Goal: Task Accomplishment & Management: Manage account settings

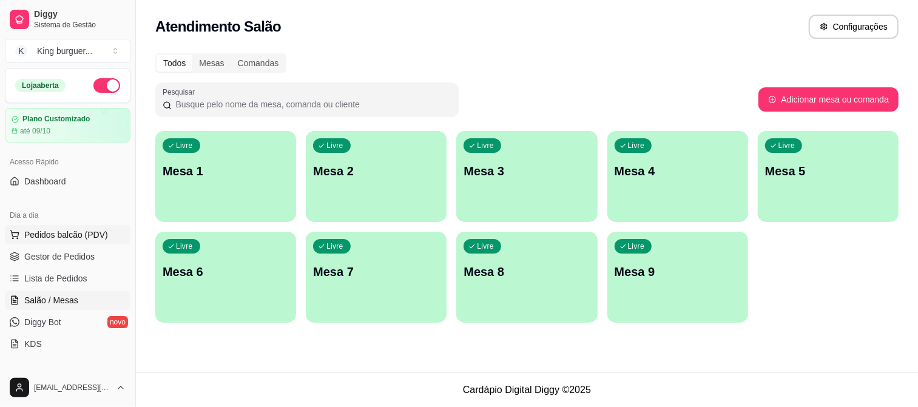
click at [86, 235] on span "Pedidos balcão (PDV)" at bounding box center [66, 235] width 84 height 12
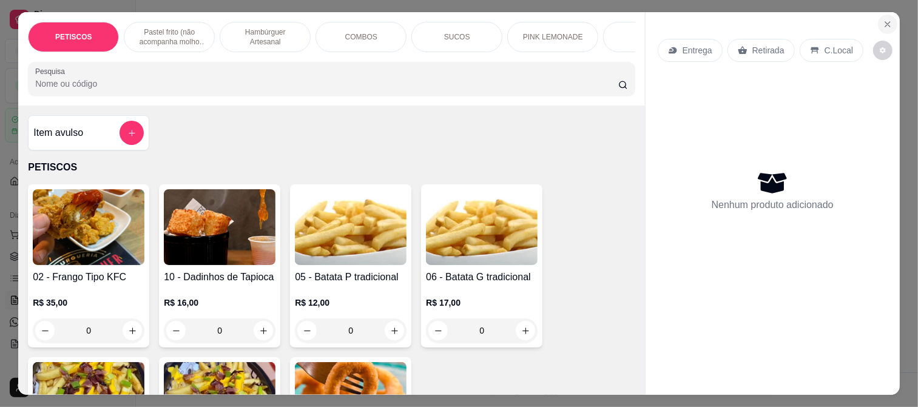
click at [883, 20] on icon "Close" at bounding box center [888, 24] width 10 height 10
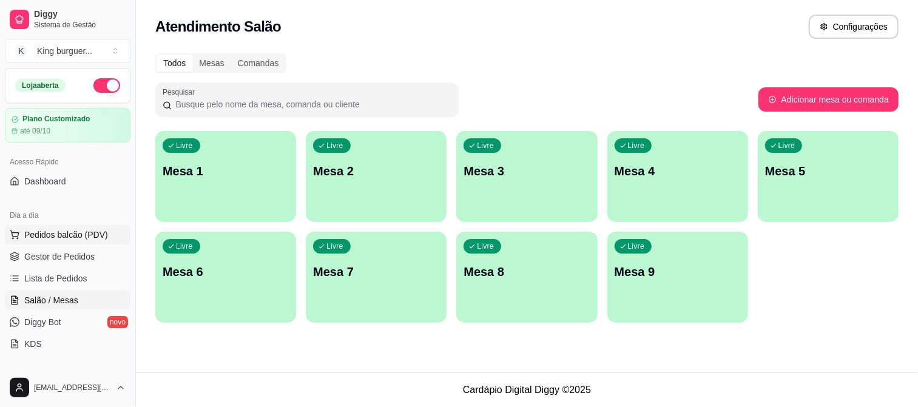
click at [75, 231] on span "Pedidos balcão (PDV)" at bounding box center [66, 235] width 84 height 12
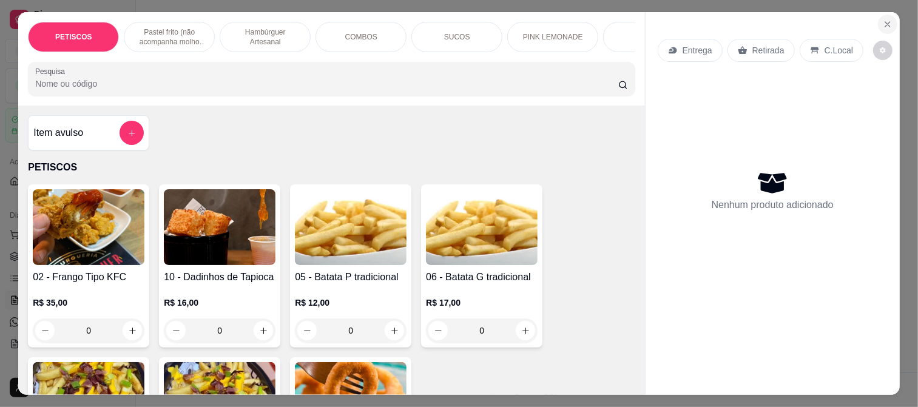
click at [878, 15] on button "Close" at bounding box center [887, 24] width 19 height 19
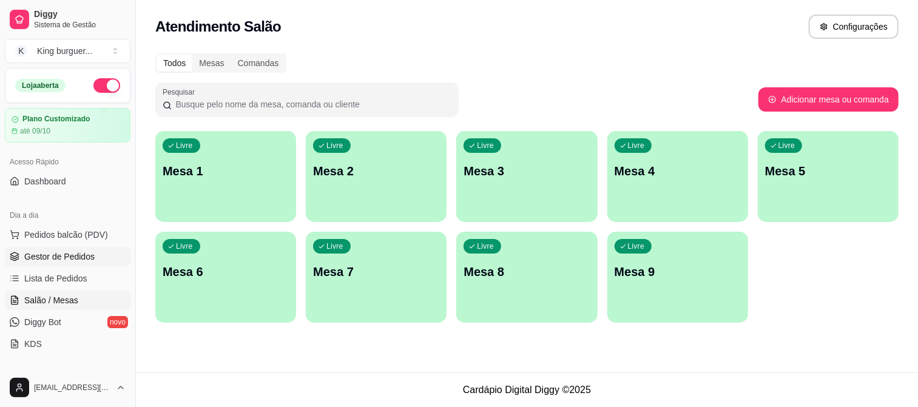
click at [68, 254] on span "Gestor de Pedidos" at bounding box center [59, 257] width 70 height 12
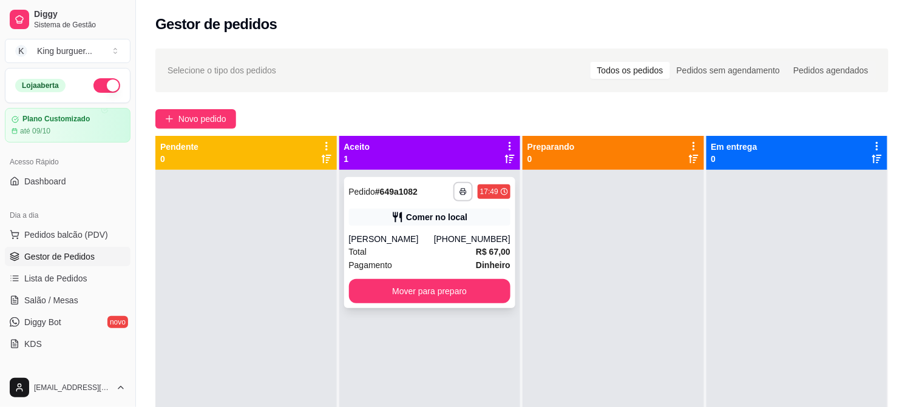
click at [430, 231] on div "**********" at bounding box center [430, 242] width 172 height 131
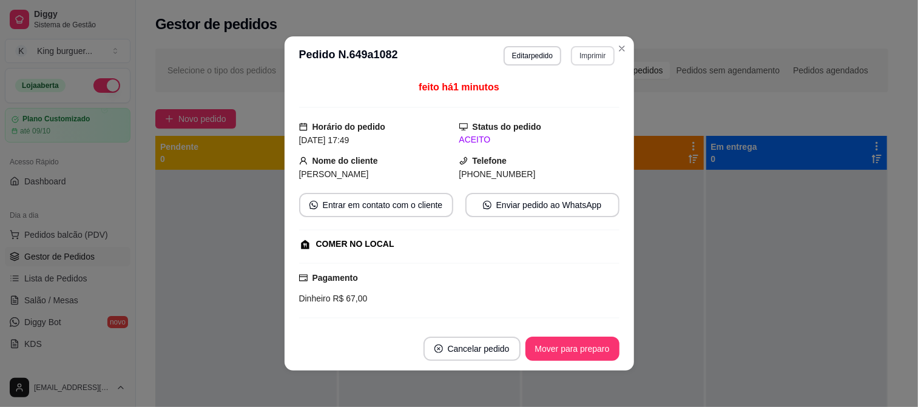
click at [604, 56] on button "Imprimir" at bounding box center [592, 55] width 43 height 19
click at [584, 98] on button "IMPRESSORA" at bounding box center [566, 98] width 85 height 19
click at [596, 58] on button "Imprimir" at bounding box center [592, 55] width 43 height 19
click at [580, 96] on button "IMPRESSORA" at bounding box center [566, 98] width 85 height 19
click at [575, 349] on button "Mover para preparo" at bounding box center [573, 349] width 94 height 24
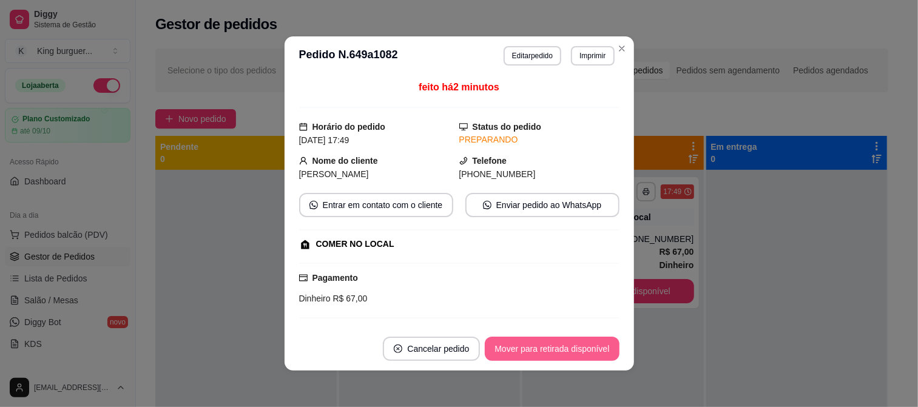
click at [606, 354] on button "Mover para retirada disponível" at bounding box center [552, 349] width 134 height 24
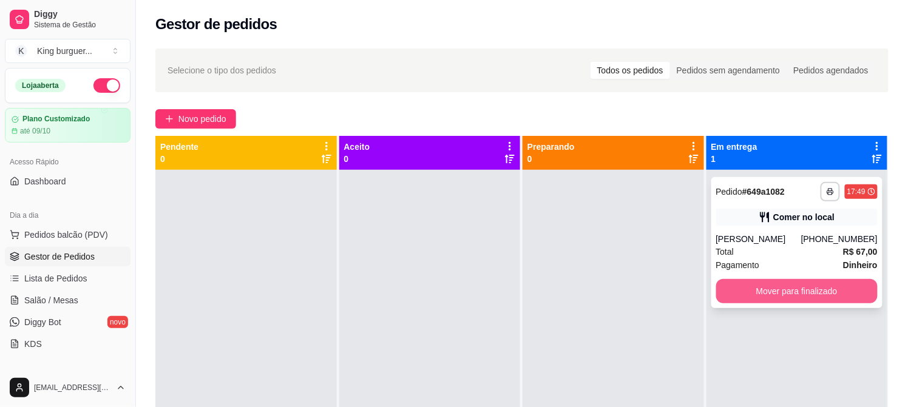
click at [795, 299] on button "Mover para finalizado" at bounding box center [797, 291] width 162 height 24
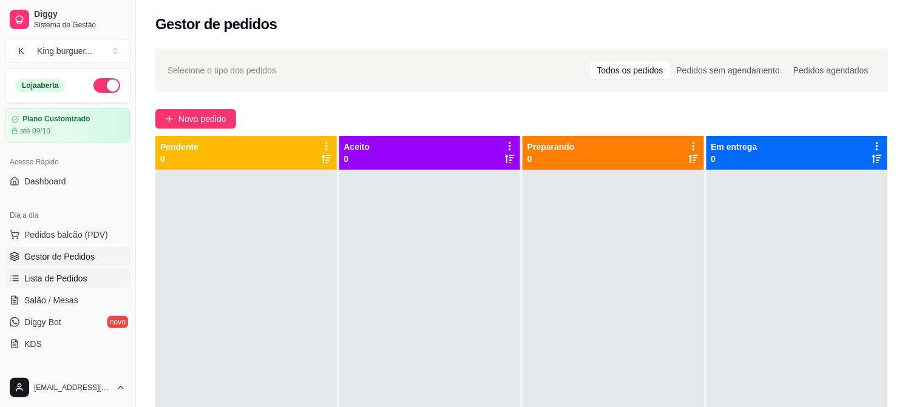
click at [51, 280] on span "Lista de Pedidos" at bounding box center [55, 279] width 63 height 12
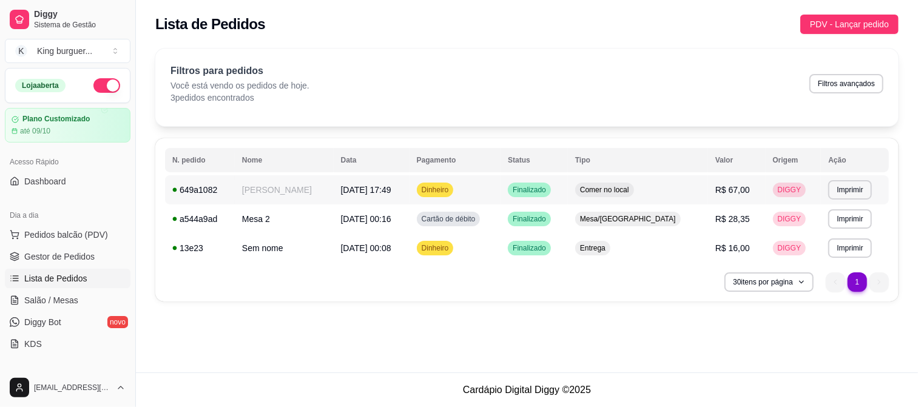
click at [723, 186] on span "R$ 67,00" at bounding box center [733, 190] width 35 height 10
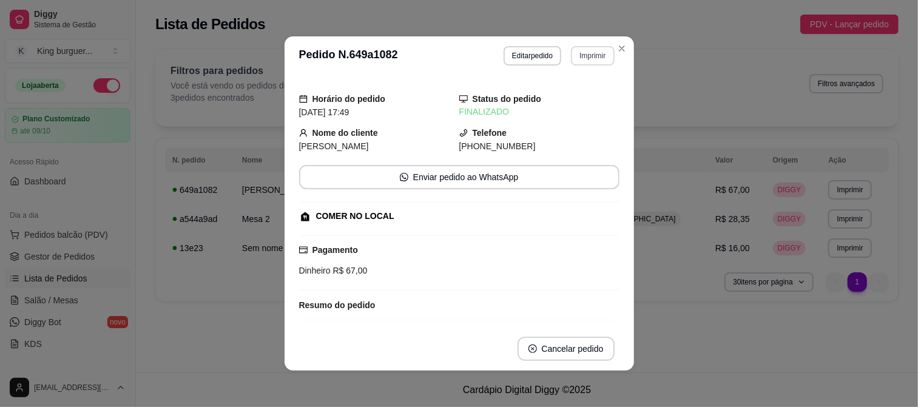
click at [587, 58] on button "Imprimir" at bounding box center [592, 55] width 43 height 19
click at [572, 102] on button "IMPRESSORA" at bounding box center [566, 98] width 85 height 19
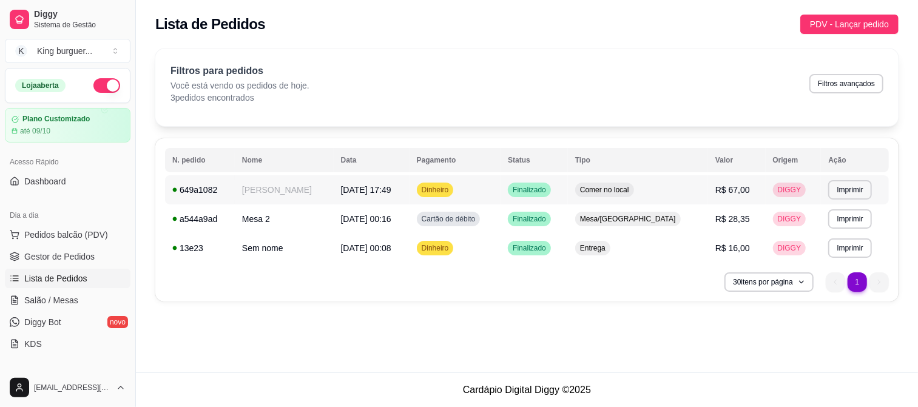
click at [660, 192] on td "Comer no local" at bounding box center [638, 189] width 140 height 29
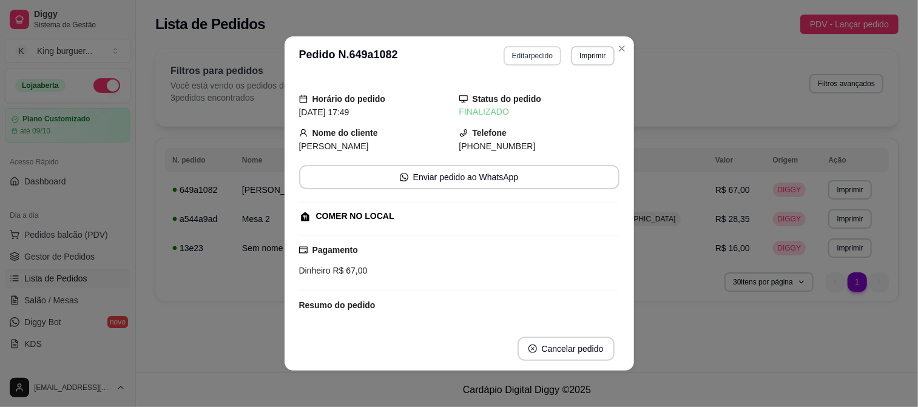
click at [539, 50] on button "Editar pedido" at bounding box center [533, 55] width 58 height 19
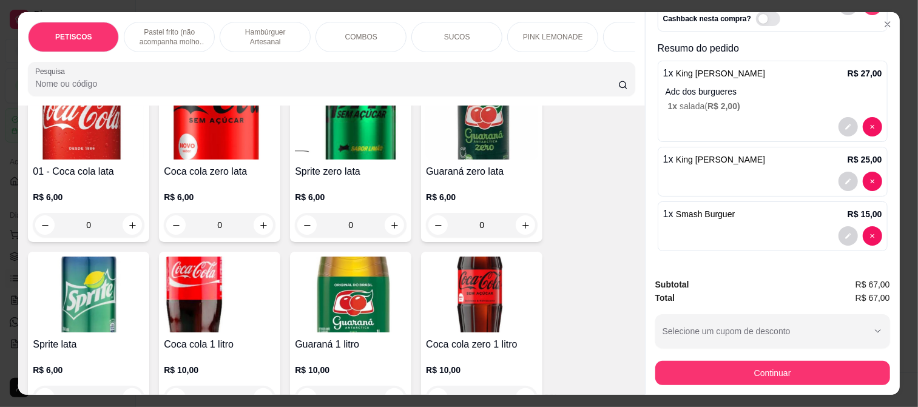
scroll to position [2832, 0]
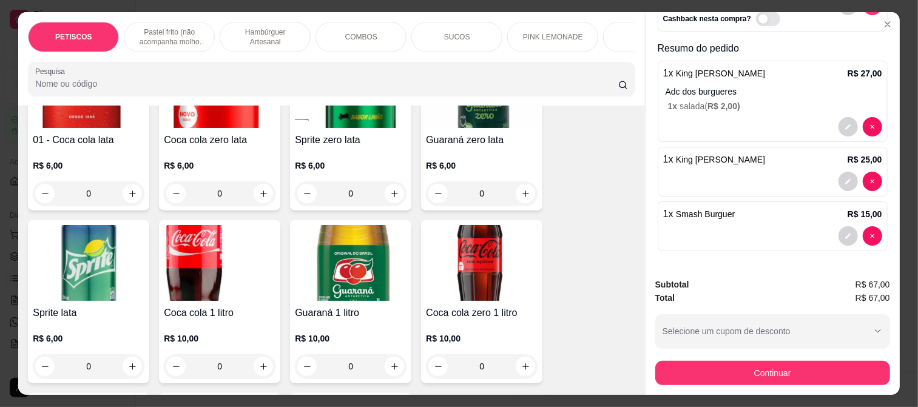
click at [191, 245] on img at bounding box center [220, 263] width 112 height 76
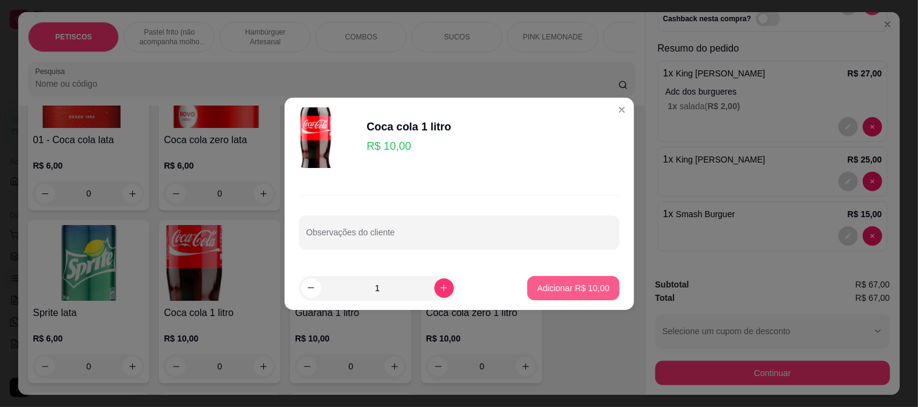
click at [549, 281] on button "Adicionar R$ 10,00" at bounding box center [573, 288] width 92 height 24
type input "1"
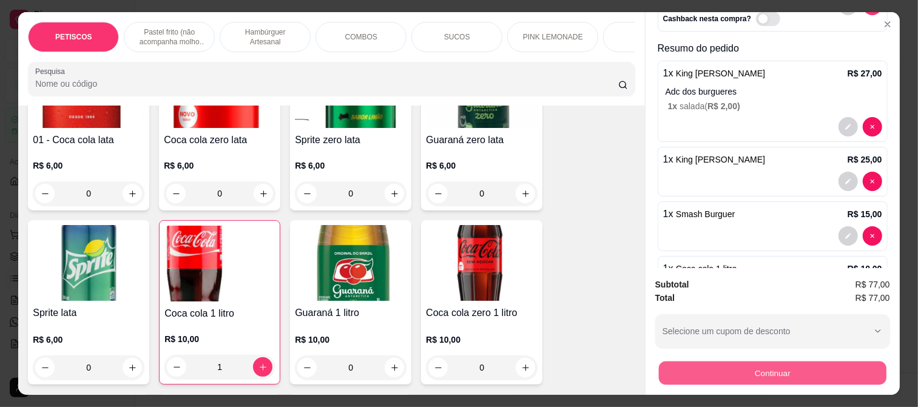
click at [690, 368] on button "Continuar" at bounding box center [773, 373] width 228 height 24
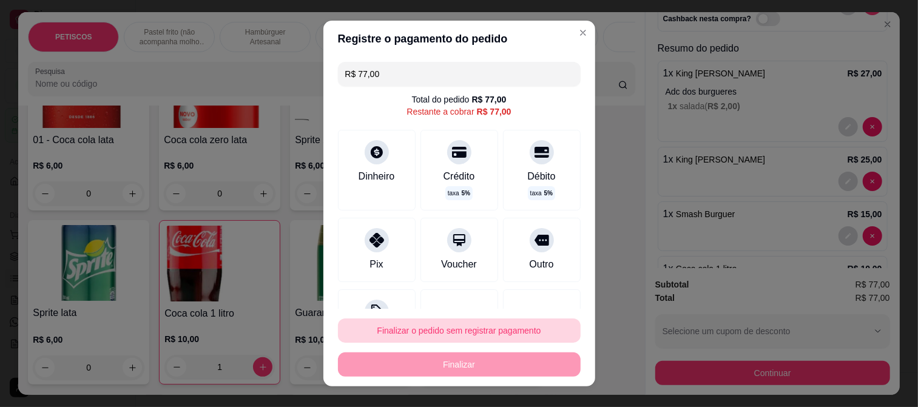
click at [481, 328] on button "Finalizar o pedido sem registrar pagamento" at bounding box center [459, 331] width 243 height 24
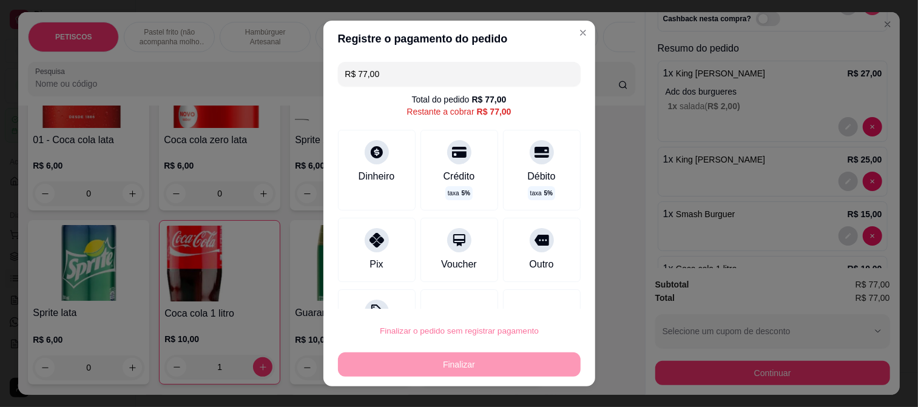
click at [523, 298] on button "Confirmar" at bounding box center [527, 297] width 43 height 18
type input "0"
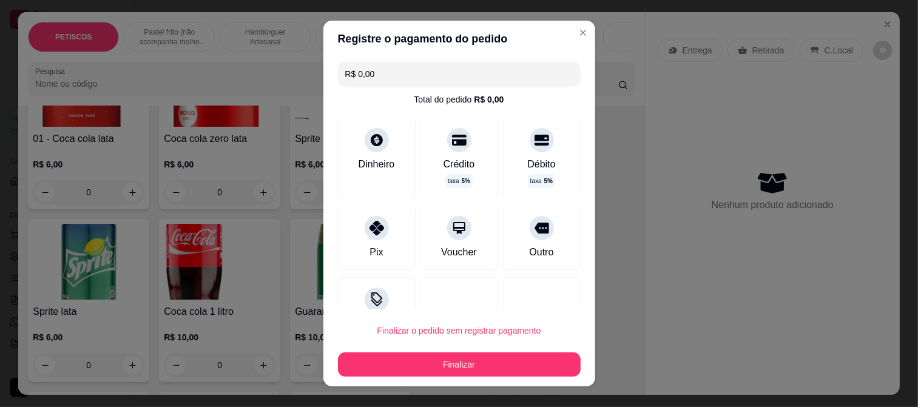
type input "R$ 0,00"
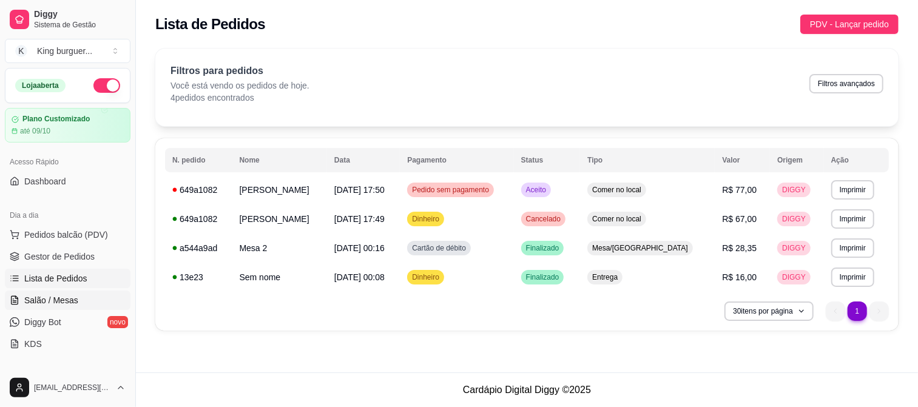
click at [73, 305] on span "Salão / Mesas" at bounding box center [51, 300] width 54 height 12
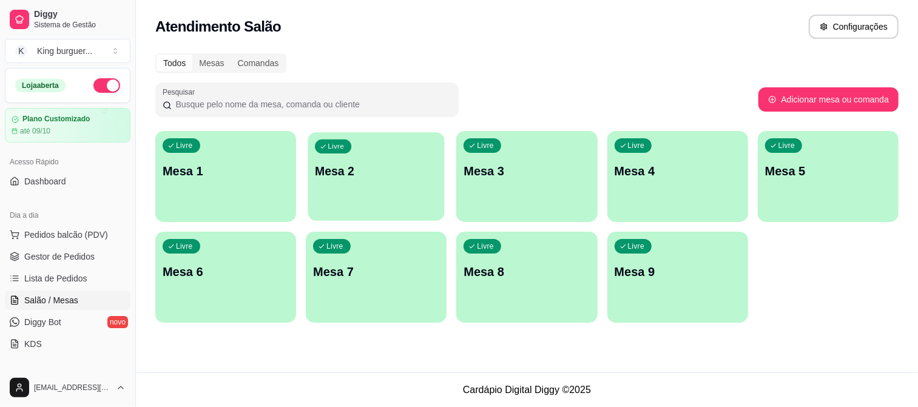
click at [384, 187] on div "Livre Mesa 2" at bounding box center [376, 169] width 137 height 74
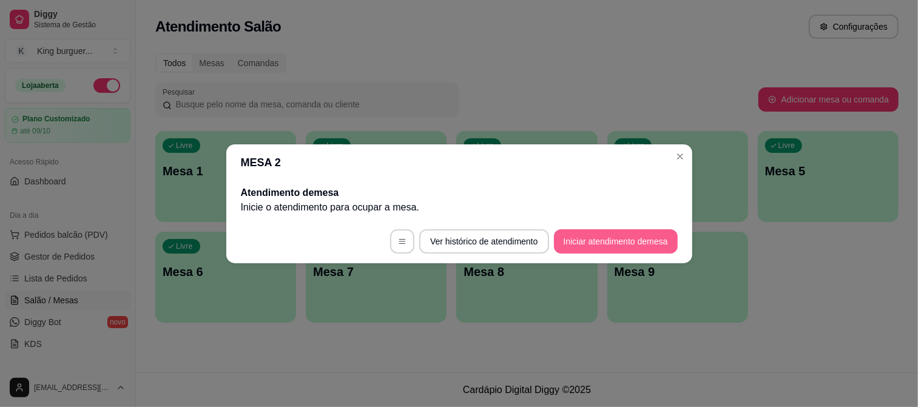
click at [586, 238] on button "Iniciar atendimento de mesa" at bounding box center [616, 241] width 124 height 24
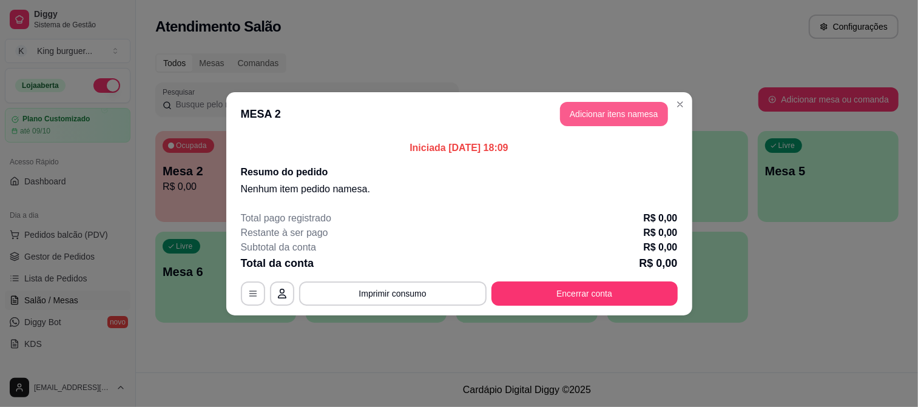
click at [592, 113] on button "Adicionar itens na mesa" at bounding box center [614, 114] width 108 height 24
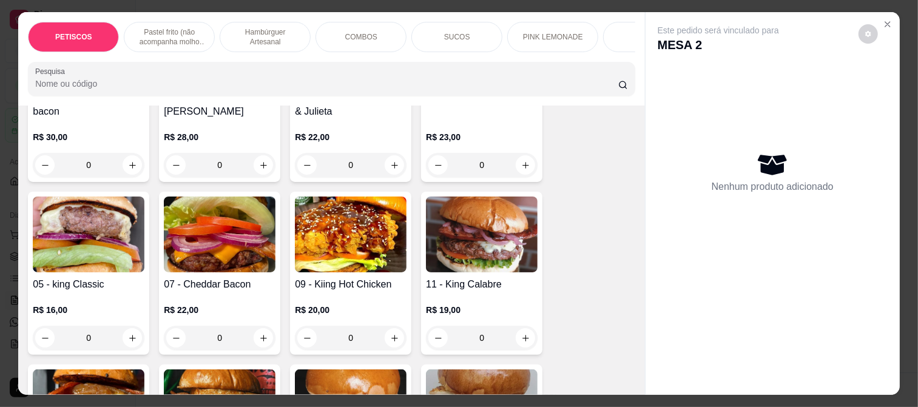
scroll to position [1011, 0]
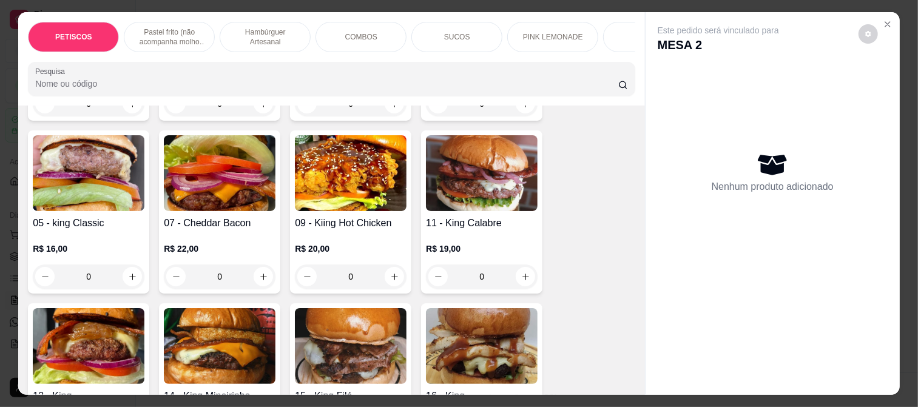
click at [229, 183] on img at bounding box center [220, 173] width 112 height 76
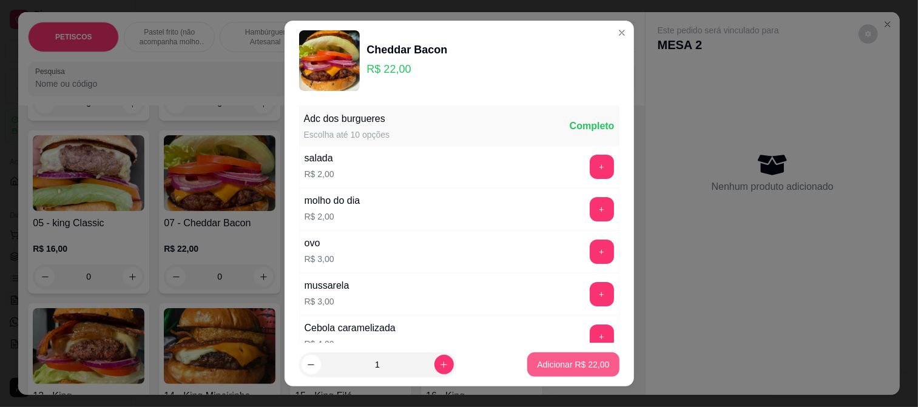
click at [537, 361] on p "Adicionar R$ 22,00" at bounding box center [573, 365] width 72 height 12
type input "1"
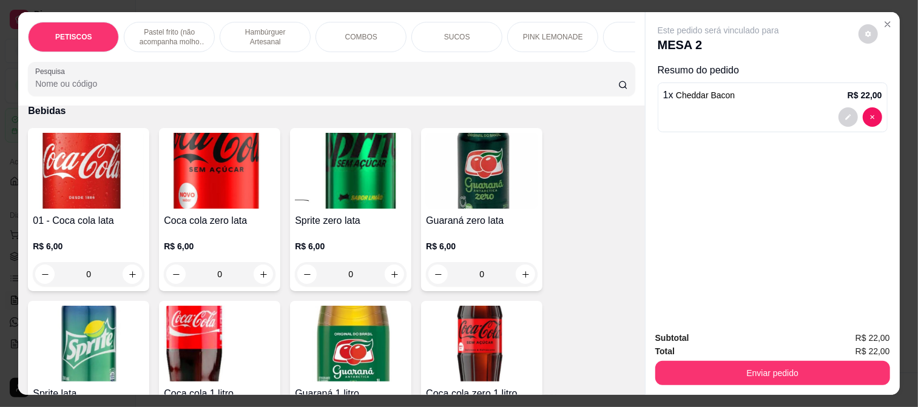
scroll to position [2630, 0]
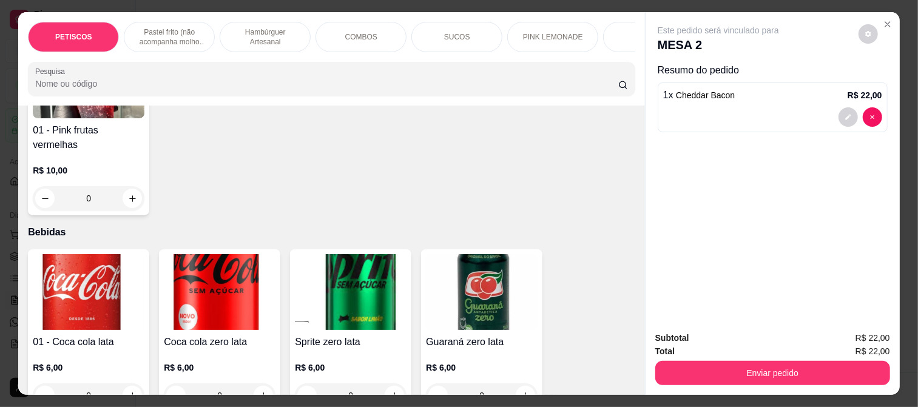
click at [470, 254] on img at bounding box center [482, 292] width 112 height 76
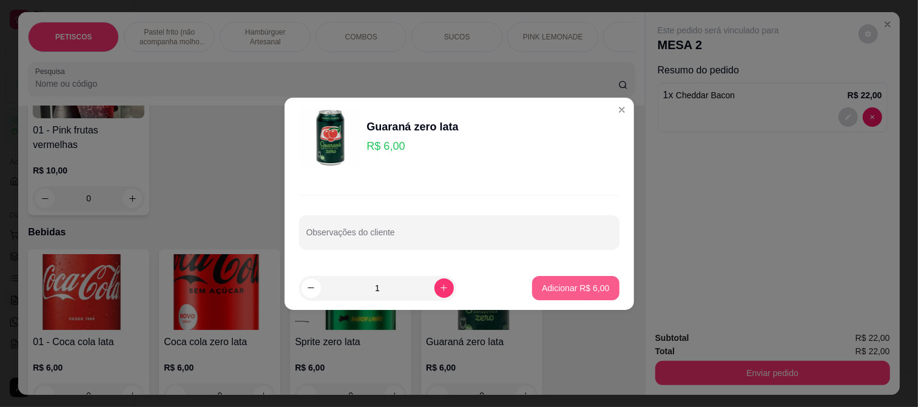
click at [581, 290] on p "Adicionar R$ 6,00" at bounding box center [575, 288] width 67 height 12
type input "1"
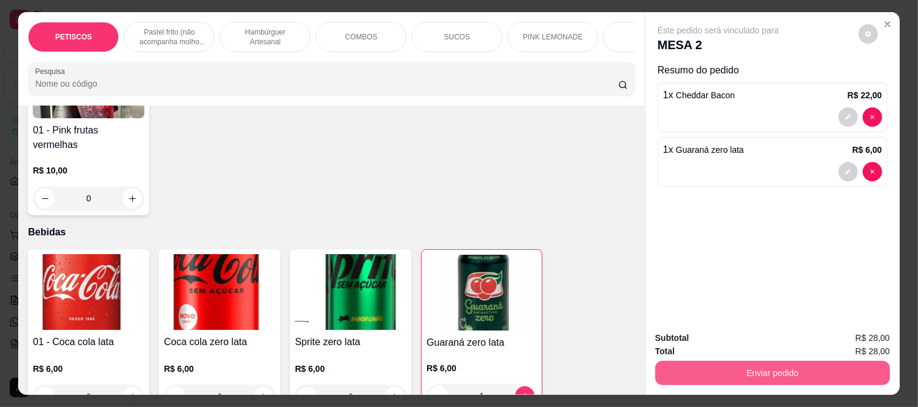
click at [681, 373] on button "Enviar pedido" at bounding box center [772, 373] width 235 height 24
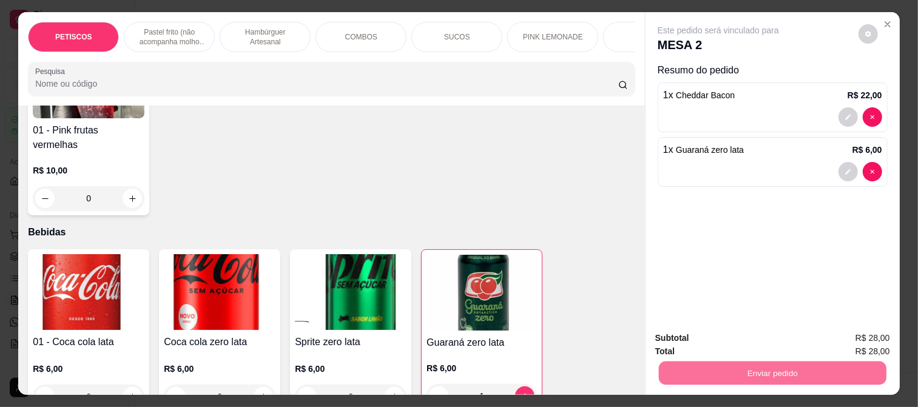
click at [863, 348] on button "Enviar pedido" at bounding box center [858, 338] width 69 height 23
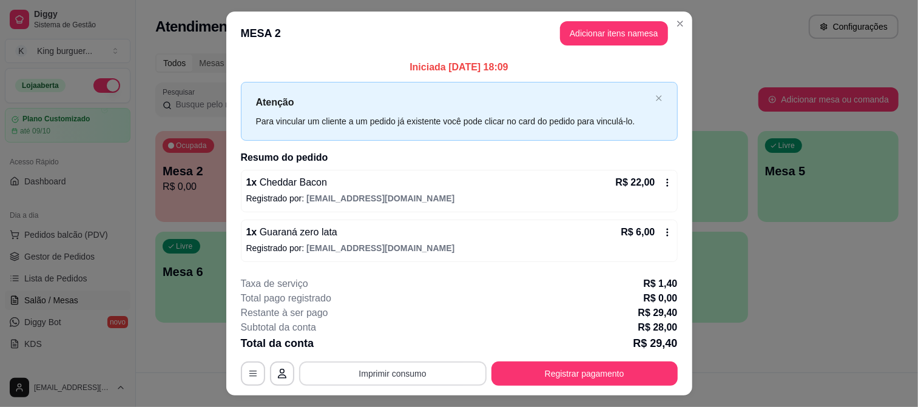
click at [384, 370] on button "Imprimir consumo" at bounding box center [393, 374] width 188 height 24
click at [398, 342] on button "IMPRESSORA" at bounding box center [391, 345] width 85 height 19
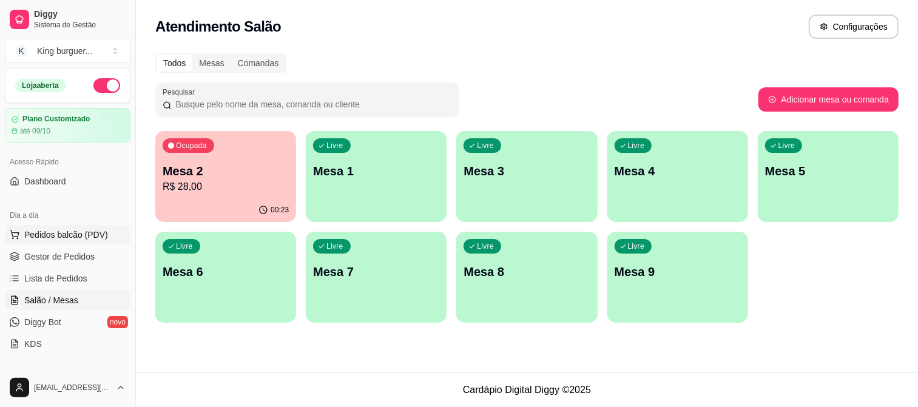
click at [75, 235] on span "Pedidos balcão (PDV)" at bounding box center [66, 235] width 84 height 12
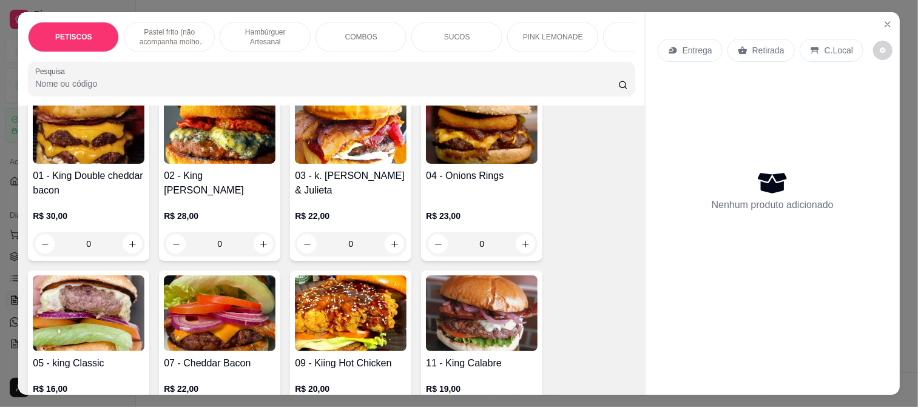
scroll to position [876, 0]
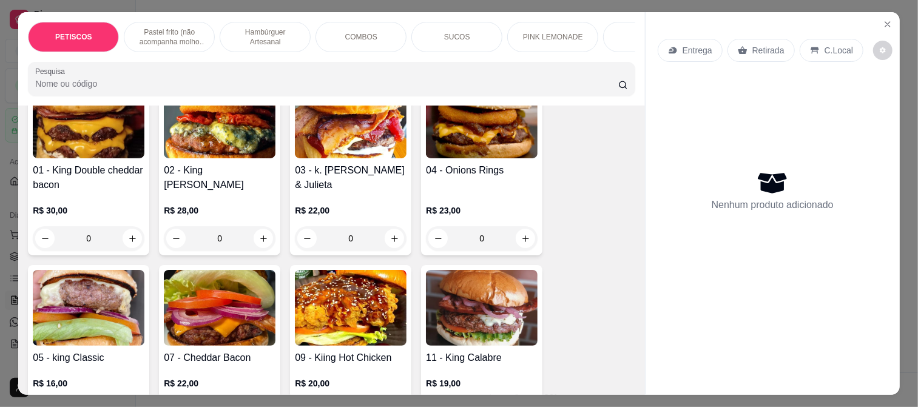
click at [109, 302] on img at bounding box center [89, 308] width 112 height 76
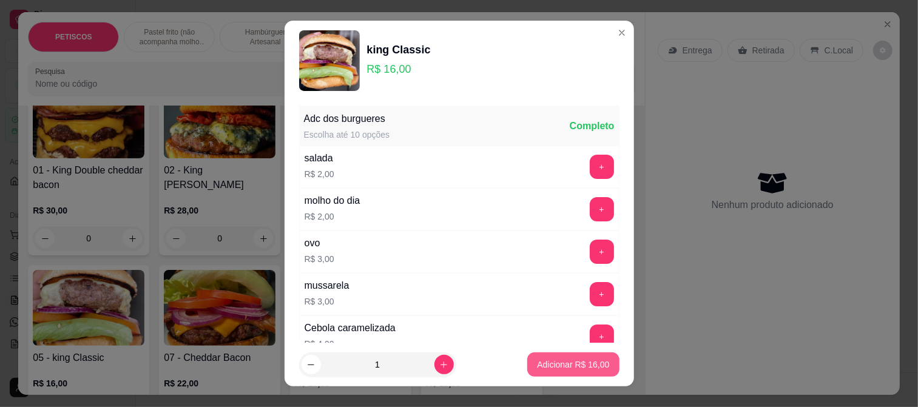
click at [538, 359] on p "Adicionar R$ 16,00" at bounding box center [573, 365] width 72 height 12
type input "1"
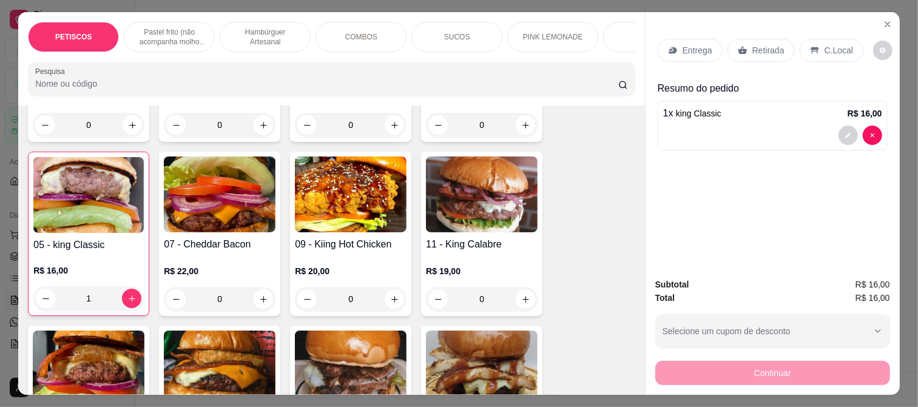
scroll to position [1011, 0]
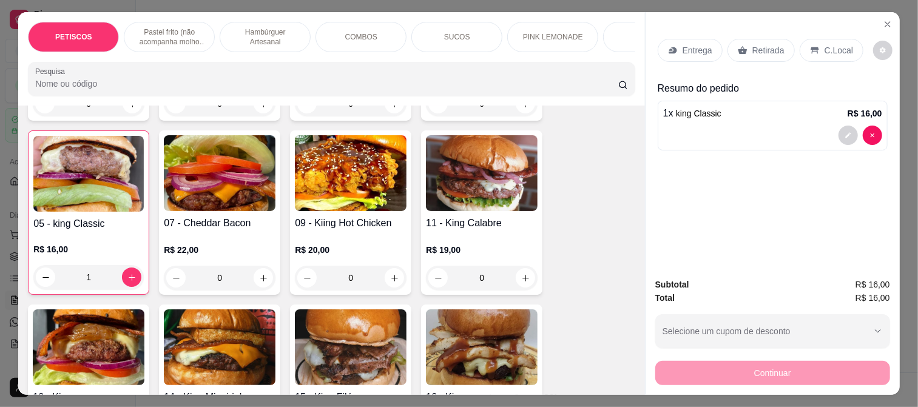
click at [124, 340] on img at bounding box center [89, 348] width 112 height 76
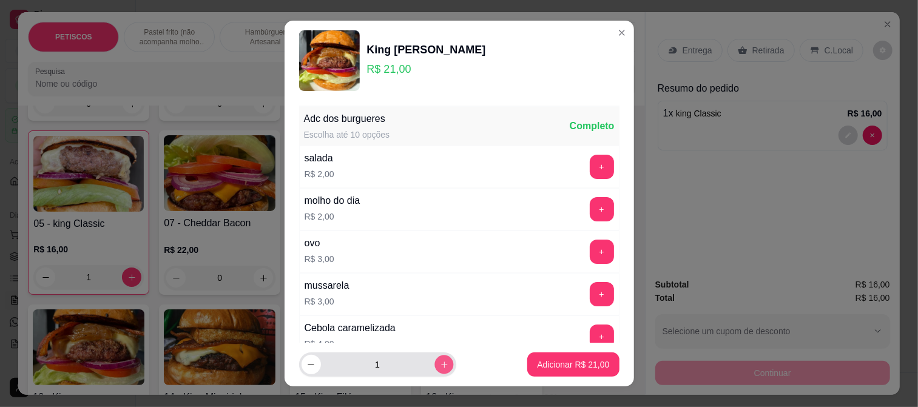
click at [439, 361] on icon "increase-product-quantity" at bounding box center [443, 365] width 9 height 9
type input "2"
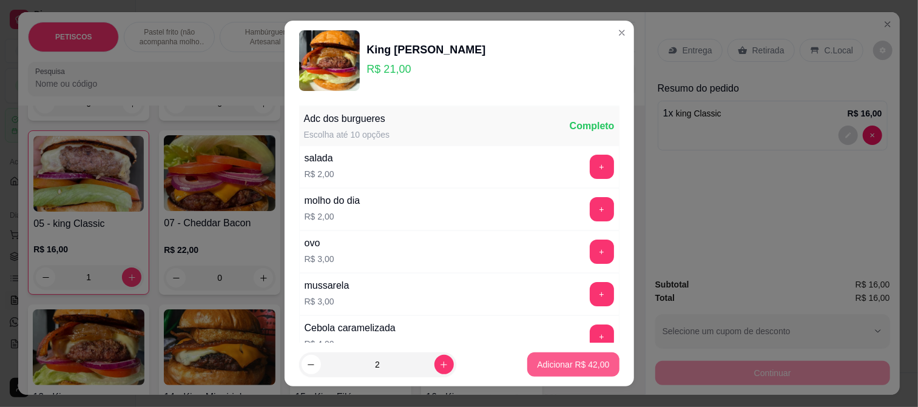
click at [538, 367] on p "Adicionar R$ 42,00" at bounding box center [573, 365] width 72 height 12
type input "2"
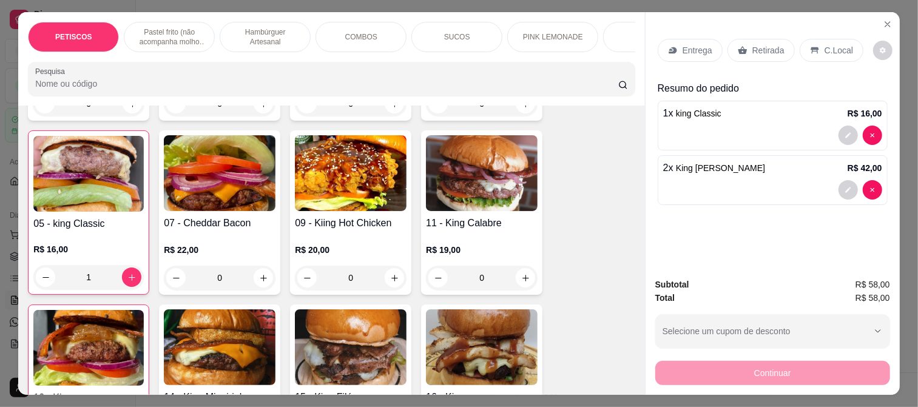
click at [205, 186] on img at bounding box center [220, 173] width 112 height 76
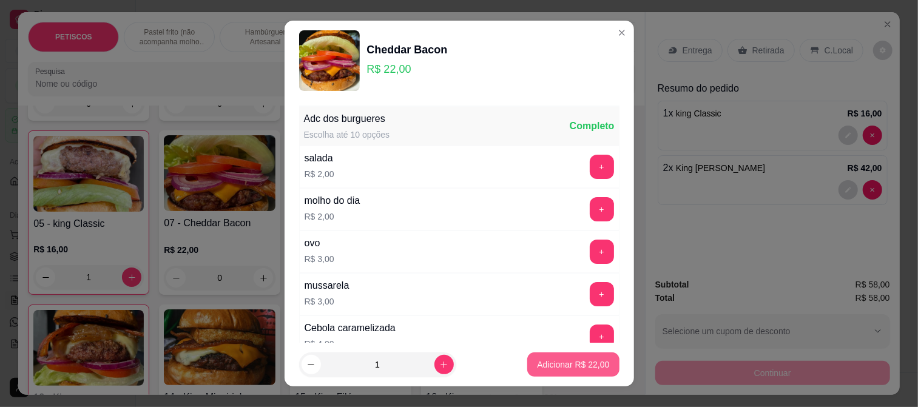
click at [566, 363] on p "Adicionar R$ 22,00" at bounding box center [573, 365] width 72 height 12
type input "1"
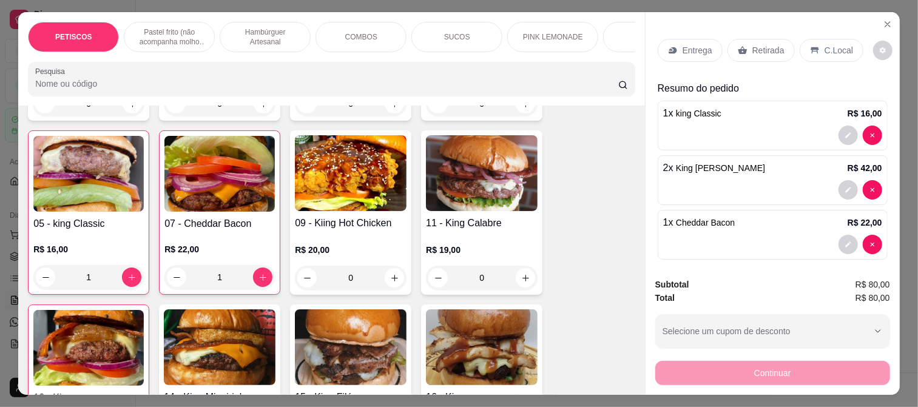
click at [696, 44] on p "Entrega" at bounding box center [698, 50] width 30 height 12
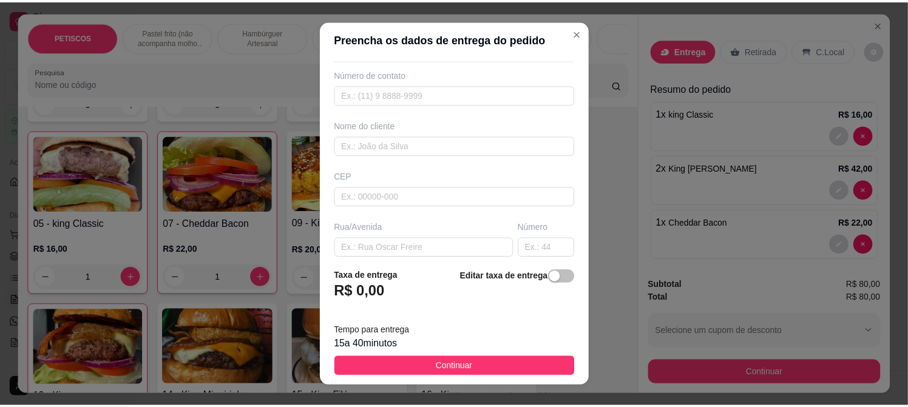
scroll to position [67, 0]
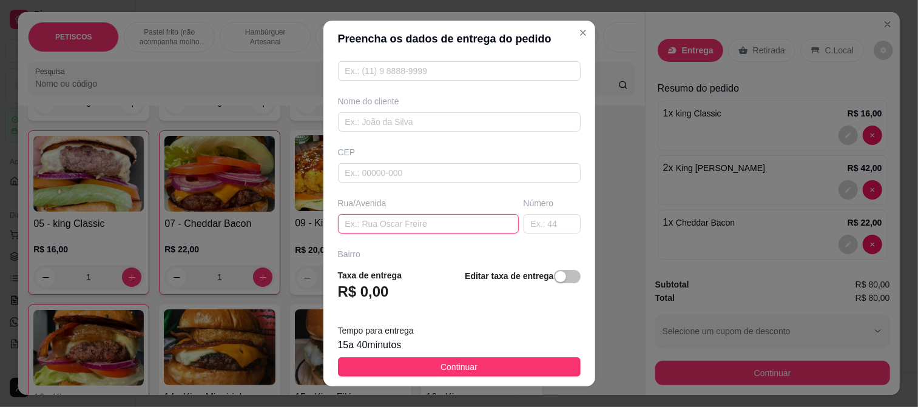
click at [373, 223] on input "text" at bounding box center [428, 223] width 181 height 19
paste input "alto de aju 176"
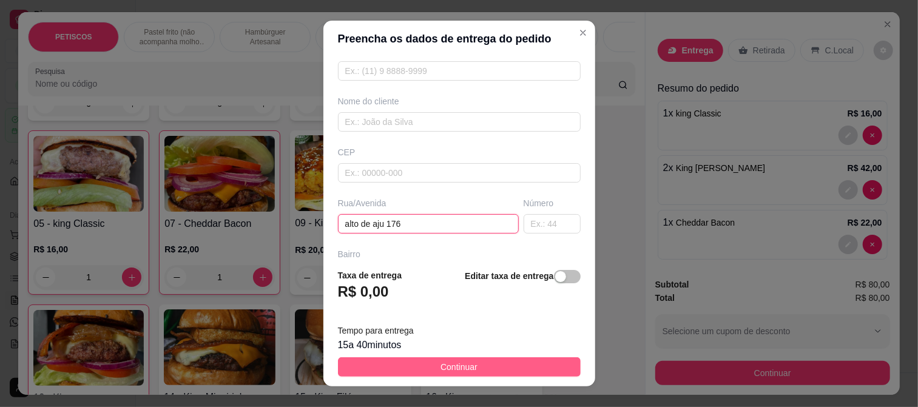
type input "alto de aju 176"
click at [495, 365] on button "Continuar" at bounding box center [459, 366] width 243 height 19
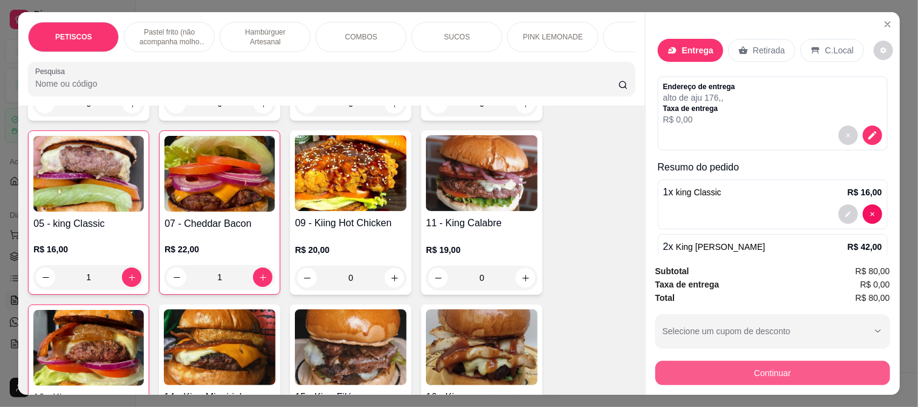
click at [744, 361] on button "Continuar" at bounding box center [772, 373] width 235 height 24
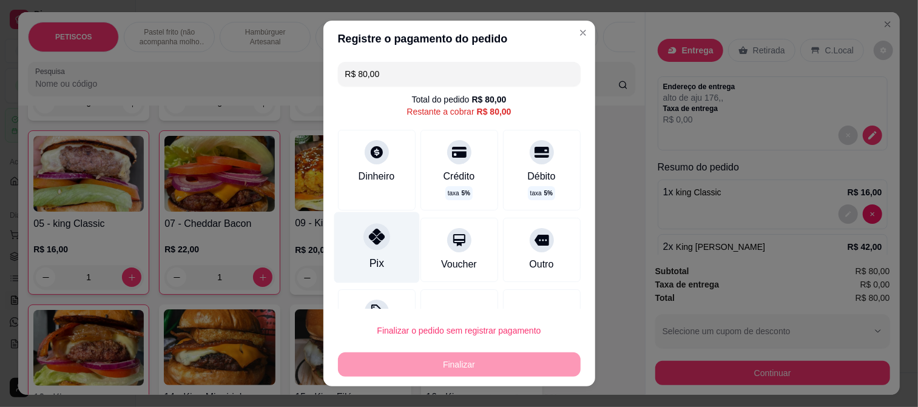
click at [368, 244] on icon at bounding box center [376, 237] width 16 height 16
type input "R$ 0,00"
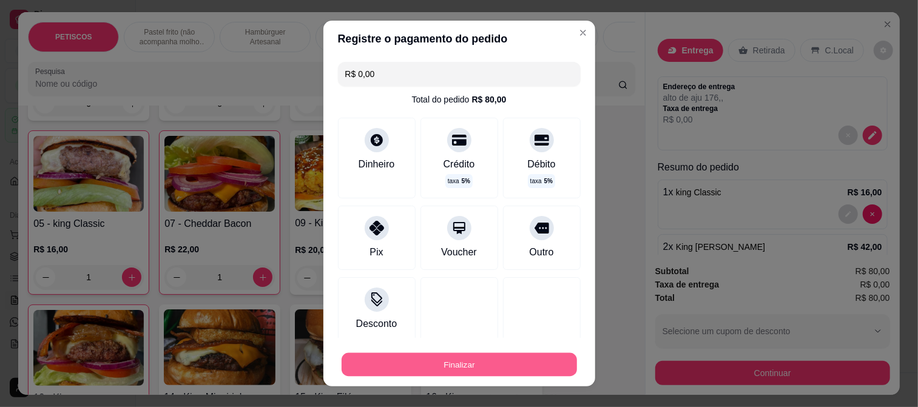
click at [421, 361] on button "Finalizar" at bounding box center [459, 365] width 235 height 24
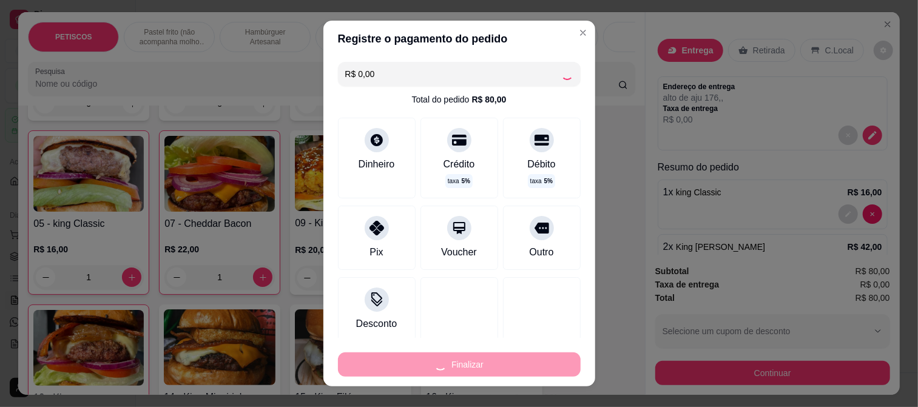
type input "0"
type input "-R$ 80,00"
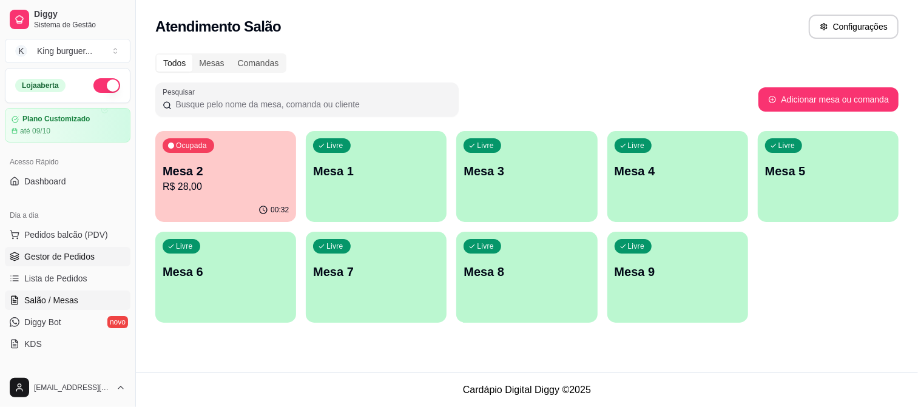
click at [89, 256] on span "Gestor de Pedidos" at bounding box center [59, 257] width 70 height 12
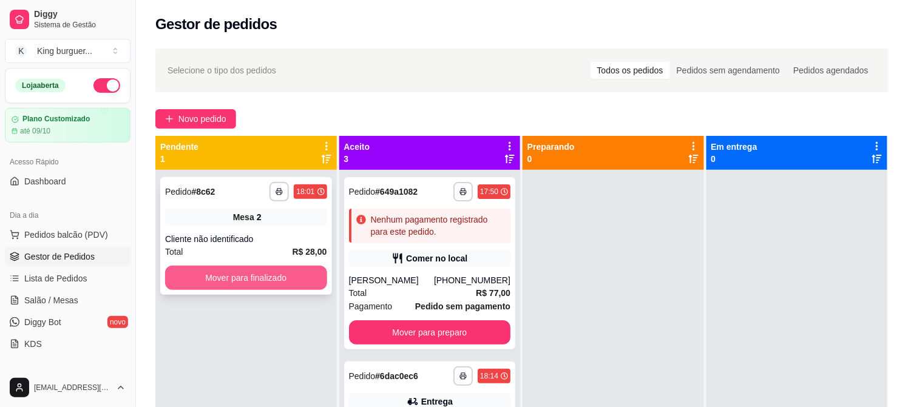
click at [283, 274] on button "Mover para finalizado" at bounding box center [246, 278] width 162 height 24
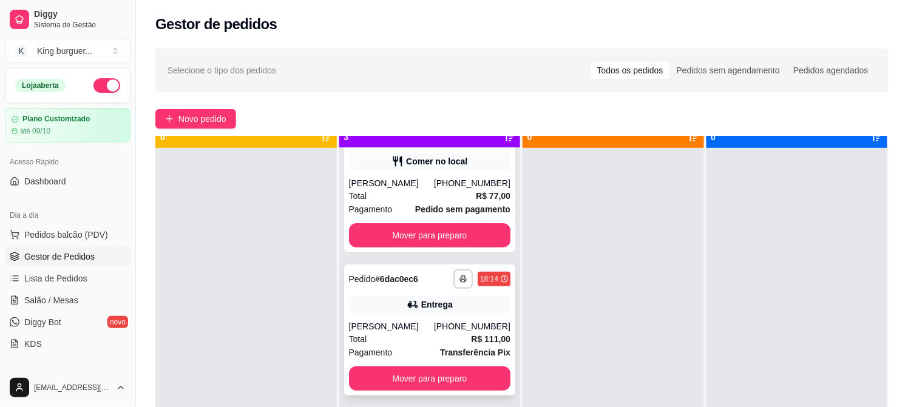
scroll to position [33, 0]
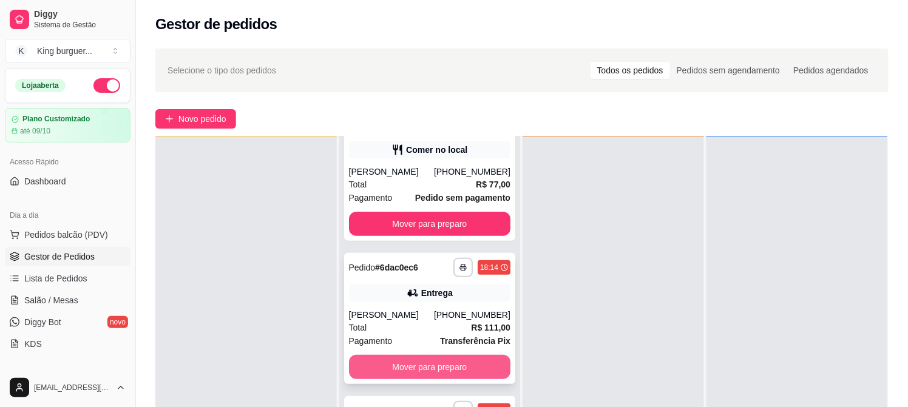
click at [451, 363] on button "Mover para preparo" at bounding box center [430, 367] width 162 height 24
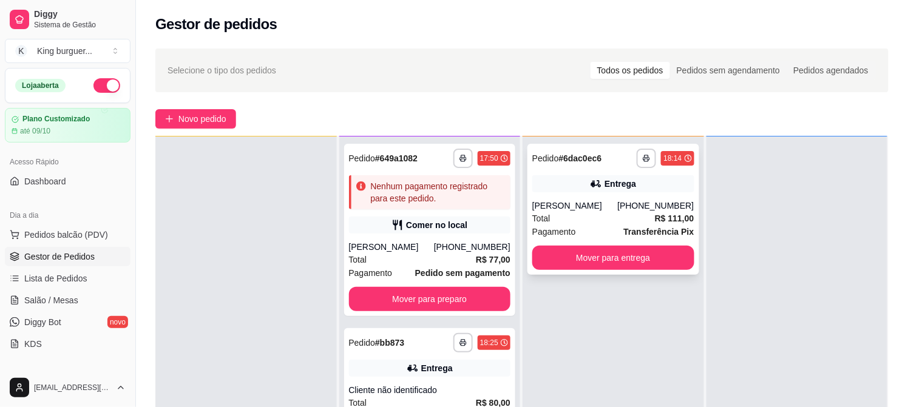
scroll to position [0, 0]
click at [672, 257] on button "Mover para entrega" at bounding box center [613, 258] width 162 height 24
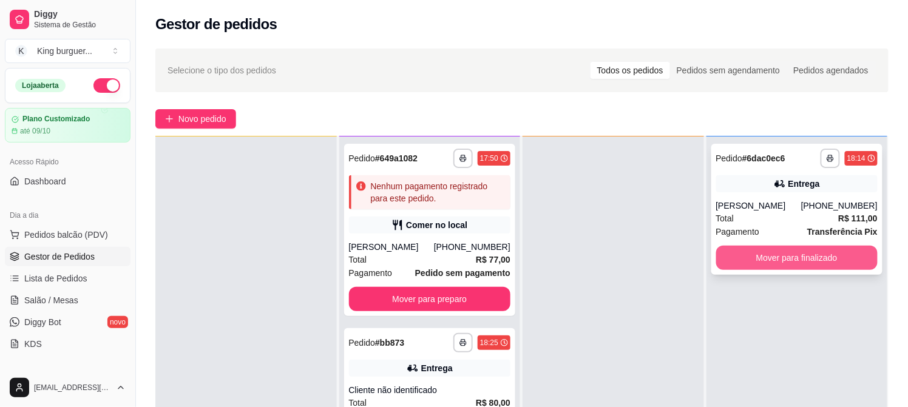
click at [741, 252] on button "Mover para finalizado" at bounding box center [797, 258] width 162 height 24
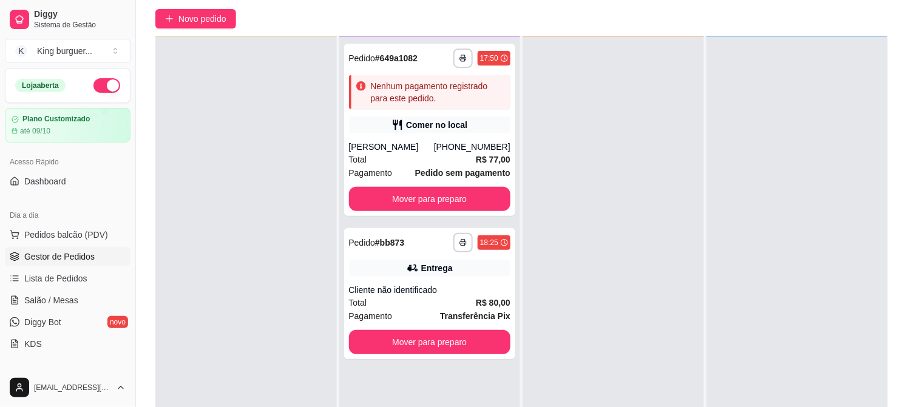
scroll to position [185, 0]
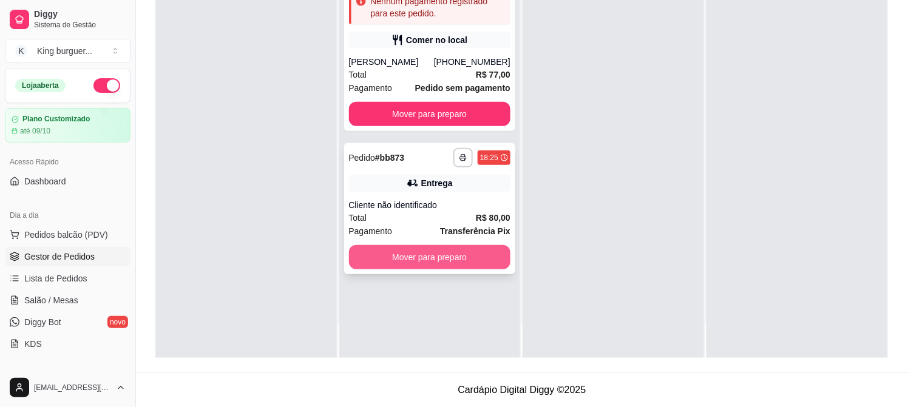
click at [475, 251] on button "Mover para preparo" at bounding box center [430, 257] width 162 height 24
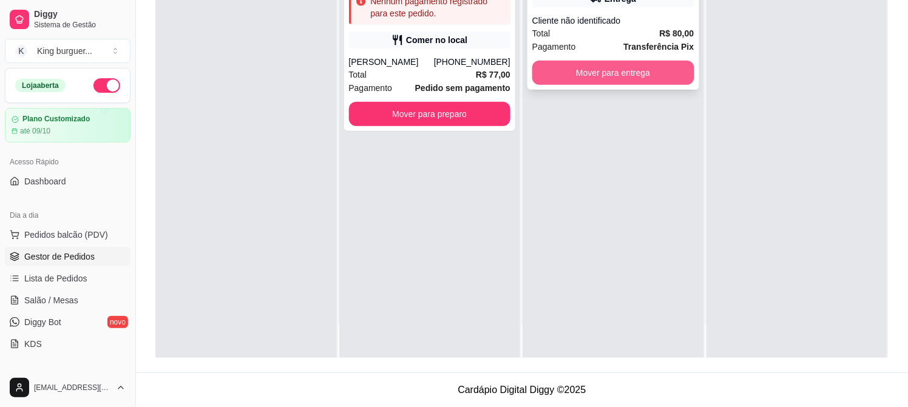
click at [663, 67] on button "Mover para entrega" at bounding box center [613, 73] width 162 height 24
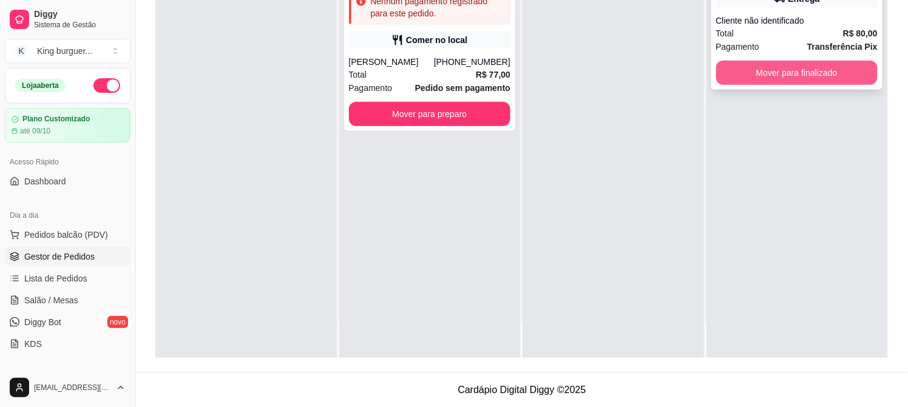
click at [747, 79] on button "Mover para finalizado" at bounding box center [797, 73] width 162 height 24
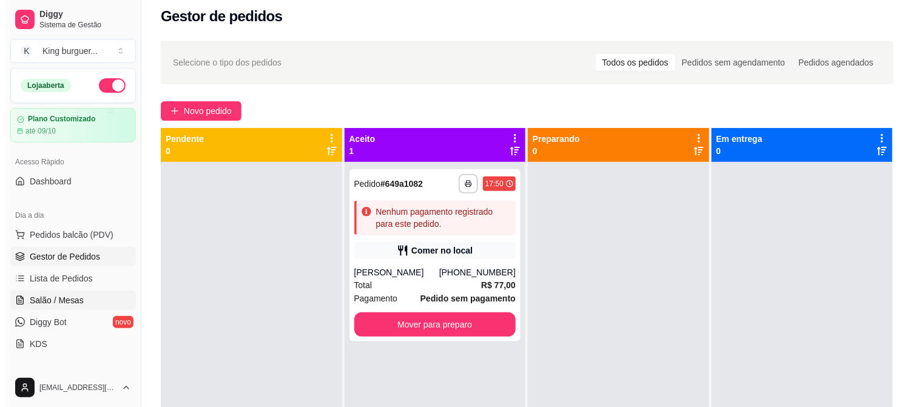
scroll to position [0, 0]
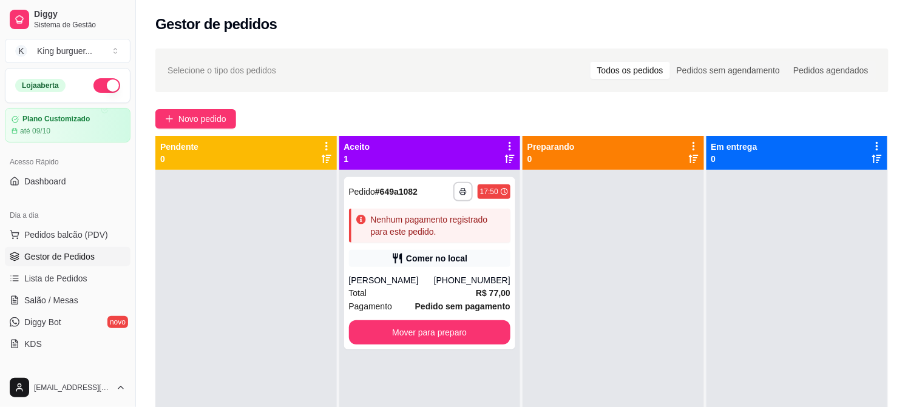
click at [87, 261] on span "Gestor de Pedidos" at bounding box center [59, 257] width 70 height 12
click at [212, 123] on span "Novo pedido" at bounding box center [202, 118] width 48 height 13
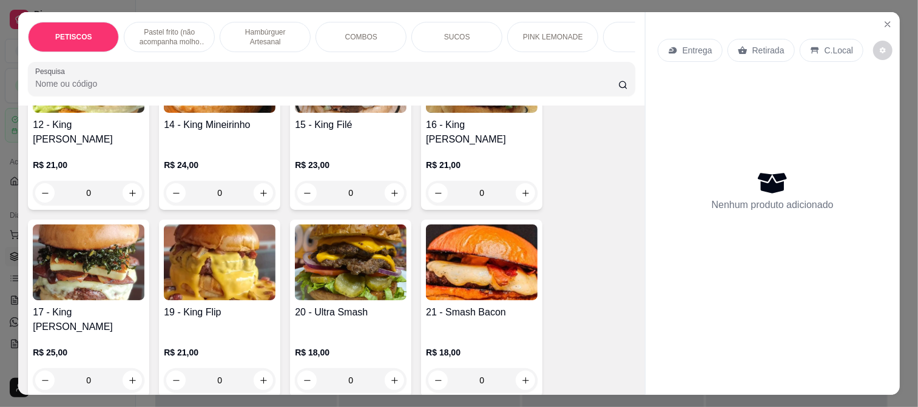
scroll to position [1281, 0]
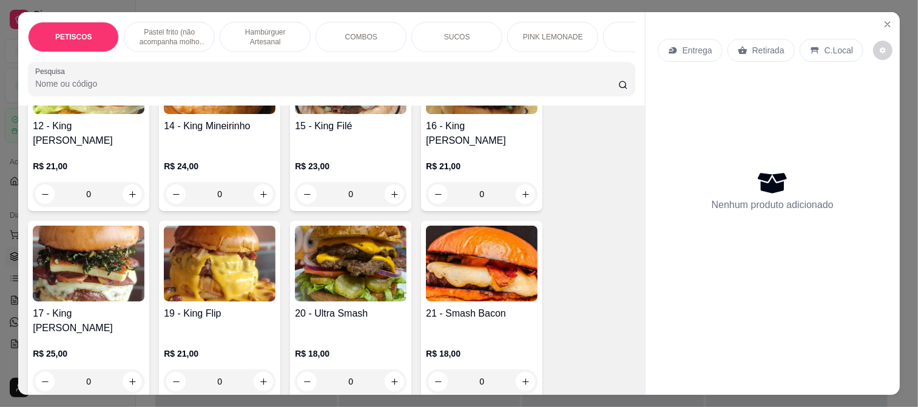
click at [470, 240] on img at bounding box center [482, 264] width 112 height 76
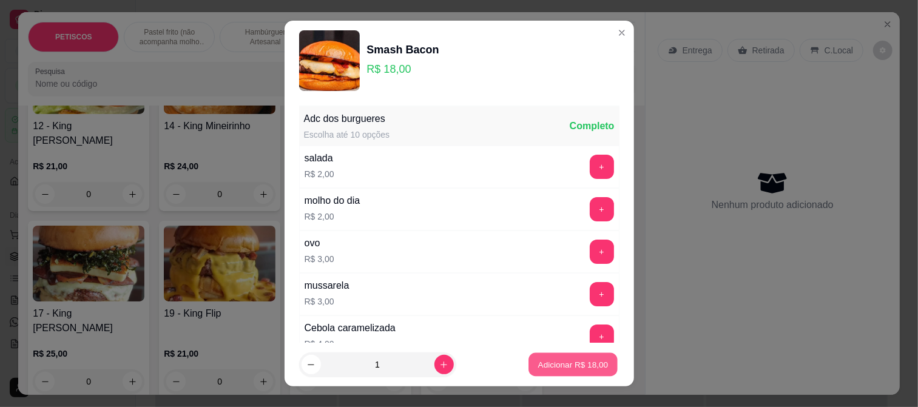
click at [587, 366] on p "Adicionar R$ 18,00" at bounding box center [573, 365] width 70 height 12
type input "1"
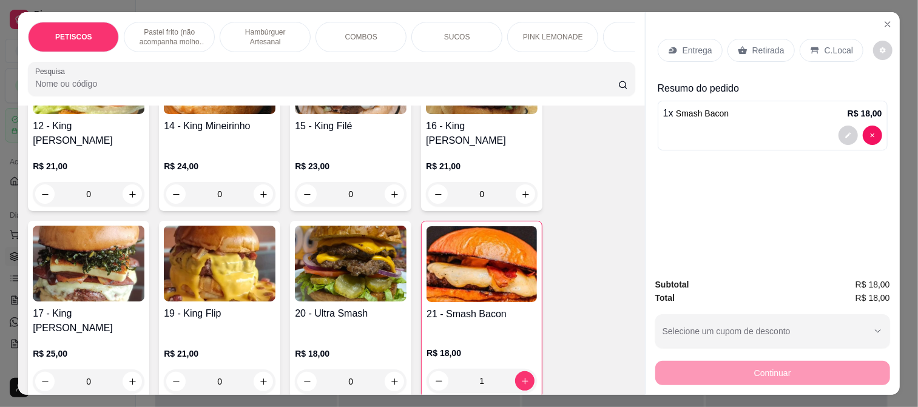
click at [693, 44] on p "Entrega" at bounding box center [698, 50] width 30 height 12
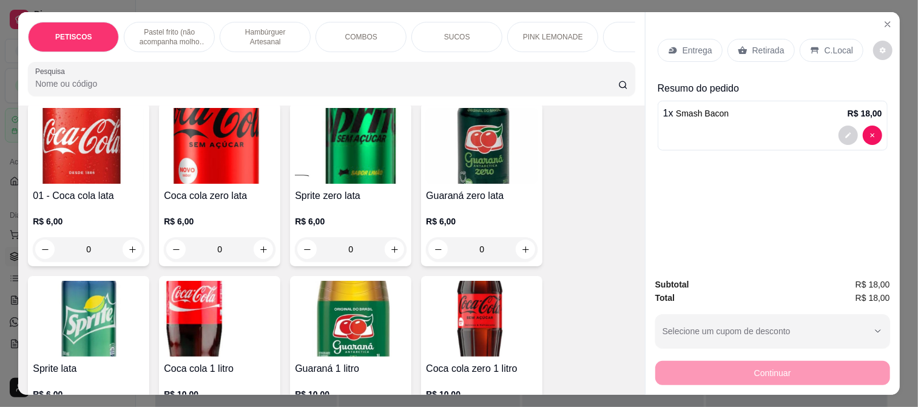
scroll to position [2697, 0]
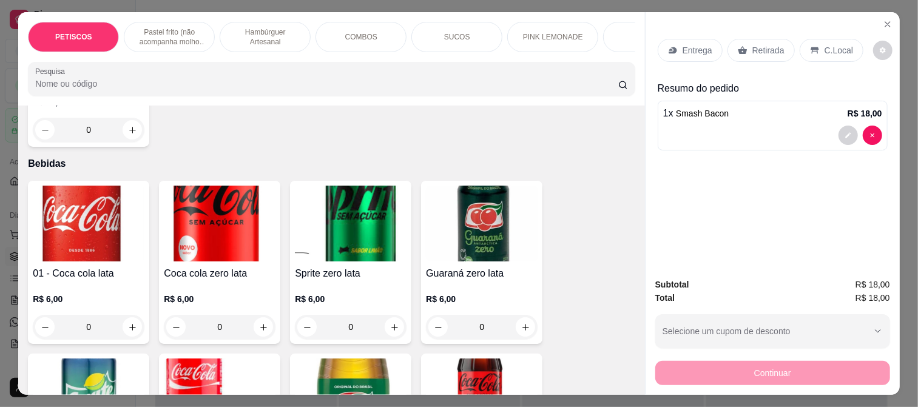
click at [78, 196] on img at bounding box center [89, 224] width 112 height 76
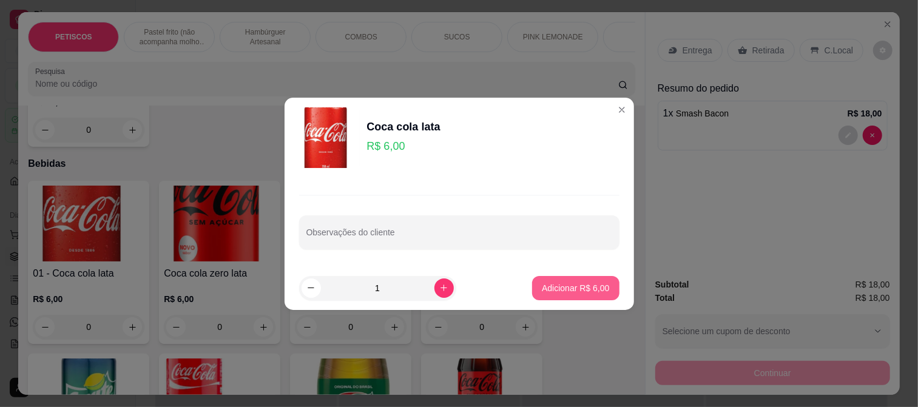
click at [578, 283] on p "Adicionar R$ 6,00" at bounding box center [575, 288] width 67 height 12
type input "1"
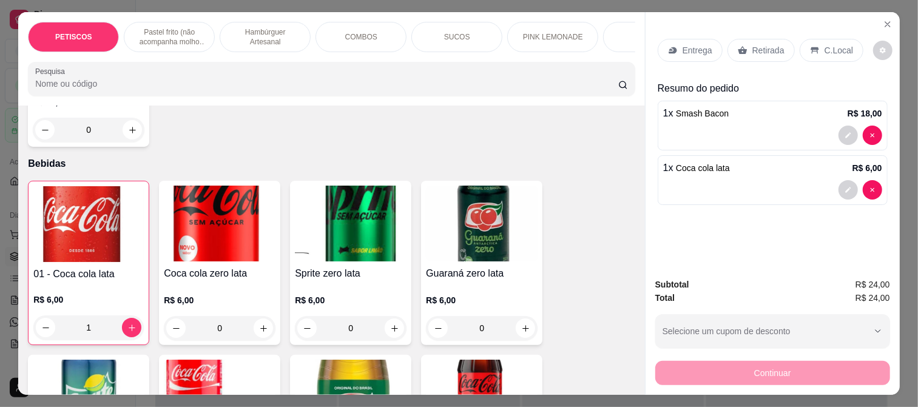
click at [700, 49] on p "Entrega" at bounding box center [698, 50] width 30 height 12
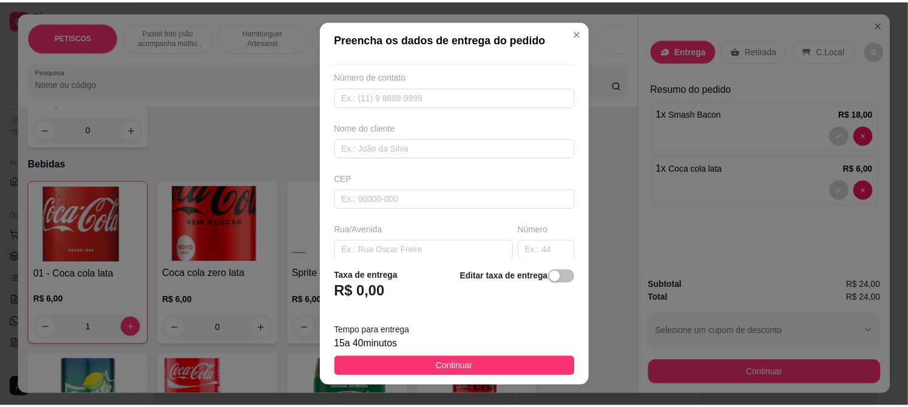
scroll to position [135, 0]
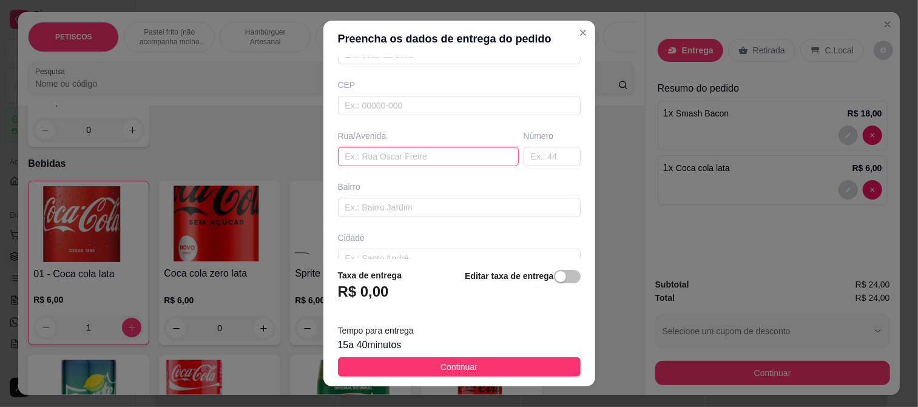
click at [365, 159] on input "text" at bounding box center [428, 156] width 181 height 19
paste input "[STREET_ADDRESS][PERSON_NAME]"
type input "[STREET_ADDRESS][PERSON_NAME]"
click at [367, 211] on input "text" at bounding box center [459, 207] width 243 height 19
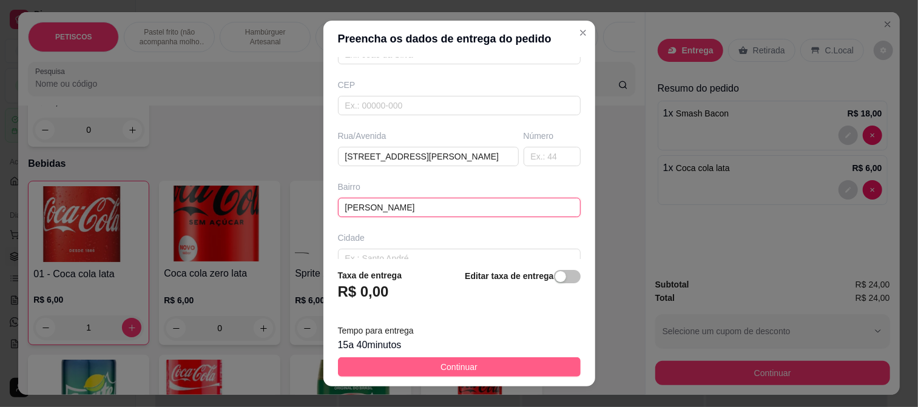
type input "[PERSON_NAME]"
click at [425, 371] on button "Continuar" at bounding box center [459, 366] width 243 height 19
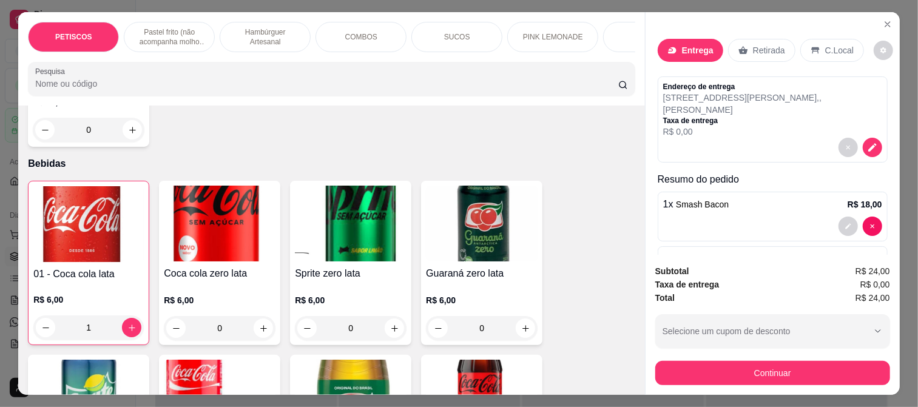
click at [760, 370] on button "Continuar" at bounding box center [772, 373] width 235 height 24
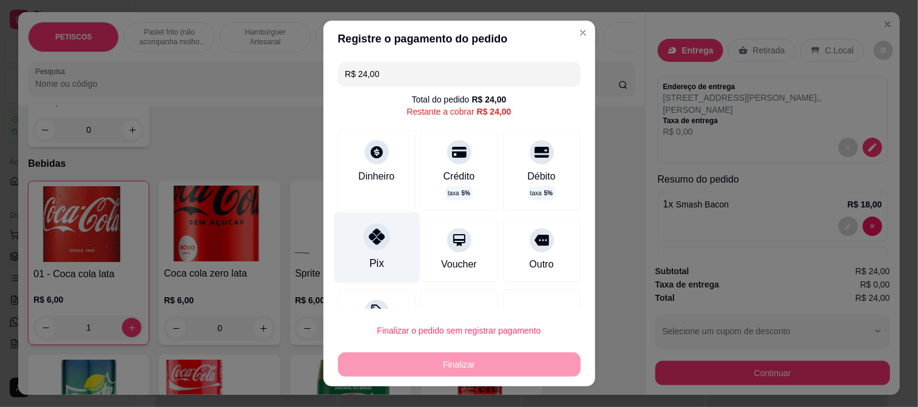
click at [368, 243] on icon at bounding box center [376, 237] width 16 height 16
type input "R$ 0,00"
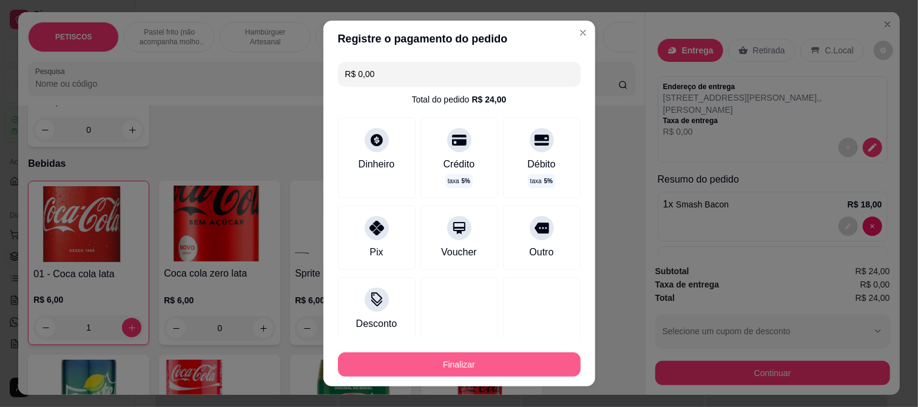
click at [413, 357] on button "Finalizar" at bounding box center [459, 365] width 243 height 24
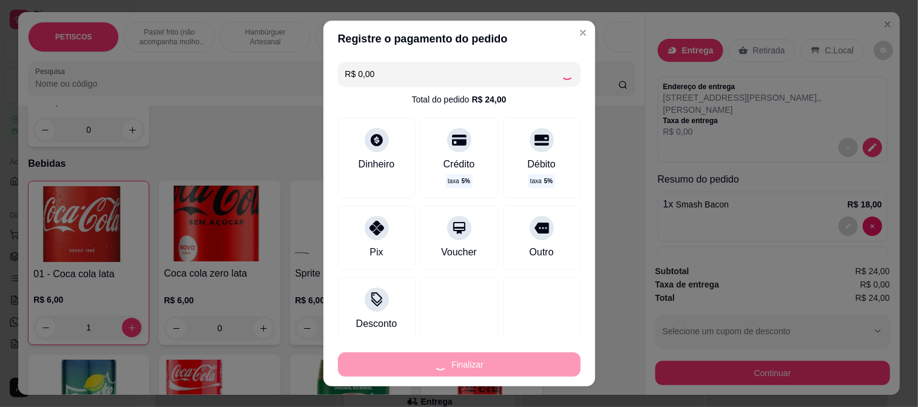
type input "0"
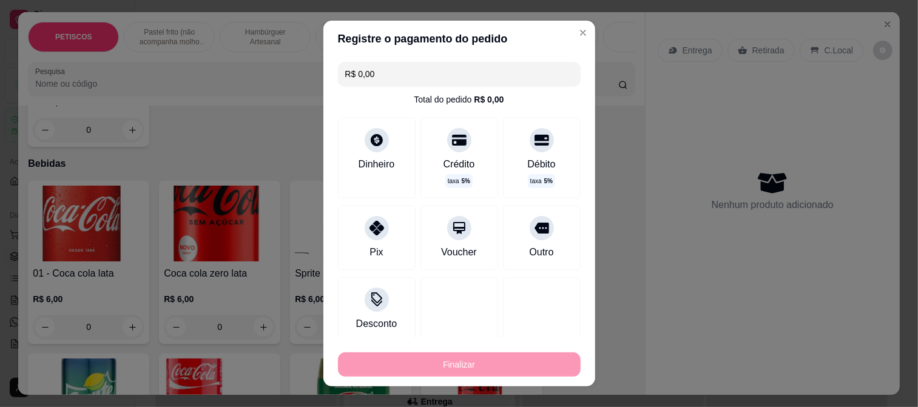
type input "-R$ 24,00"
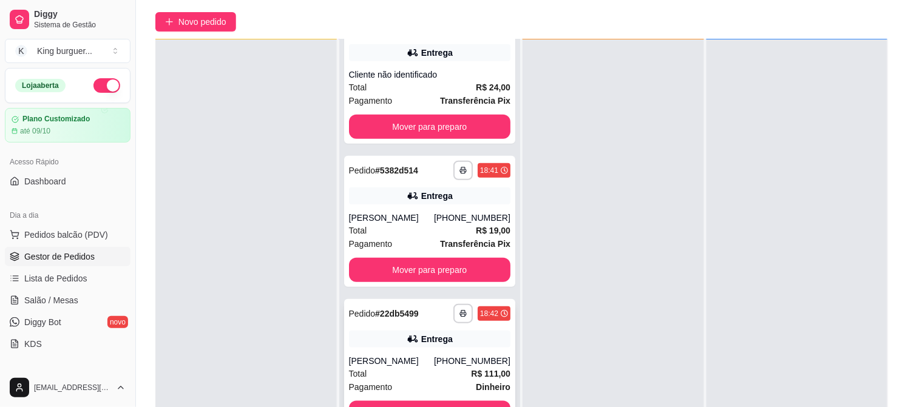
scroll to position [185, 0]
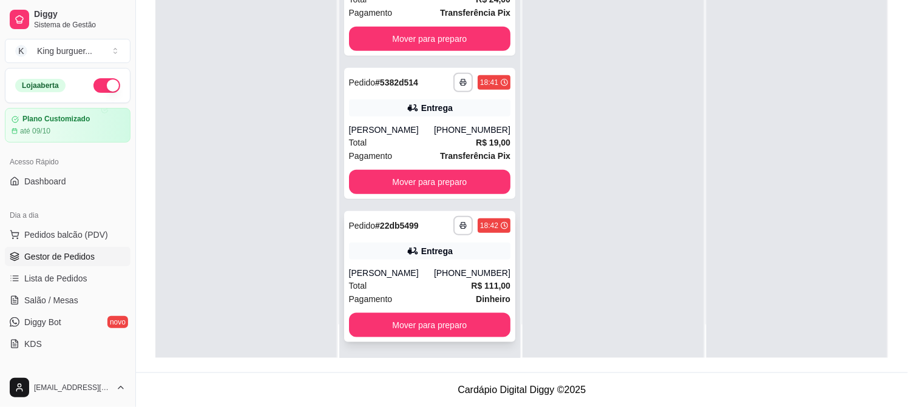
click at [445, 252] on div "Entrega" at bounding box center [430, 251] width 162 height 17
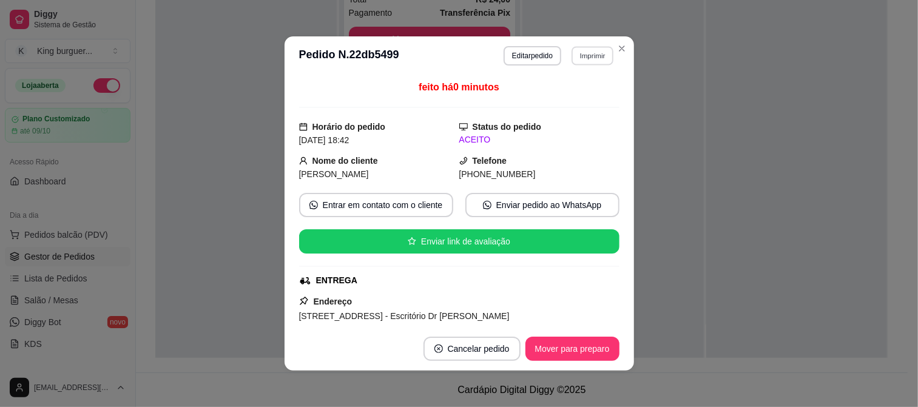
click at [578, 56] on button "Imprimir" at bounding box center [593, 55] width 42 height 19
click at [568, 97] on button "IMPRESSORA" at bounding box center [567, 99] width 88 height 19
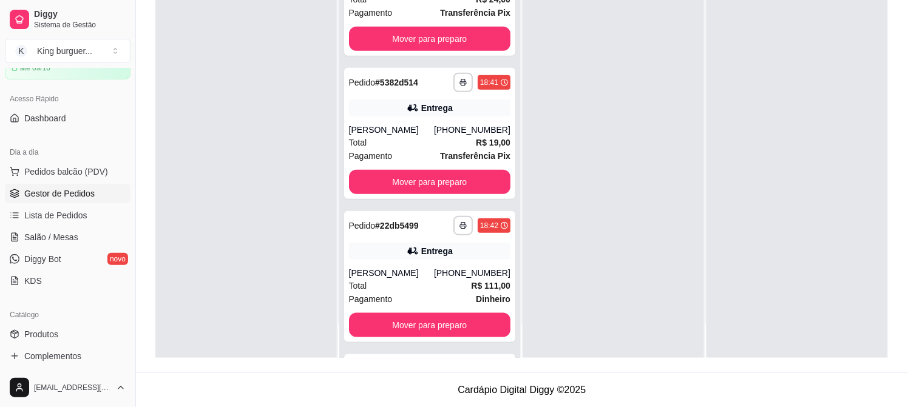
scroll to position [61, 0]
click at [57, 332] on span "Produtos" at bounding box center [41, 336] width 34 height 12
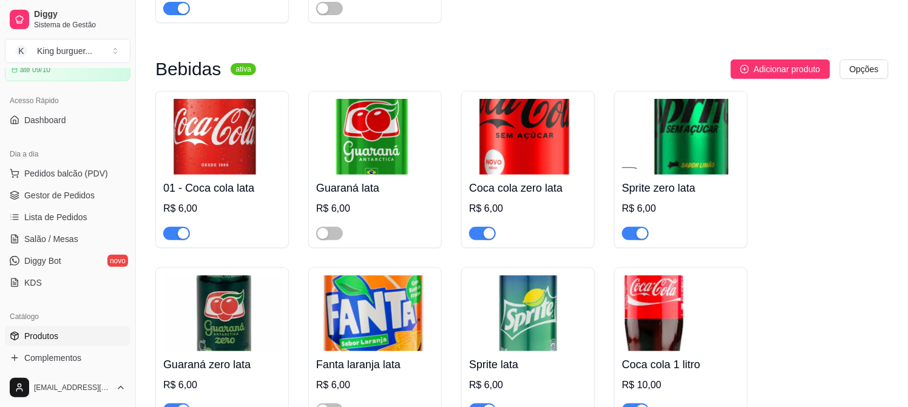
scroll to position [4180, 0]
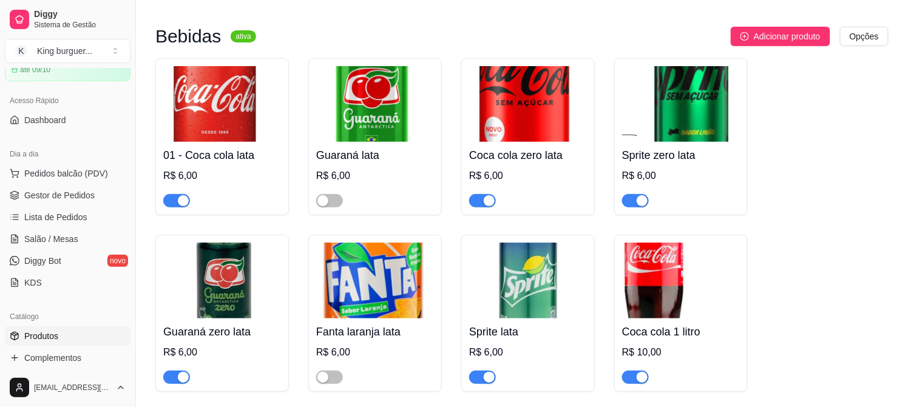
click at [172, 371] on span "button" at bounding box center [176, 377] width 27 height 13
click at [81, 196] on span "Gestor de Pedidos" at bounding box center [59, 195] width 70 height 12
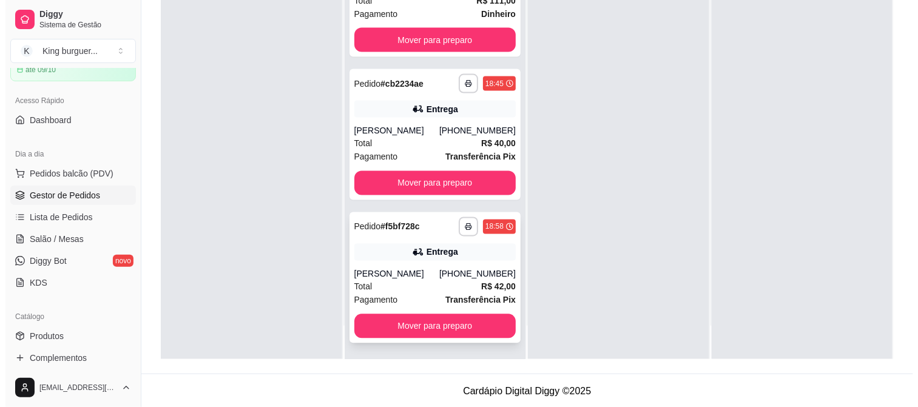
scroll to position [185, 0]
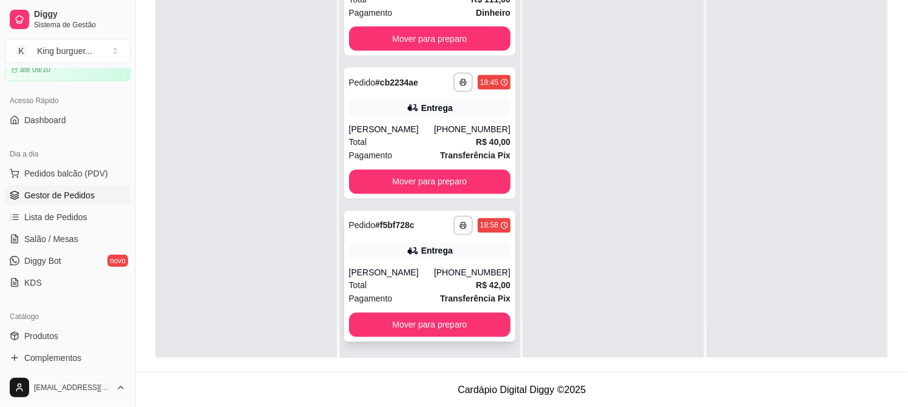
click at [426, 271] on div "[PERSON_NAME]" at bounding box center [391, 273] width 85 height 12
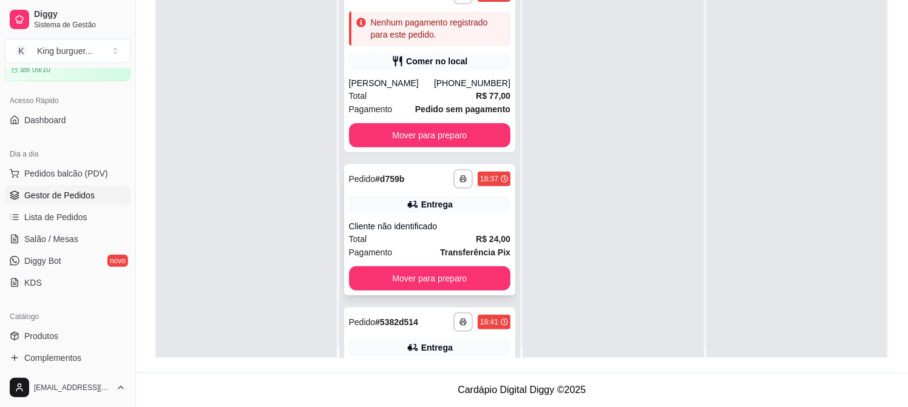
scroll to position [0, 0]
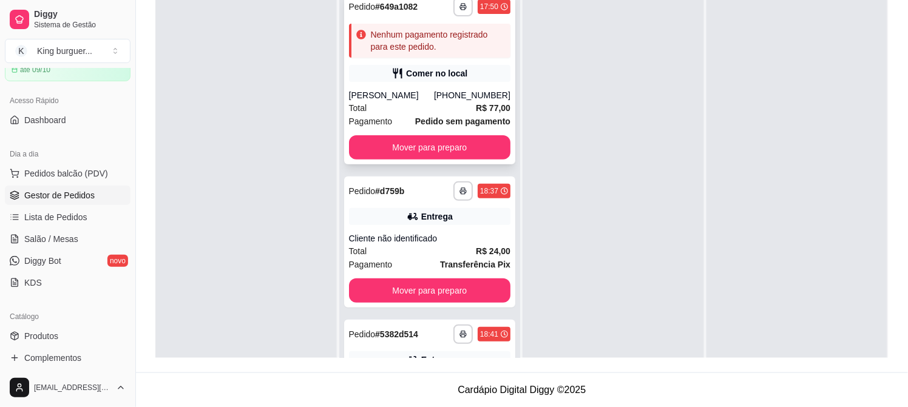
click at [460, 71] on div "Comer no local" at bounding box center [430, 73] width 162 height 17
click at [46, 241] on span "Salão / Mesas" at bounding box center [51, 239] width 54 height 12
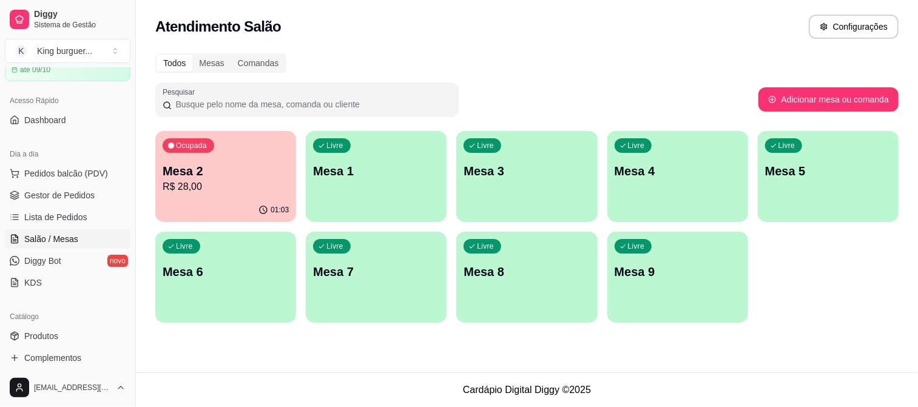
click at [205, 191] on p "R$ 28,00" at bounding box center [226, 187] width 126 height 15
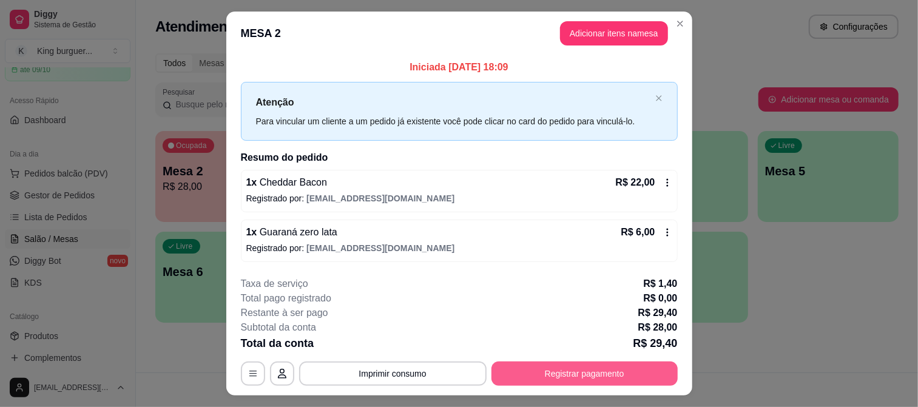
click at [532, 373] on button "Registrar pagamento" at bounding box center [585, 374] width 186 height 24
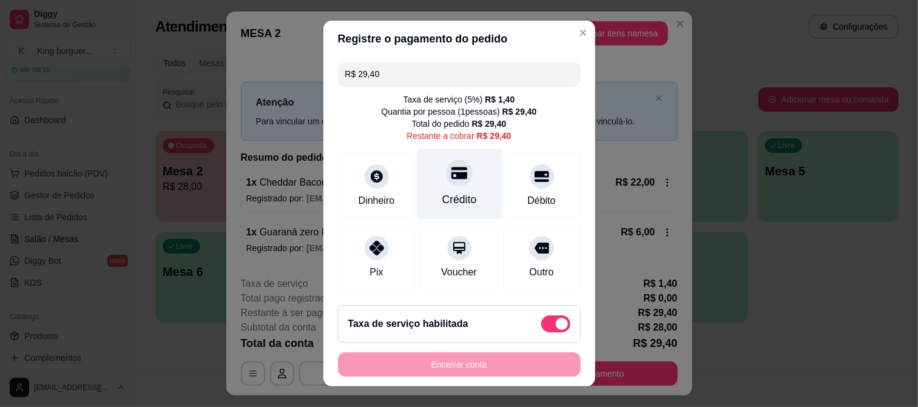
click at [451, 171] on icon at bounding box center [459, 173] width 16 height 16
type input "R$ 0,00"
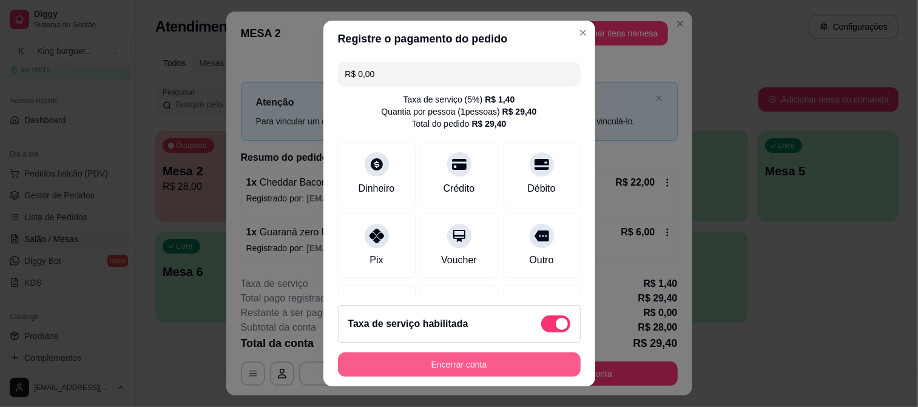
click at [450, 365] on button "Encerrar conta" at bounding box center [459, 365] width 243 height 24
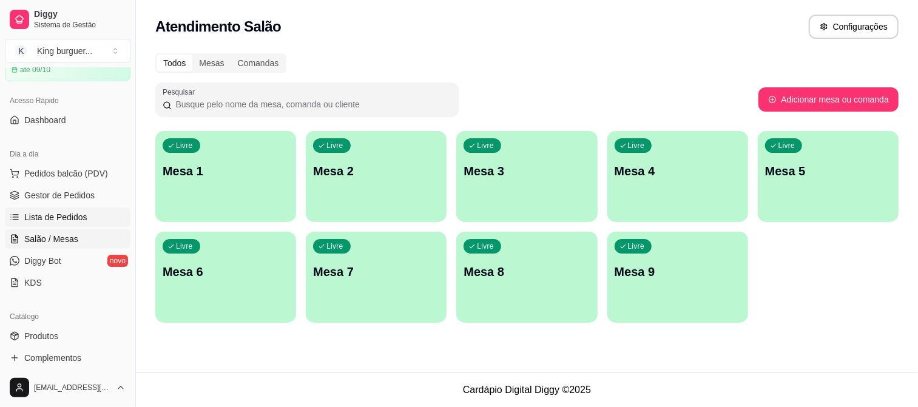
click at [67, 214] on span "Lista de Pedidos" at bounding box center [55, 217] width 63 height 12
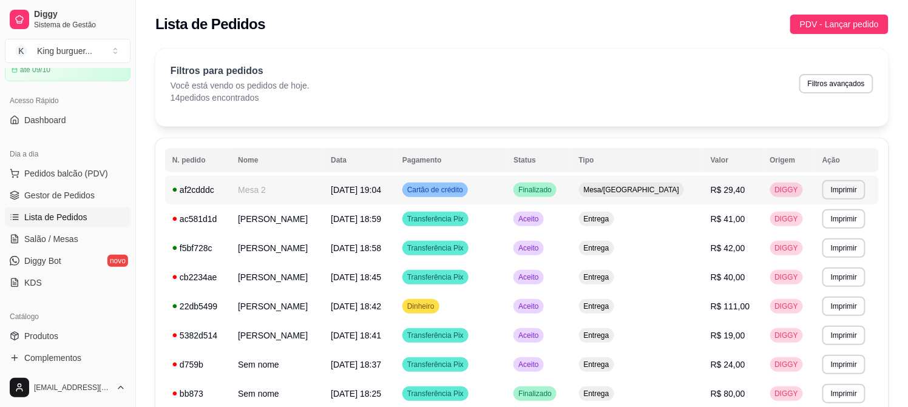
click at [711, 190] on span "R$ 29,40" at bounding box center [728, 190] width 35 height 10
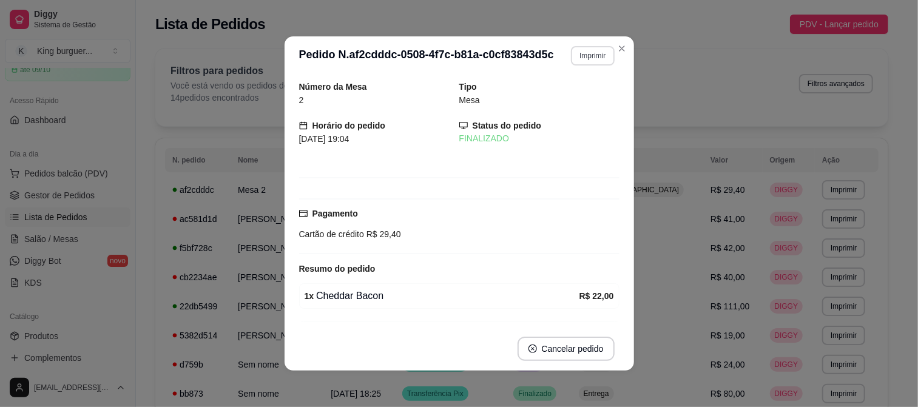
click at [575, 53] on button "Imprimir" at bounding box center [592, 55] width 43 height 19
click at [580, 98] on button "IMPRESSORA" at bounding box center [566, 98] width 85 height 19
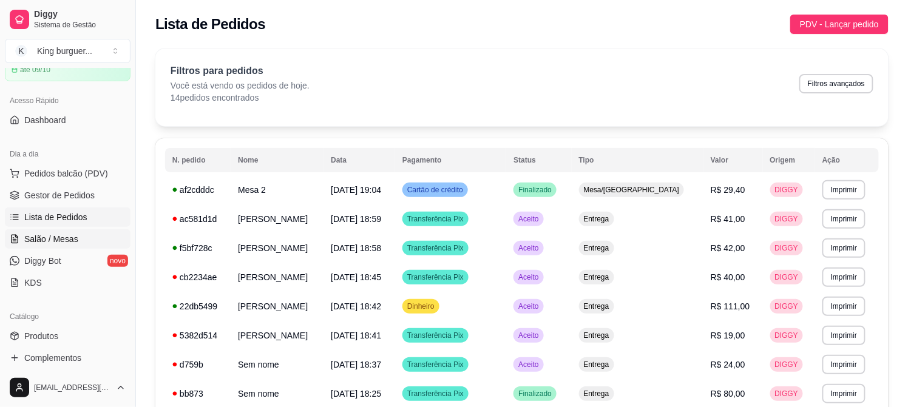
click at [64, 237] on span "Salão / Mesas" at bounding box center [51, 239] width 54 height 12
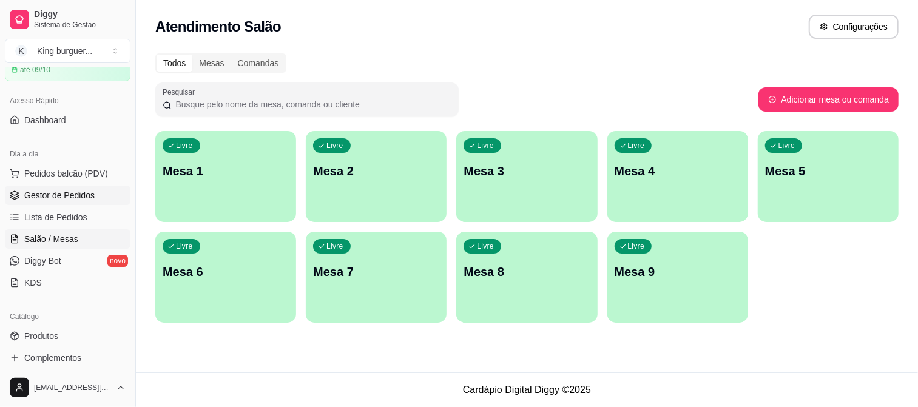
click at [63, 200] on span "Gestor de Pedidos" at bounding box center [59, 195] width 70 height 12
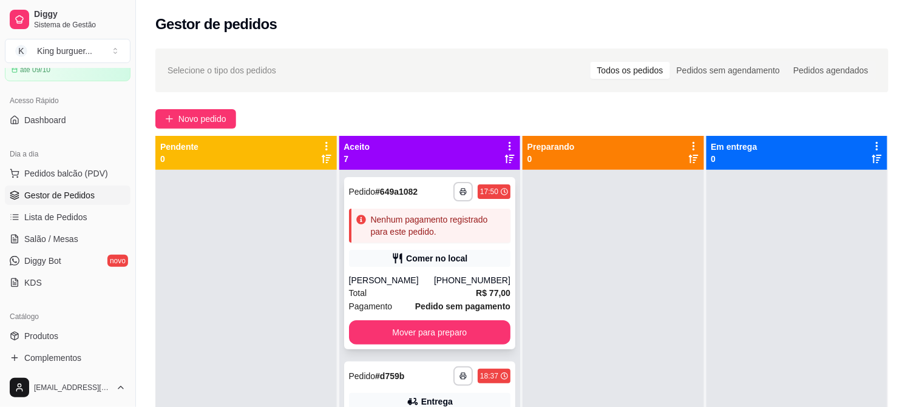
click at [462, 259] on div "Comer no local" at bounding box center [430, 258] width 162 height 17
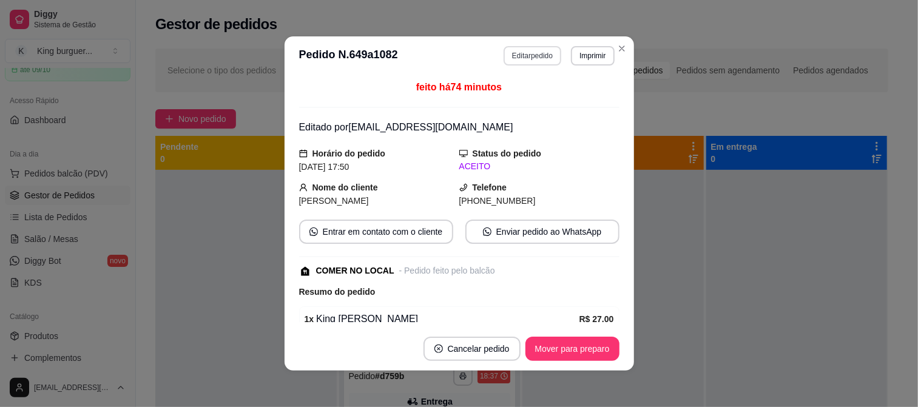
click at [537, 50] on button "Editar pedido" at bounding box center [533, 55] width 58 height 19
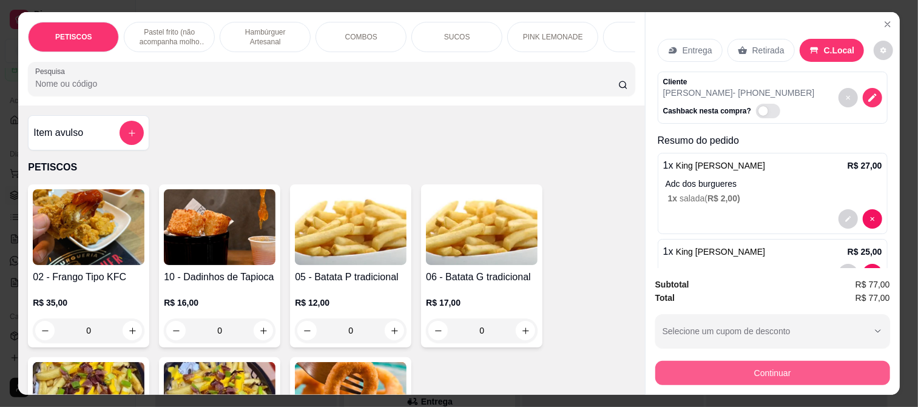
click at [697, 367] on button "Continuar" at bounding box center [772, 373] width 235 height 24
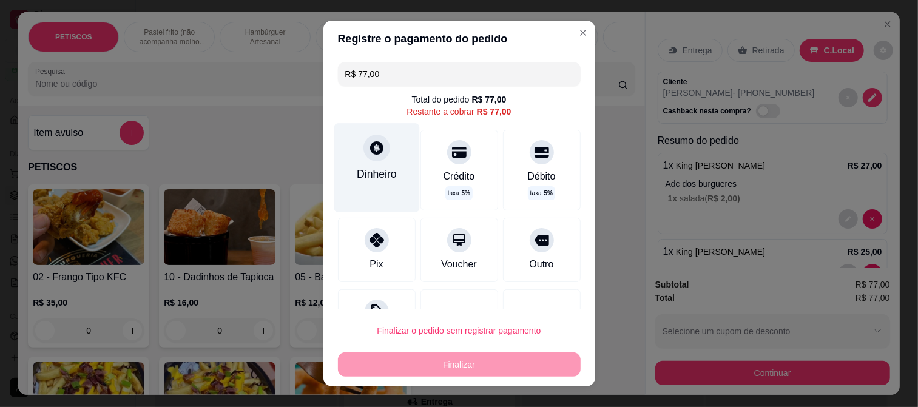
click at [372, 146] on icon at bounding box center [376, 147] width 13 height 13
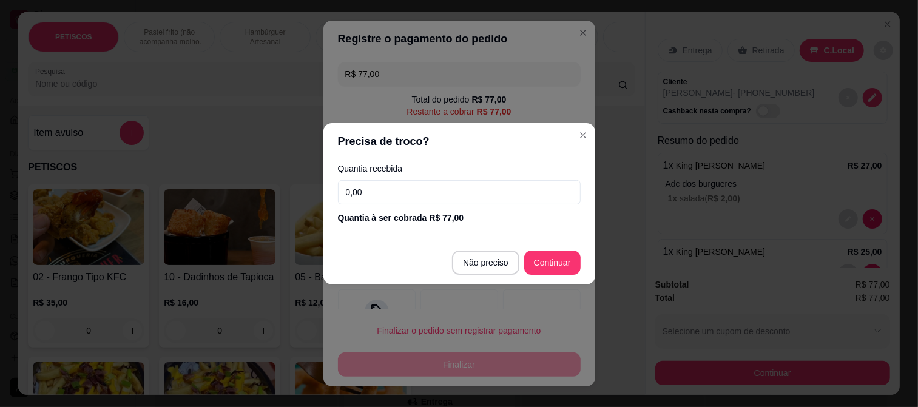
drag, startPoint x: 354, startPoint y: 191, endPoint x: 167, endPoint y: 174, distance: 187.6
click at [215, 206] on div "Precisa de troco? Quantia recebida 0,00 Quantia à ser cobrada R$ 77,00 Não prec…" at bounding box center [459, 203] width 918 height 407
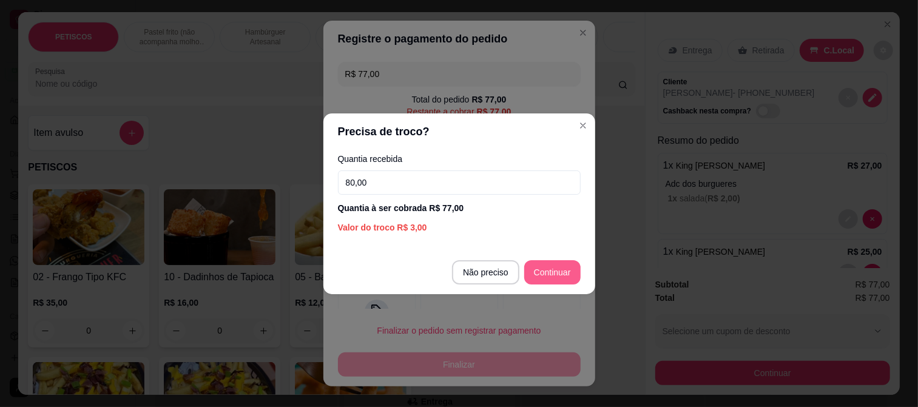
type input "80,00"
type input "R$ 0,00"
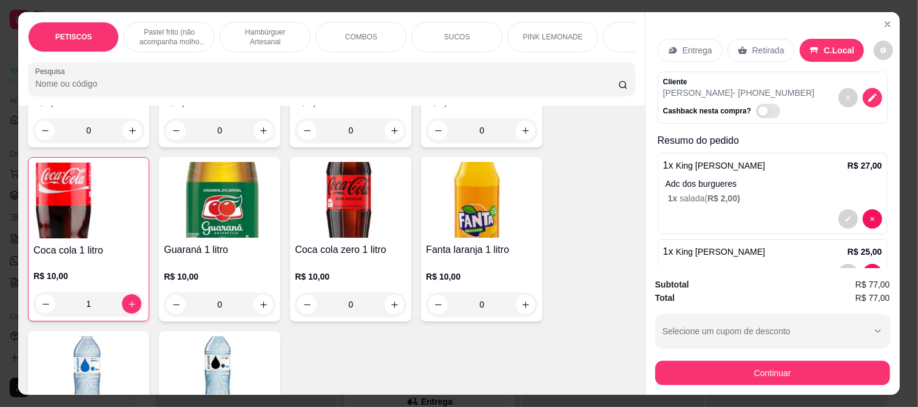
scroll to position [2971, 0]
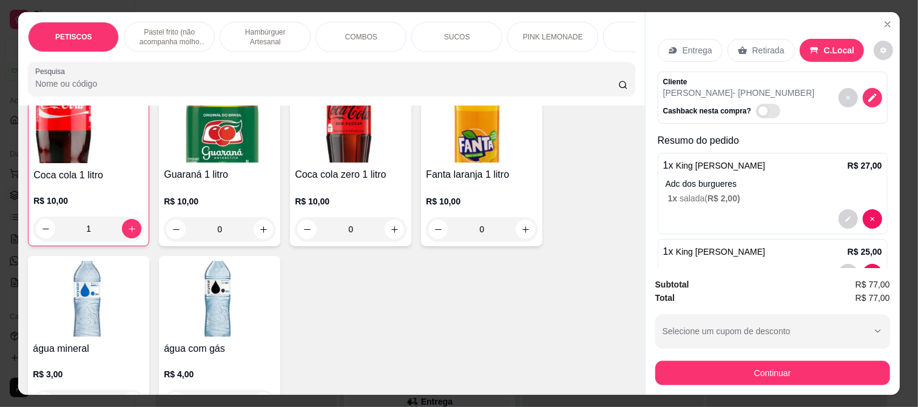
click at [75, 271] on img at bounding box center [89, 299] width 112 height 76
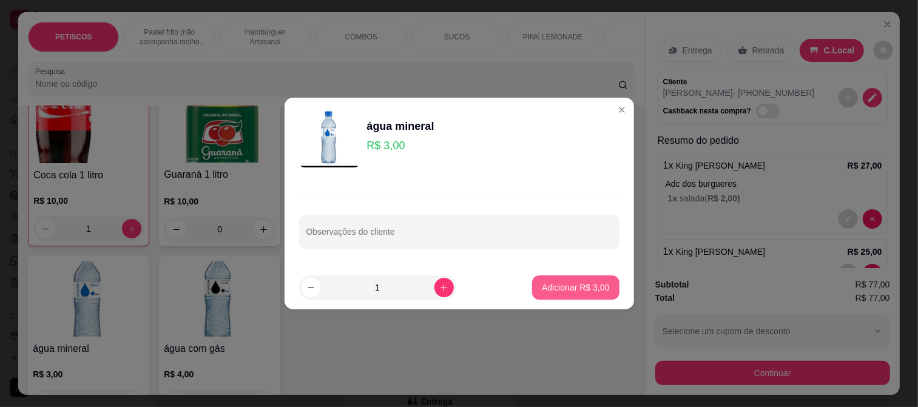
click at [564, 286] on p "Adicionar R$ 3,00" at bounding box center [575, 288] width 67 height 12
type input "1"
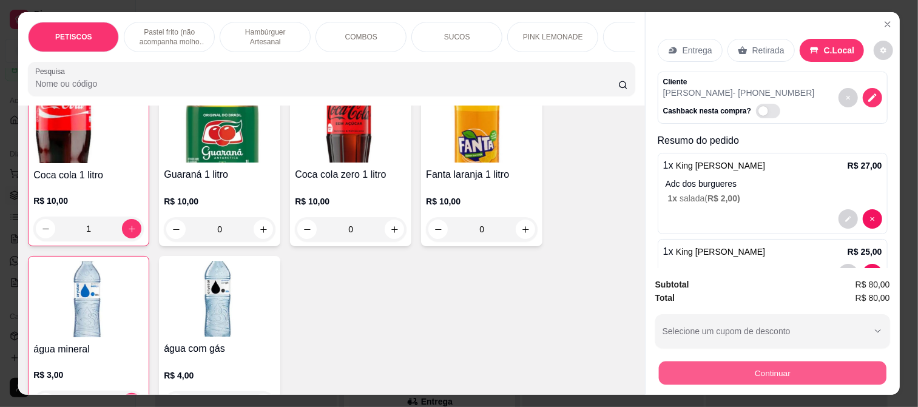
click at [678, 362] on button "Continuar" at bounding box center [773, 373] width 228 height 24
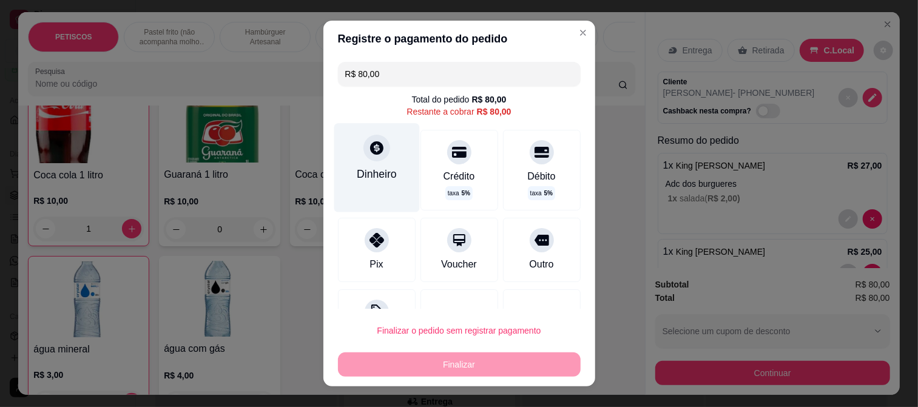
click at [379, 155] on div at bounding box center [377, 148] width 27 height 27
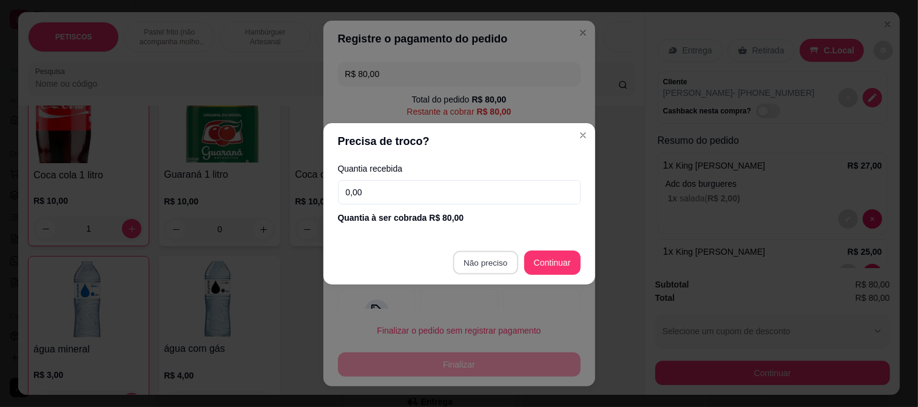
type input "R$ 0,00"
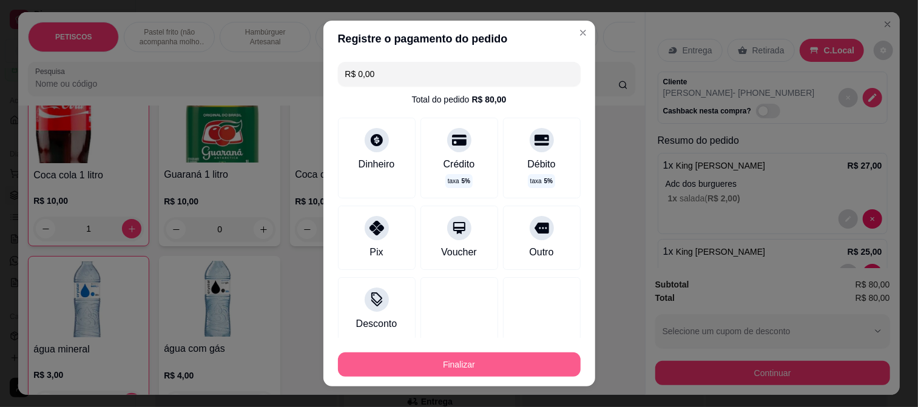
click at [478, 368] on button "Finalizar" at bounding box center [459, 365] width 243 height 24
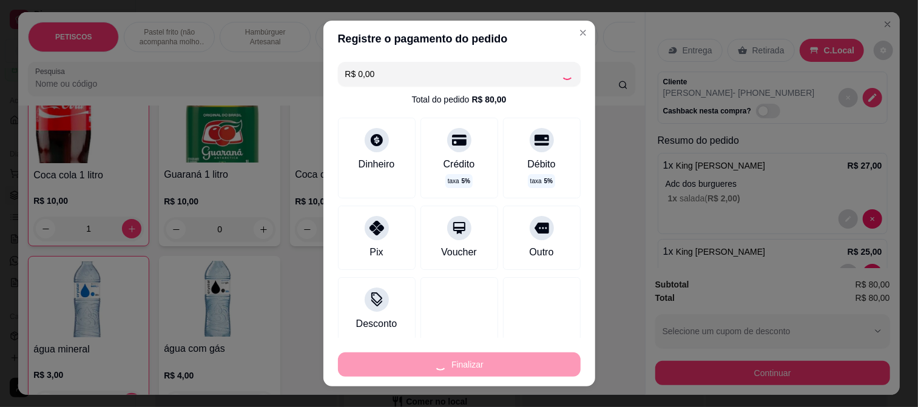
type input "0"
type input "-R$ 80,00"
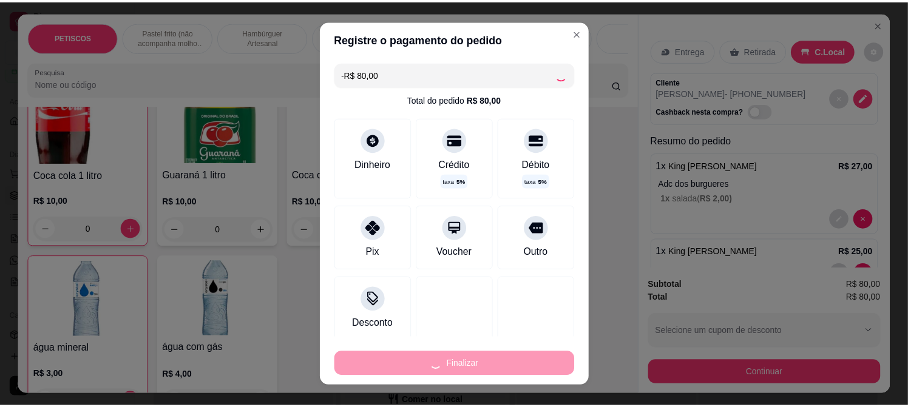
scroll to position [2968, 0]
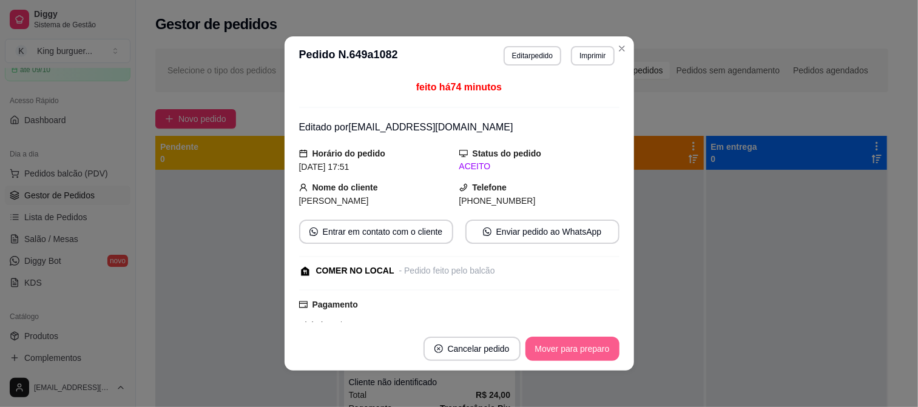
click at [584, 353] on button "Mover para preparo" at bounding box center [573, 349] width 94 height 24
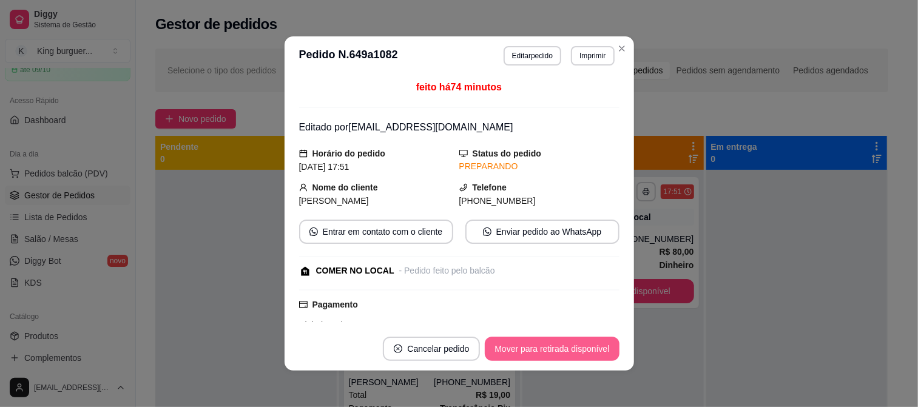
click at [591, 351] on button "Mover para retirada disponível" at bounding box center [552, 349] width 134 height 24
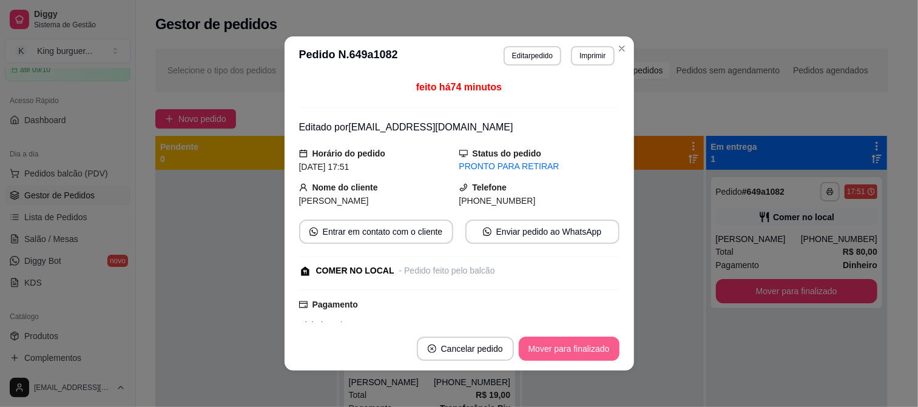
click at [595, 349] on button "Mover para finalizado" at bounding box center [569, 349] width 101 height 24
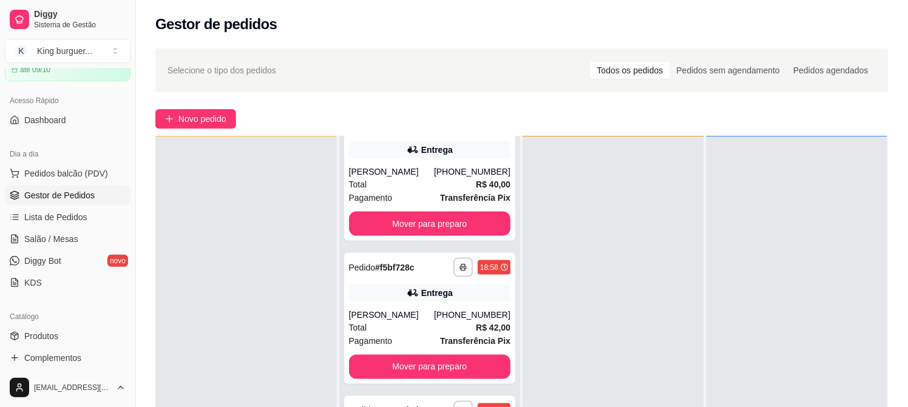
scroll to position [185, 0]
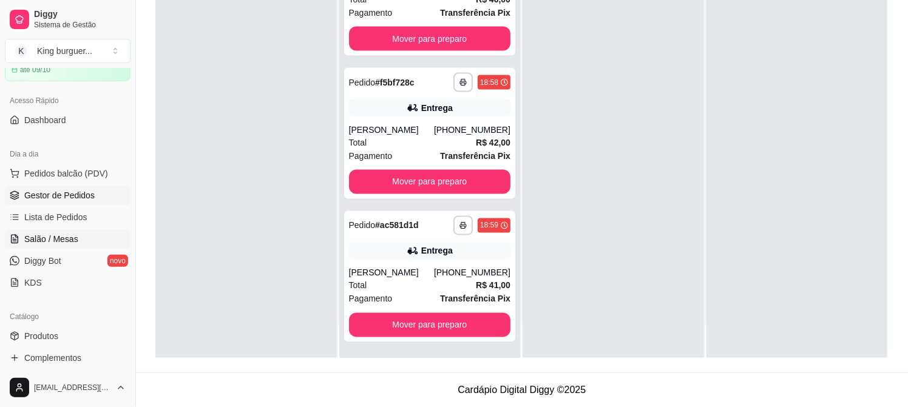
click at [59, 239] on span "Salão / Mesas" at bounding box center [51, 239] width 54 height 12
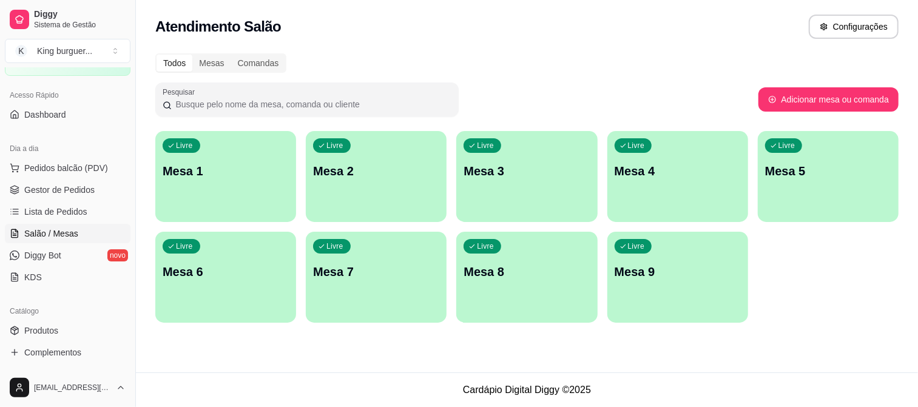
scroll to position [61, 0]
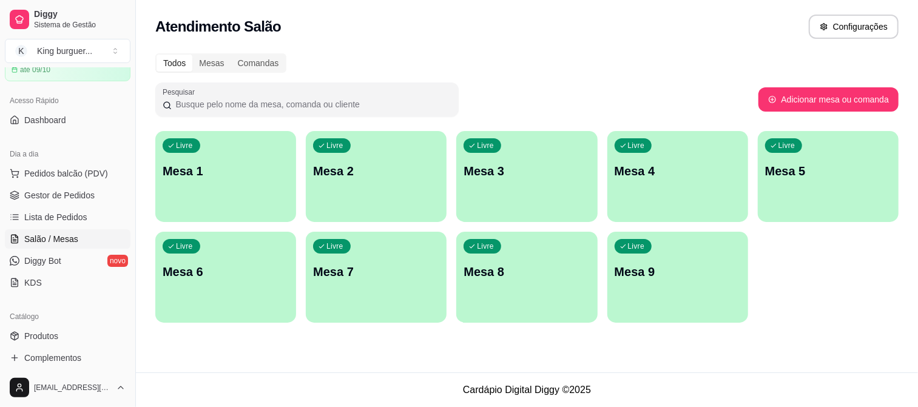
click at [59, 238] on span "Salão / Mesas" at bounding box center [51, 239] width 54 height 12
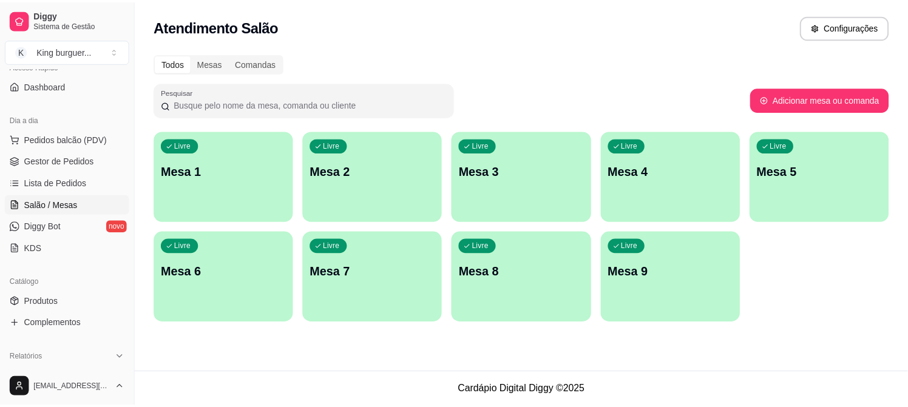
scroll to position [129, 0]
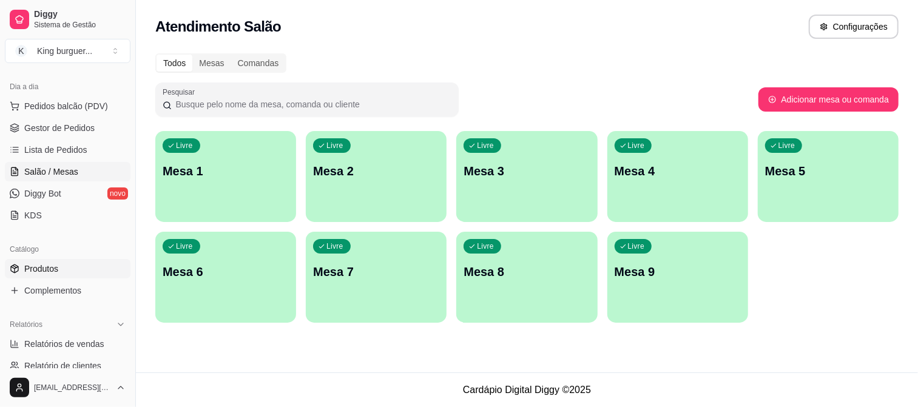
click at [58, 263] on link "Produtos" at bounding box center [68, 268] width 126 height 19
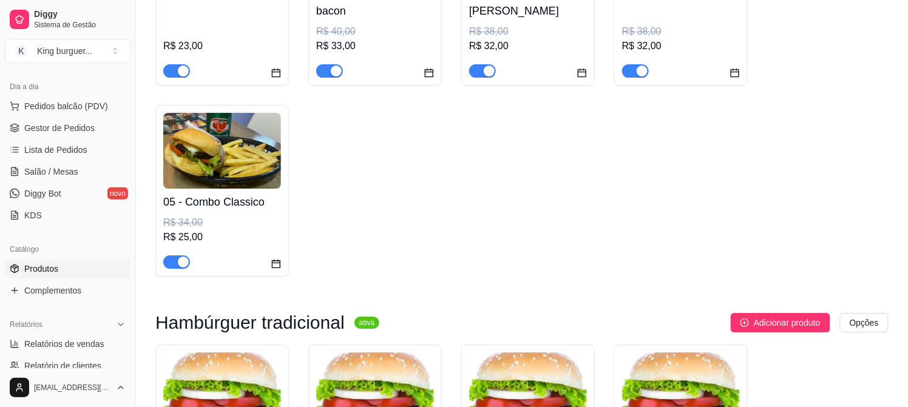
scroll to position [2697, 0]
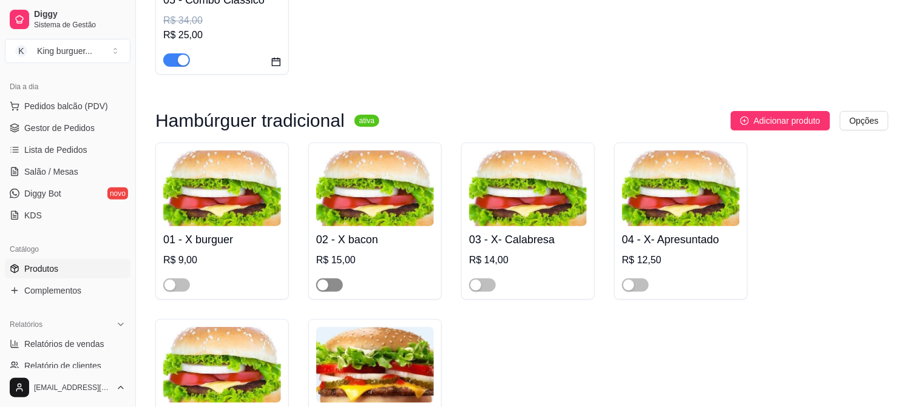
click at [339, 279] on span "button" at bounding box center [329, 285] width 27 height 13
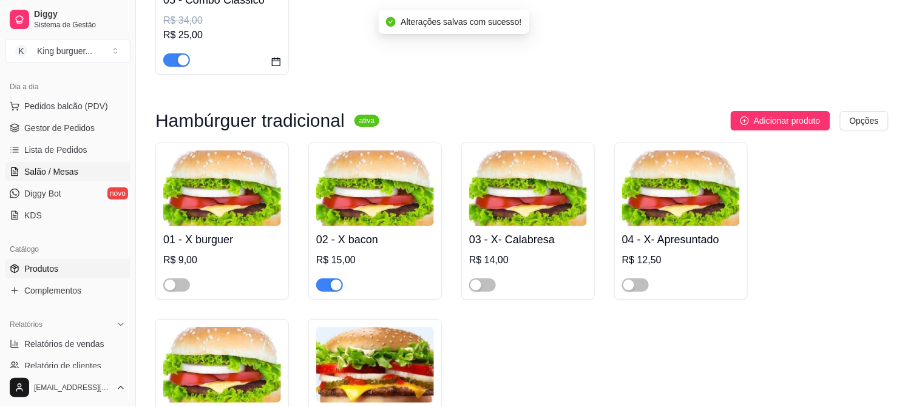
click at [64, 175] on span "Salão / Mesas" at bounding box center [51, 172] width 54 height 12
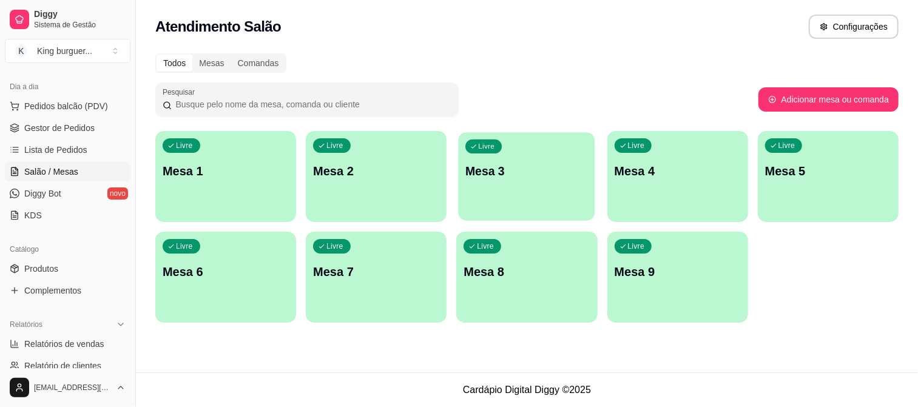
click at [510, 180] on div "Livre Mesa 3" at bounding box center [527, 169] width 137 height 74
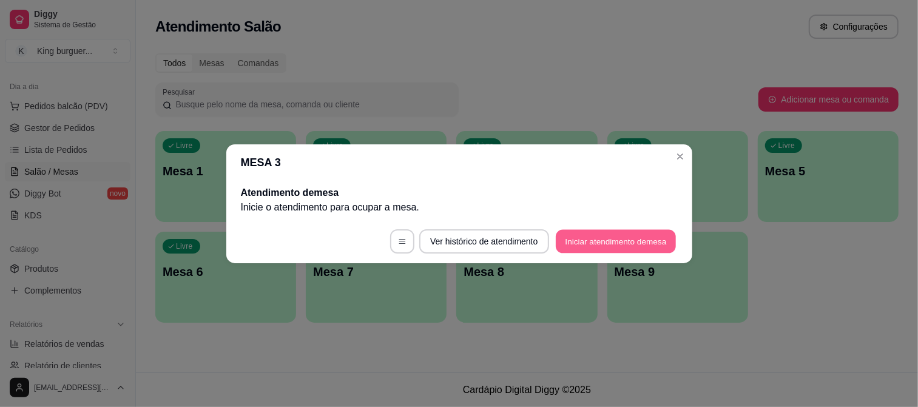
click at [592, 244] on button "Iniciar atendimento de mesa" at bounding box center [616, 241] width 120 height 24
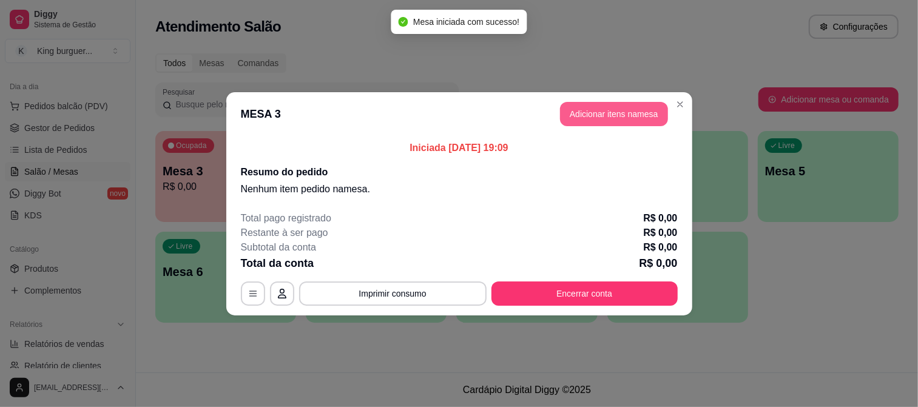
click at [604, 114] on button "Adicionar itens na mesa" at bounding box center [614, 114] width 108 height 24
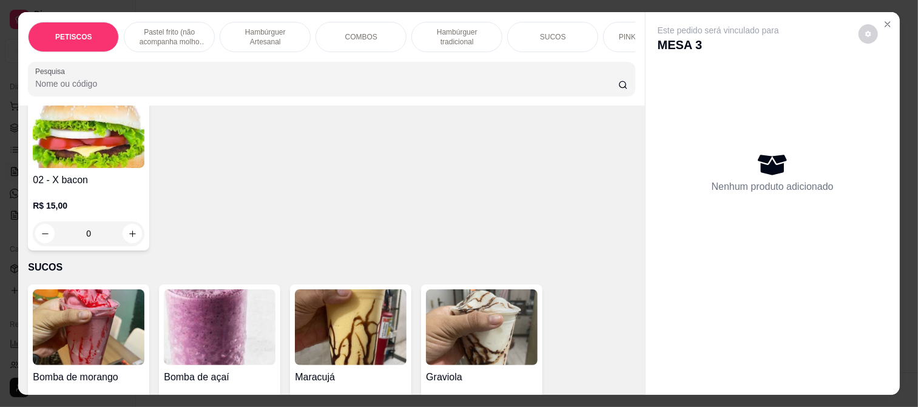
scroll to position [1955, 0]
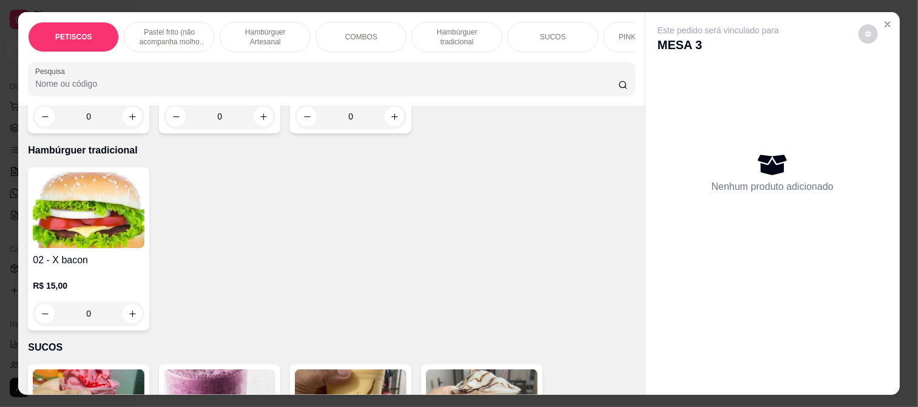
click at [86, 184] on img at bounding box center [89, 210] width 112 height 76
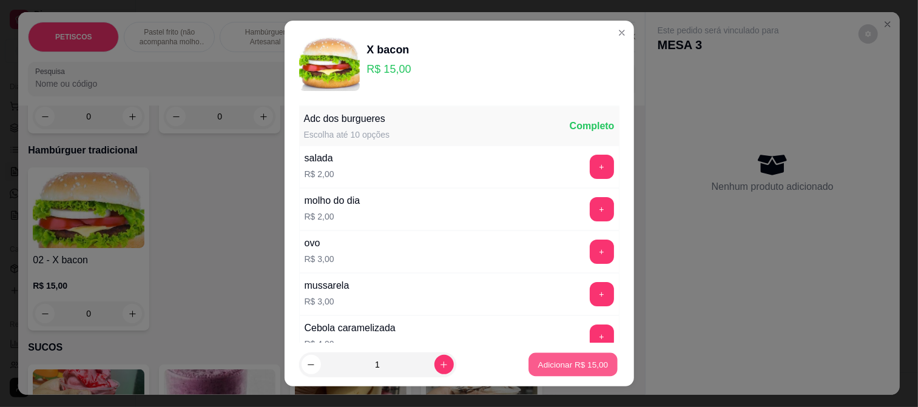
click at [581, 360] on p "Adicionar R$ 15,00" at bounding box center [573, 365] width 70 height 12
type input "1"
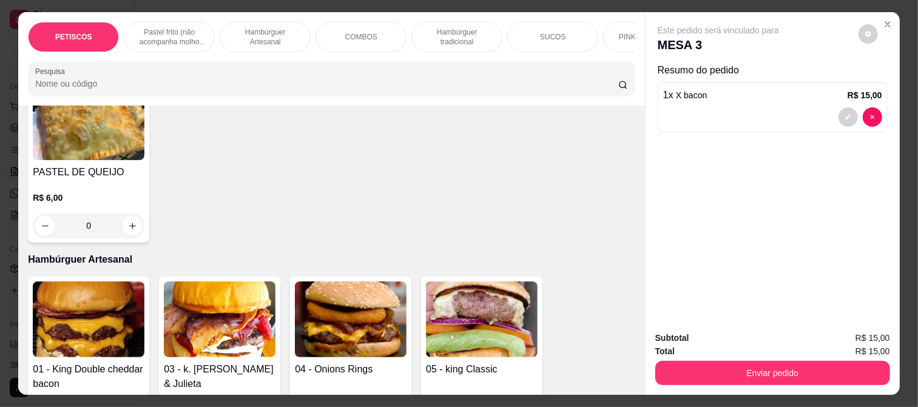
scroll to position [674, 0]
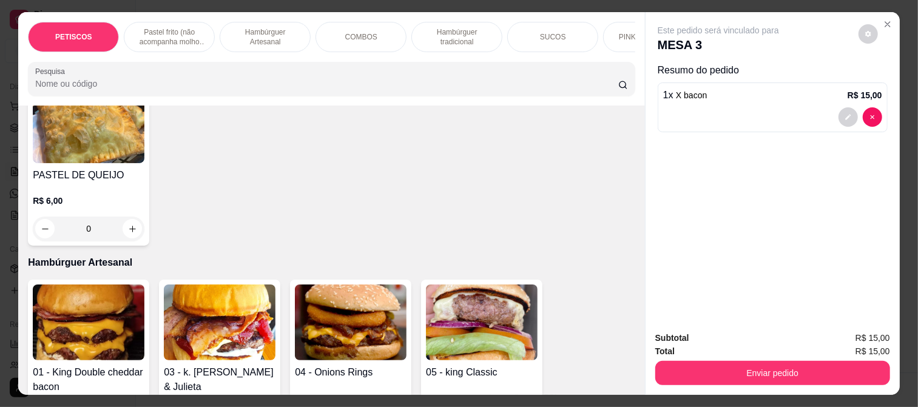
click at [508, 332] on img at bounding box center [482, 323] width 112 height 76
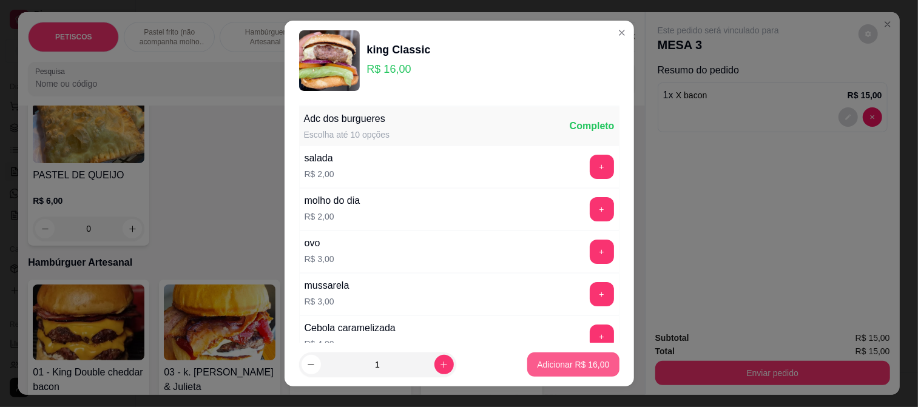
click at [580, 365] on p "Adicionar R$ 16,00" at bounding box center [573, 365] width 72 height 12
type input "1"
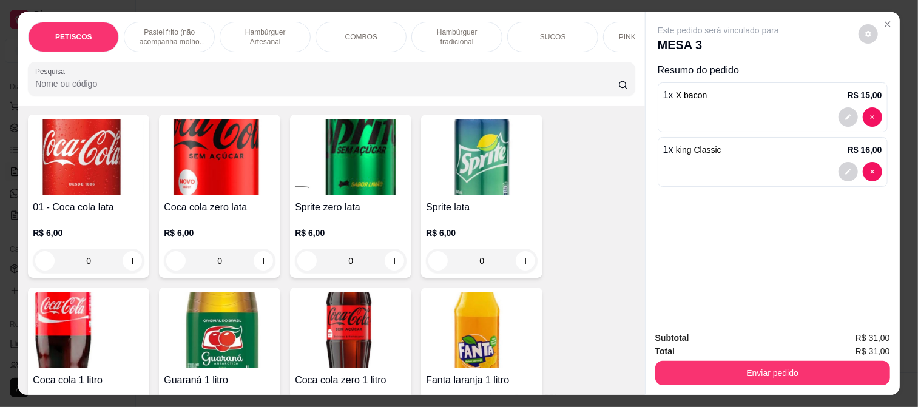
scroll to position [2967, 0]
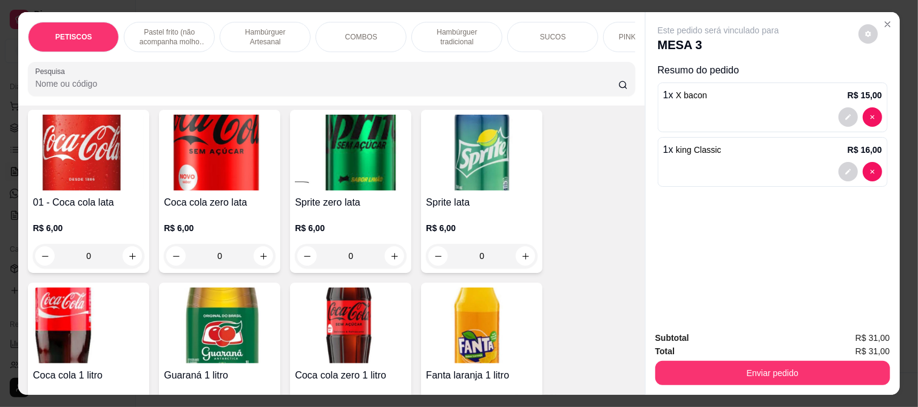
click at [73, 138] on img at bounding box center [89, 153] width 112 height 76
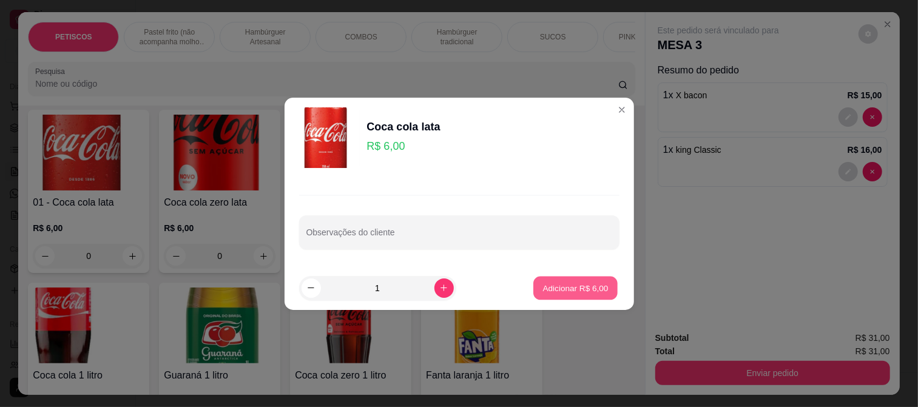
click at [551, 276] on button "Adicionar R$ 6,00" at bounding box center [575, 288] width 84 height 24
type input "1"
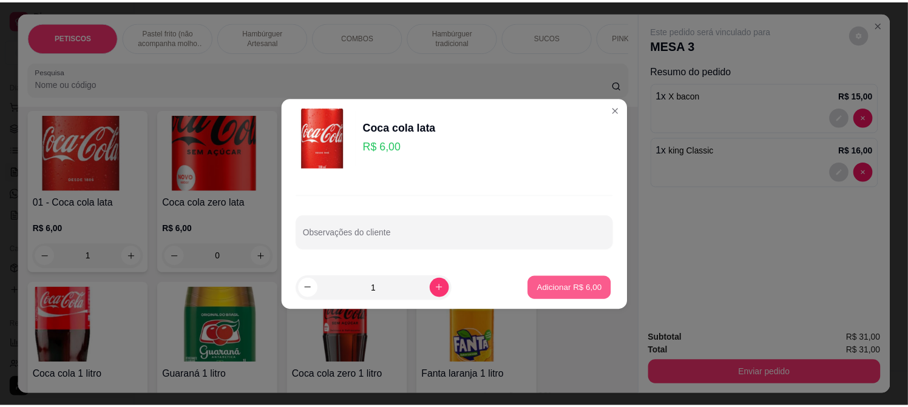
scroll to position [2968, 0]
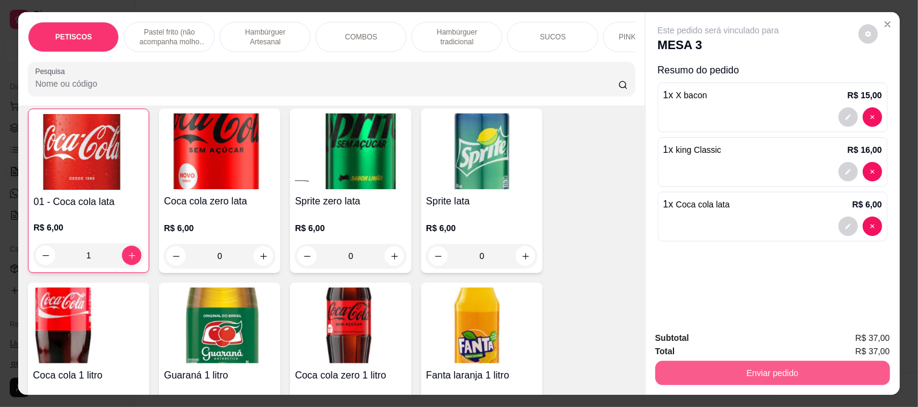
click at [692, 370] on button "Enviar pedido" at bounding box center [772, 373] width 235 height 24
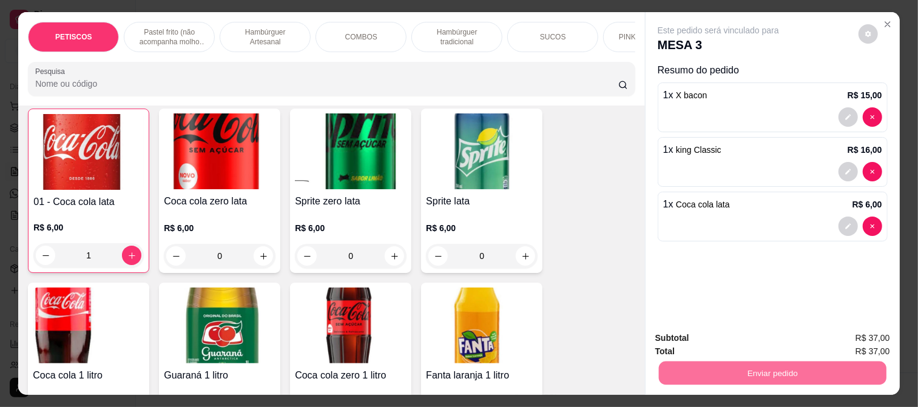
click at [753, 336] on button "Registrar cliente" at bounding box center [777, 338] width 80 height 23
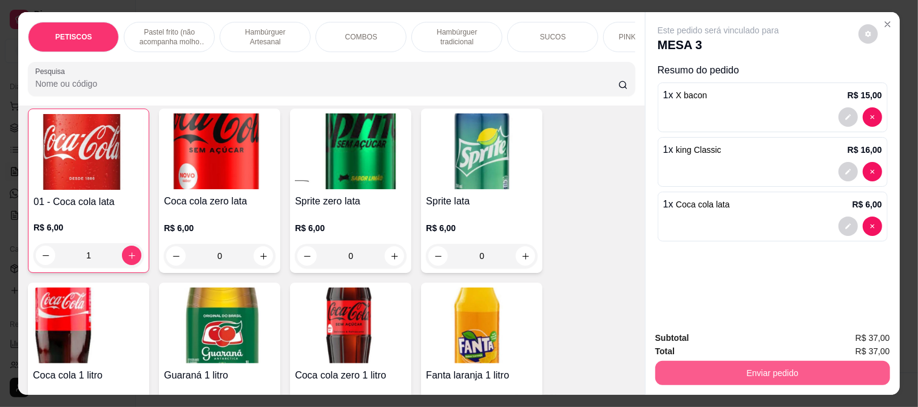
click at [710, 378] on button "Enviar pedido" at bounding box center [772, 373] width 235 height 24
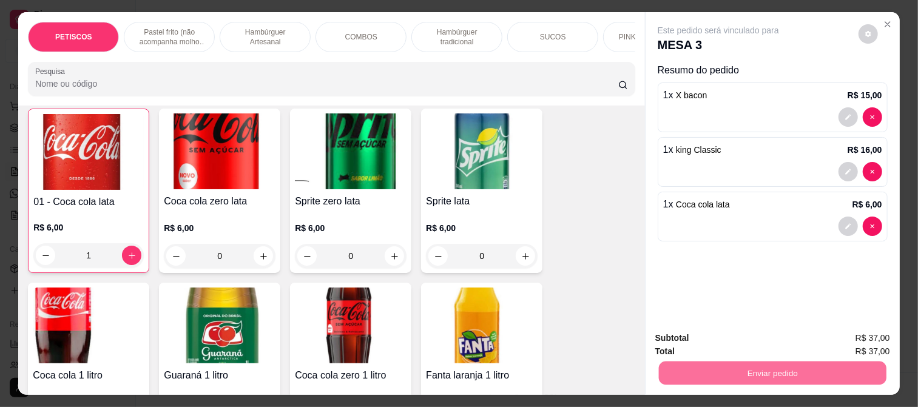
click at [848, 342] on button "Enviar pedido" at bounding box center [858, 338] width 69 height 23
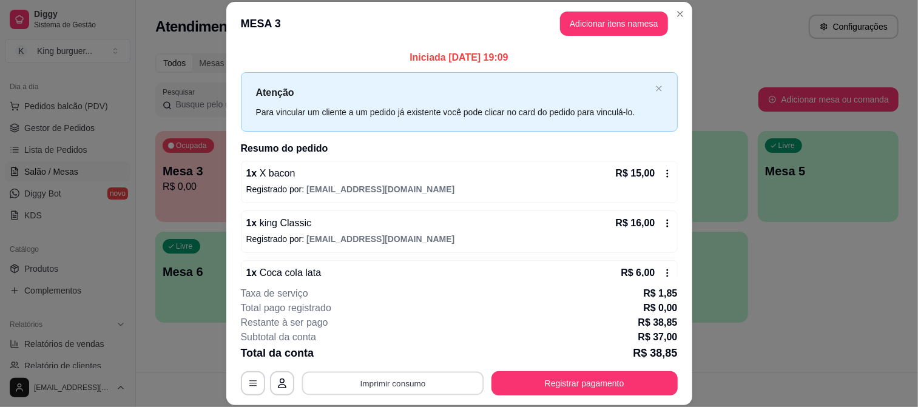
click at [409, 379] on button "Imprimir consumo" at bounding box center [393, 383] width 182 height 24
click at [399, 348] on button "IMPRESSORA" at bounding box center [392, 355] width 88 height 19
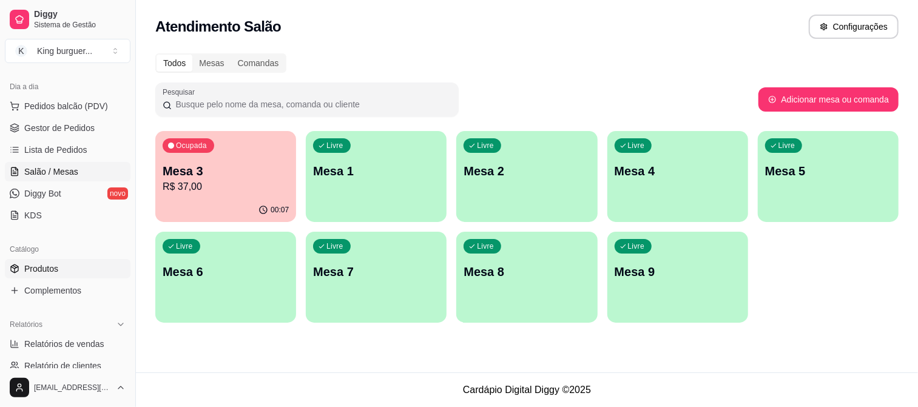
click at [55, 264] on span "Produtos" at bounding box center [41, 269] width 34 height 12
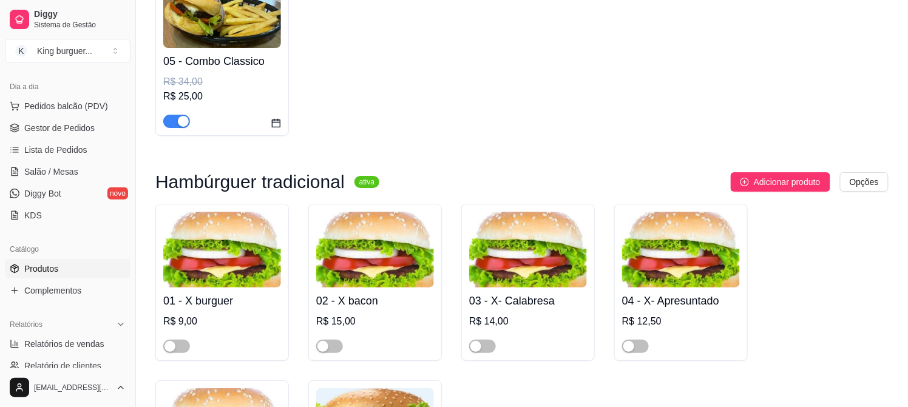
scroll to position [2630, 0]
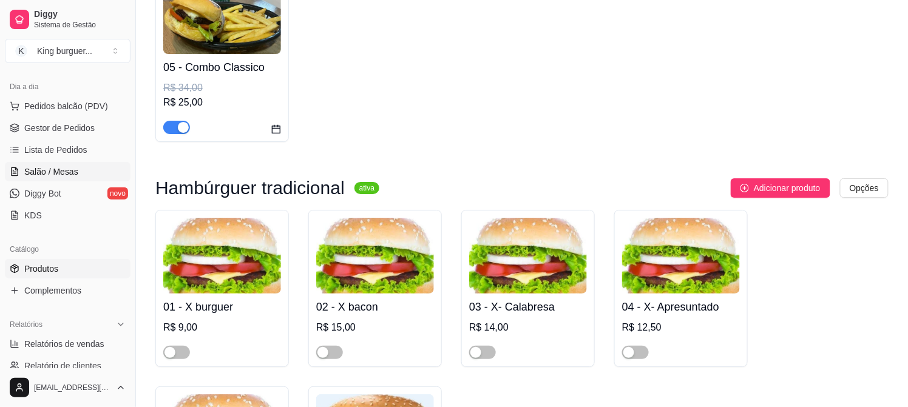
click at [55, 173] on span "Salão / Mesas" at bounding box center [51, 172] width 54 height 12
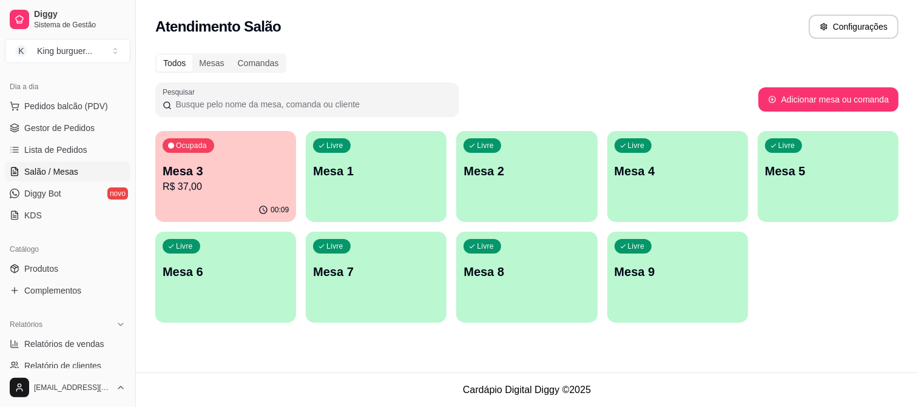
click at [666, 172] on p "Mesa 4" at bounding box center [678, 171] width 126 height 17
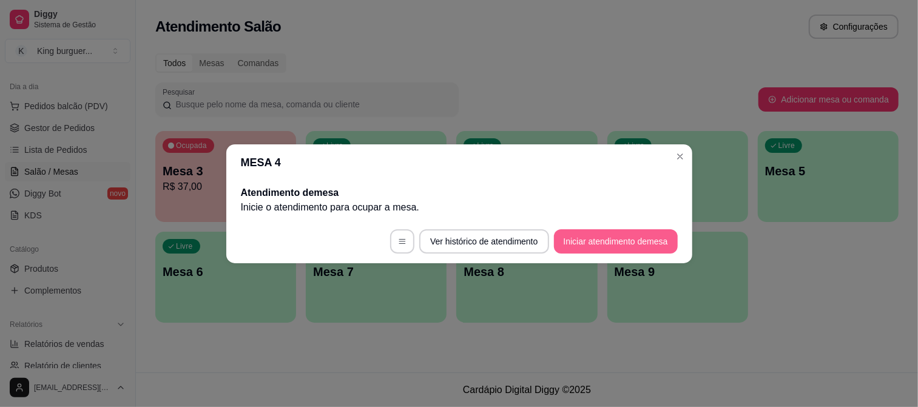
click at [606, 245] on button "Iniciar atendimento de mesa" at bounding box center [616, 241] width 124 height 24
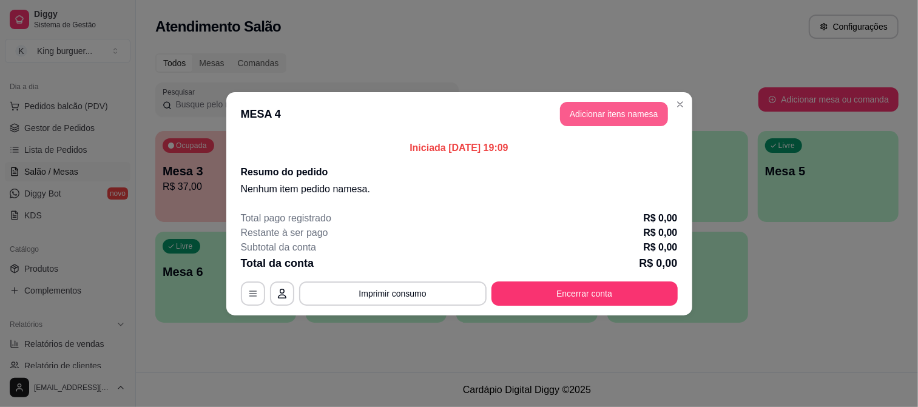
click at [592, 112] on button "Adicionar itens na mesa" at bounding box center [614, 114] width 108 height 24
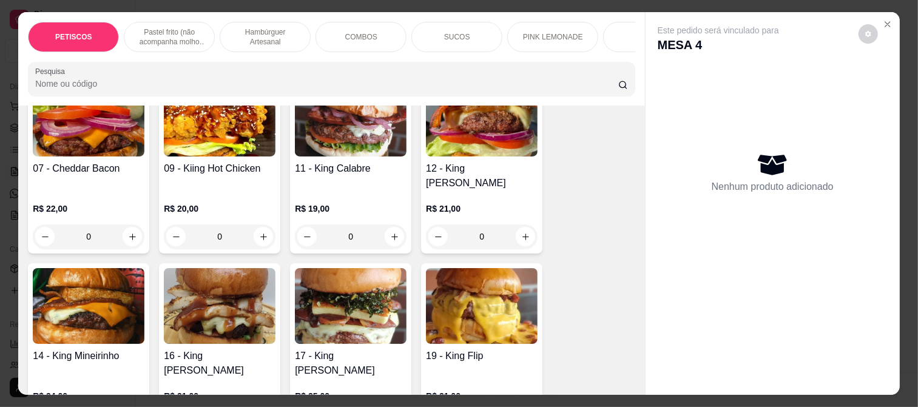
scroll to position [1078, 0]
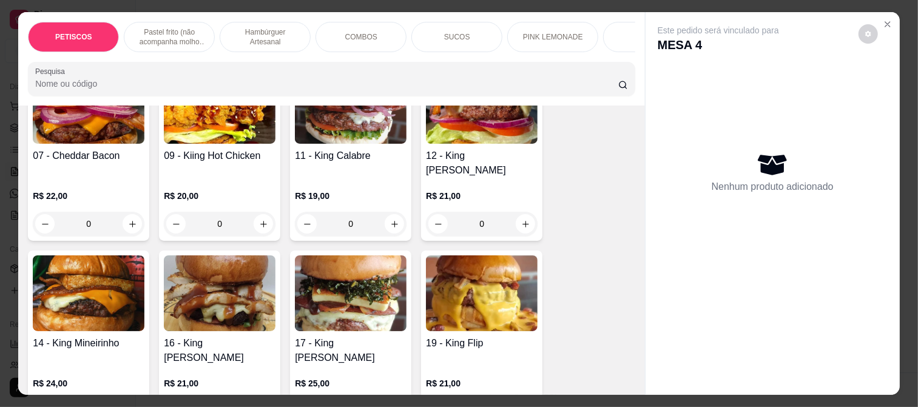
click at [80, 269] on img at bounding box center [89, 294] width 112 height 76
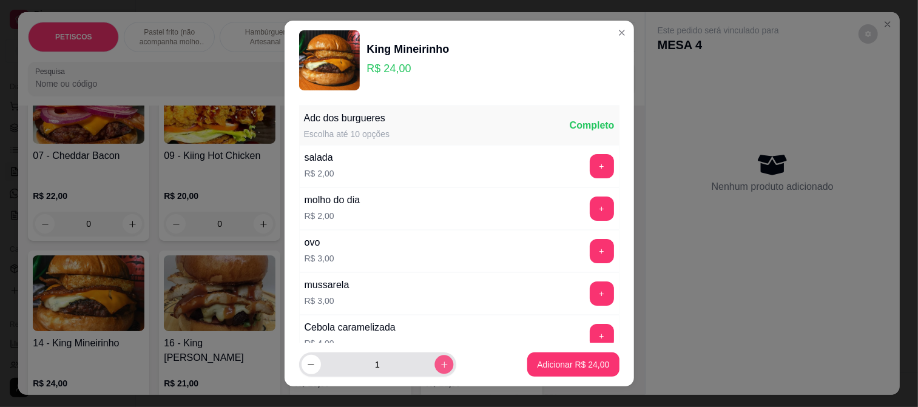
click at [439, 361] on icon "increase-product-quantity" at bounding box center [443, 365] width 9 height 9
type input "2"
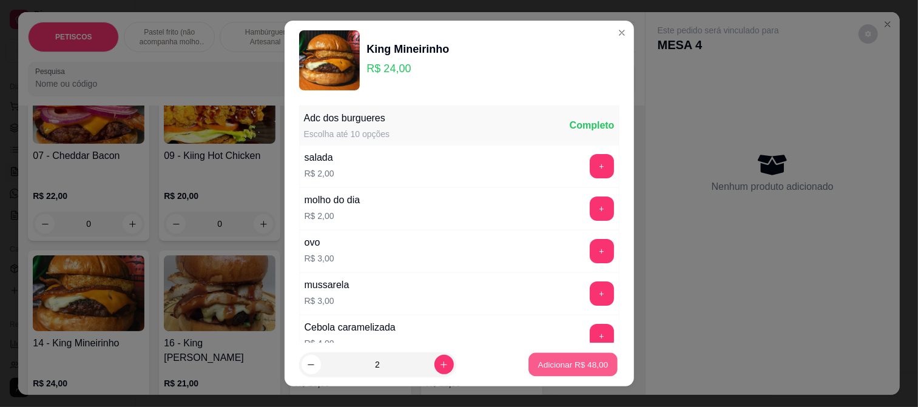
click at [545, 365] on p "Adicionar R$ 48,00" at bounding box center [573, 365] width 70 height 12
type input "2"
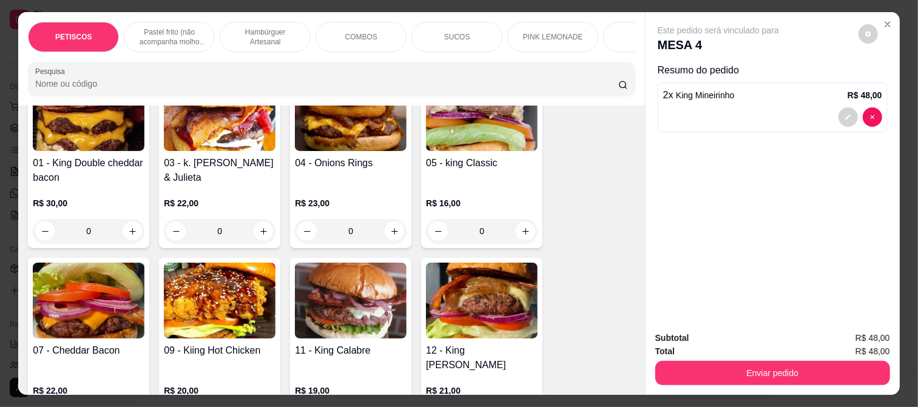
scroll to position [876, 0]
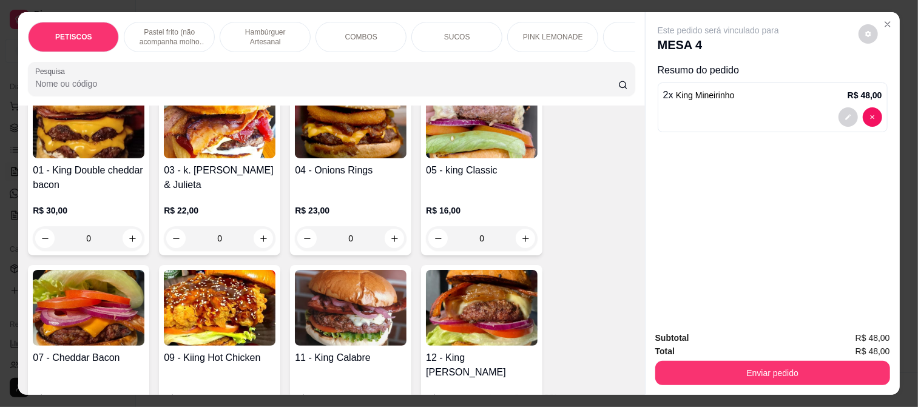
click at [361, 290] on img at bounding box center [351, 308] width 112 height 76
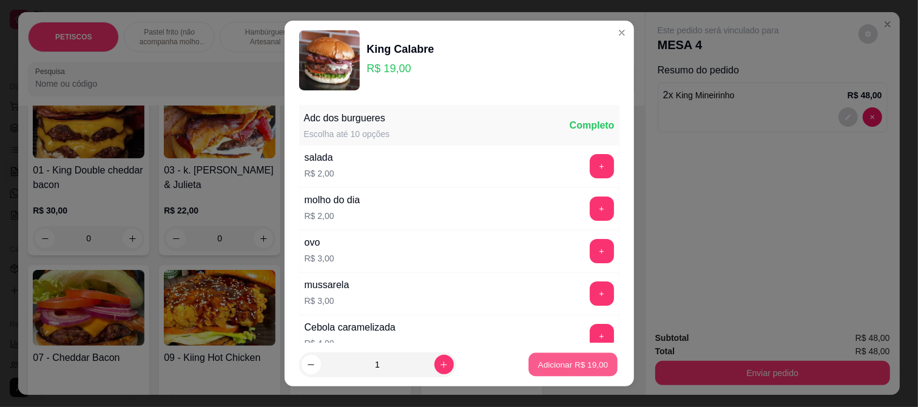
click at [538, 365] on p "Adicionar R$ 19,00" at bounding box center [573, 365] width 70 height 12
type input "1"
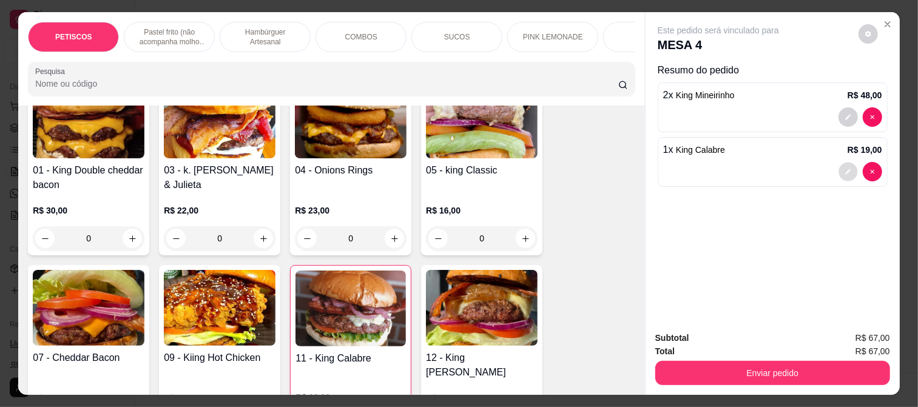
click at [840, 171] on button "decrease-product-quantity" at bounding box center [848, 172] width 19 height 19
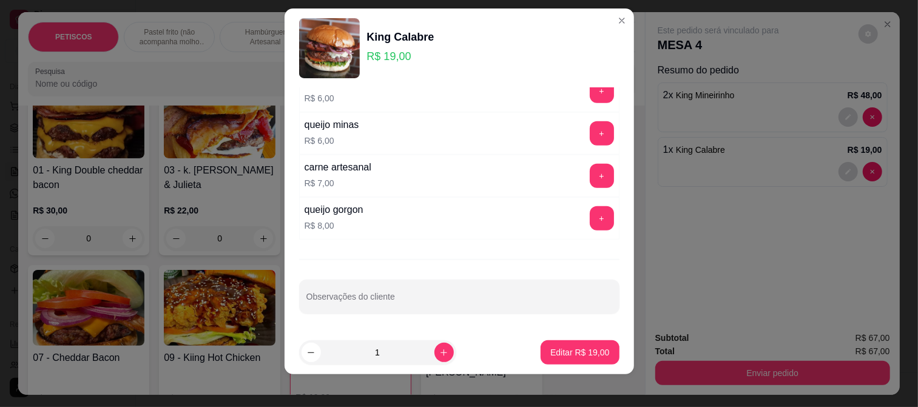
scroll to position [18, 0]
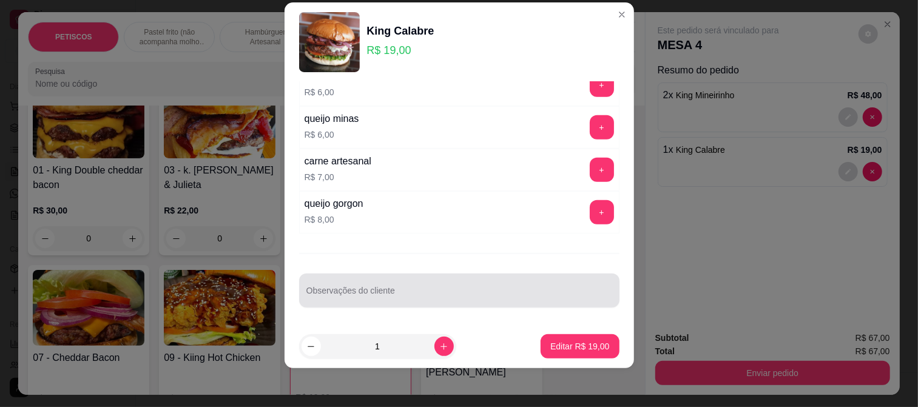
click at [337, 286] on div at bounding box center [459, 291] width 306 height 24
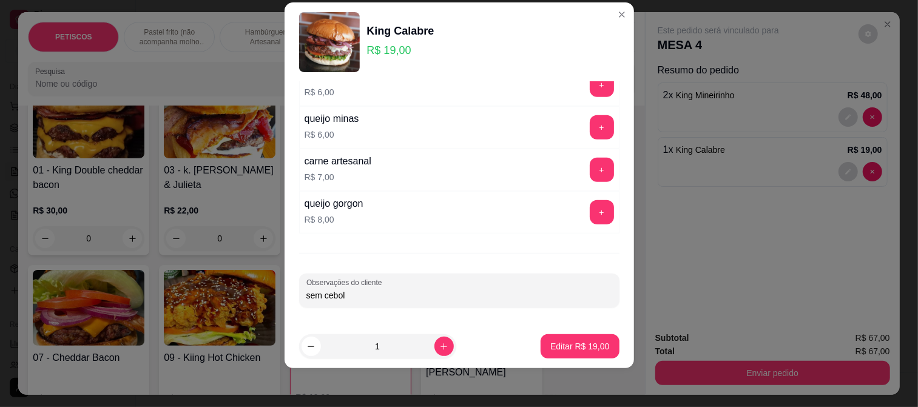
type input "sem cebola"
click at [554, 347] on p "Editar R$ 19,00" at bounding box center [579, 346] width 59 height 12
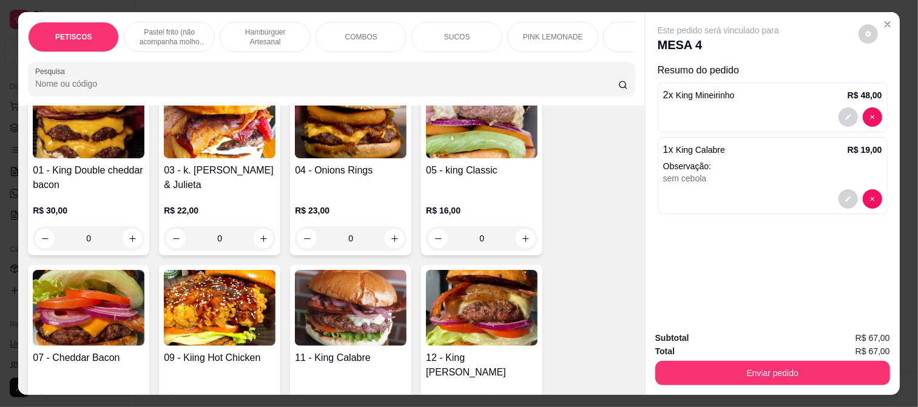
type input "0"
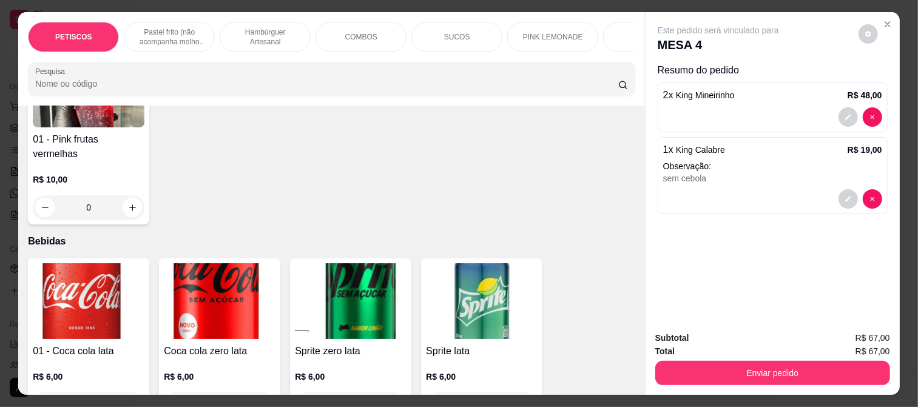
scroll to position [2765, 0]
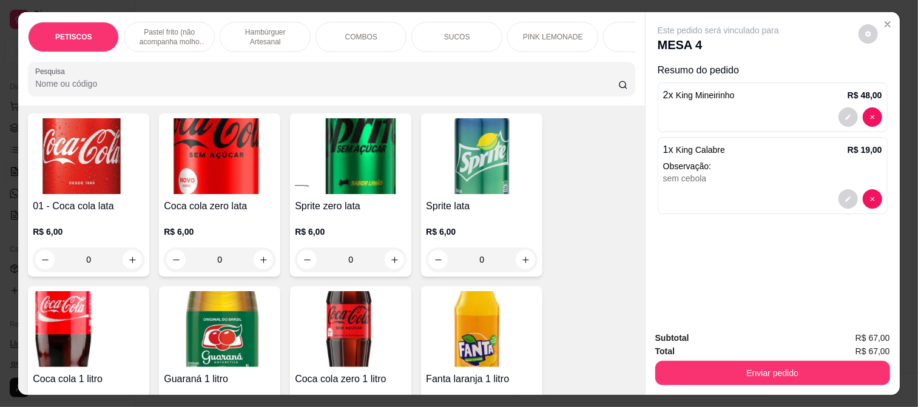
click at [344, 291] on img at bounding box center [351, 329] width 112 height 76
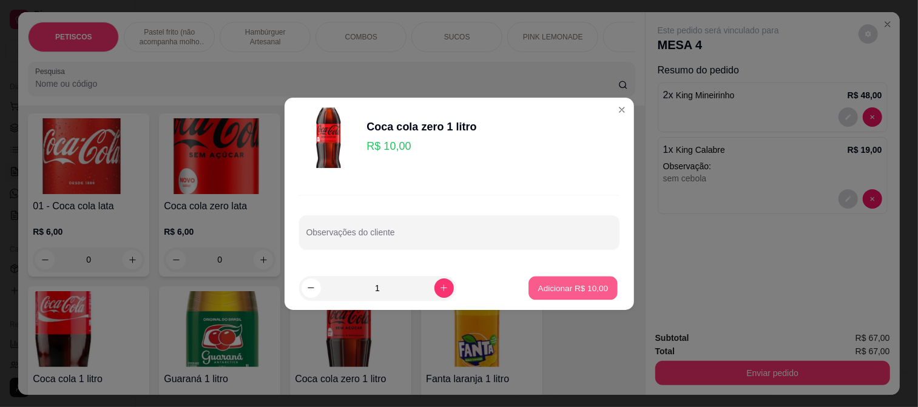
click at [579, 278] on button "Adicionar R$ 10,00" at bounding box center [573, 288] width 89 height 24
type input "1"
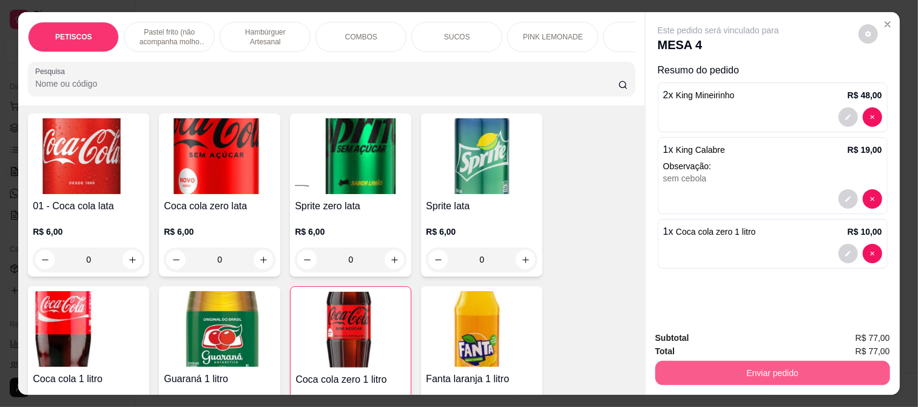
click at [699, 368] on button "Enviar pedido" at bounding box center [772, 373] width 235 height 24
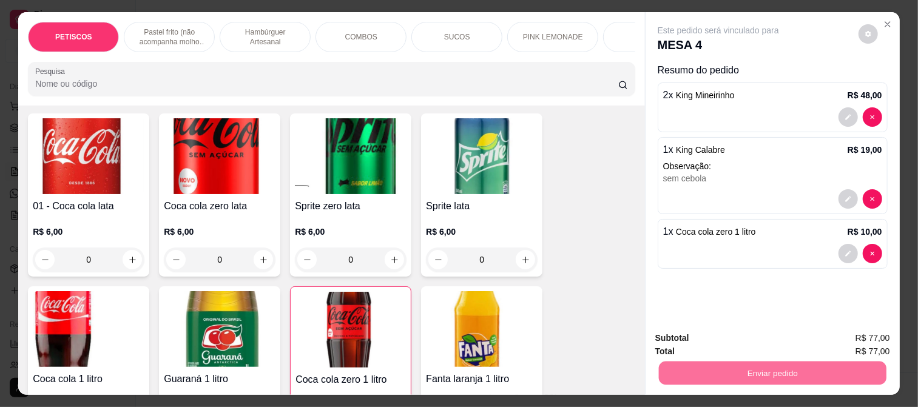
click at [838, 335] on button "Enviar pedido" at bounding box center [858, 338] width 69 height 23
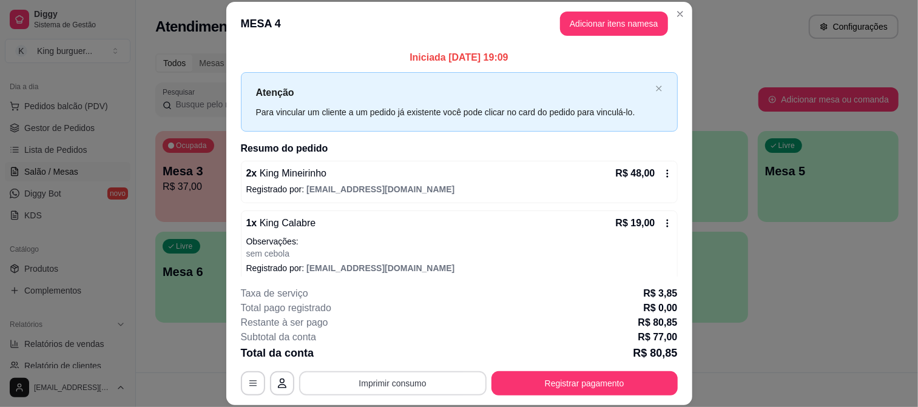
click at [403, 391] on button "Imprimir consumo" at bounding box center [393, 383] width 188 height 24
click at [395, 355] on button "IMPRESSORA" at bounding box center [392, 355] width 88 height 19
click at [586, 23] on button "Adicionar itens na mesa" at bounding box center [614, 24] width 108 height 24
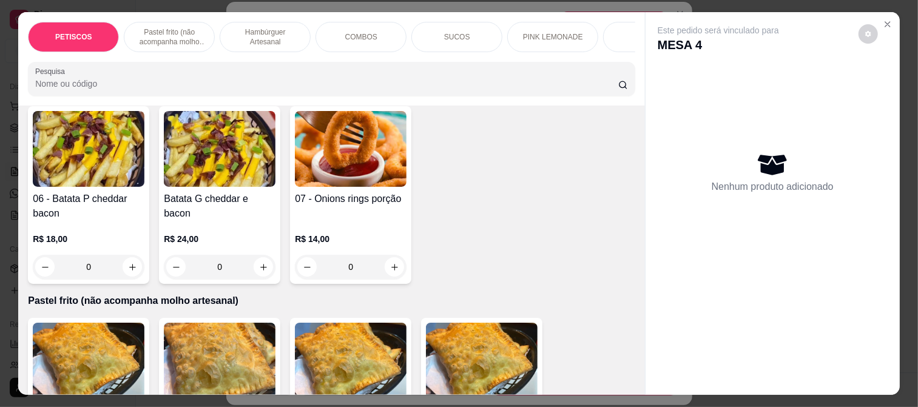
scroll to position [269, 0]
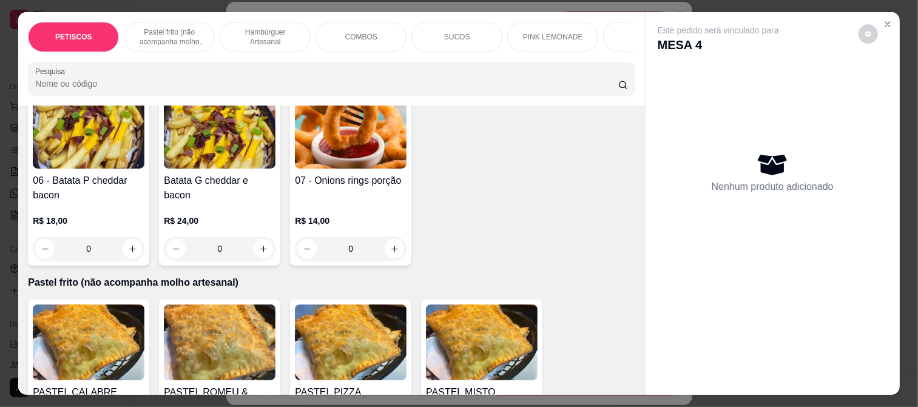
click at [209, 143] on img at bounding box center [220, 131] width 112 height 76
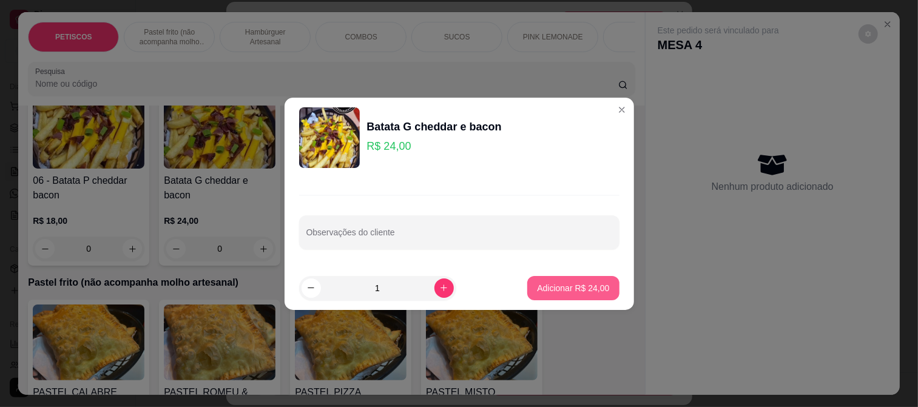
click at [542, 288] on p "Adicionar R$ 24,00" at bounding box center [573, 288] width 72 height 12
type input "1"
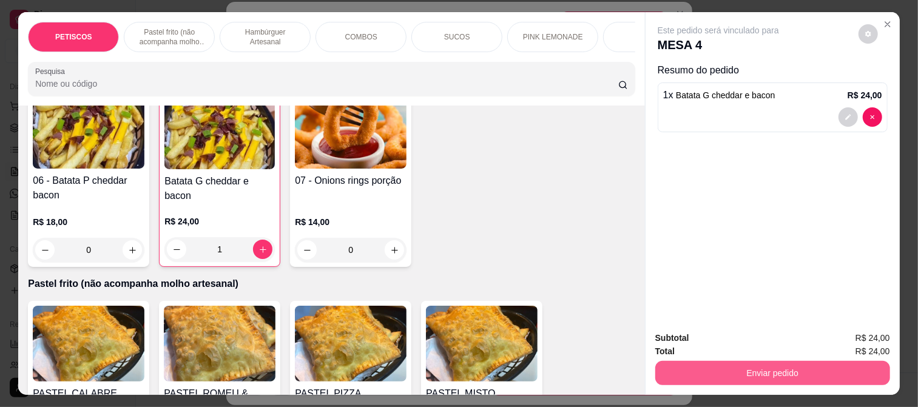
click at [675, 367] on button "Enviar pedido" at bounding box center [772, 373] width 235 height 24
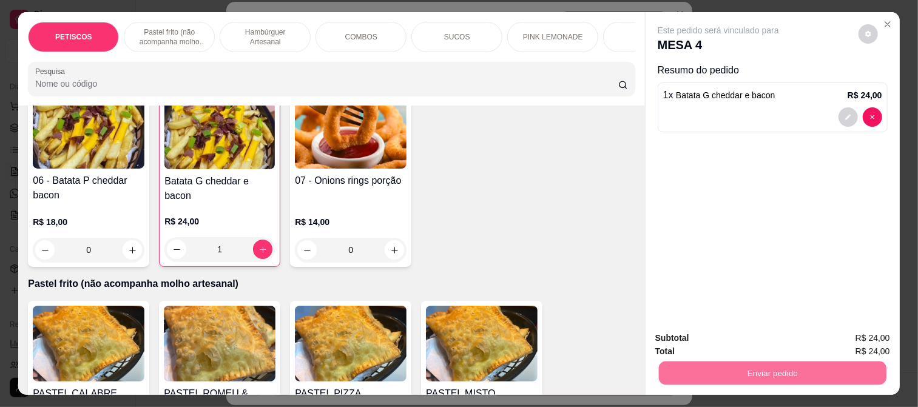
click at [846, 340] on button "Enviar pedido" at bounding box center [858, 338] width 67 height 22
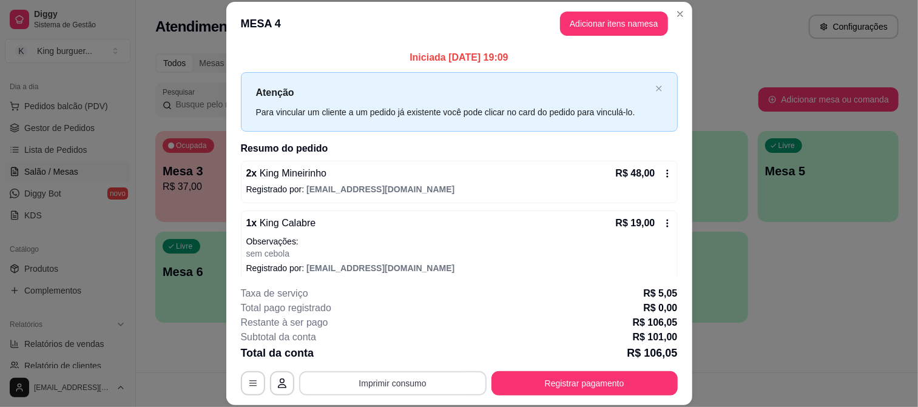
click at [418, 384] on button "Imprimir consumo" at bounding box center [393, 383] width 188 height 24
click at [401, 350] on button "IMPRESSORA" at bounding box center [392, 355] width 88 height 19
click at [419, 390] on button "Imprimir consumo" at bounding box center [393, 383] width 182 height 24
click at [411, 353] on button "IMPRESSORA" at bounding box center [391, 355] width 85 height 19
click at [591, 27] on button "Adicionar itens na mesa" at bounding box center [614, 24] width 108 height 24
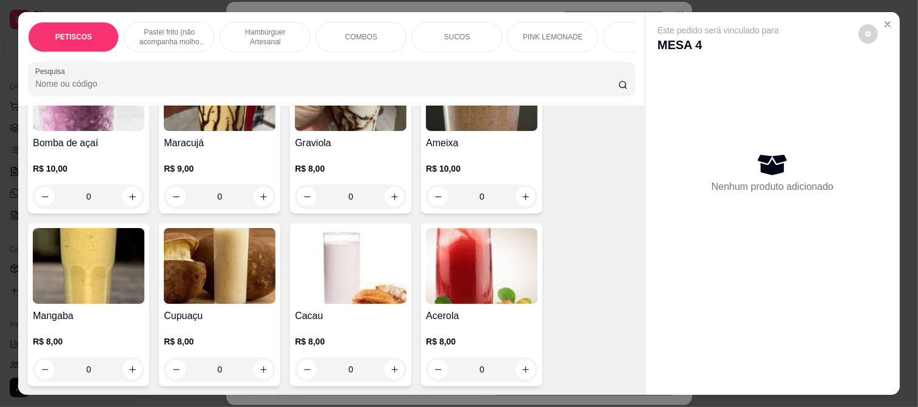
scroll to position [1955, 0]
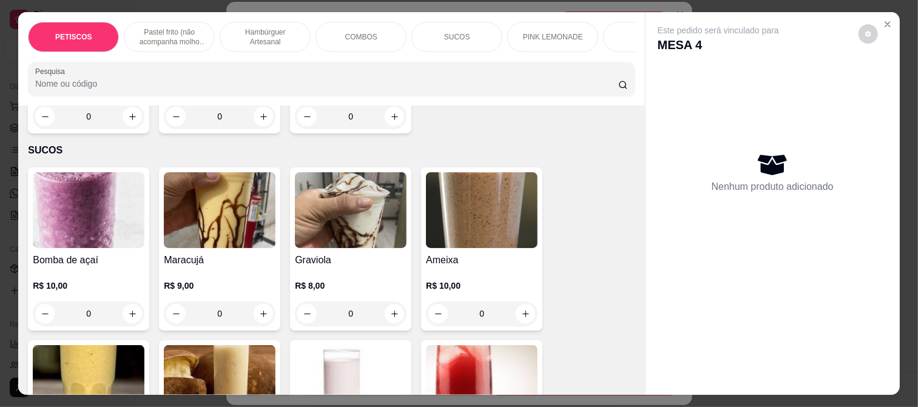
click at [215, 172] on img at bounding box center [220, 210] width 112 height 76
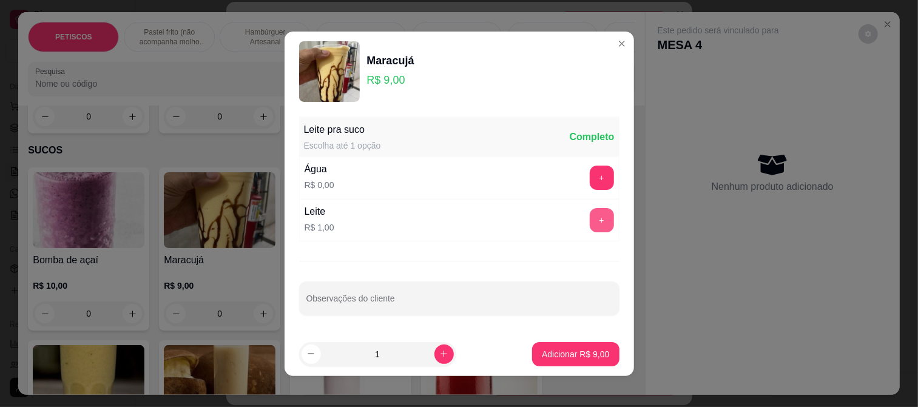
click at [590, 220] on button "+" at bounding box center [602, 220] width 24 height 24
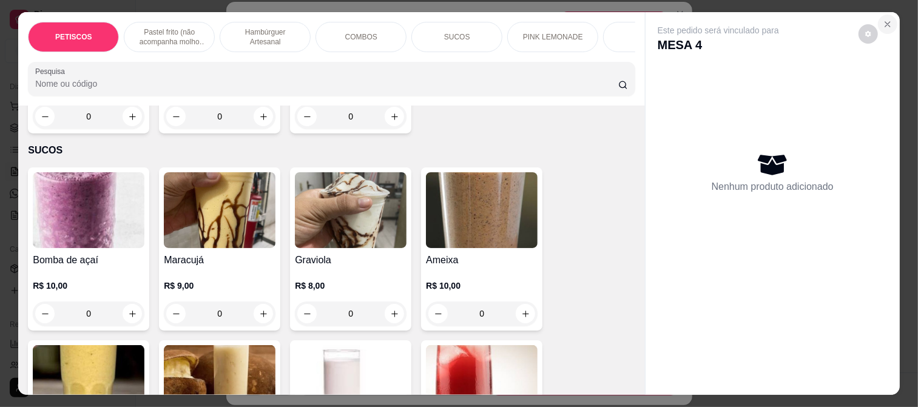
click at [878, 24] on button "Close" at bounding box center [887, 24] width 19 height 19
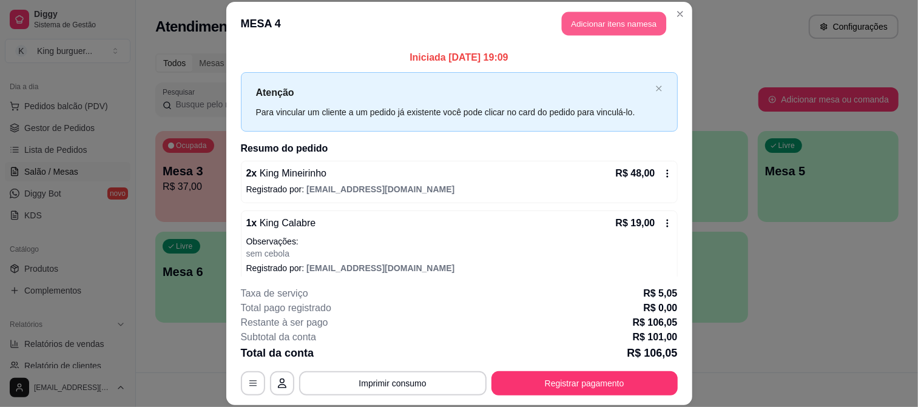
click at [591, 23] on button "Adicionar itens na mesa" at bounding box center [614, 24] width 104 height 24
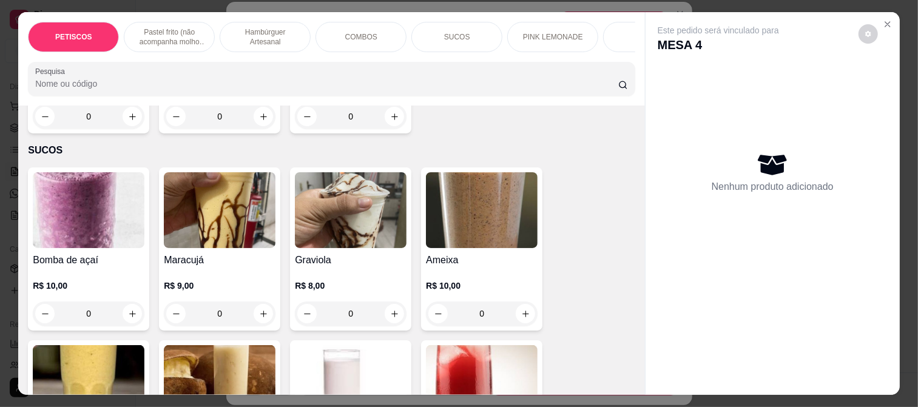
click at [239, 174] on img at bounding box center [220, 210] width 112 height 76
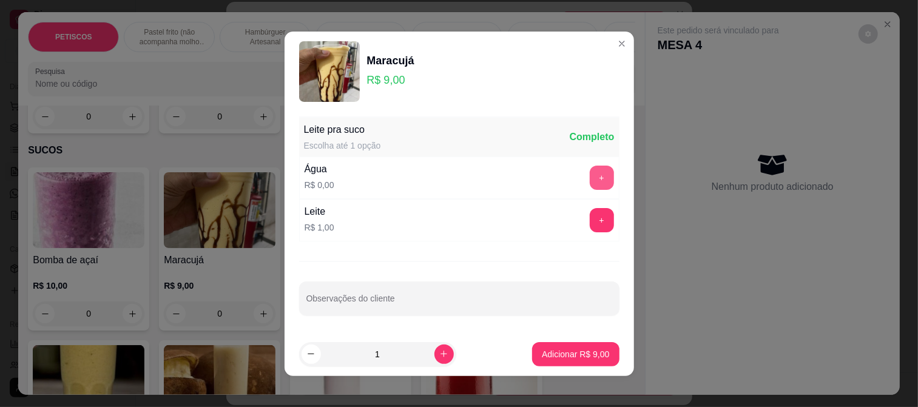
click at [590, 172] on button "+" at bounding box center [602, 178] width 24 height 24
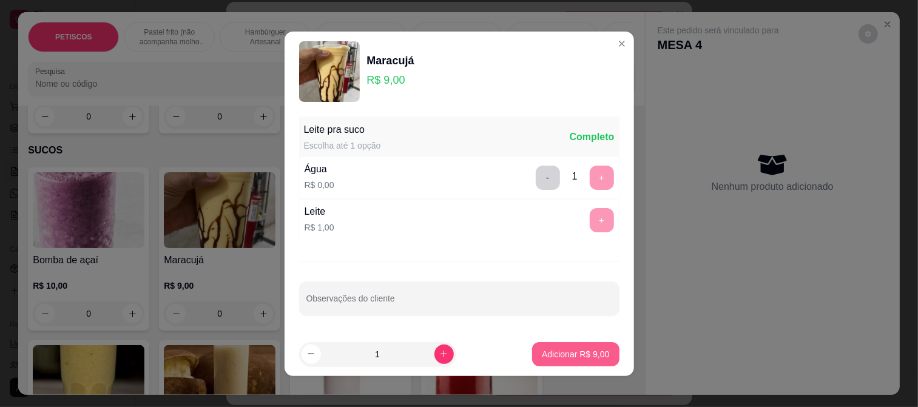
click at [555, 347] on button "Adicionar R$ 9,00" at bounding box center [575, 354] width 87 height 24
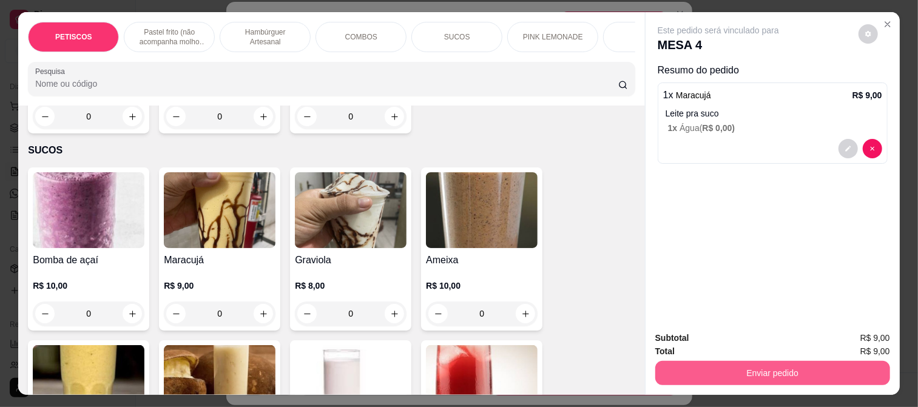
click at [686, 373] on button "Enviar pedido" at bounding box center [772, 373] width 235 height 24
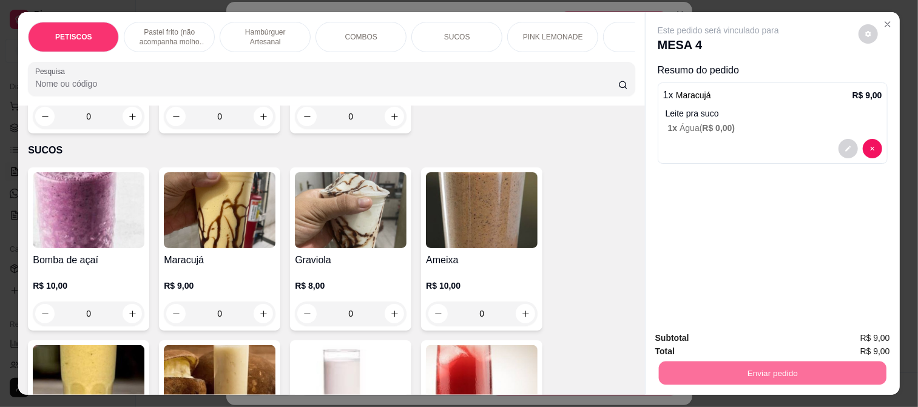
click at [755, 336] on button "Registrar cliente" at bounding box center [777, 338] width 80 height 23
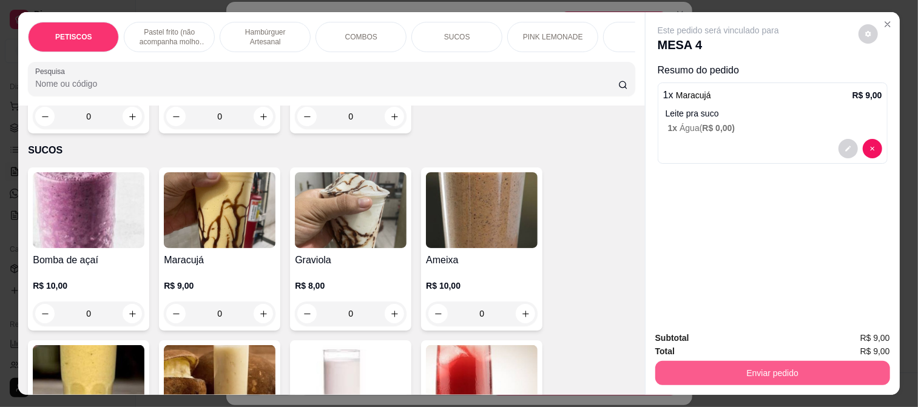
click at [745, 366] on button "Enviar pedido" at bounding box center [772, 373] width 235 height 24
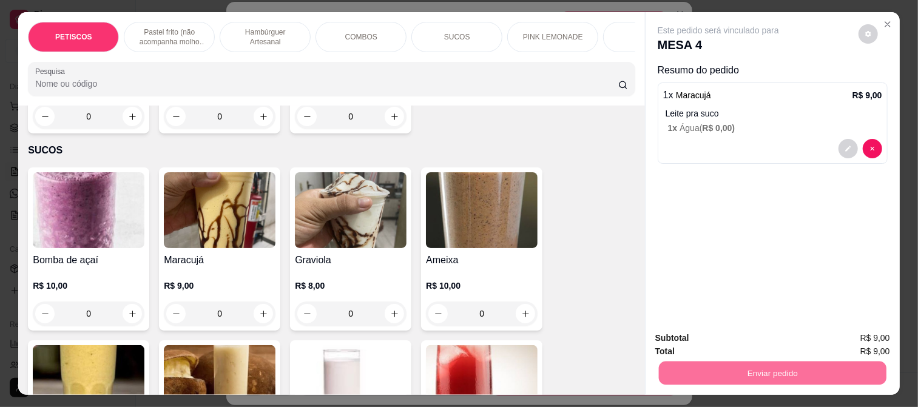
click at [850, 334] on button "Enviar pedido" at bounding box center [858, 338] width 69 height 23
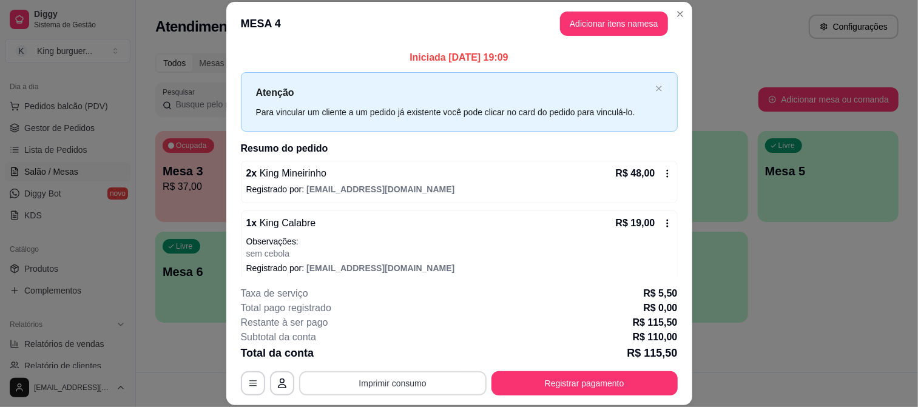
click at [422, 382] on button "Imprimir consumo" at bounding box center [393, 383] width 188 height 24
click at [399, 353] on button "IMPRESSORA" at bounding box center [391, 355] width 85 height 19
click at [414, 382] on button "Imprimir consumo" at bounding box center [393, 383] width 188 height 24
click at [408, 348] on button "IMPRESSORA" at bounding box center [391, 355] width 85 height 19
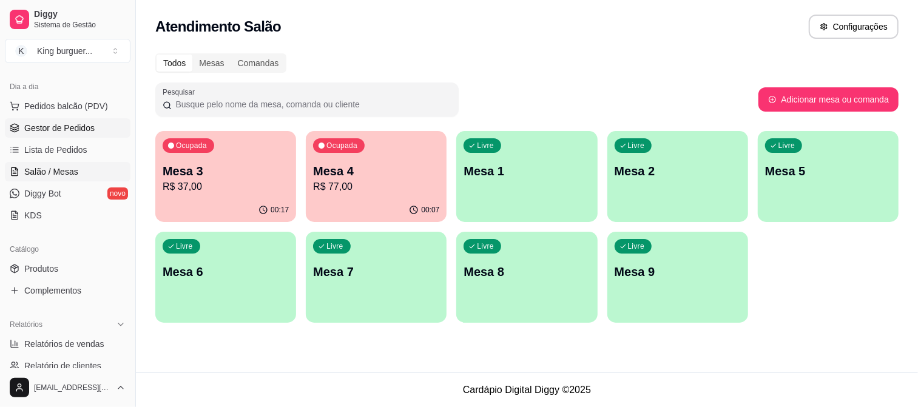
click at [81, 125] on span "Gestor de Pedidos" at bounding box center [59, 128] width 70 height 12
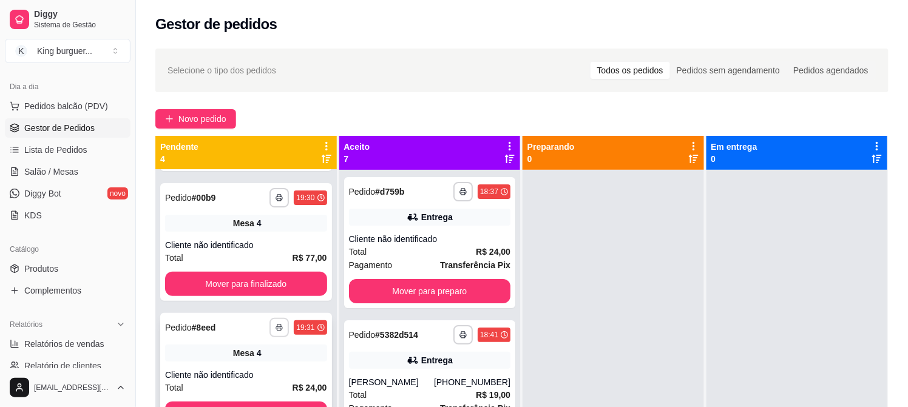
scroll to position [33, 0]
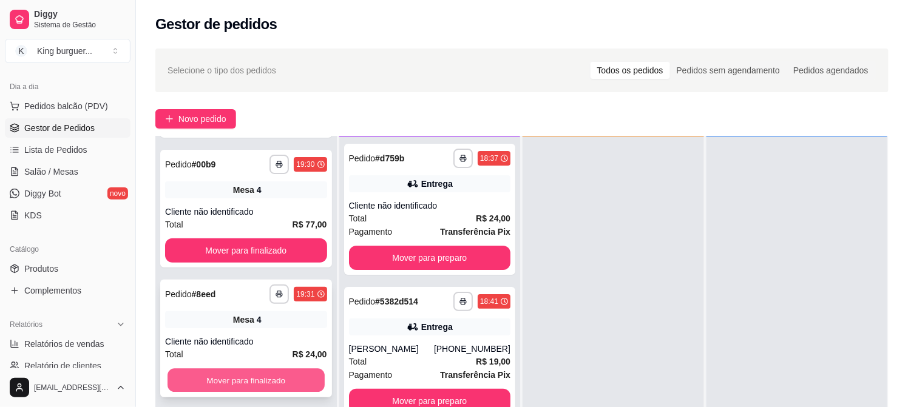
click at [280, 378] on button "Mover para finalizado" at bounding box center [246, 381] width 157 height 24
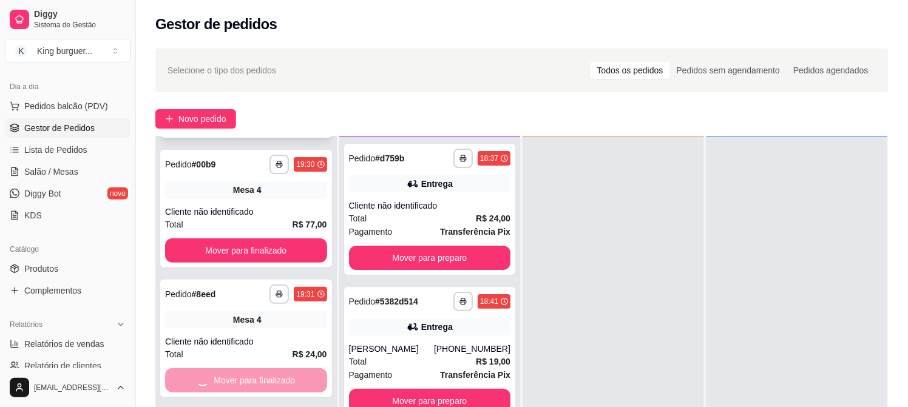
scroll to position [0, 0]
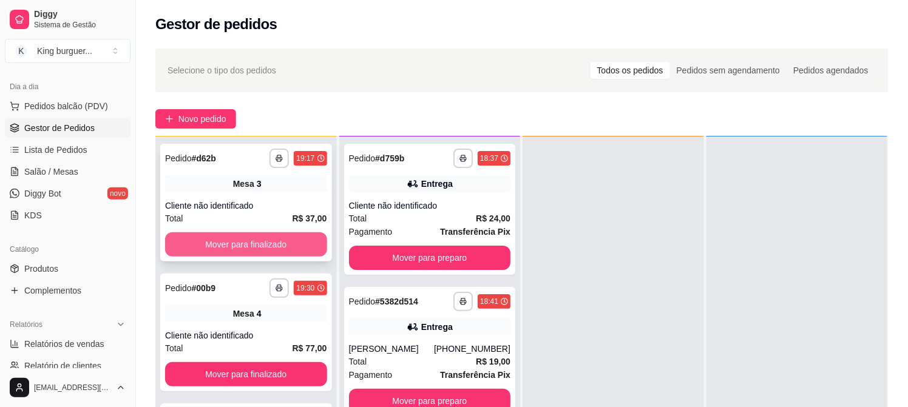
click at [281, 235] on button "Mover para finalizado" at bounding box center [246, 244] width 162 height 24
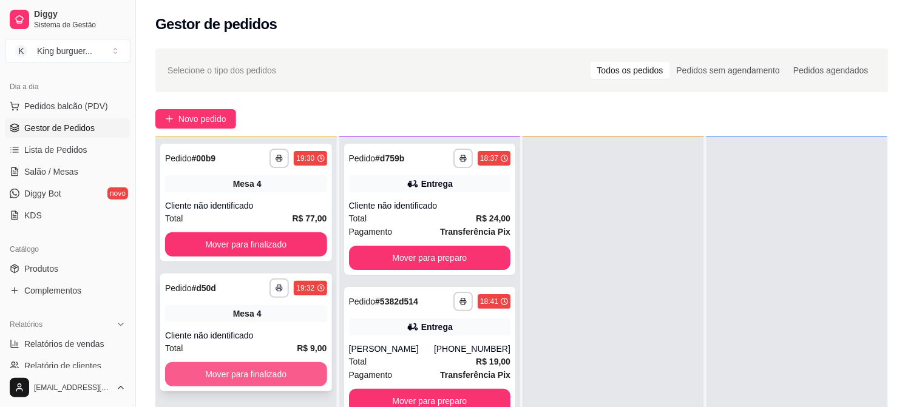
click at [286, 365] on button "Mover para finalizado" at bounding box center [246, 374] width 162 height 24
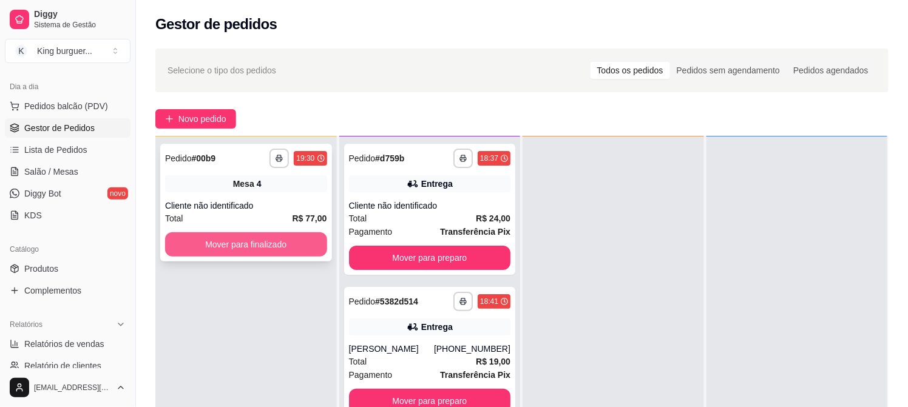
click at [283, 256] on button "Mover para finalizado" at bounding box center [246, 244] width 162 height 24
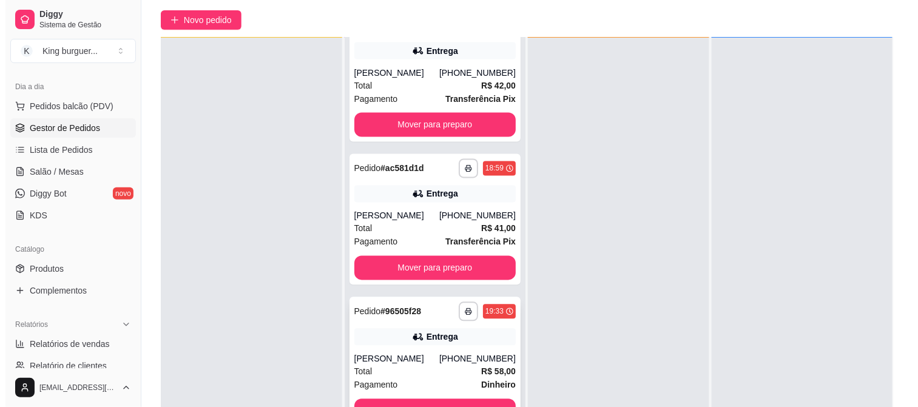
scroll to position [185, 0]
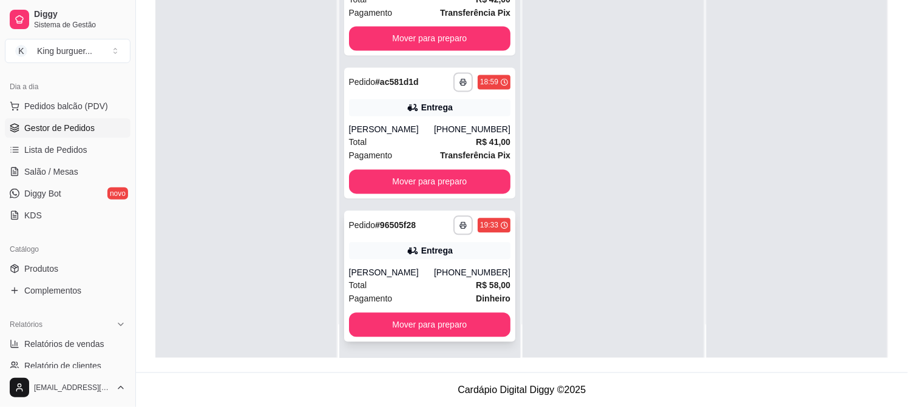
click at [446, 270] on div "[PHONE_NUMBER]" at bounding box center [472, 273] width 76 height 12
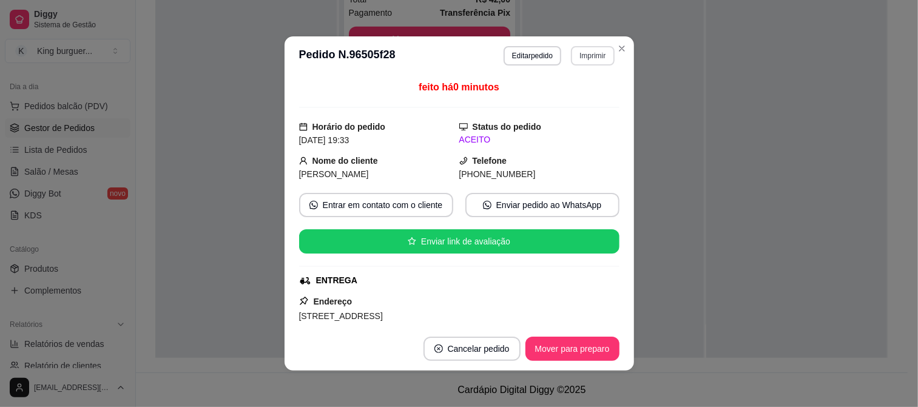
click at [597, 59] on button "Imprimir" at bounding box center [592, 55] width 43 height 19
click at [594, 104] on button "IMPRESSORA" at bounding box center [566, 99] width 85 height 19
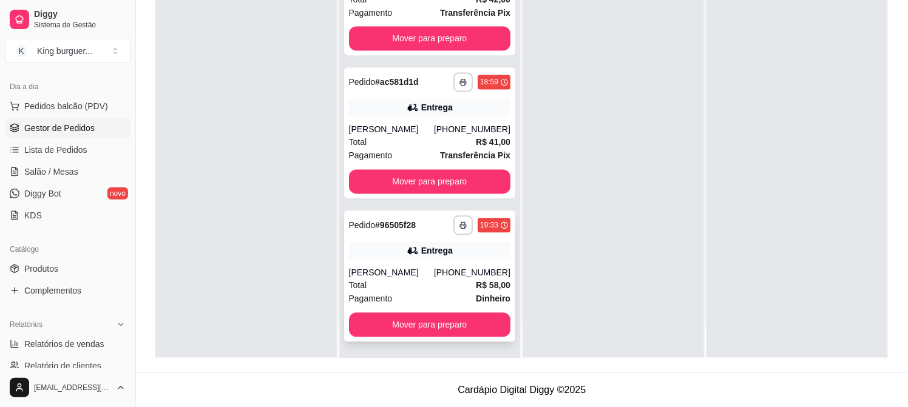
click at [432, 264] on div "**********" at bounding box center [430, 276] width 172 height 131
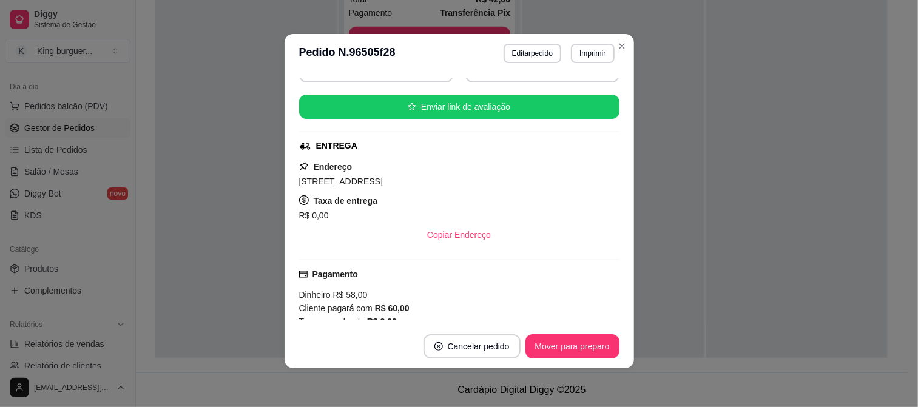
scroll to position [200, 0]
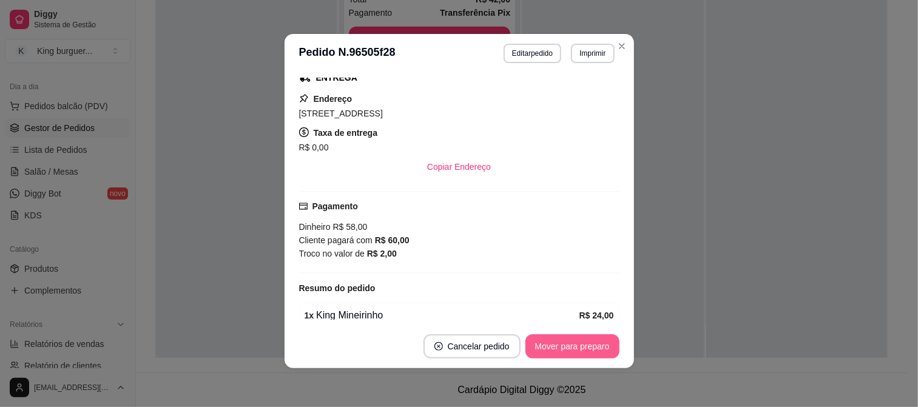
click at [565, 350] on button "Mover para preparo" at bounding box center [573, 346] width 94 height 24
click at [566, 350] on div "Mover para preparo" at bounding box center [564, 346] width 111 height 24
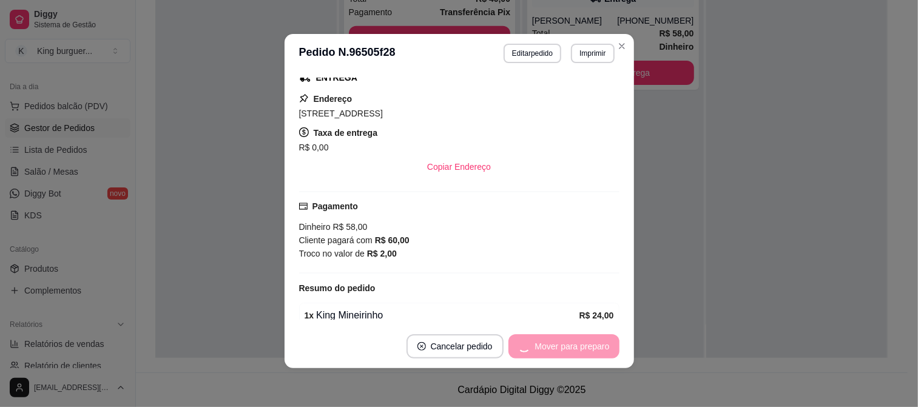
scroll to position [464, 0]
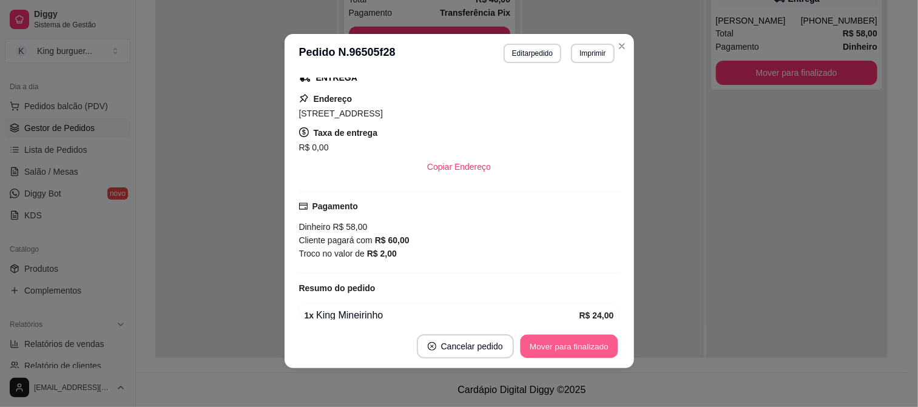
click at [573, 352] on button "Mover para finalizado" at bounding box center [569, 347] width 98 height 24
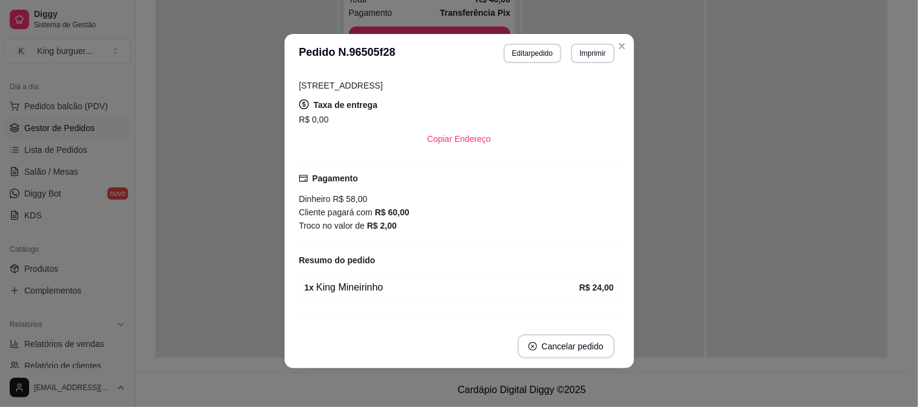
scroll to position [172, 0]
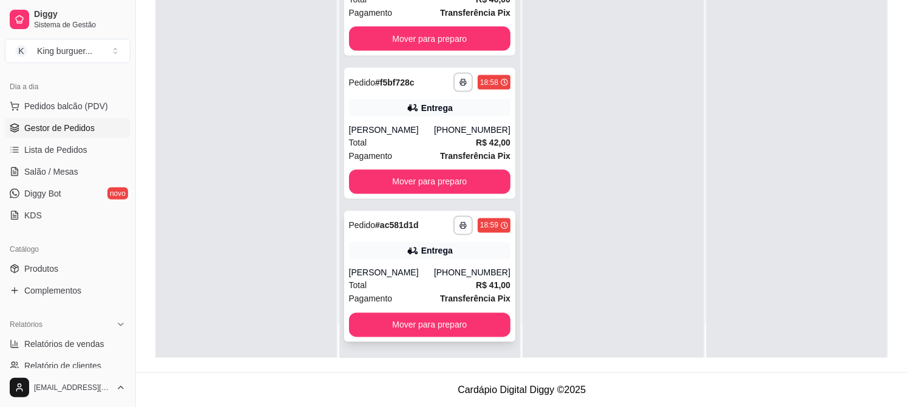
click at [478, 268] on div "[PHONE_NUMBER]" at bounding box center [472, 273] width 76 height 12
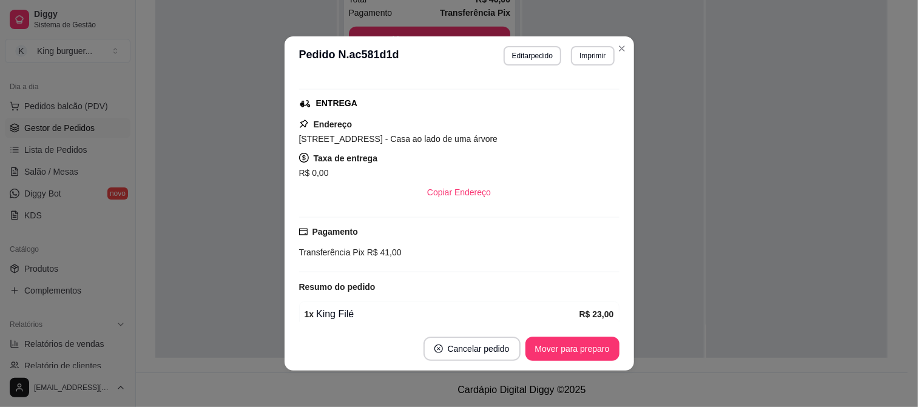
scroll to position [0, 0]
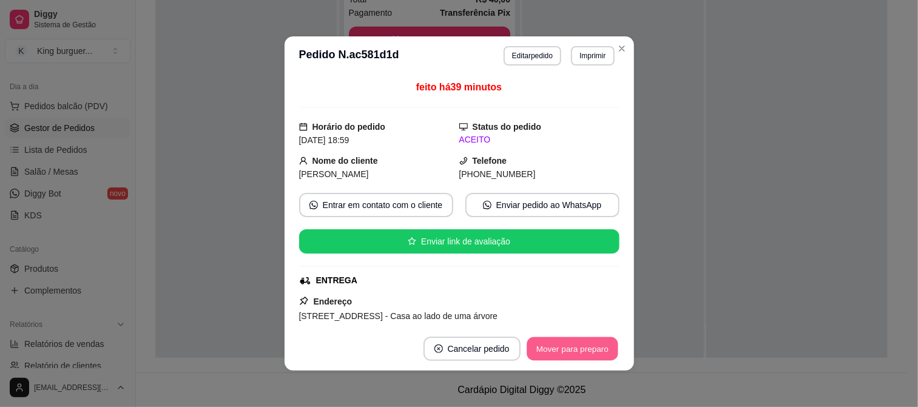
click at [583, 356] on button "Mover para preparo" at bounding box center [572, 349] width 91 height 24
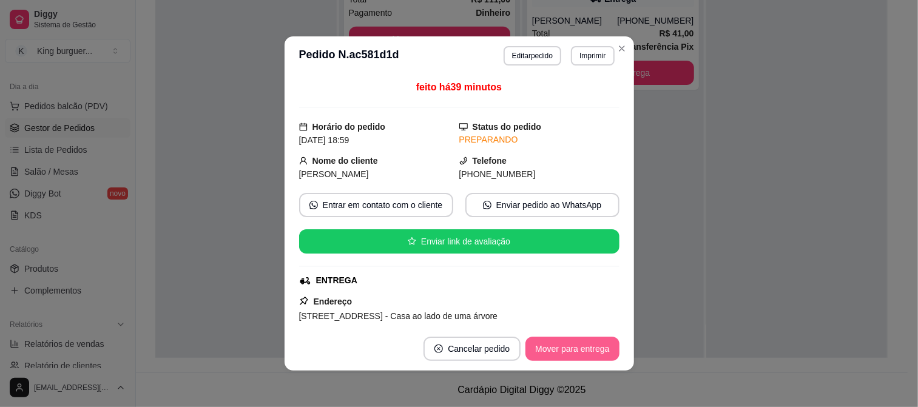
click at [583, 356] on button "Mover para entrega" at bounding box center [572, 349] width 93 height 24
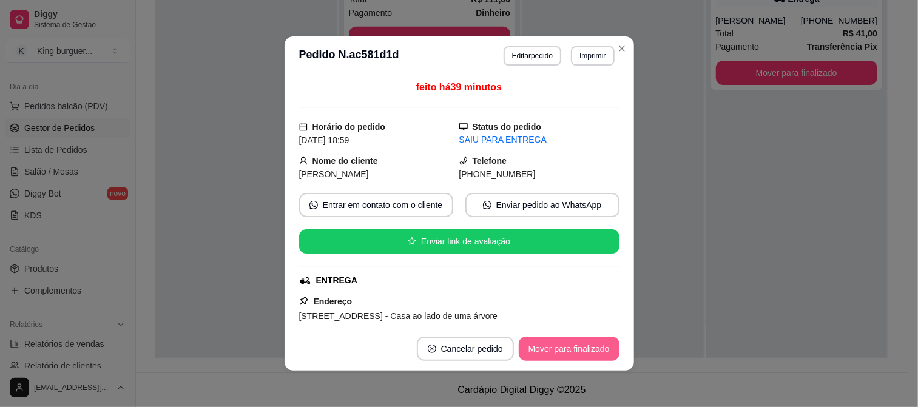
click at [583, 351] on button "Mover para finalizado" at bounding box center [569, 349] width 101 height 24
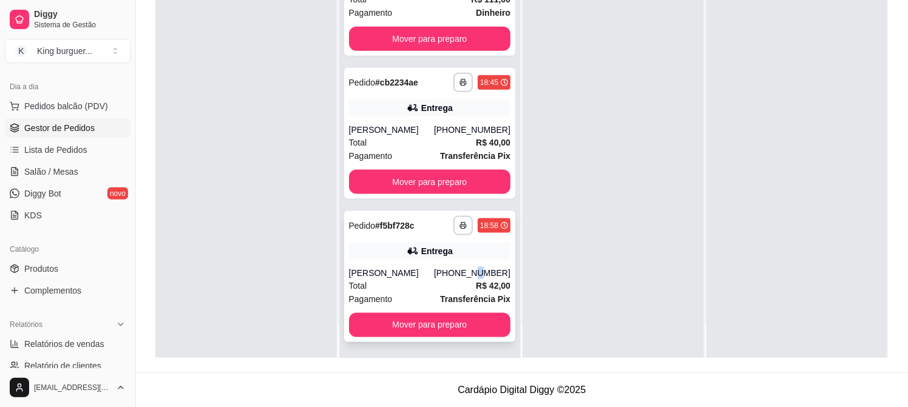
click at [468, 268] on div "[PHONE_NUMBER]" at bounding box center [472, 273] width 76 height 12
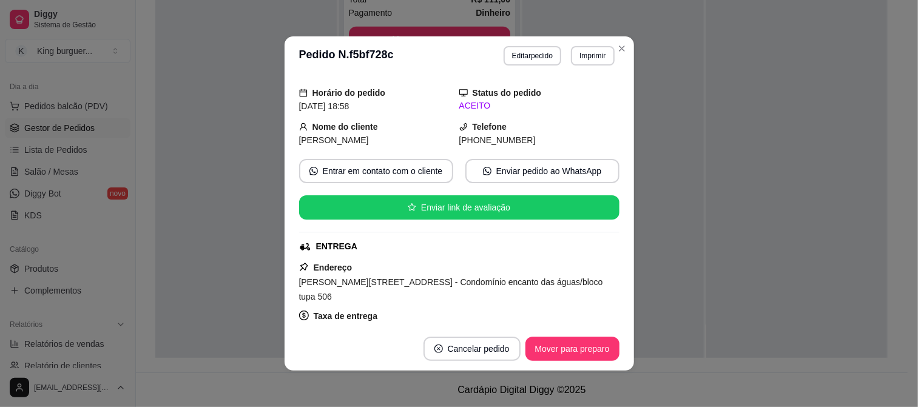
scroll to position [0, 0]
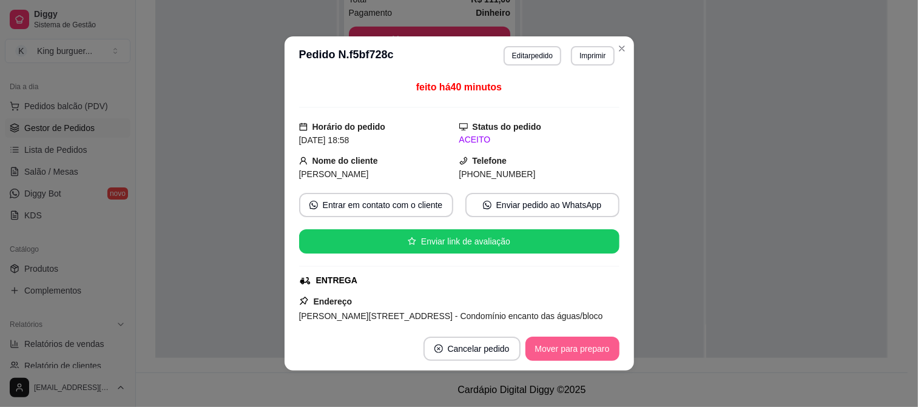
click at [548, 356] on button "Mover para preparo" at bounding box center [573, 349] width 94 height 24
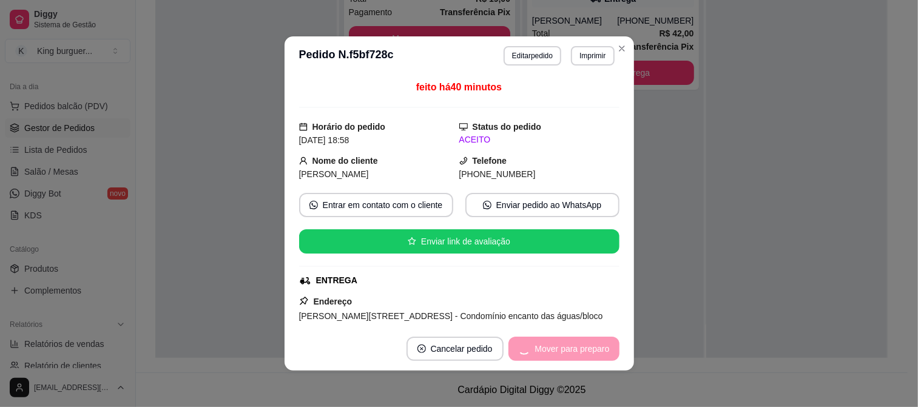
scroll to position [177, 0]
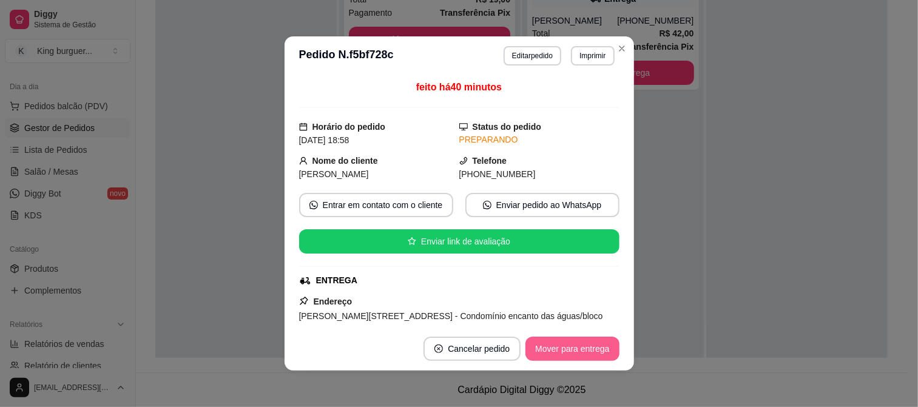
click at [544, 352] on button "Mover para entrega" at bounding box center [572, 349] width 93 height 24
click at [545, 352] on div "Mover para entrega" at bounding box center [564, 349] width 110 height 24
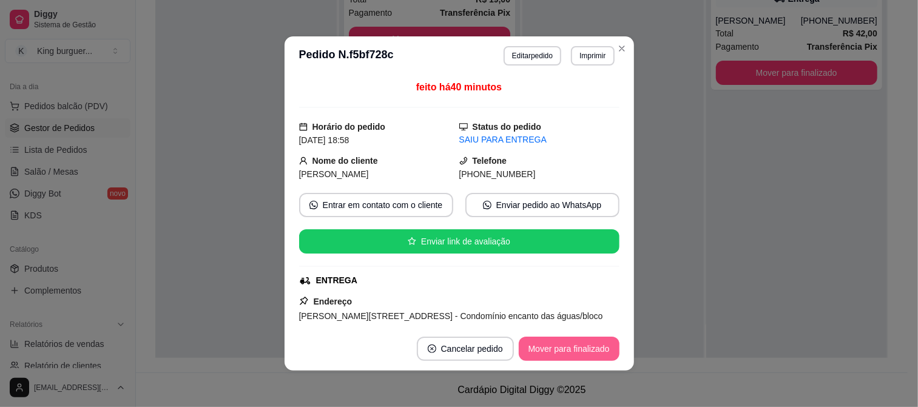
click at [548, 352] on button "Mover para finalizado" at bounding box center [569, 349] width 101 height 24
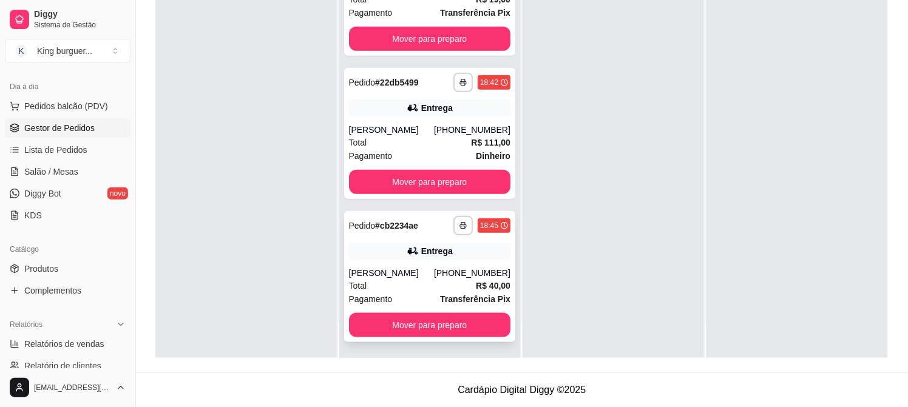
click at [452, 277] on div "[PHONE_NUMBER]" at bounding box center [472, 273] width 76 height 12
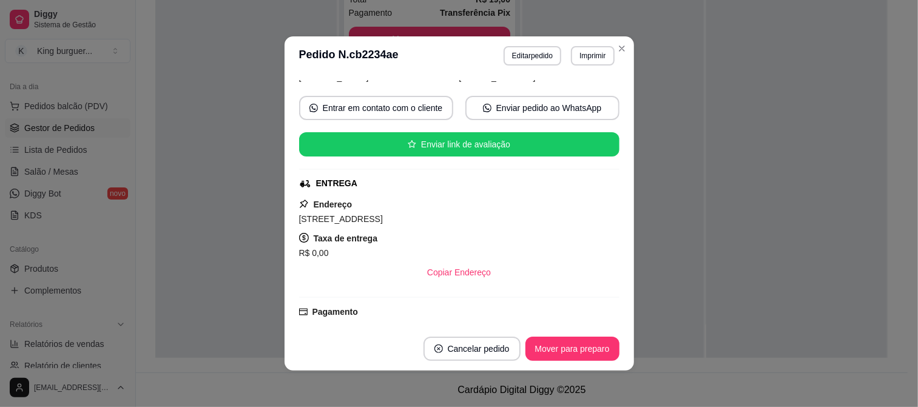
scroll to position [0, 0]
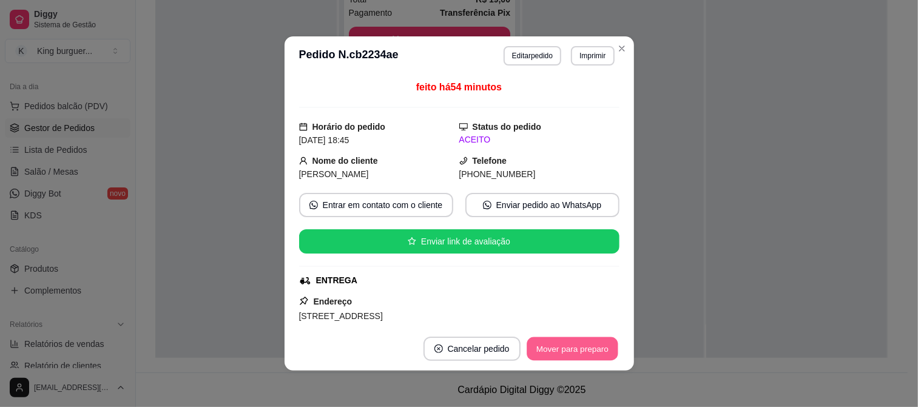
click at [556, 348] on button "Mover para preparo" at bounding box center [572, 349] width 91 height 24
click at [555, 348] on div "Mover para preparo" at bounding box center [573, 349] width 94 height 24
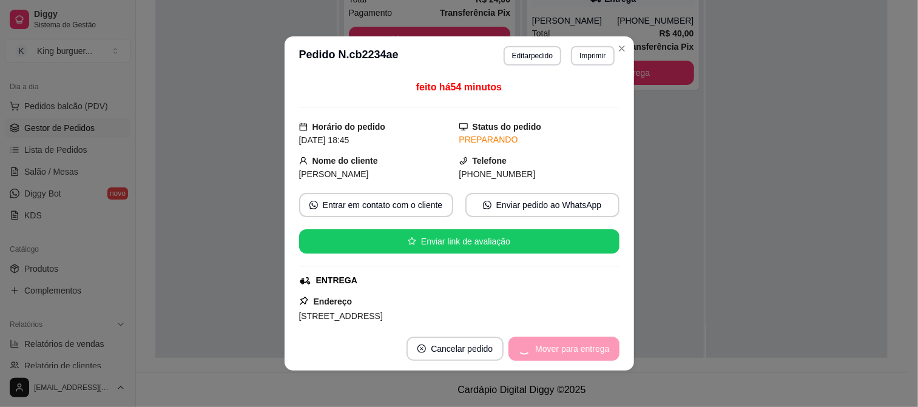
click at [554, 353] on div "Mover para entrega" at bounding box center [564, 349] width 110 height 24
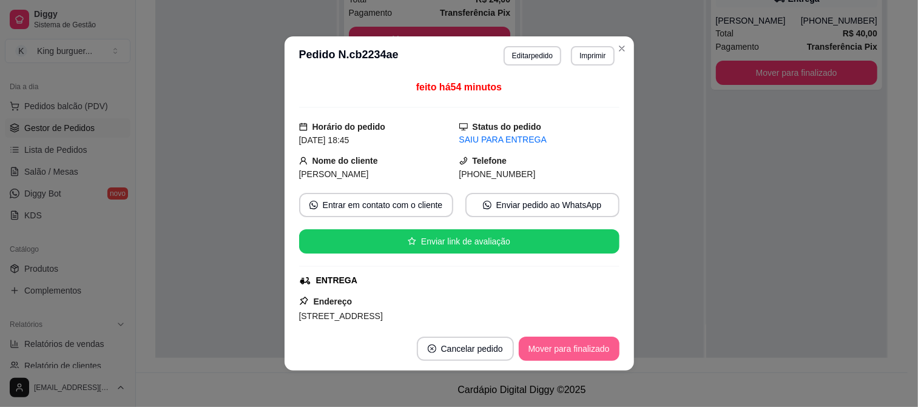
click at [554, 353] on button "Mover para finalizado" at bounding box center [569, 349] width 101 height 24
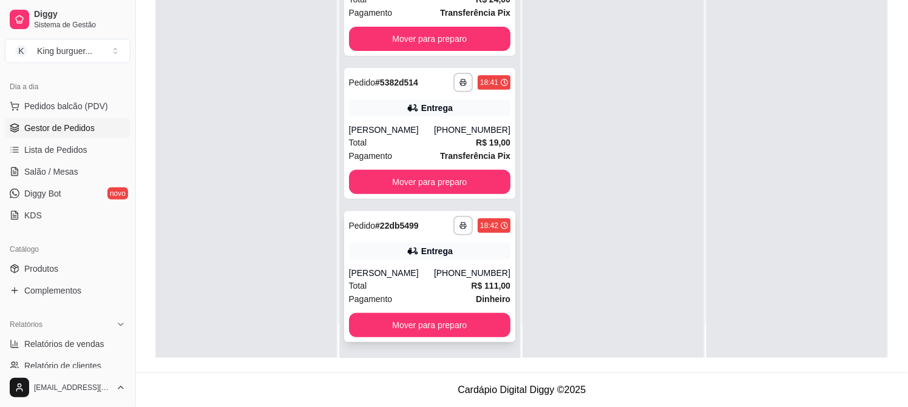
click at [447, 267] on div "[PHONE_NUMBER]" at bounding box center [472, 273] width 76 height 12
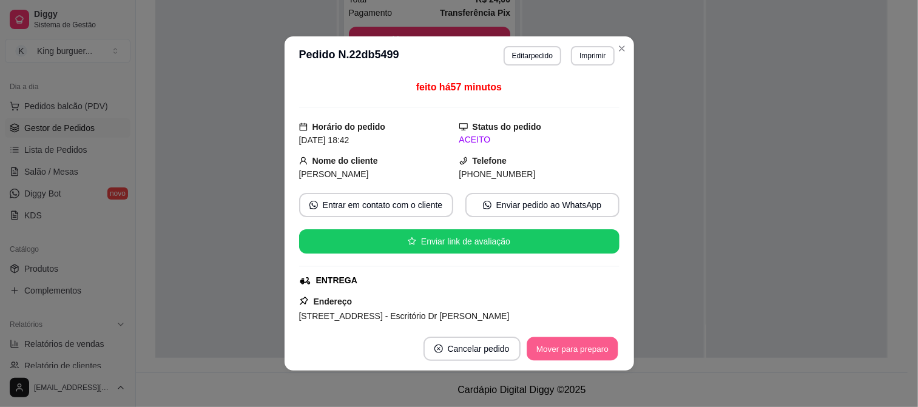
click at [572, 348] on button "Mover para preparo" at bounding box center [572, 349] width 91 height 24
click at [571, 350] on div "Mover para preparo" at bounding box center [573, 349] width 94 height 24
click at [571, 350] on div "Mover para preparo" at bounding box center [564, 349] width 111 height 24
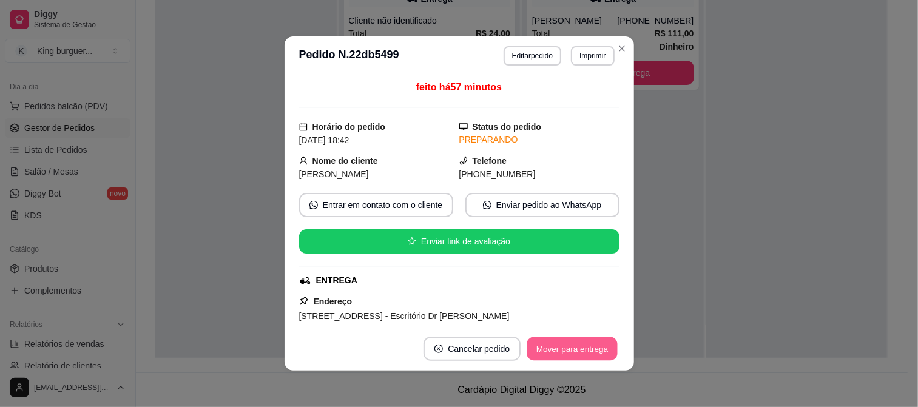
click at [571, 350] on button "Mover para entrega" at bounding box center [572, 349] width 91 height 24
click at [571, 350] on div "Mover para entrega" at bounding box center [572, 349] width 93 height 24
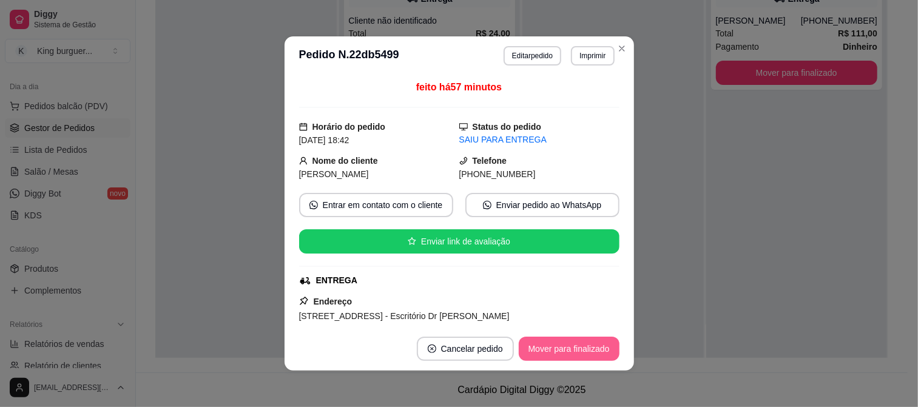
click at [578, 352] on button "Mover para finalizado" at bounding box center [569, 349] width 101 height 24
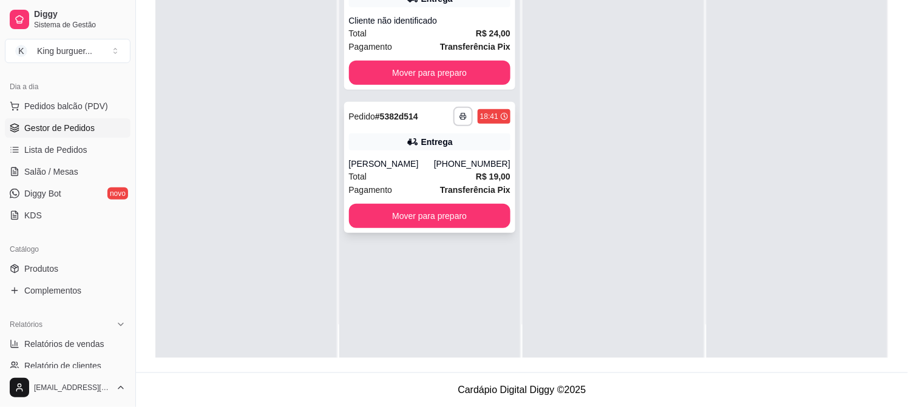
click at [434, 160] on div "[PERSON_NAME]" at bounding box center [391, 164] width 85 height 12
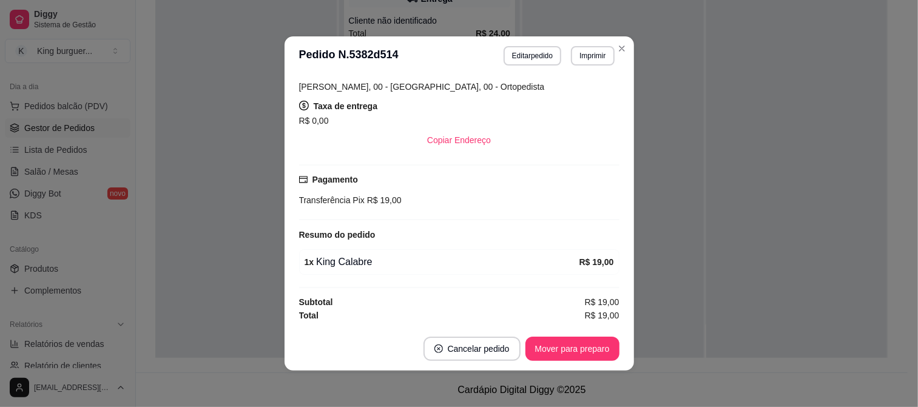
scroll to position [2, 0]
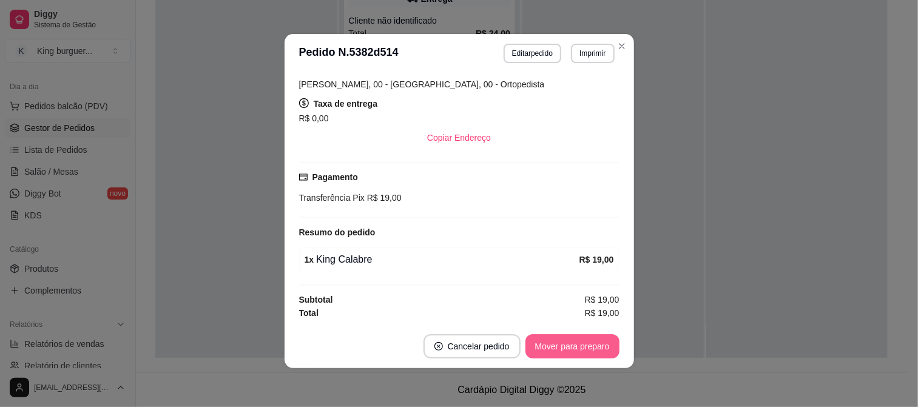
click at [597, 356] on button "Mover para preparo" at bounding box center [573, 346] width 94 height 24
click at [598, 353] on div "Mover para preparo" at bounding box center [564, 346] width 111 height 24
click at [599, 352] on button "Mover para entrega" at bounding box center [572, 346] width 93 height 24
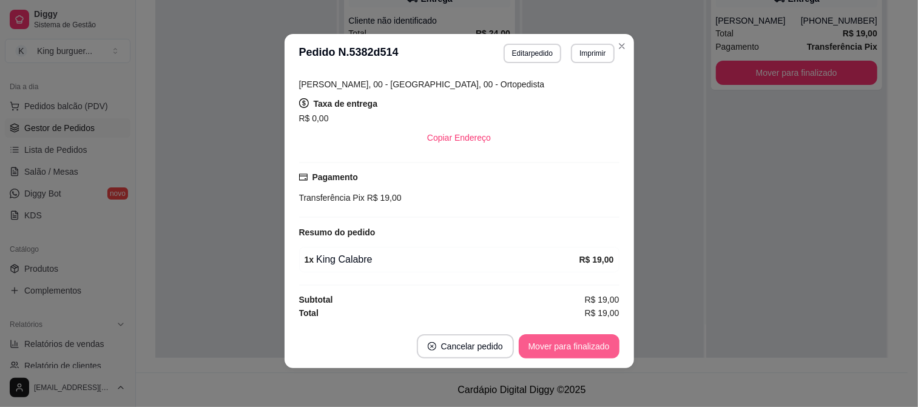
click at [601, 350] on button "Mover para finalizado" at bounding box center [569, 346] width 101 height 24
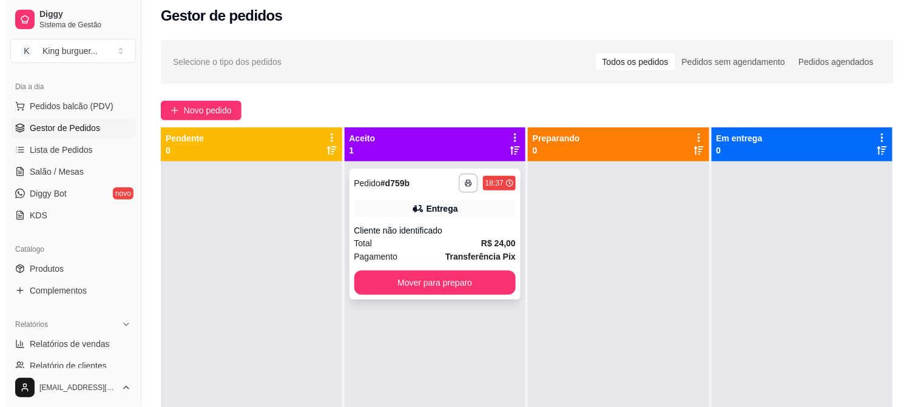
scroll to position [0, 0]
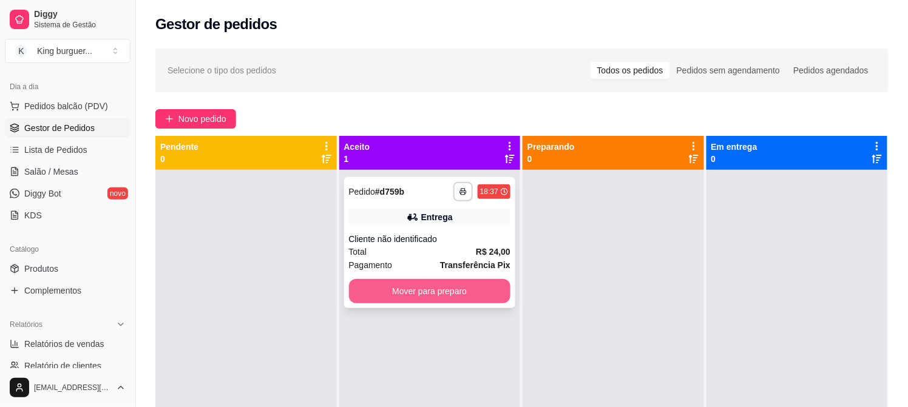
click at [459, 237] on div "Cliente não identificado" at bounding box center [430, 239] width 162 height 12
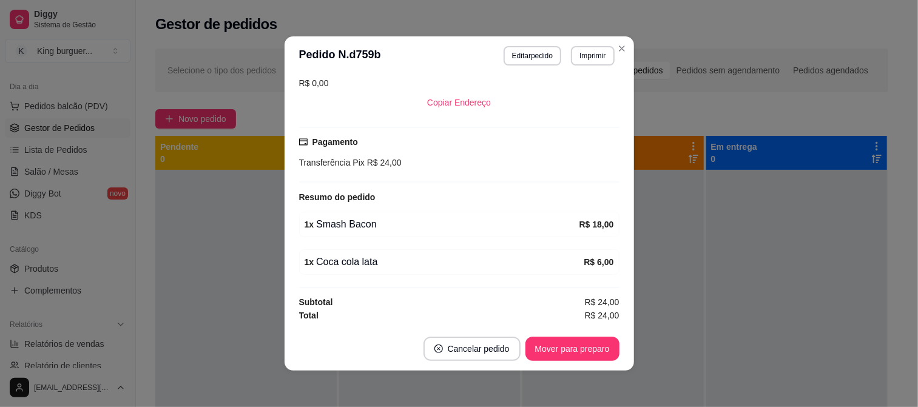
scroll to position [2, 0]
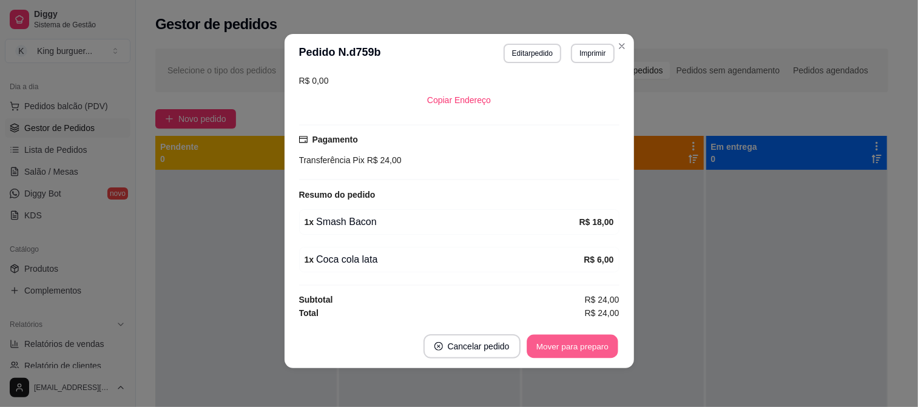
click at [572, 345] on button "Mover para preparo" at bounding box center [572, 347] width 91 height 24
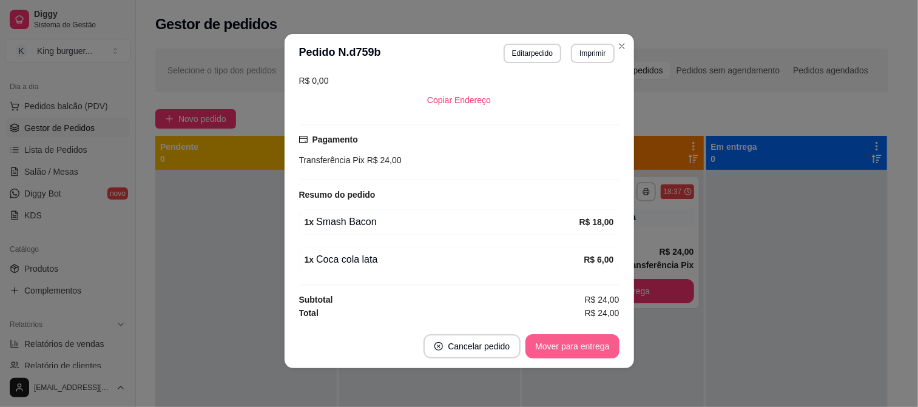
click at [572, 345] on button "Mover para entrega" at bounding box center [572, 346] width 93 height 24
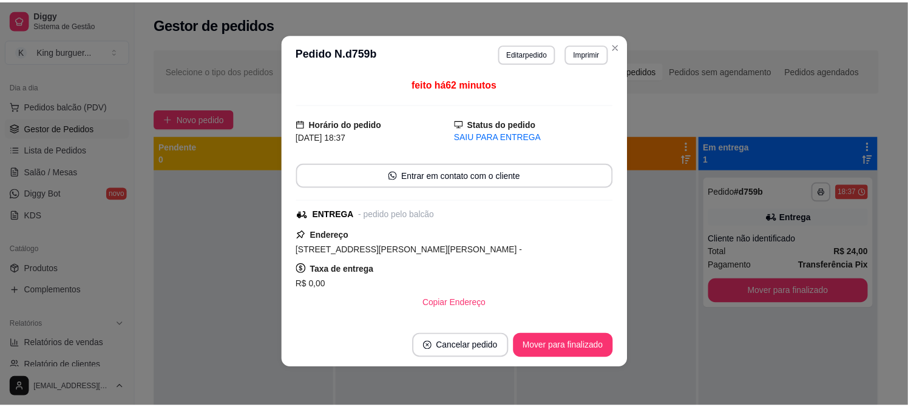
scroll to position [0, 0]
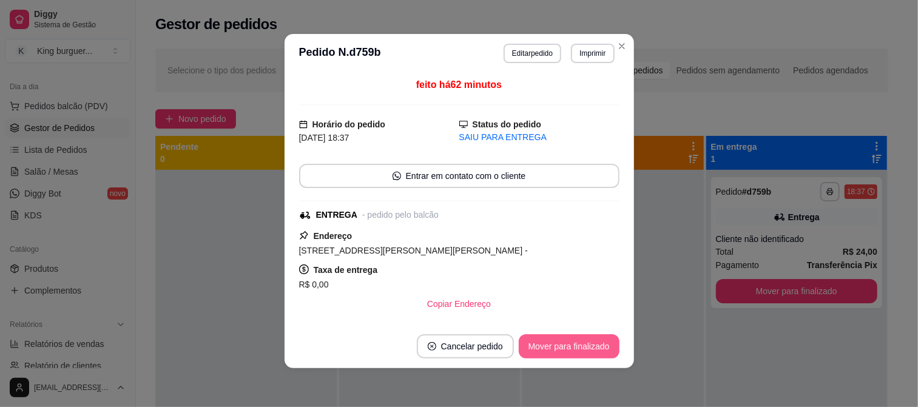
click at [584, 347] on button "Mover para finalizado" at bounding box center [569, 346] width 101 height 24
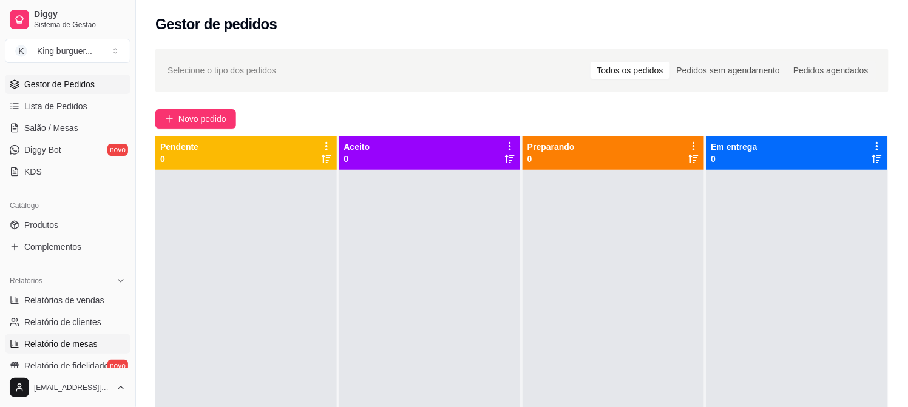
scroll to position [196, 0]
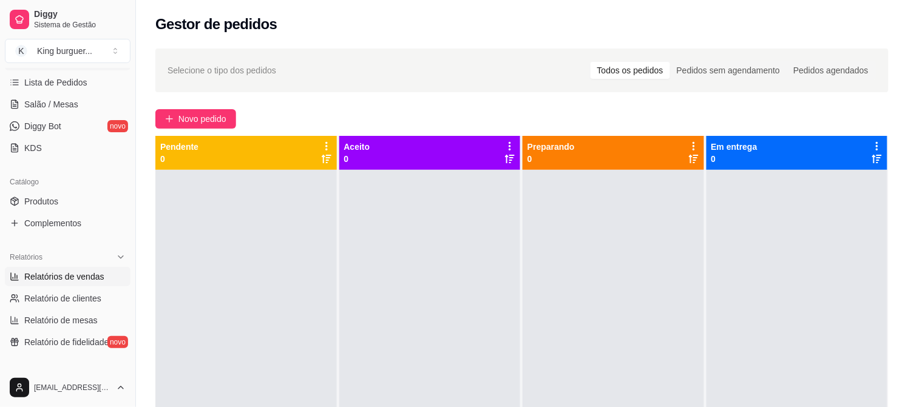
click at [72, 272] on span "Relatórios de vendas" at bounding box center [64, 277] width 80 height 12
select select "ALL"
select select "0"
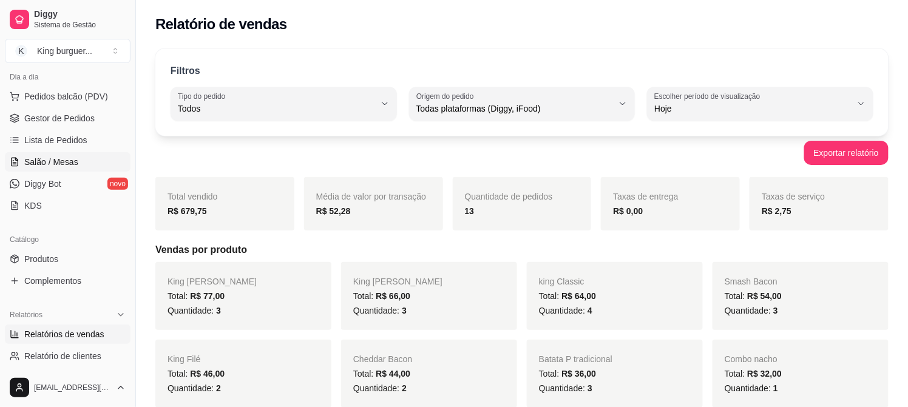
scroll to position [61, 0]
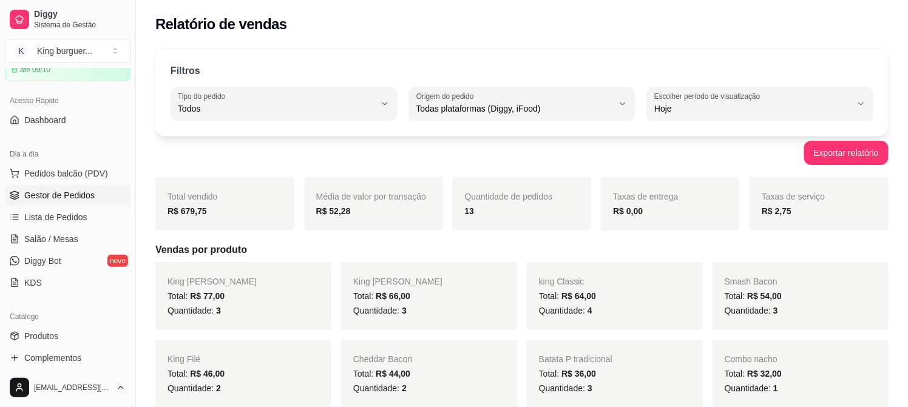
click at [70, 191] on span "Gestor de Pedidos" at bounding box center [59, 195] width 70 height 12
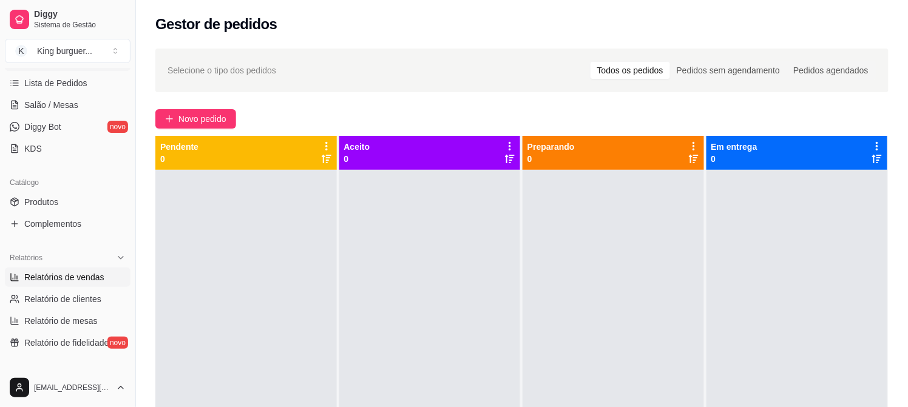
scroll to position [196, 0]
click at [65, 194] on link "Produtos" at bounding box center [68, 201] width 126 height 19
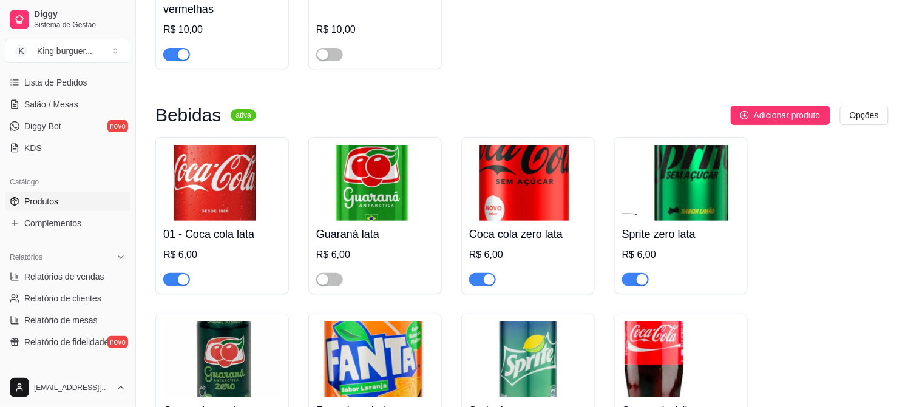
scroll to position [4113, 0]
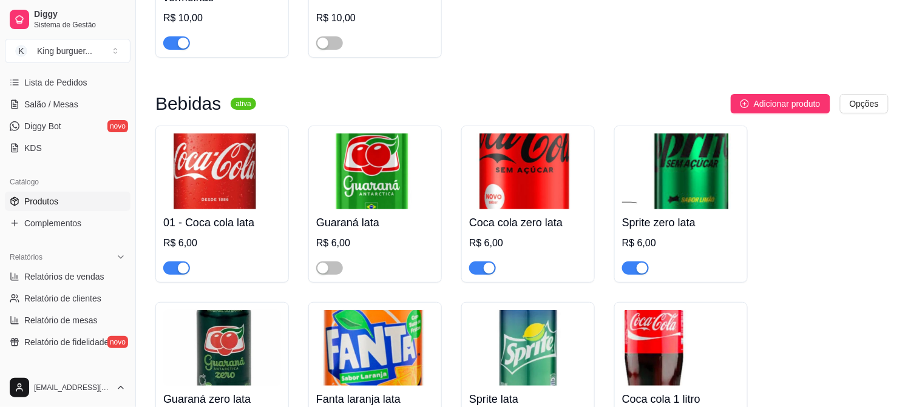
click at [171, 262] on span "button" at bounding box center [176, 268] width 27 height 13
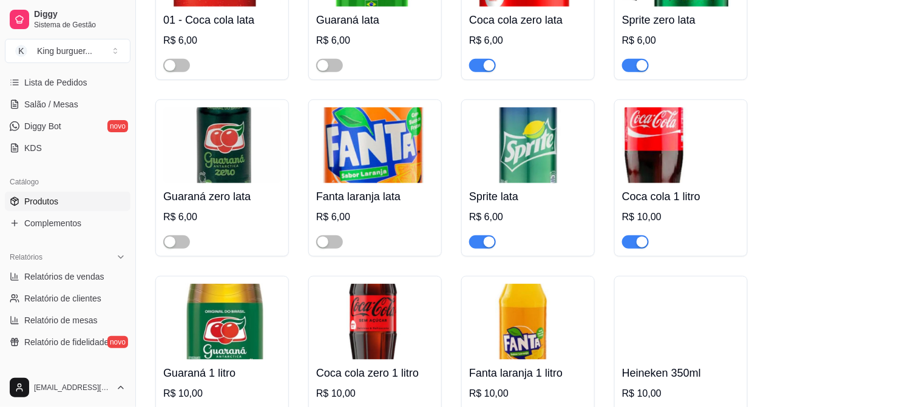
scroll to position [4518, 0]
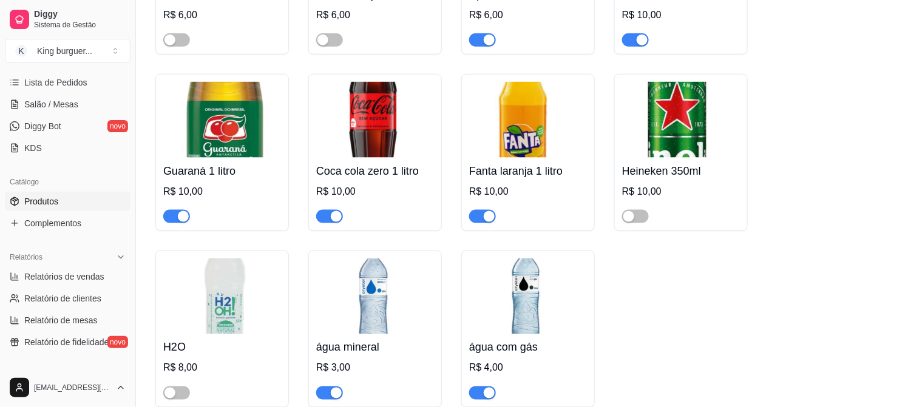
click at [322, 210] on span "button" at bounding box center [329, 216] width 27 height 13
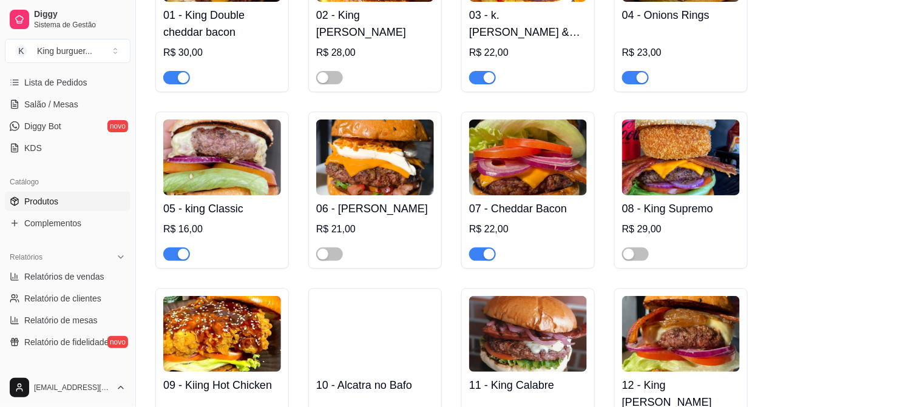
scroll to position [1214, 0]
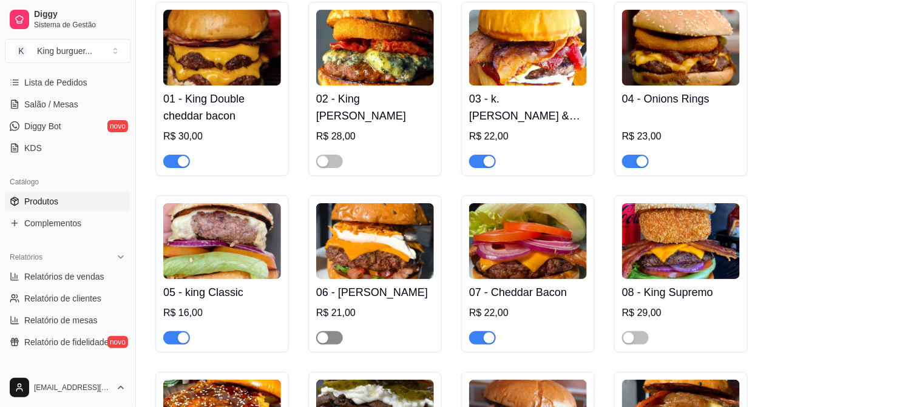
click at [340, 344] on span "button" at bounding box center [329, 337] width 27 height 13
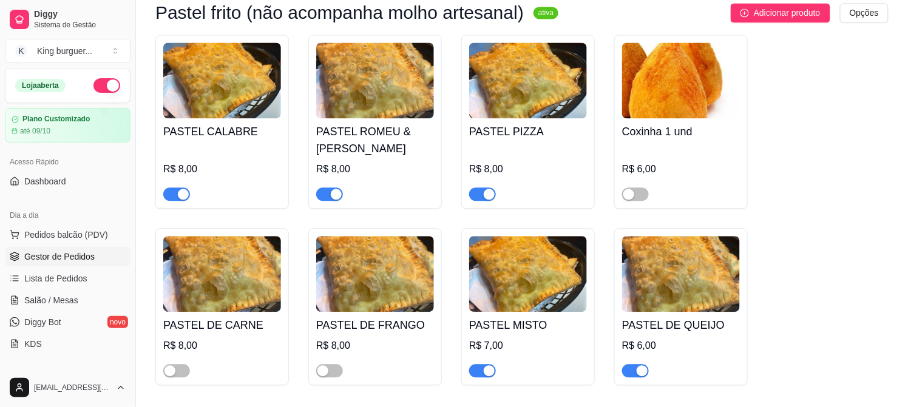
scroll to position [742, 0]
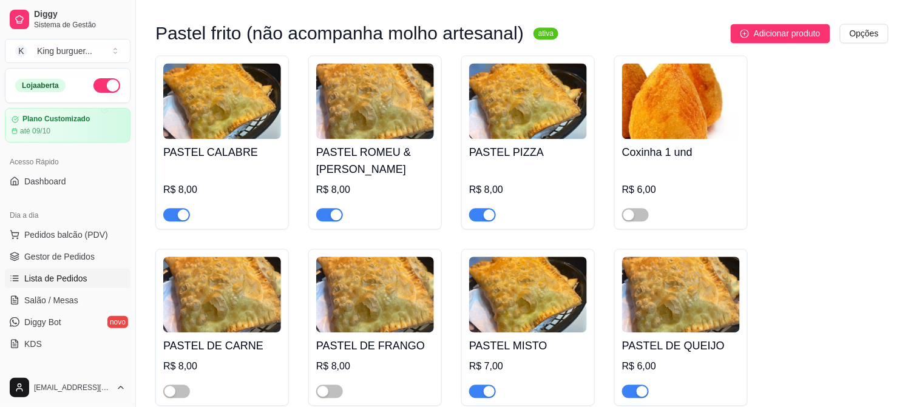
click at [81, 277] on span "Lista de Pedidos" at bounding box center [55, 279] width 63 height 12
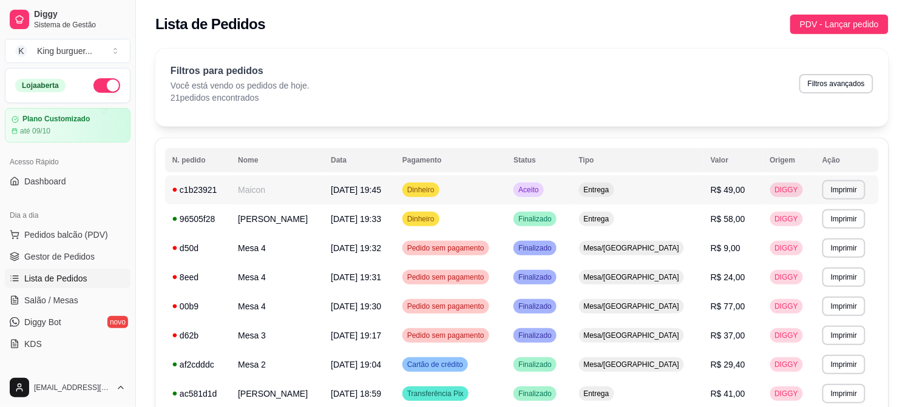
click at [711, 189] on span "R$ 49,00" at bounding box center [728, 190] width 35 height 10
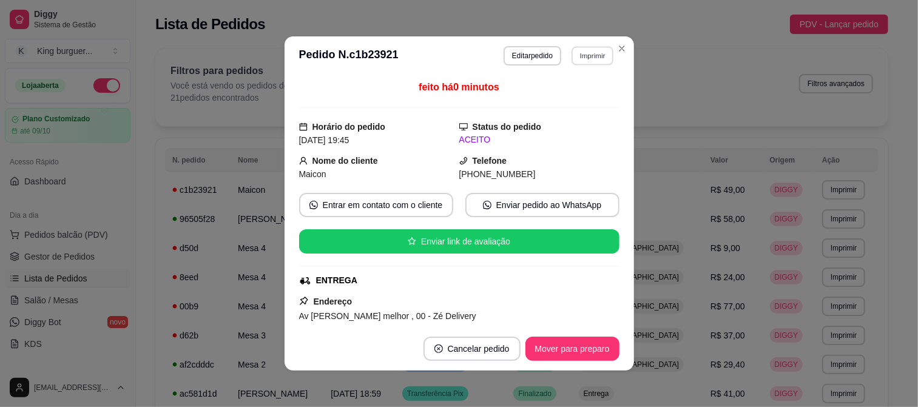
click at [591, 57] on button "Imprimir" at bounding box center [593, 55] width 42 height 19
click at [592, 98] on button "IMPRESSORA" at bounding box center [567, 98] width 88 height 19
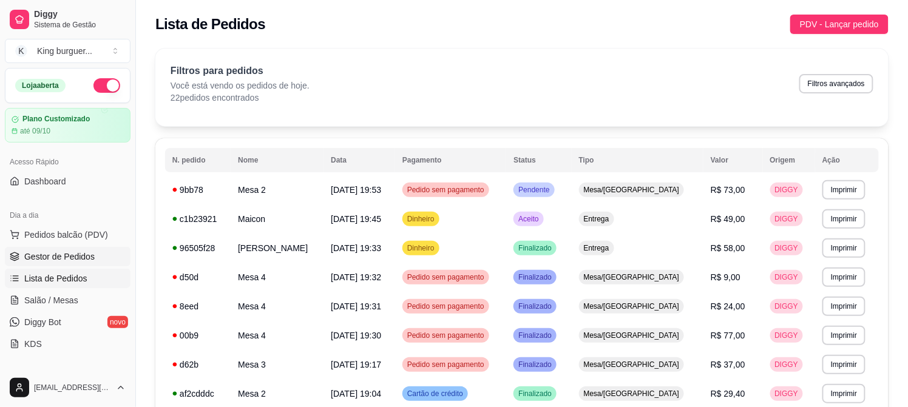
click at [76, 255] on span "Gestor de Pedidos" at bounding box center [59, 257] width 70 height 12
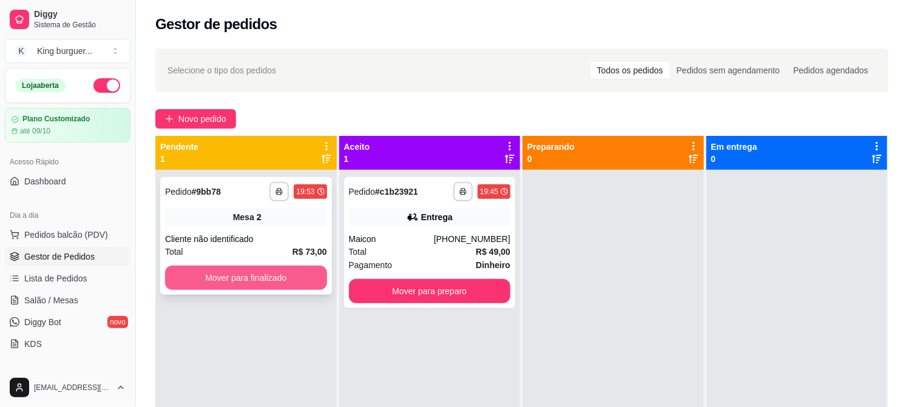
click at [271, 286] on button "Mover para finalizado" at bounding box center [246, 278] width 162 height 24
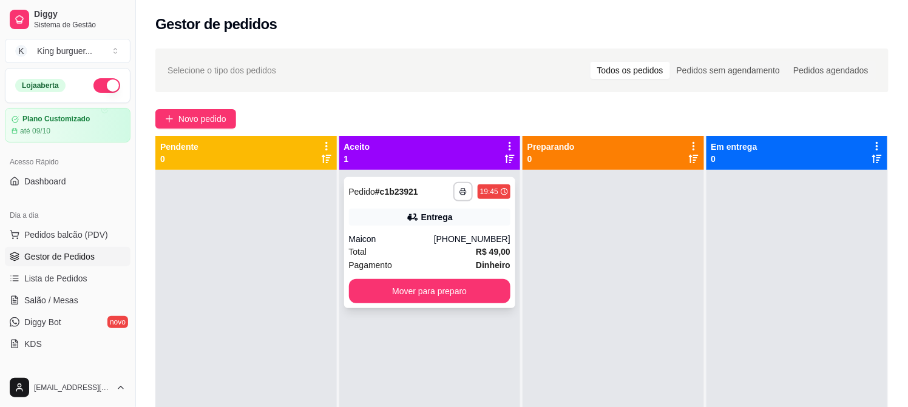
click at [405, 234] on div "Maicon" at bounding box center [391, 239] width 85 height 12
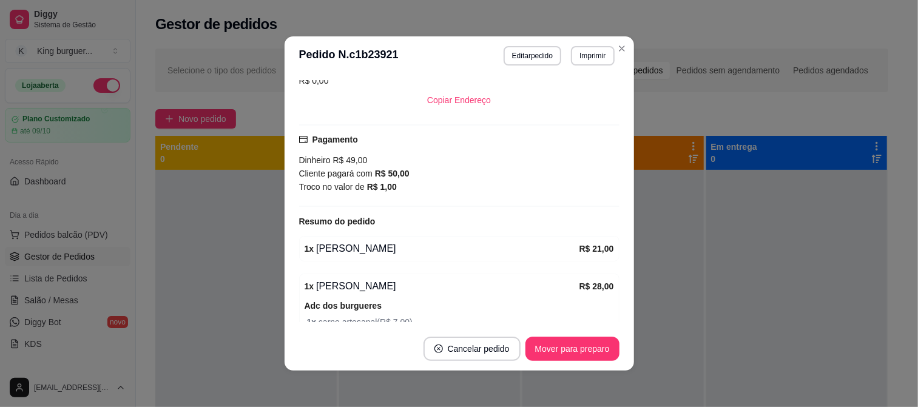
scroll to position [331, 0]
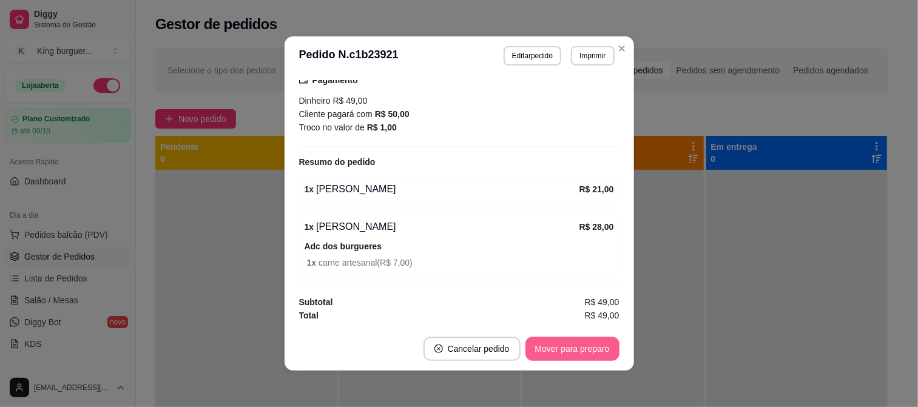
click at [583, 355] on button "Mover para preparo" at bounding box center [573, 349] width 94 height 24
click at [583, 355] on div "Mover para preparo" at bounding box center [564, 349] width 111 height 24
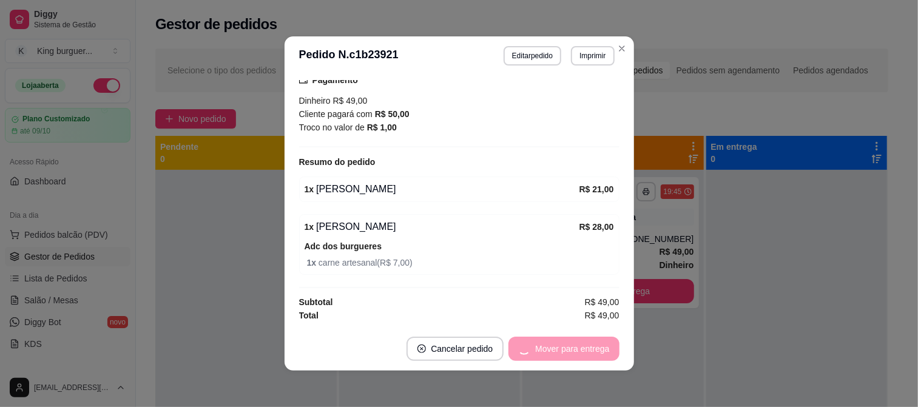
click at [583, 355] on div "Mover para entrega" at bounding box center [564, 349] width 110 height 24
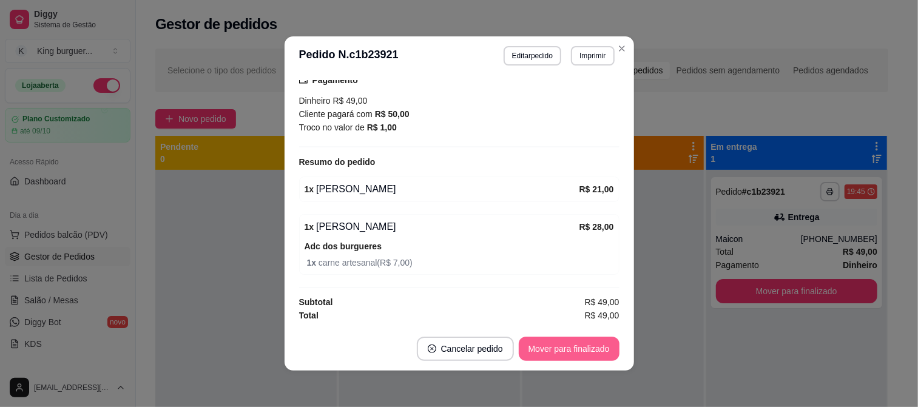
click at [583, 355] on button "Mover para finalizado" at bounding box center [569, 349] width 101 height 24
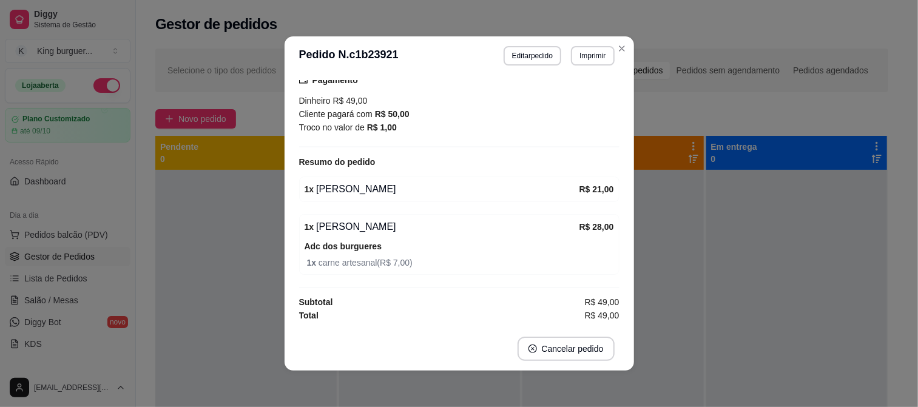
scroll to position [302, 0]
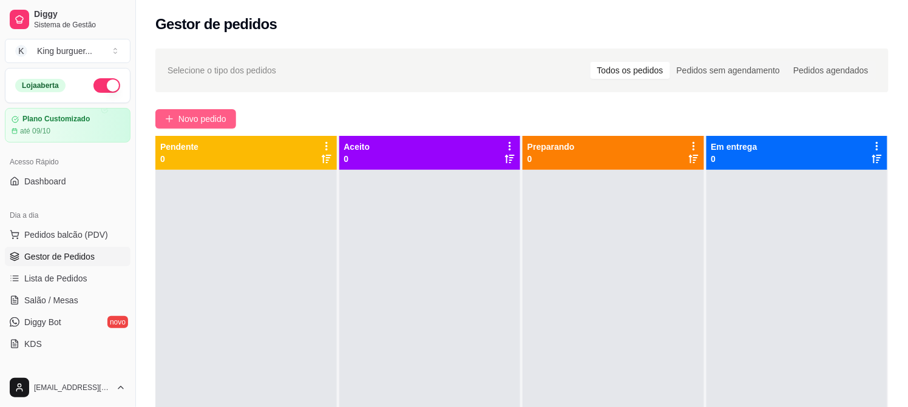
click at [196, 126] on button "Novo pedido" at bounding box center [195, 118] width 81 height 19
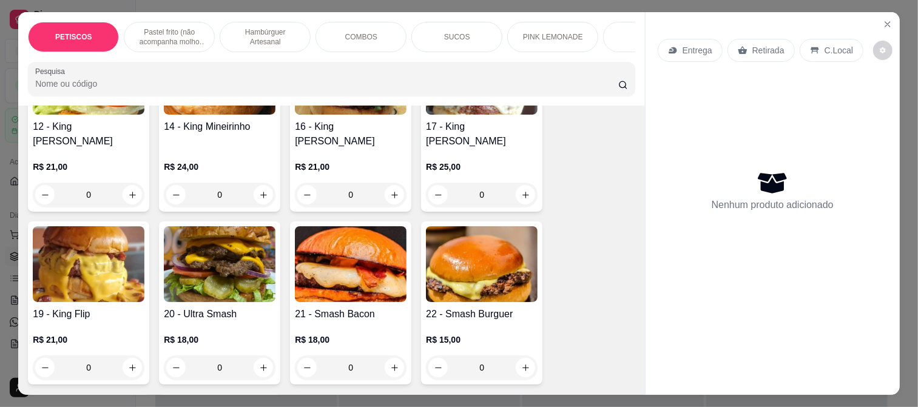
scroll to position [1281, 0]
click at [240, 269] on img at bounding box center [220, 264] width 112 height 76
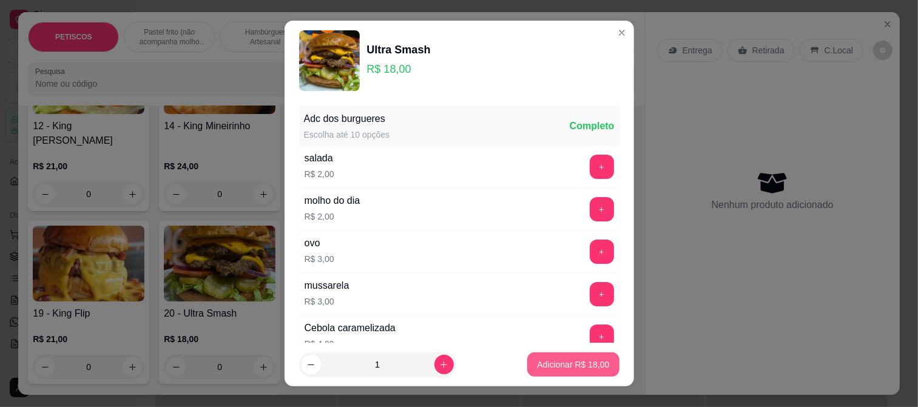
click at [567, 362] on p "Adicionar R$ 18,00" at bounding box center [573, 365] width 72 height 12
type input "1"
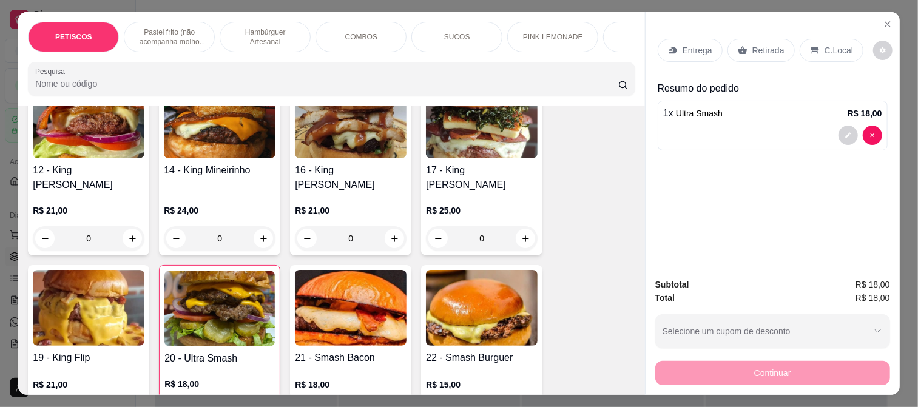
scroll to position [1214, 0]
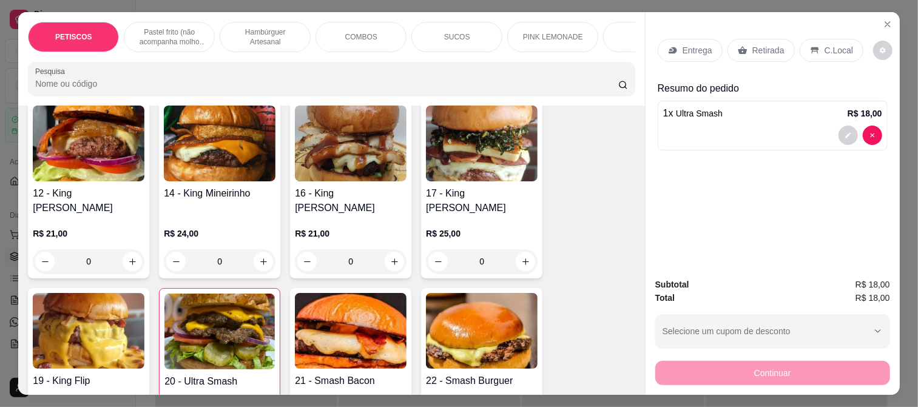
click at [337, 302] on img at bounding box center [351, 331] width 112 height 76
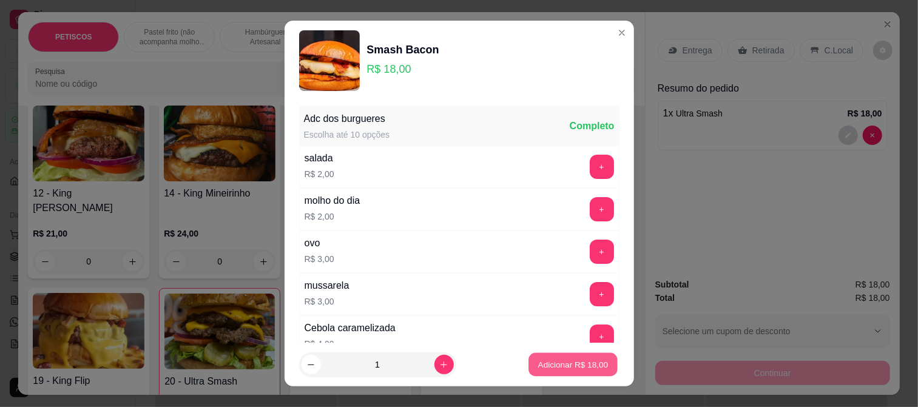
click at [587, 359] on p "Adicionar R$ 18,00" at bounding box center [573, 365] width 70 height 12
type input "1"
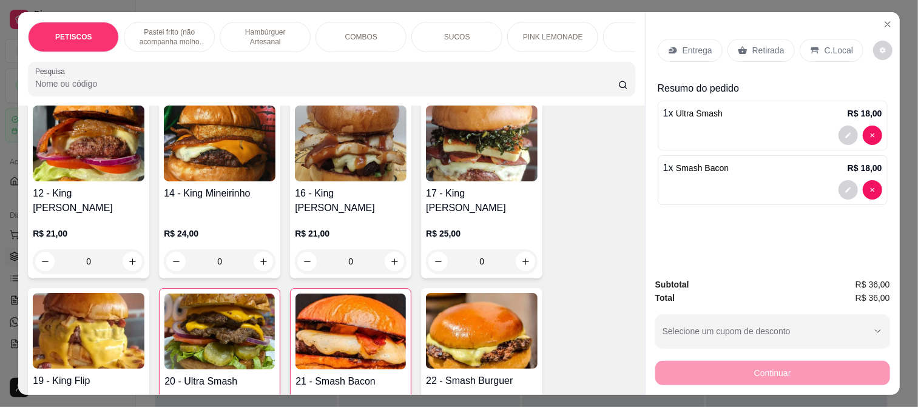
click at [687, 49] on p "Entrega" at bounding box center [698, 50] width 30 height 12
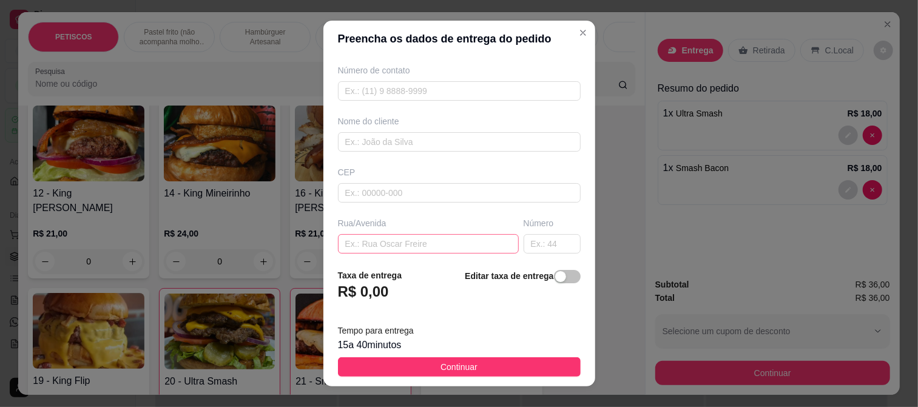
scroll to position [67, 0]
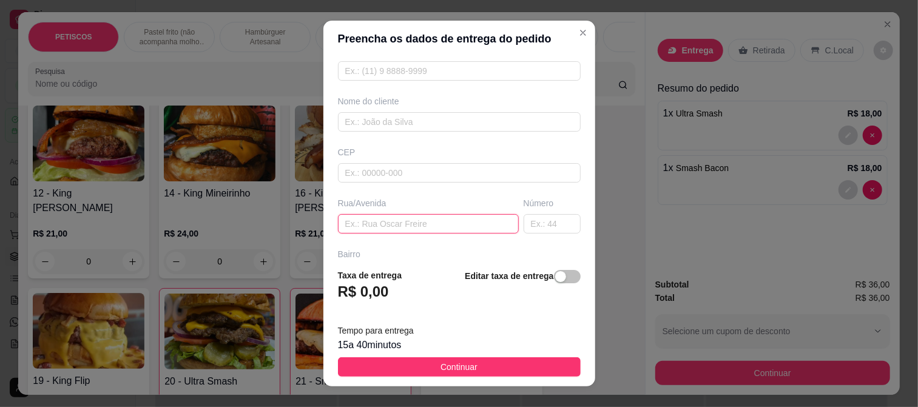
click at [360, 231] on input "text" at bounding box center [428, 223] width 181 height 19
paste input "Rua da linha 105 atrás da [PERSON_NAME]"
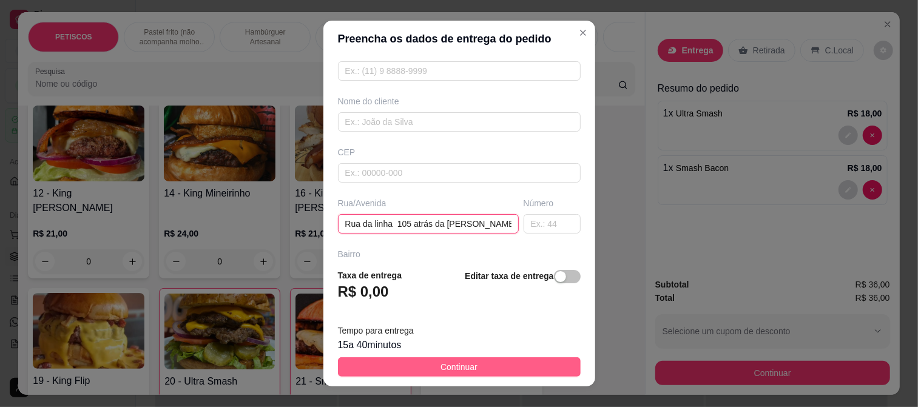
type input "Rua da linha 105 atrás da [PERSON_NAME]"
click at [419, 365] on button "Continuar" at bounding box center [459, 366] width 243 height 19
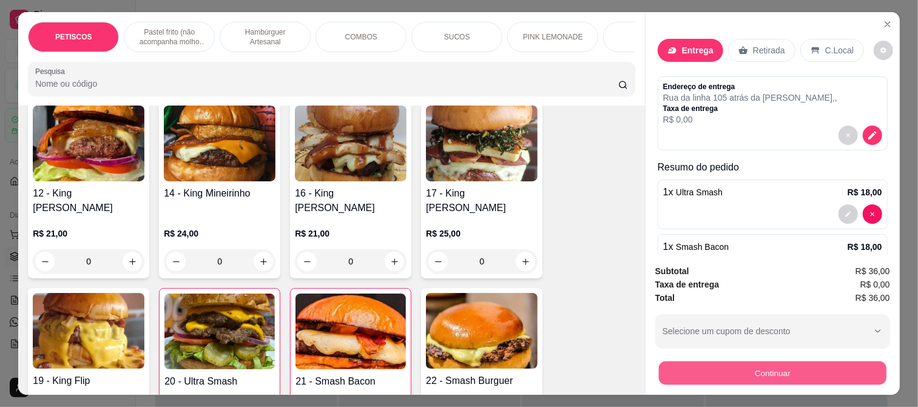
click at [659, 362] on button "Continuar" at bounding box center [773, 373] width 228 height 24
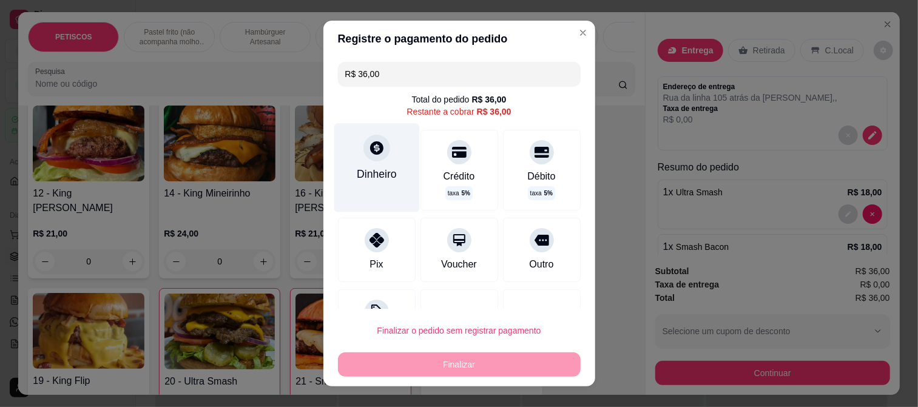
click at [368, 158] on div at bounding box center [377, 148] width 27 height 27
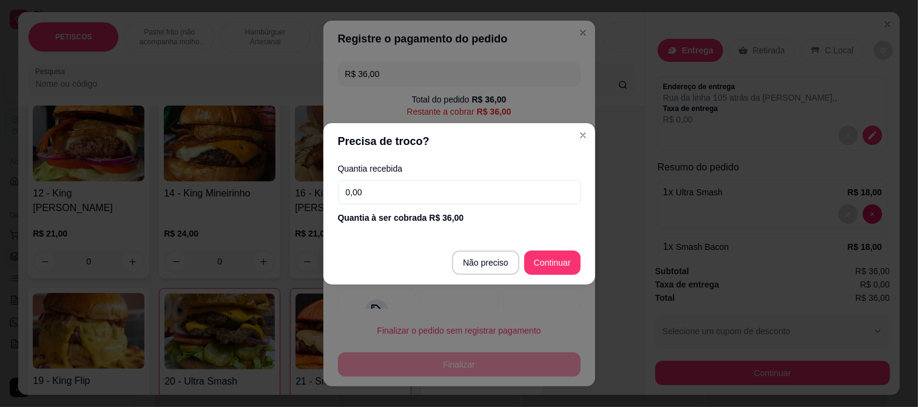
drag, startPoint x: 280, startPoint y: 192, endPoint x: 256, endPoint y: 192, distance: 24.3
click at [261, 192] on div "Precisa de troco? Quantia recebida 0,00 Quantia à ser cobrada R$ 36,00 Não prec…" at bounding box center [459, 203] width 918 height 407
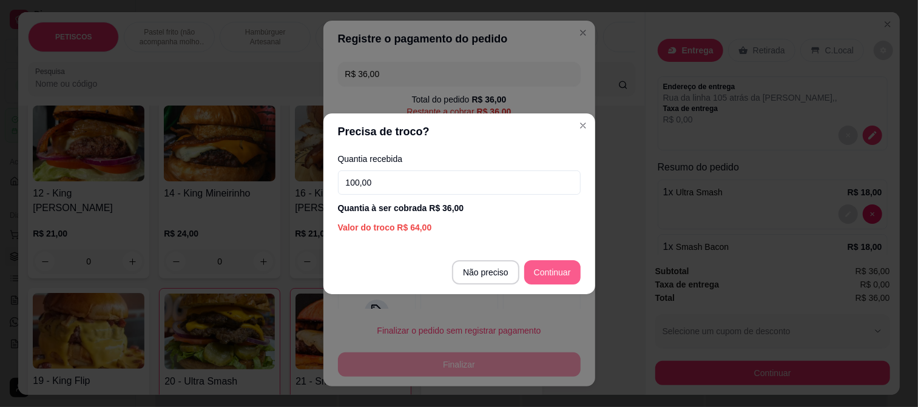
type input "100,00"
type input "R$ 0,00"
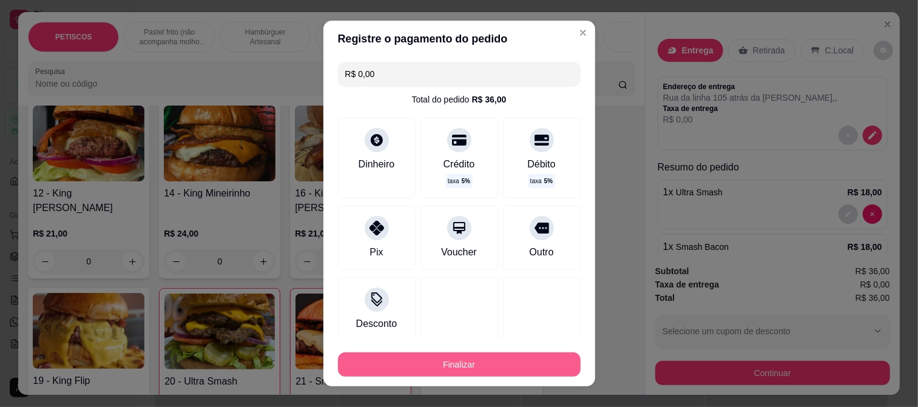
click at [481, 361] on button "Finalizar" at bounding box center [459, 365] width 243 height 24
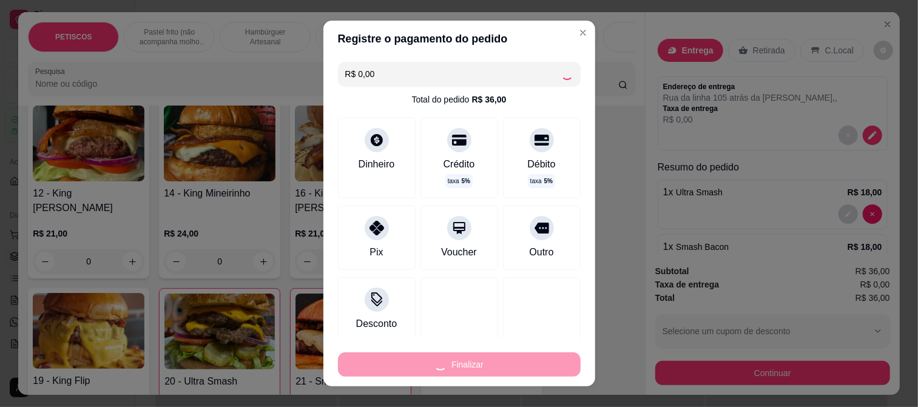
type input "0"
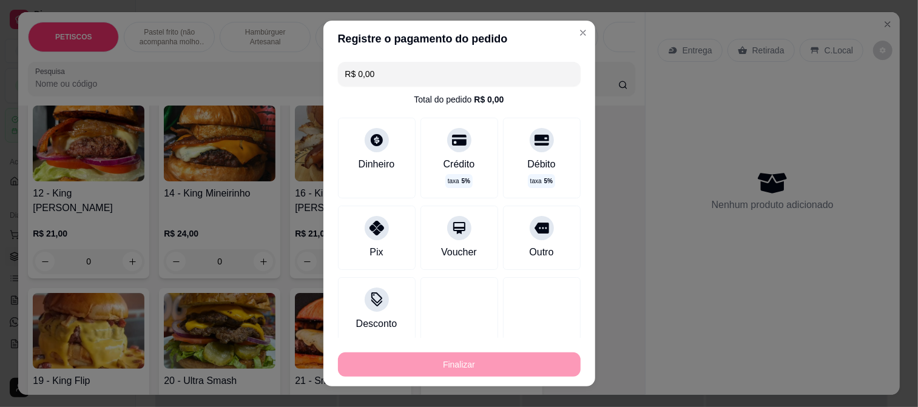
type input "-R$ 36,00"
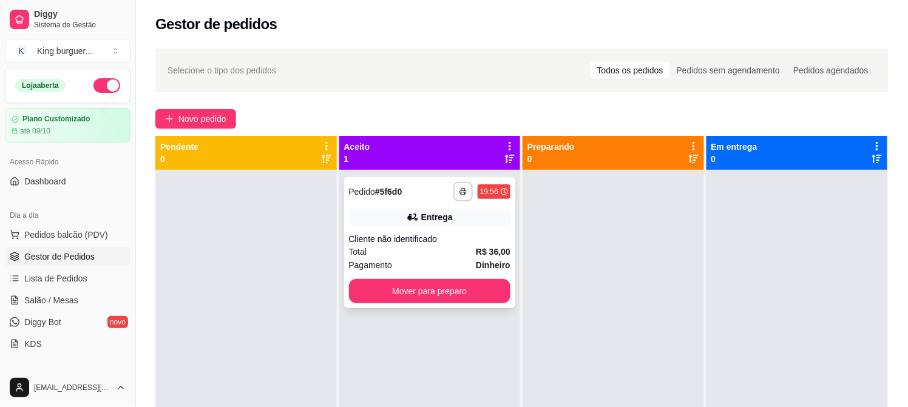
click at [445, 231] on div "**********" at bounding box center [430, 242] width 172 height 131
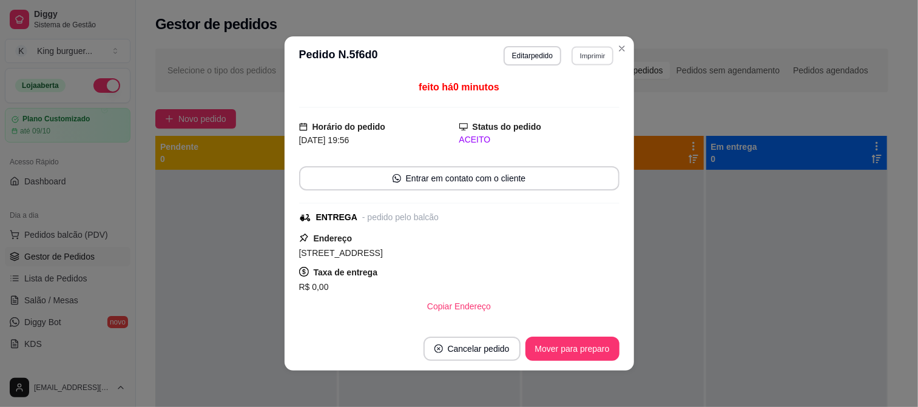
click at [580, 59] on button "Imprimir" at bounding box center [593, 55] width 42 height 19
click at [581, 93] on button "IMPRESSORA" at bounding box center [567, 98] width 88 height 19
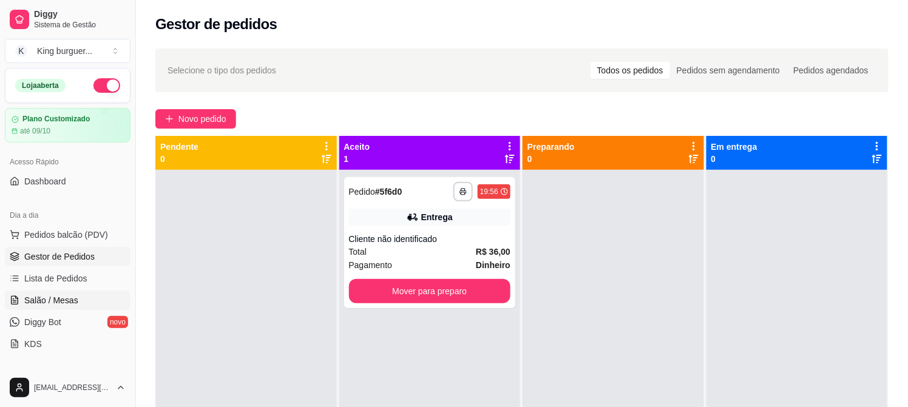
click at [65, 302] on span "Salão / Mesas" at bounding box center [51, 300] width 54 height 12
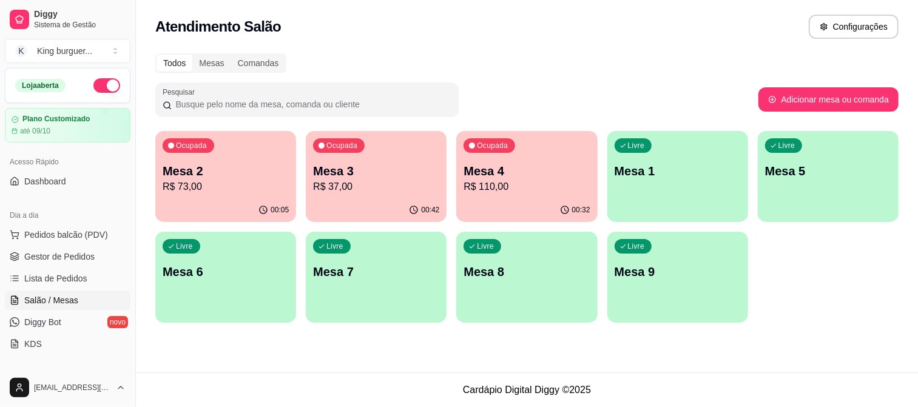
click at [388, 189] on p "R$ 37,00" at bounding box center [376, 187] width 126 height 15
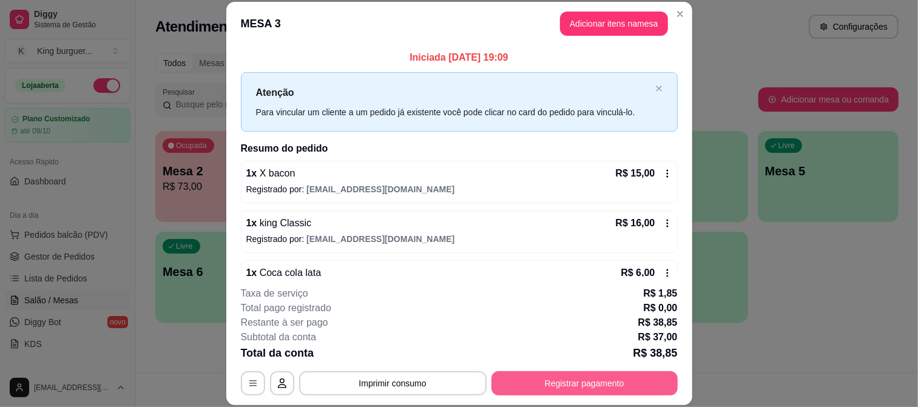
click at [567, 384] on button "Registrar pagamento" at bounding box center [585, 383] width 186 height 24
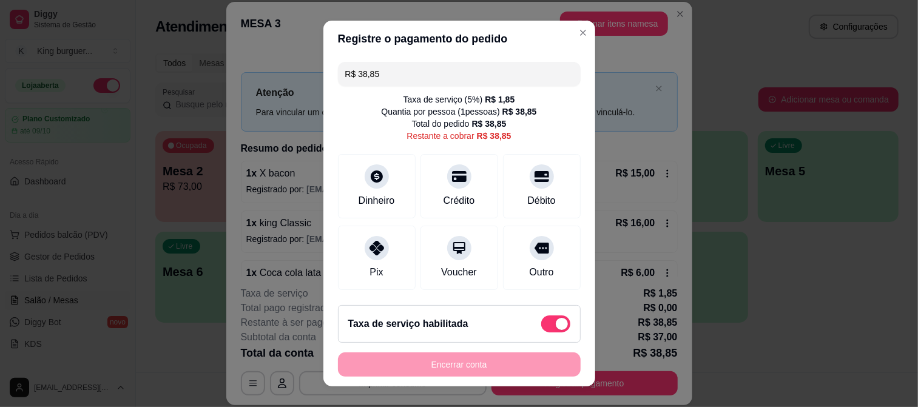
click at [541, 325] on span at bounding box center [555, 324] width 29 height 17
click at [541, 327] on input "checkbox" at bounding box center [545, 331] width 8 height 8
checkbox input "true"
type input "R$ 37,00"
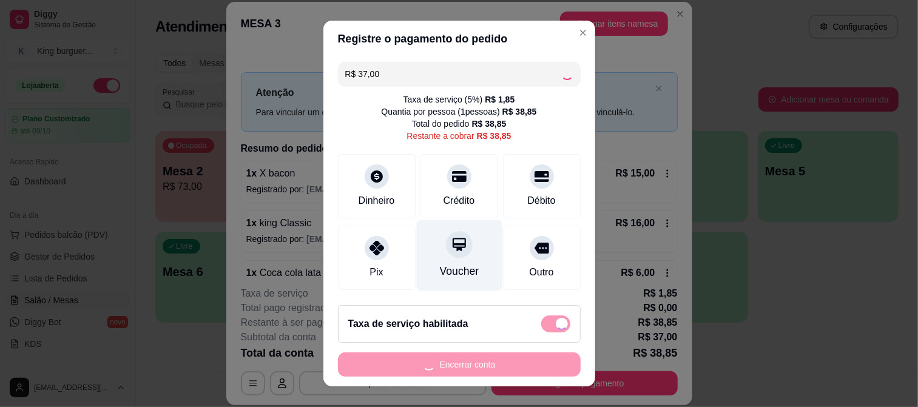
checkbox input "false"
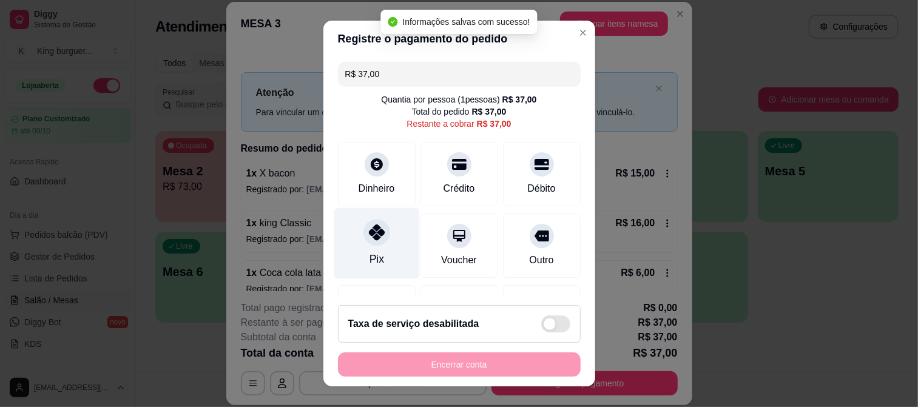
click at [368, 239] on icon at bounding box center [376, 233] width 16 height 16
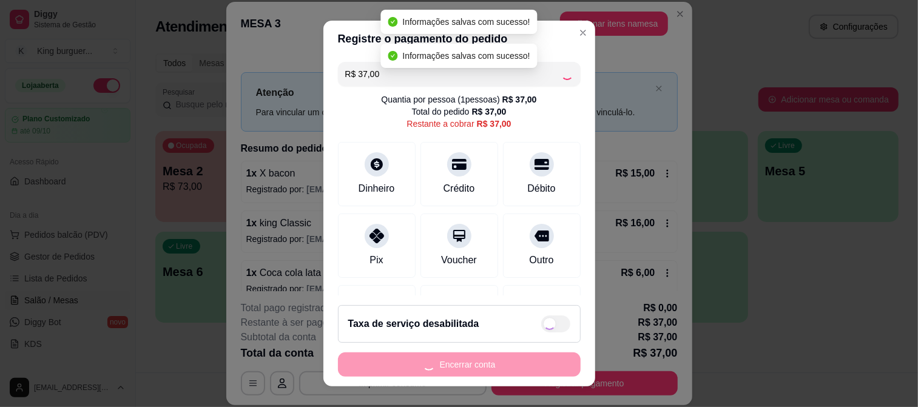
type input "R$ 0,00"
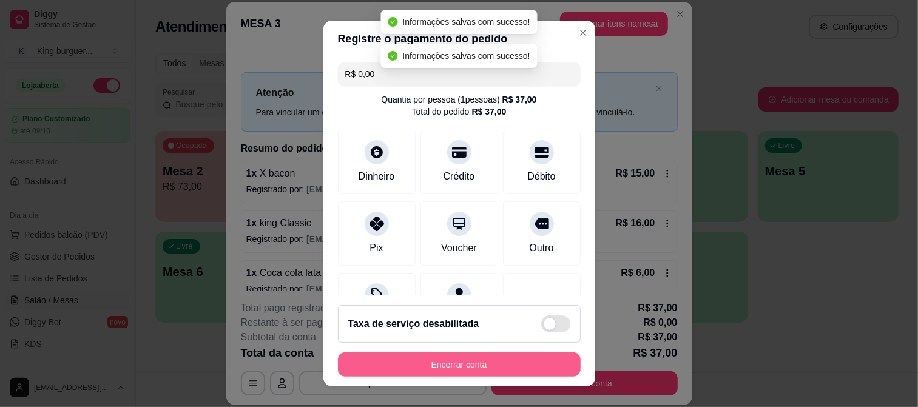
click at [506, 361] on button "Encerrar conta" at bounding box center [459, 365] width 243 height 24
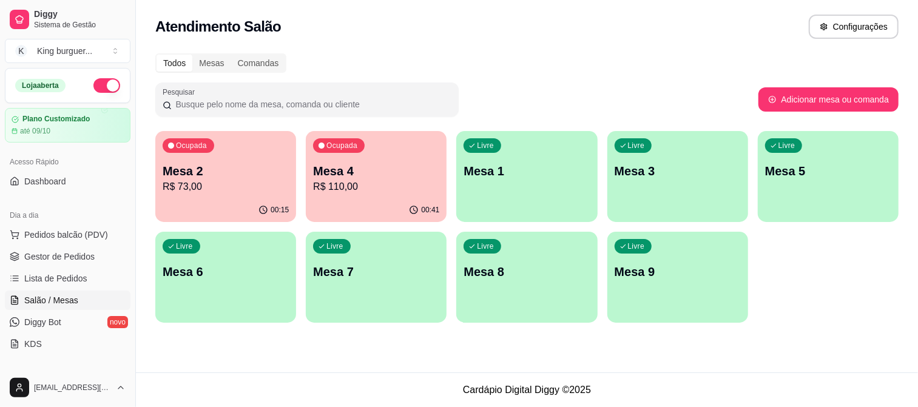
click at [389, 174] on p "Mesa 4" at bounding box center [376, 171] width 126 height 17
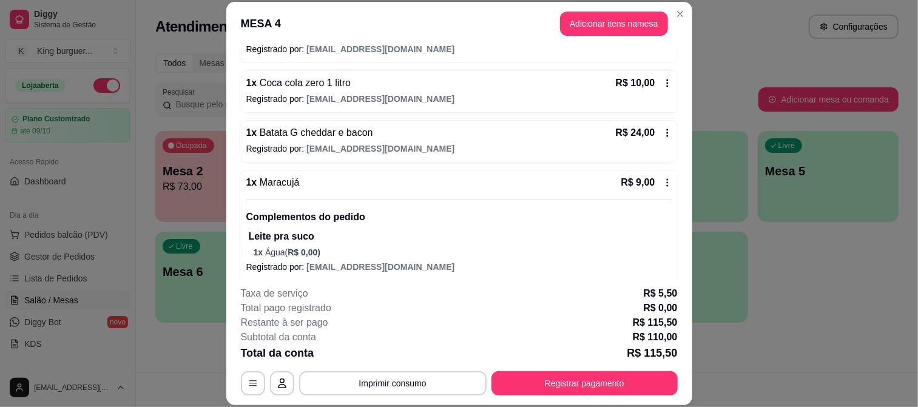
scroll to position [228, 0]
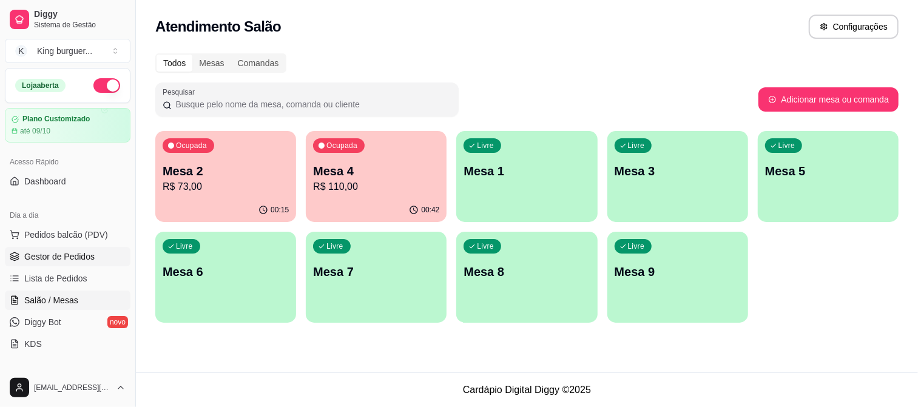
click at [75, 256] on span "Gestor de Pedidos" at bounding box center [59, 257] width 70 height 12
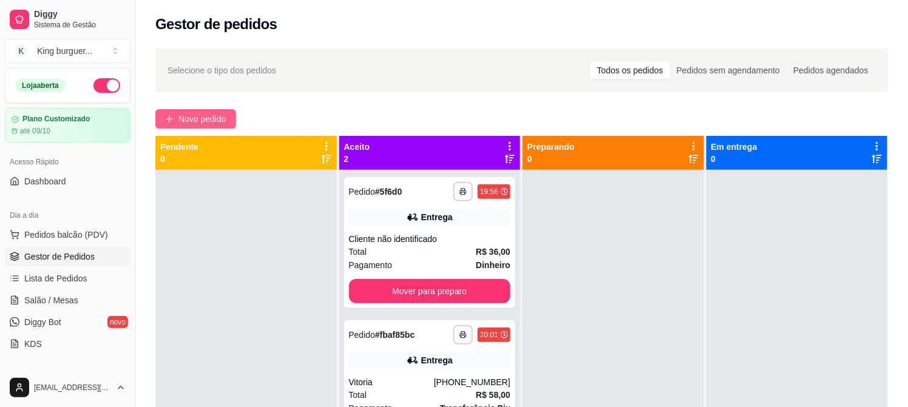
click at [222, 119] on span "Novo pedido" at bounding box center [202, 118] width 48 height 13
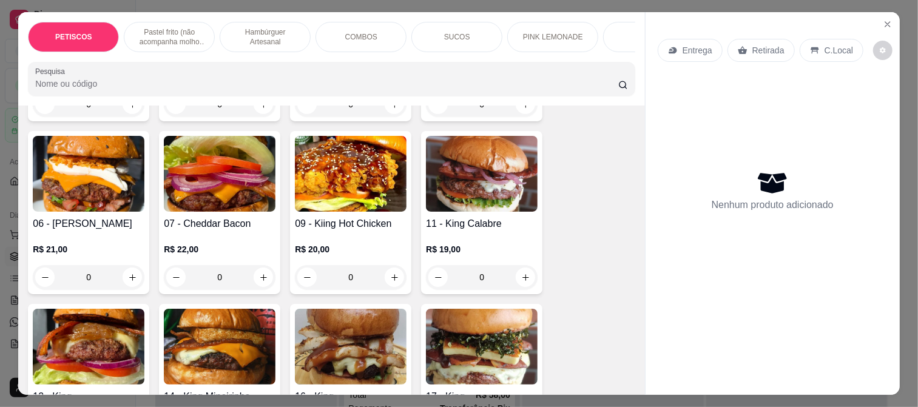
scroll to position [809, 0]
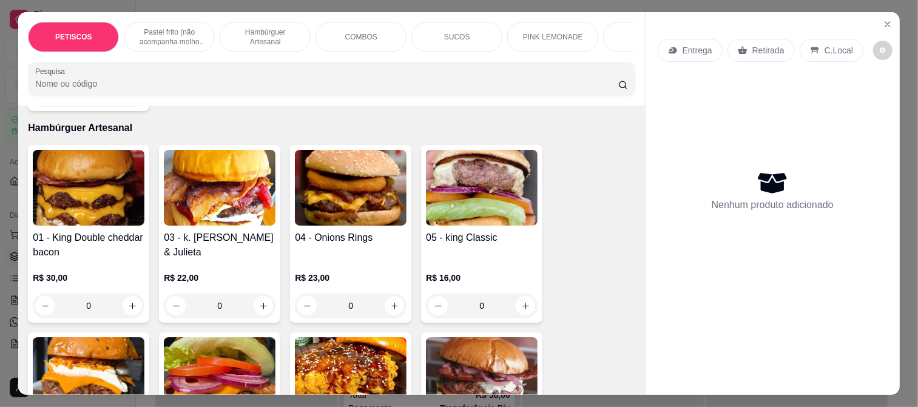
click at [75, 187] on img at bounding box center [89, 188] width 112 height 76
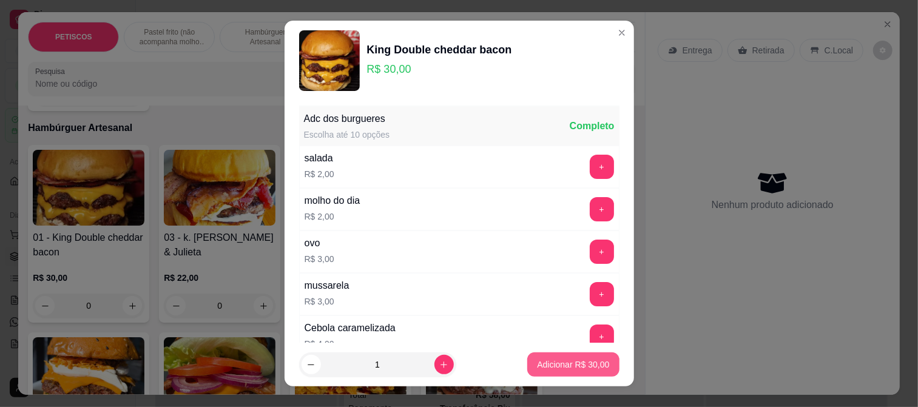
click at [542, 359] on p "Adicionar R$ 30,00" at bounding box center [573, 365] width 72 height 12
type input "1"
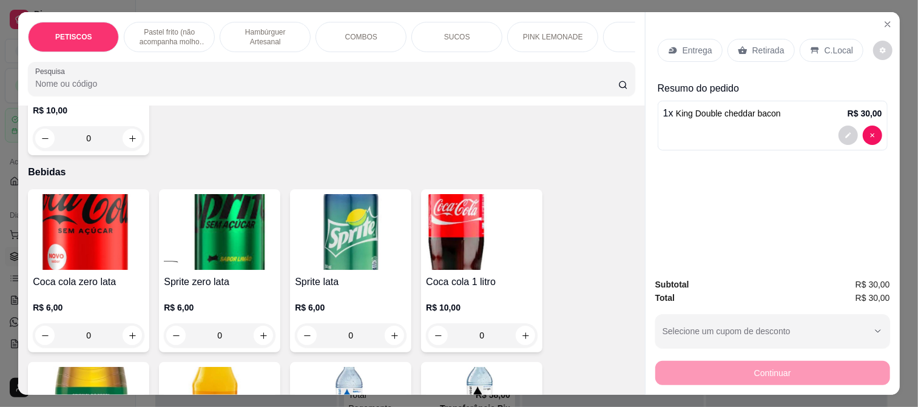
scroll to position [2661, 0]
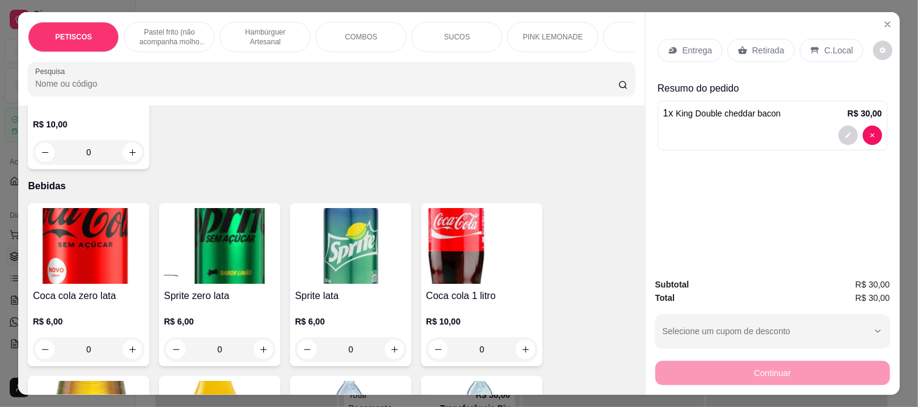
click at [98, 217] on img at bounding box center [89, 246] width 112 height 76
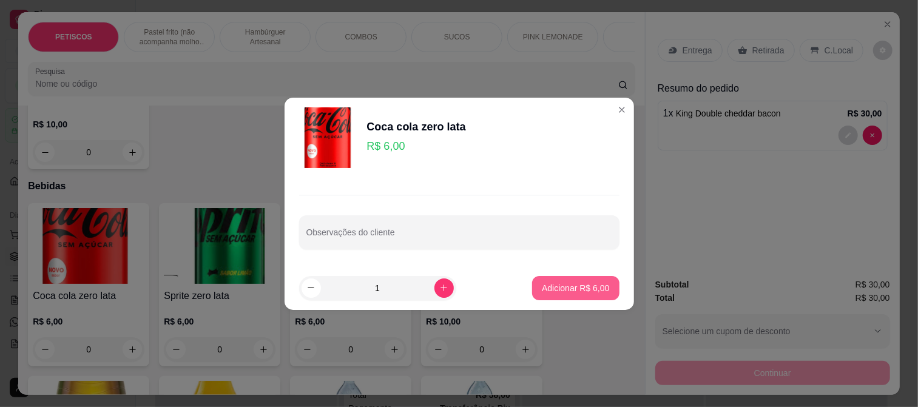
click at [542, 290] on p "Adicionar R$ 6,00" at bounding box center [575, 288] width 67 height 12
type input "1"
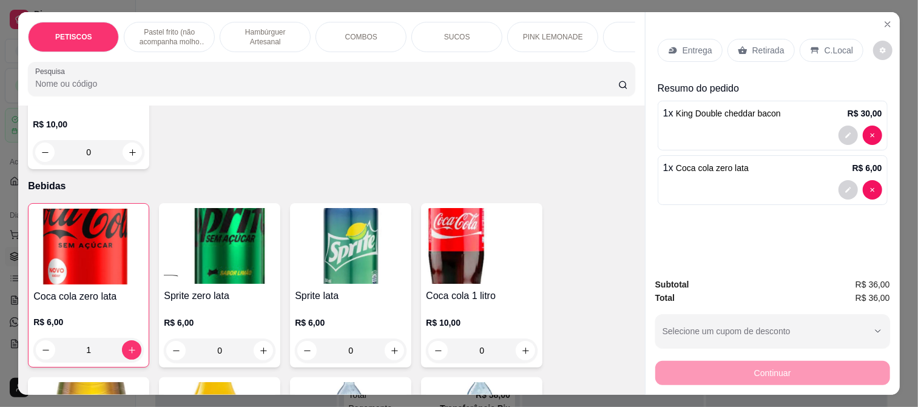
click at [710, 41] on div "Entrega" at bounding box center [690, 50] width 65 height 23
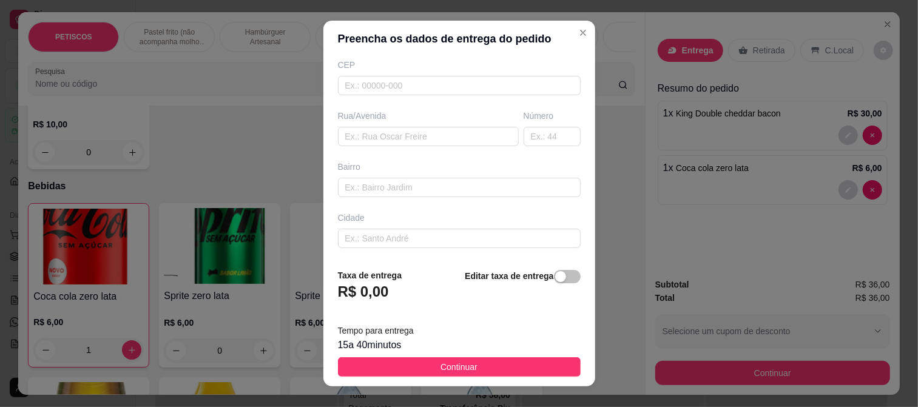
scroll to position [135, 0]
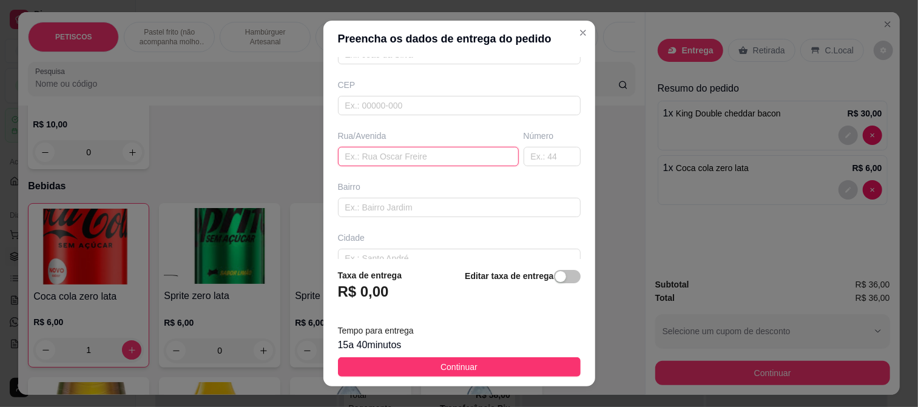
click at [367, 156] on input "text" at bounding box center [428, 156] width 181 height 19
type input "hospital maternidade Dr. [PERSON_NAME]"
click at [446, 366] on span "Continuar" at bounding box center [459, 367] width 37 height 13
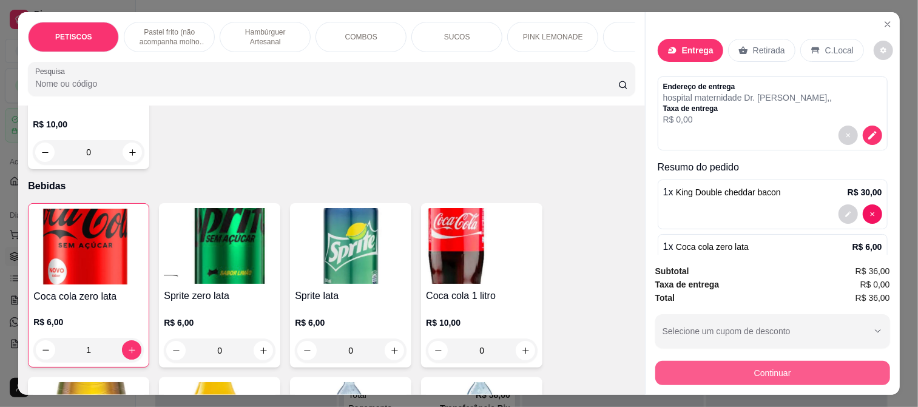
click at [699, 361] on button "Continuar" at bounding box center [772, 373] width 235 height 24
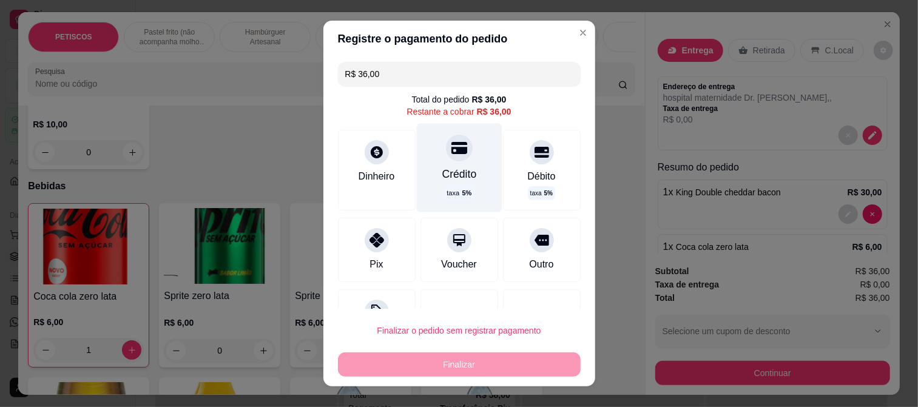
click at [446, 158] on div at bounding box center [459, 148] width 27 height 27
type input "R$ 0,00"
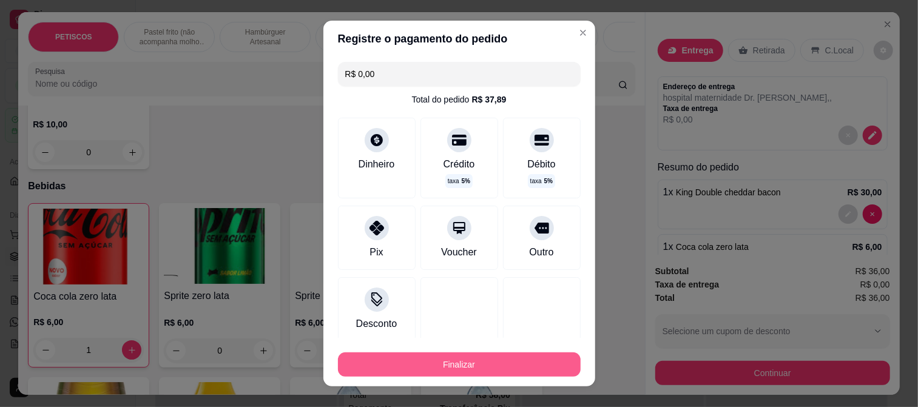
click at [492, 359] on button "Finalizar" at bounding box center [459, 365] width 243 height 24
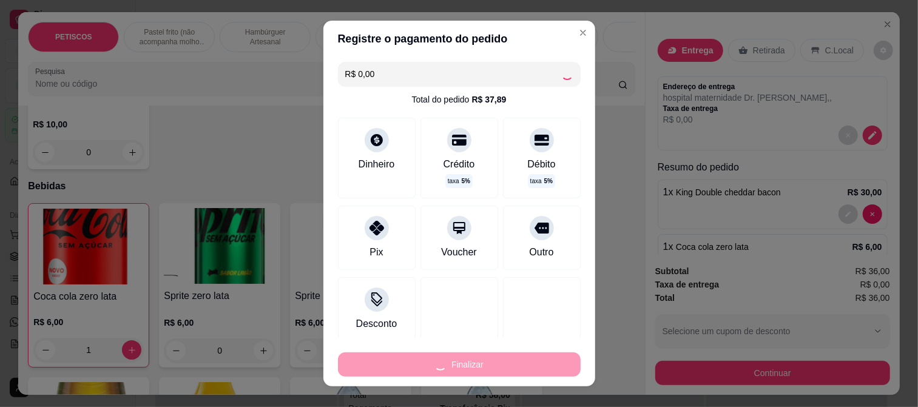
type input "0"
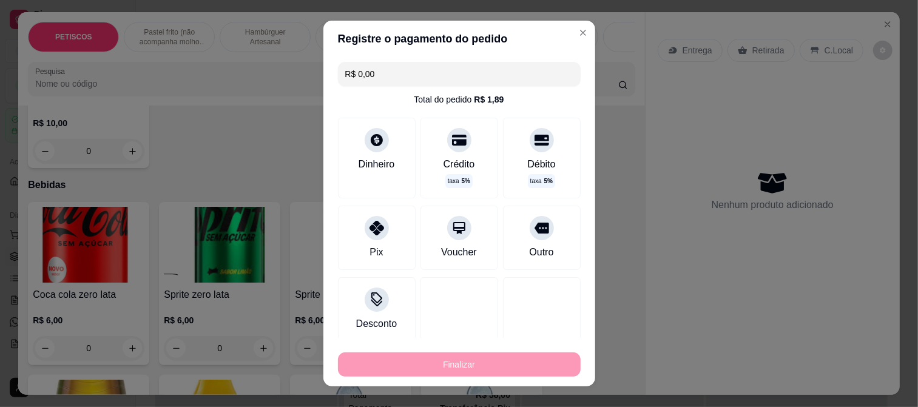
type input "-R$ 36,00"
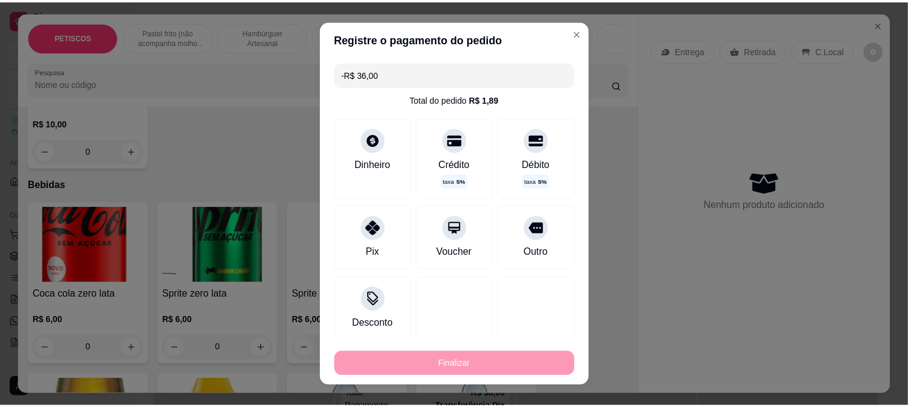
scroll to position [2660, 0]
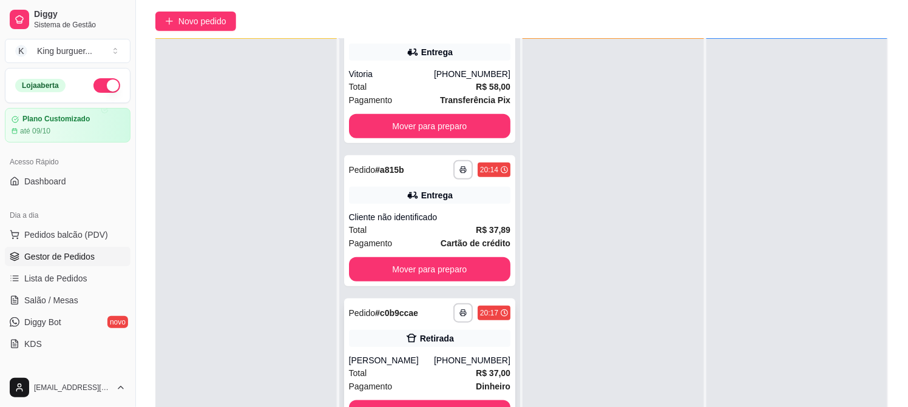
scroll to position [185, 0]
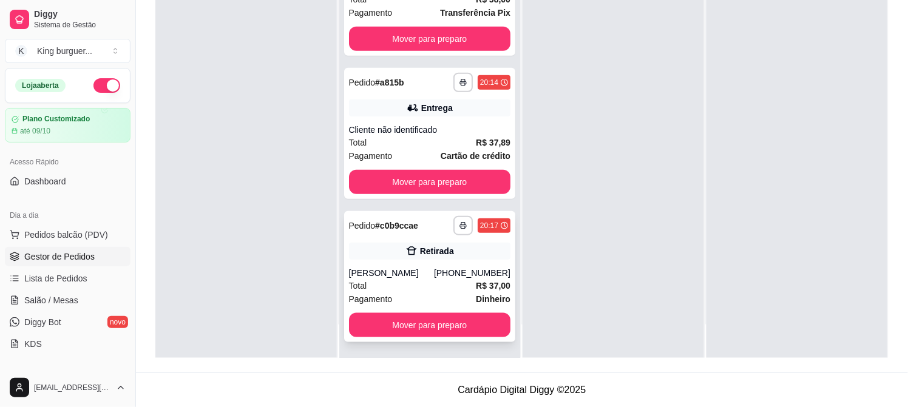
click at [444, 264] on div "**********" at bounding box center [430, 276] width 172 height 131
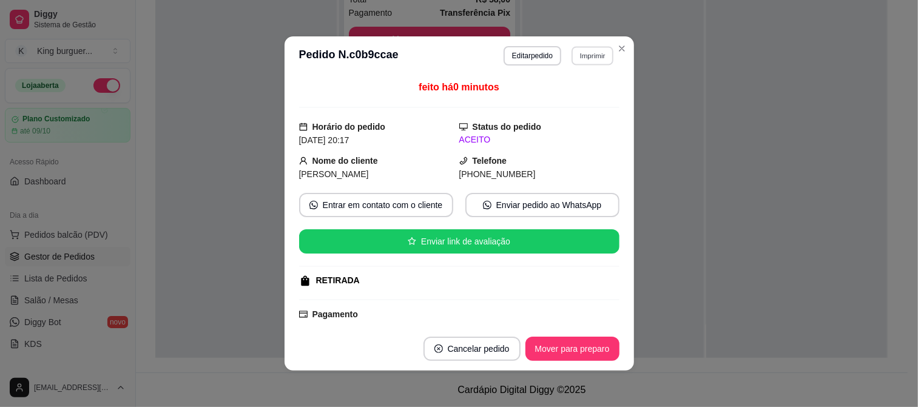
click at [591, 56] on button "Imprimir" at bounding box center [593, 55] width 42 height 19
click at [586, 99] on button "IMPRESSORA" at bounding box center [567, 99] width 88 height 19
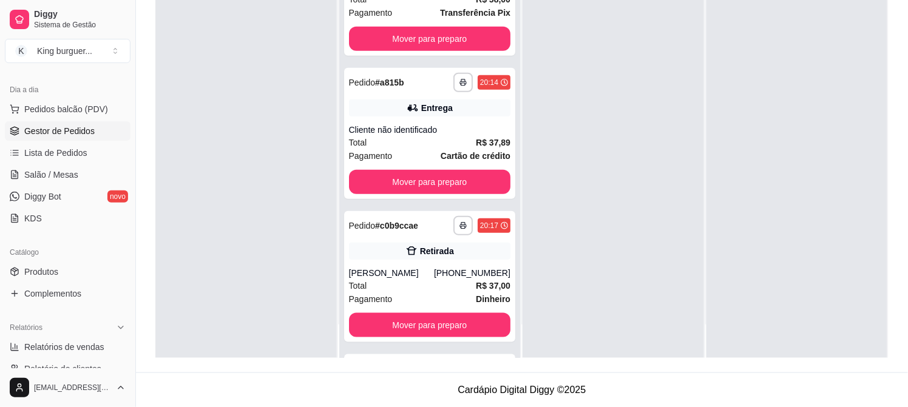
scroll to position [135, 0]
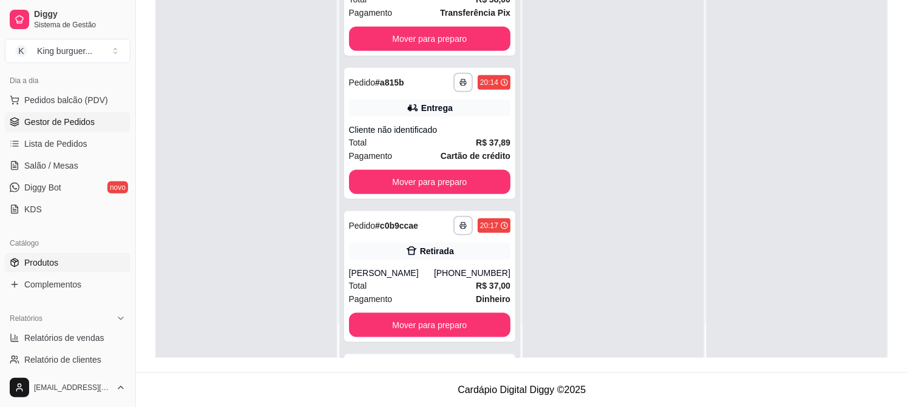
click at [59, 262] on link "Produtos" at bounding box center [68, 262] width 126 height 19
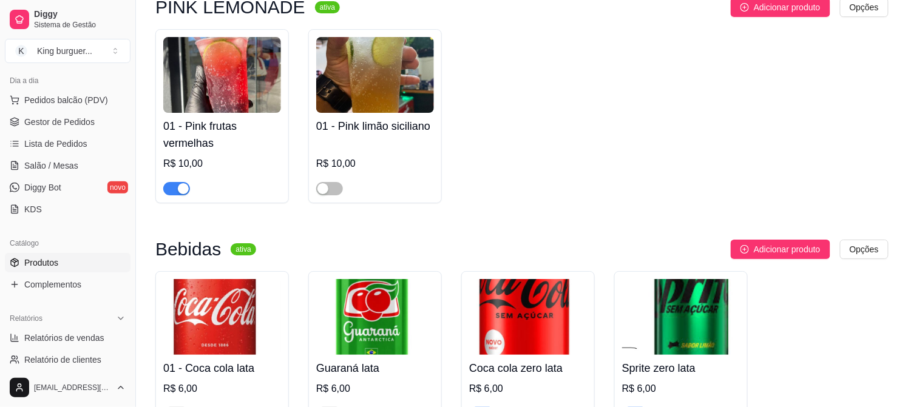
scroll to position [4180, 0]
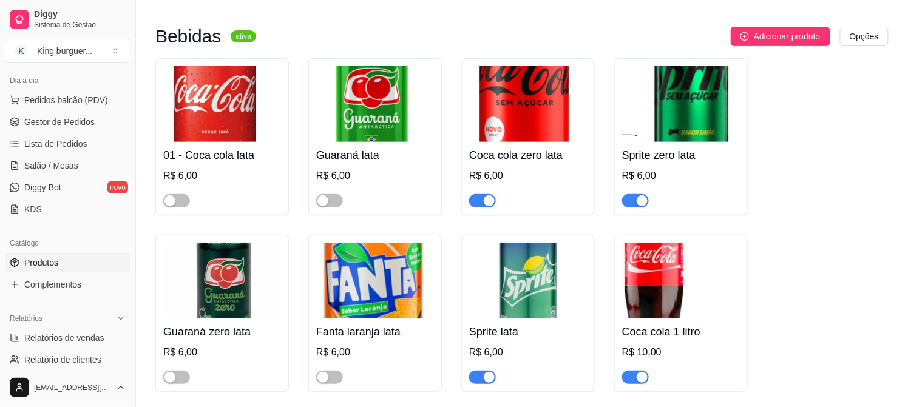
click at [475, 194] on span "button" at bounding box center [482, 200] width 27 height 13
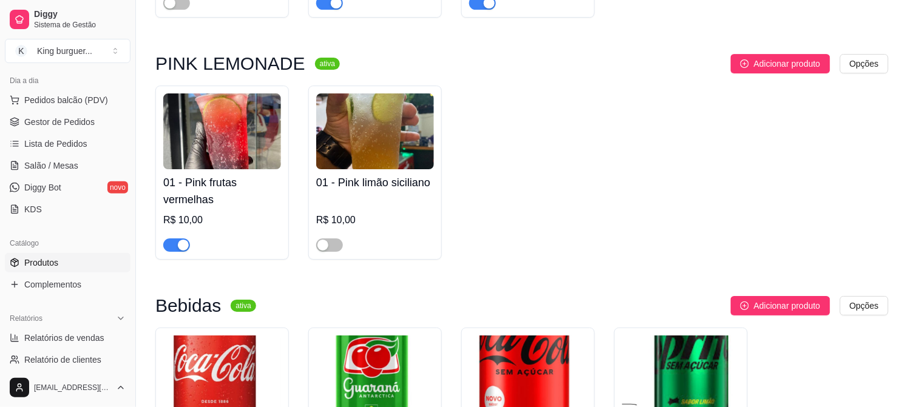
scroll to position [3439, 0]
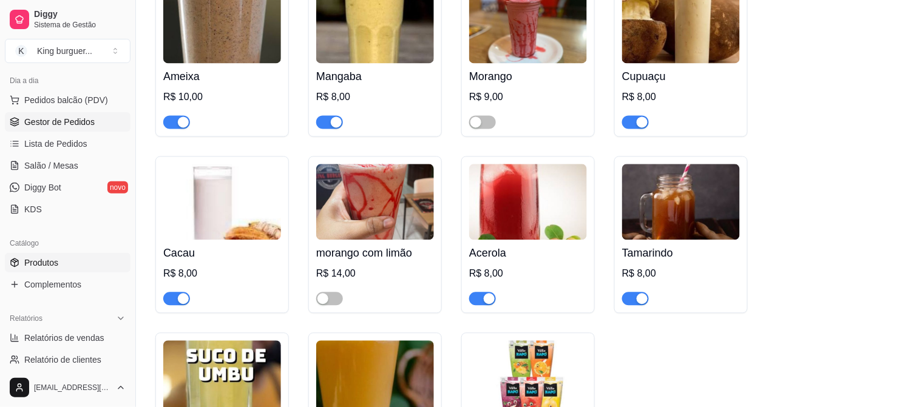
click at [80, 123] on span "Gestor de Pedidos" at bounding box center [59, 122] width 70 height 12
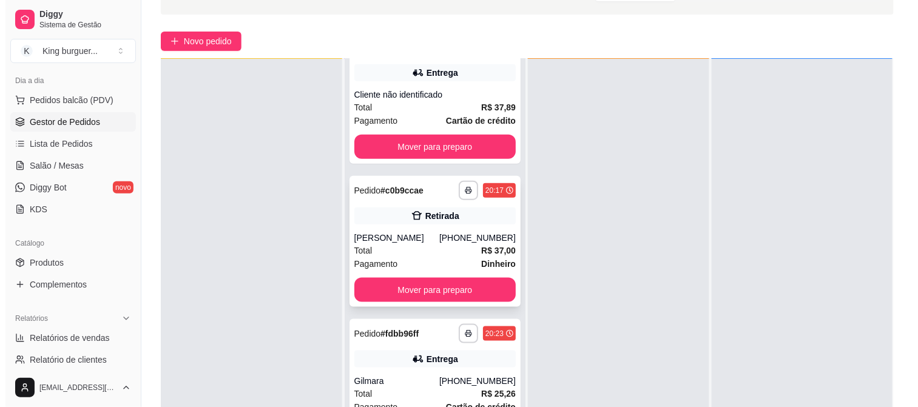
scroll to position [185, 0]
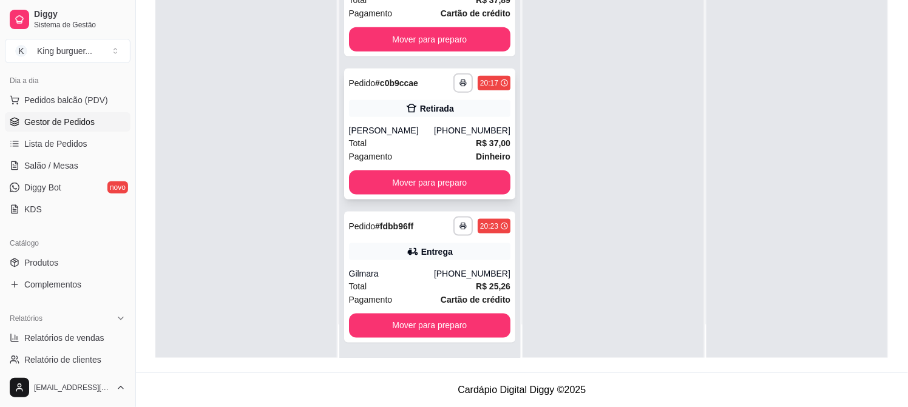
click at [419, 121] on div "**********" at bounding box center [430, 134] width 172 height 131
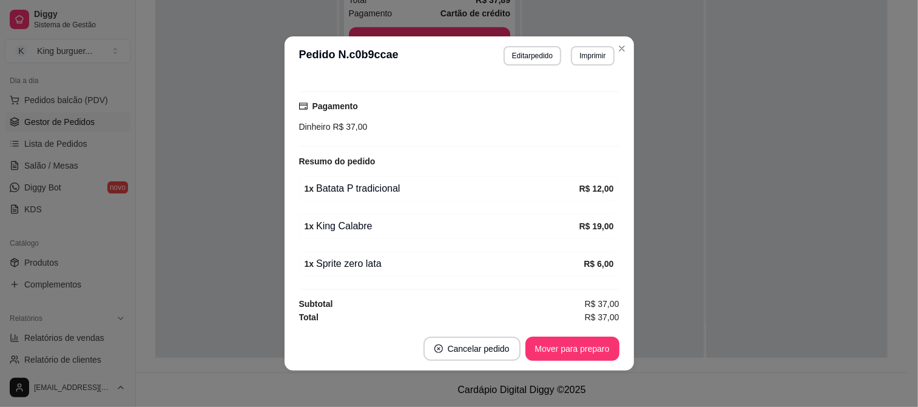
scroll to position [211, 0]
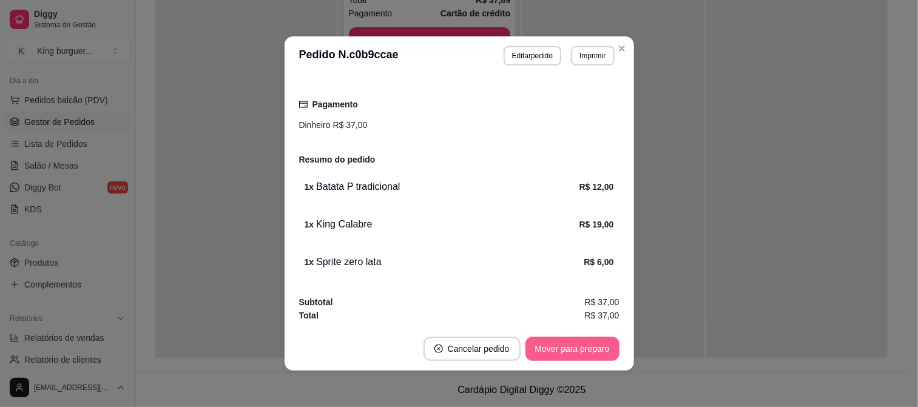
click at [593, 348] on button "Mover para preparo" at bounding box center [573, 349] width 94 height 24
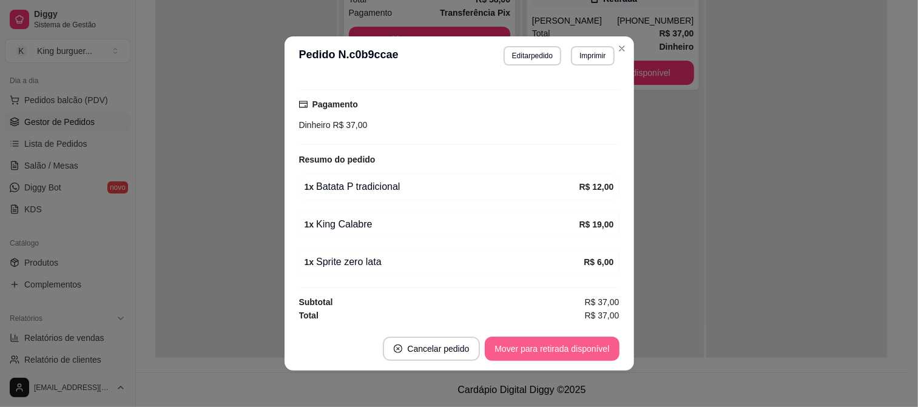
click at [597, 351] on button "Mover para retirada disponível" at bounding box center [552, 349] width 134 height 24
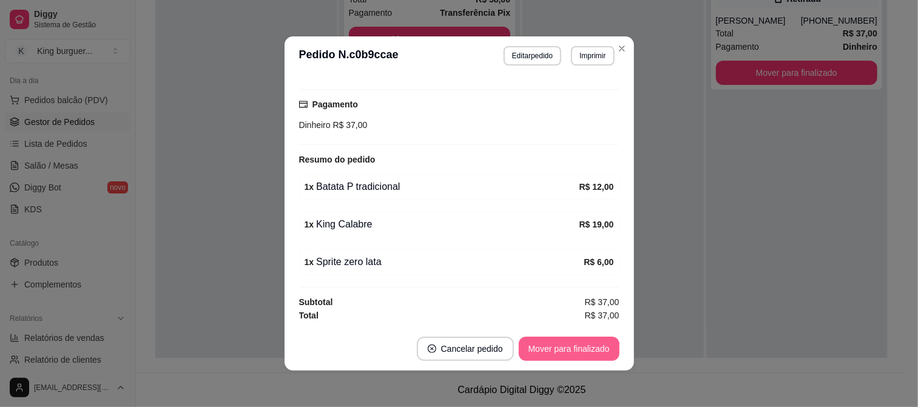
click at [597, 351] on button "Mover para finalizado" at bounding box center [569, 349] width 101 height 24
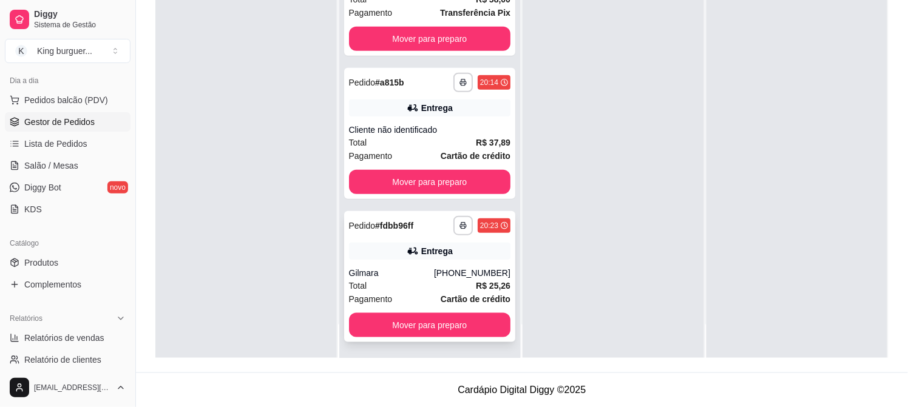
click at [455, 251] on div "Entrega" at bounding box center [430, 251] width 162 height 17
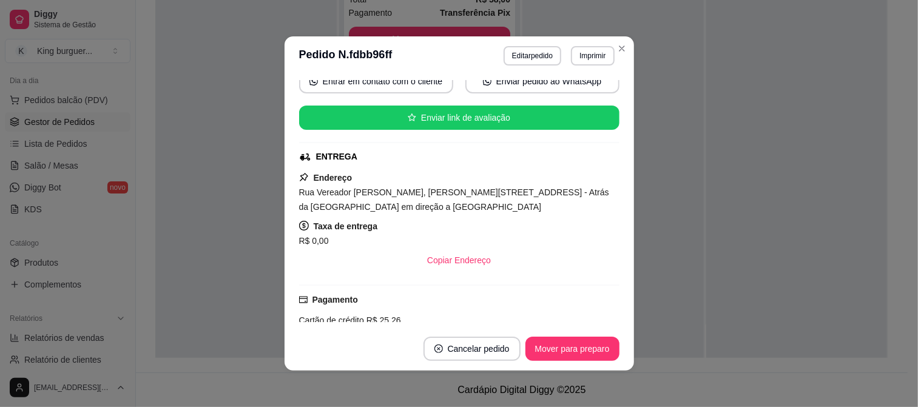
scroll to position [269, 0]
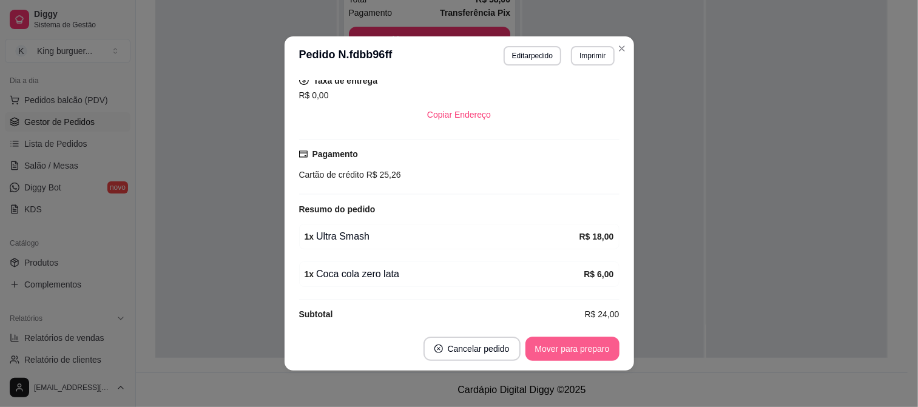
click at [583, 353] on button "Mover para preparo" at bounding box center [573, 349] width 94 height 24
click at [583, 353] on div "Mover para preparo" at bounding box center [564, 349] width 111 height 24
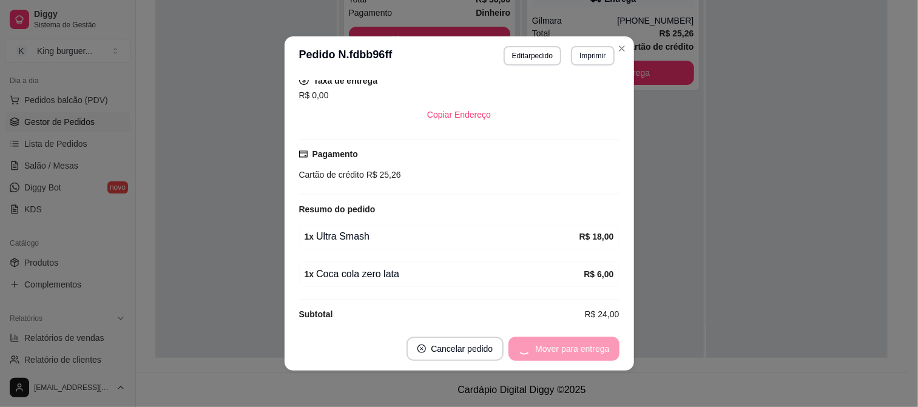
click at [583, 353] on div "Mover para entrega" at bounding box center [564, 349] width 110 height 24
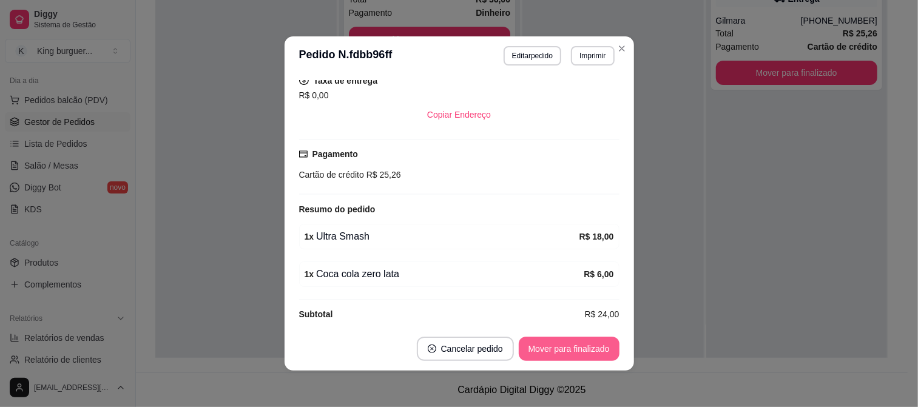
click at [583, 353] on button "Mover para finalizado" at bounding box center [569, 349] width 101 height 24
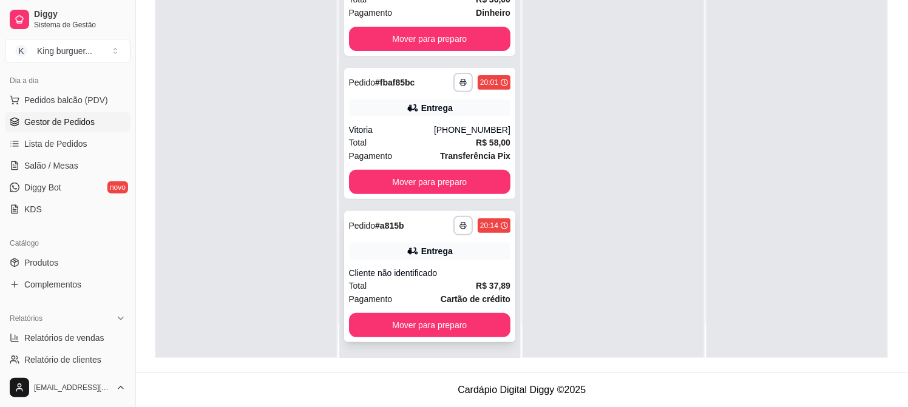
click at [478, 262] on div "**********" at bounding box center [430, 276] width 172 height 131
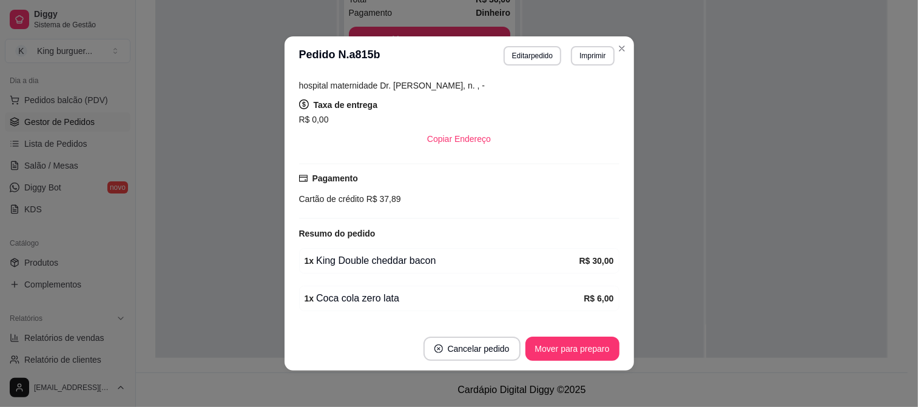
scroll to position [205, 0]
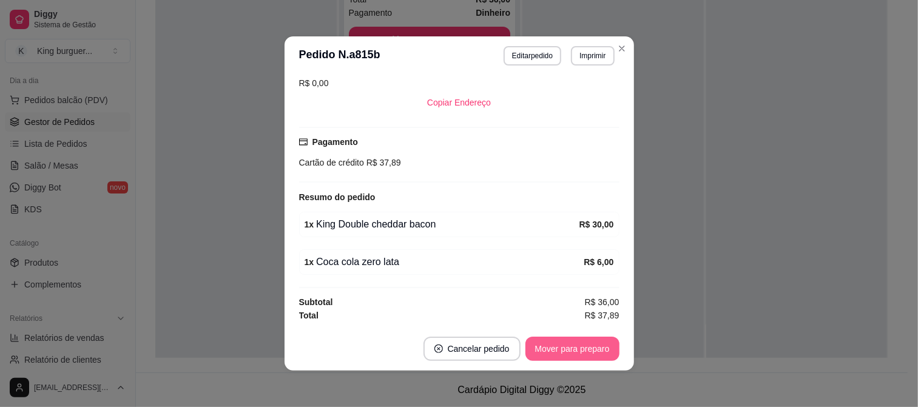
click at [569, 350] on button "Mover para preparo" at bounding box center [573, 349] width 94 height 24
click at [569, 350] on div "Mover para preparo" at bounding box center [564, 349] width 111 height 24
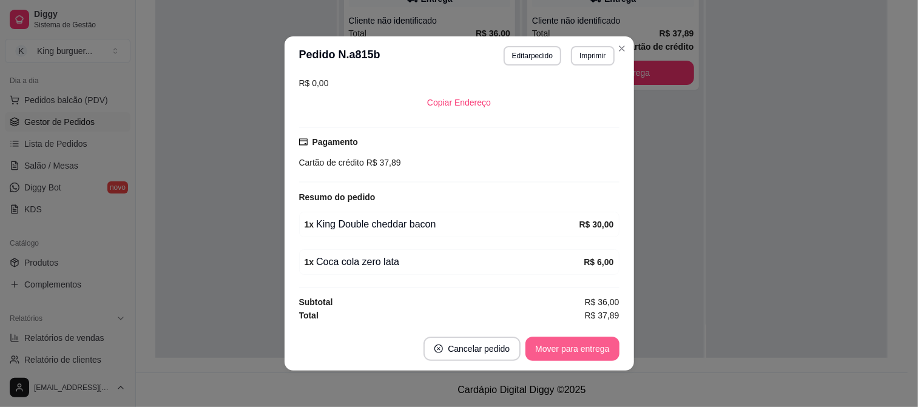
scroll to position [0, 0]
click at [572, 350] on button "Mover para entrega" at bounding box center [572, 349] width 93 height 24
click at [573, 350] on div "Mover para entrega" at bounding box center [564, 349] width 110 height 24
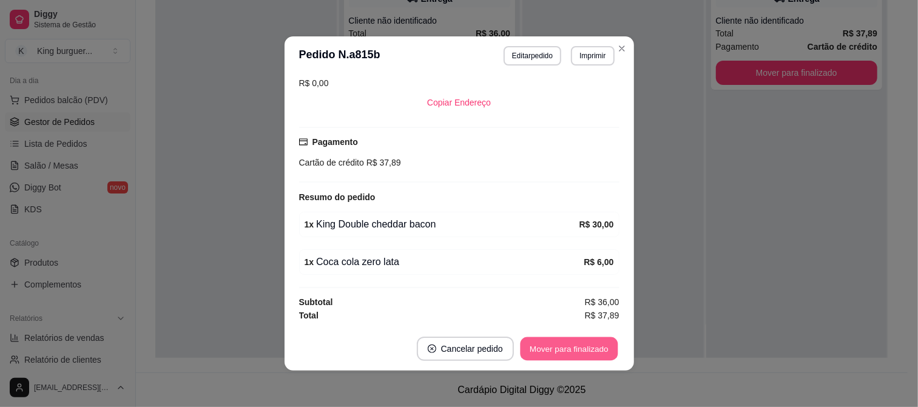
click at [587, 348] on button "Mover para finalizado" at bounding box center [569, 349] width 98 height 24
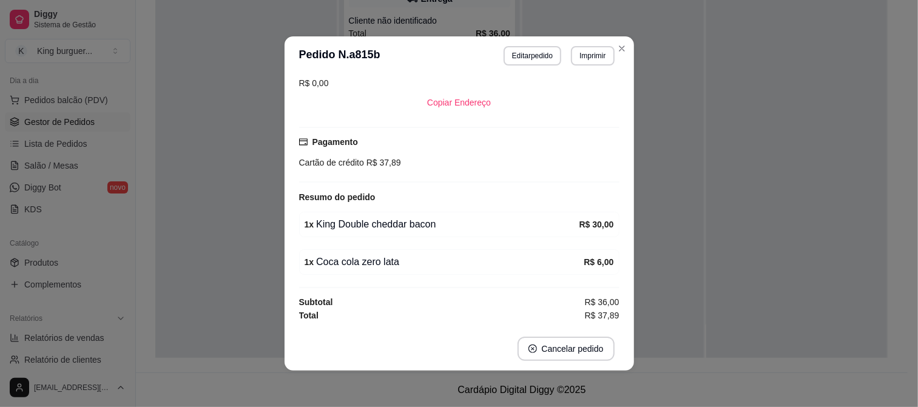
scroll to position [153, 0]
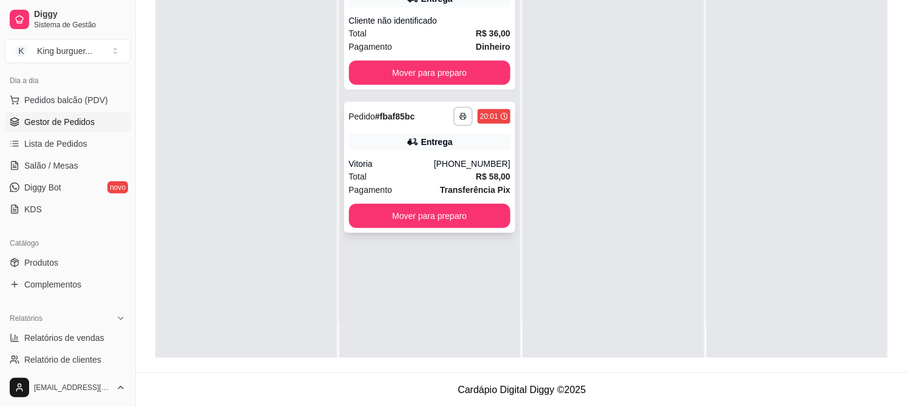
click at [451, 165] on div "[PHONE_NUMBER]" at bounding box center [472, 164] width 76 height 12
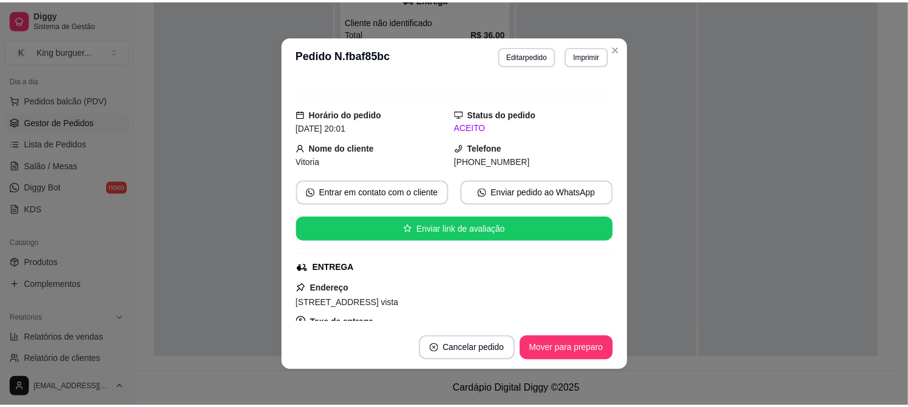
scroll to position [0, 0]
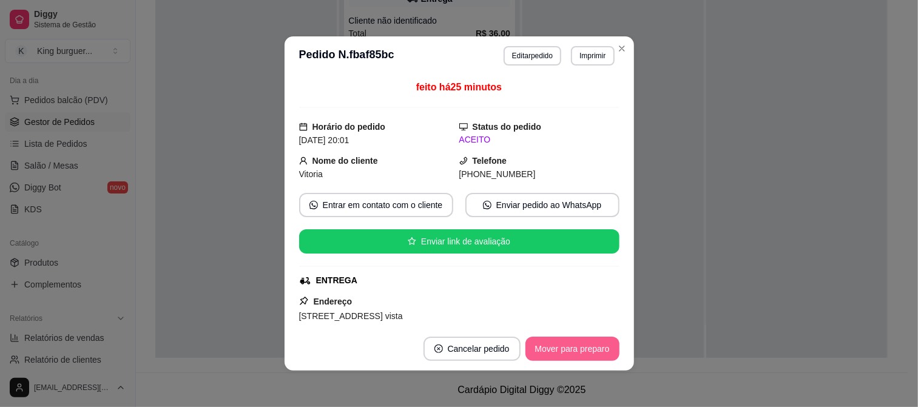
click at [577, 350] on button "Mover para preparo" at bounding box center [573, 349] width 94 height 24
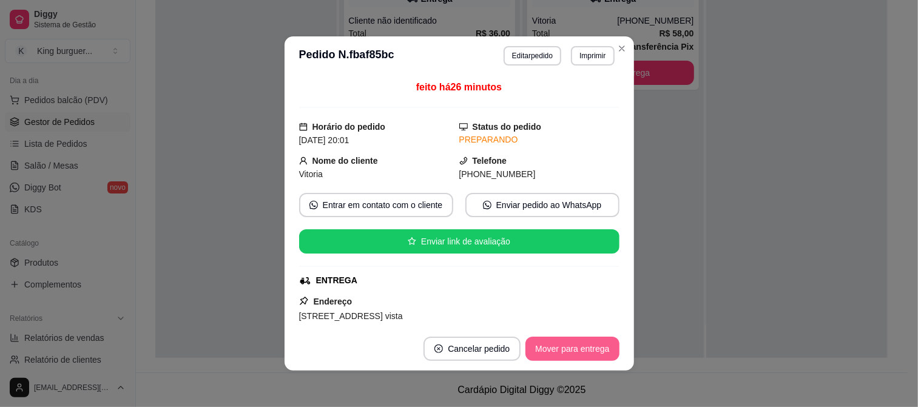
click at [577, 350] on button "Mover para entrega" at bounding box center [572, 349] width 93 height 24
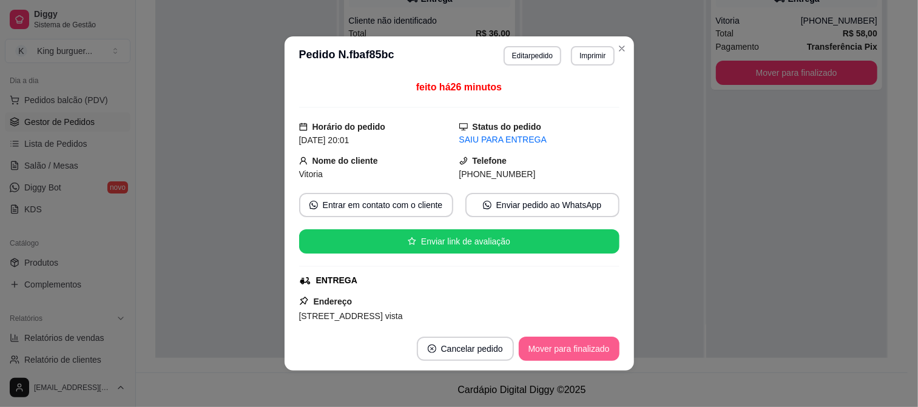
click at [577, 350] on button "Mover para finalizado" at bounding box center [569, 349] width 101 height 24
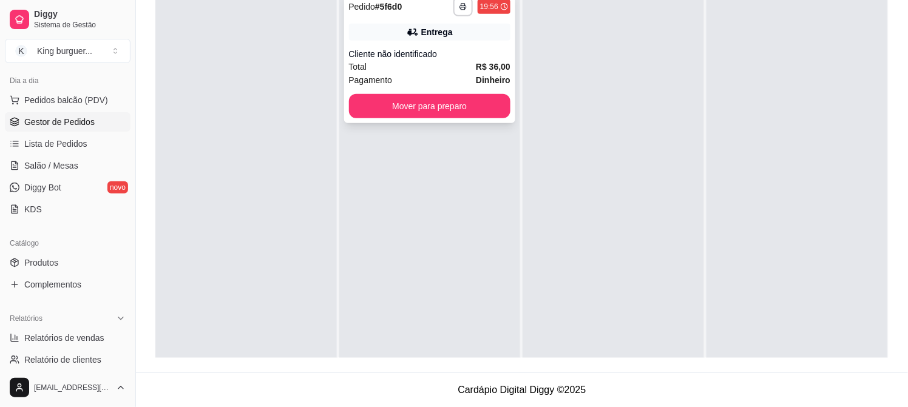
click at [462, 57] on div "Cliente não identificado" at bounding box center [430, 54] width 162 height 12
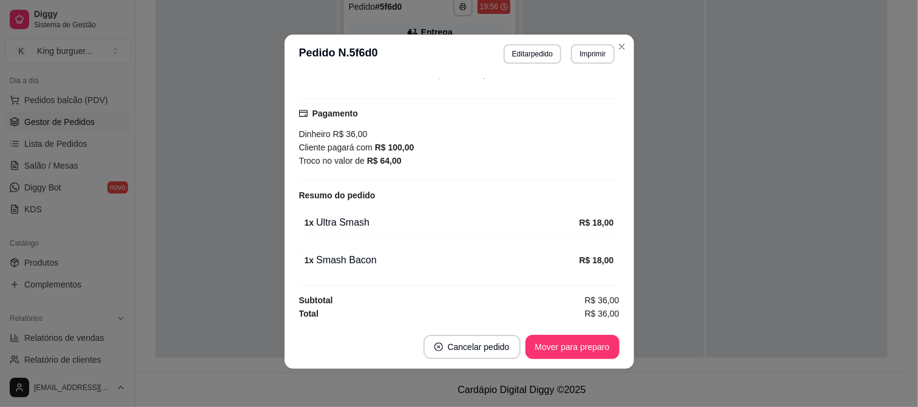
scroll to position [2, 0]
click at [573, 346] on button "Mover para preparo" at bounding box center [572, 347] width 91 height 24
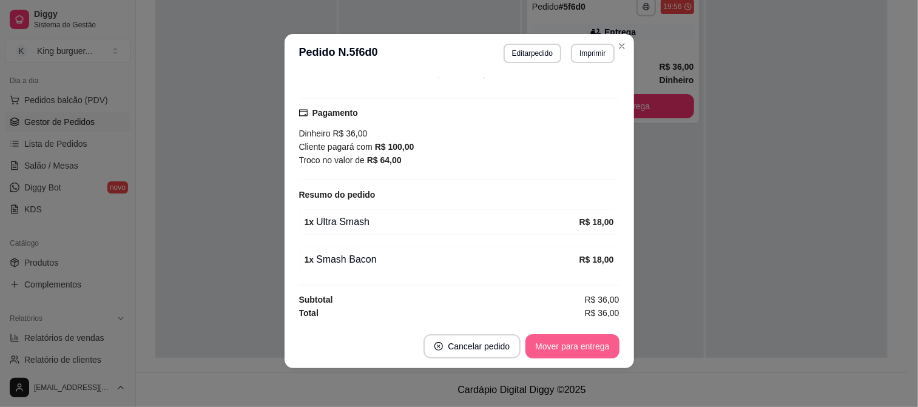
click at [577, 348] on button "Mover para entrega" at bounding box center [572, 346] width 93 height 24
click at [578, 348] on div "Mover para entrega" at bounding box center [564, 346] width 110 height 24
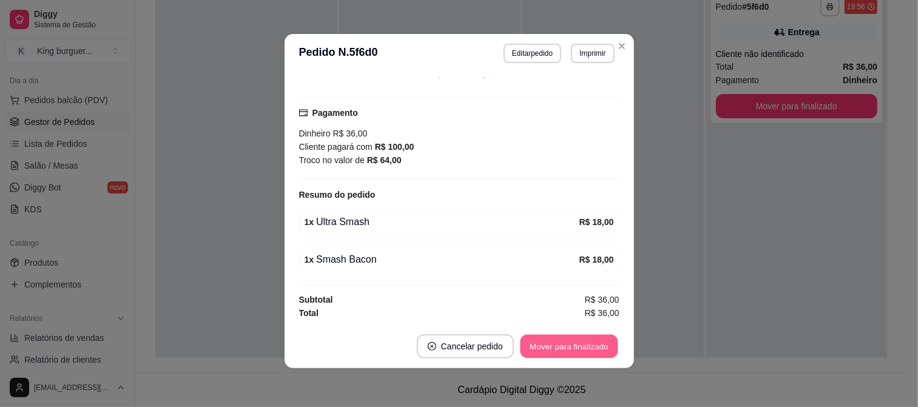
click at [578, 348] on button "Mover para finalizado" at bounding box center [569, 347] width 98 height 24
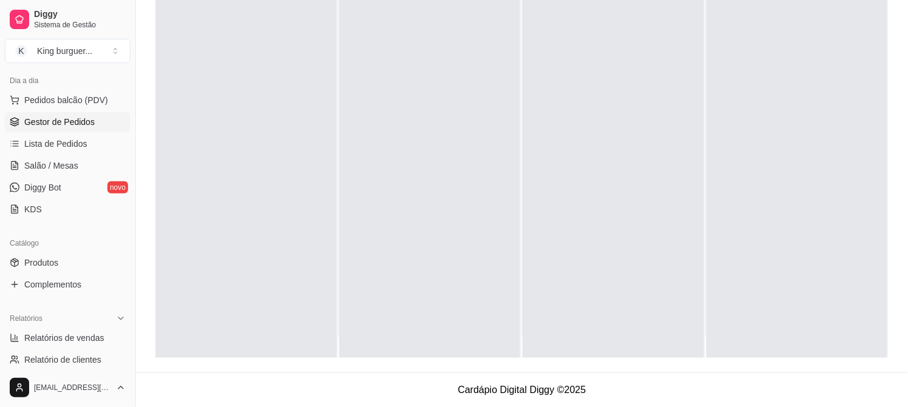
scroll to position [33, 0]
click at [49, 344] on span "Relatórios de vendas" at bounding box center [64, 338] width 80 height 12
select select "ALL"
select select "0"
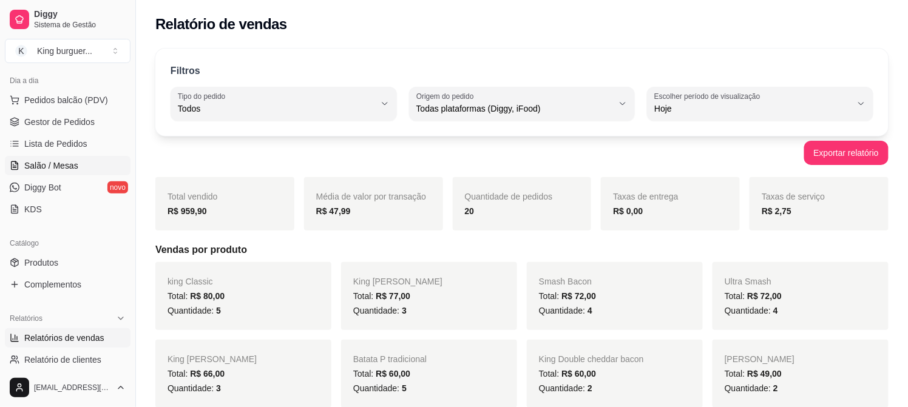
click at [65, 164] on span "Salão / Mesas" at bounding box center [51, 166] width 54 height 12
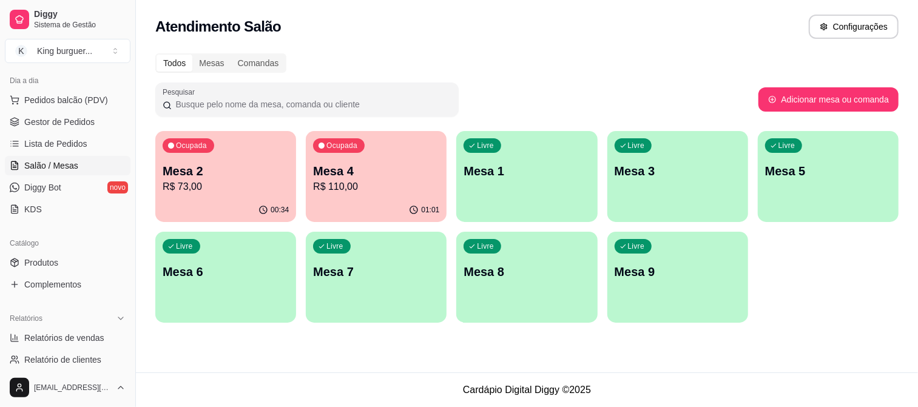
click at [232, 186] on p "R$ 73,00" at bounding box center [226, 187] width 126 height 15
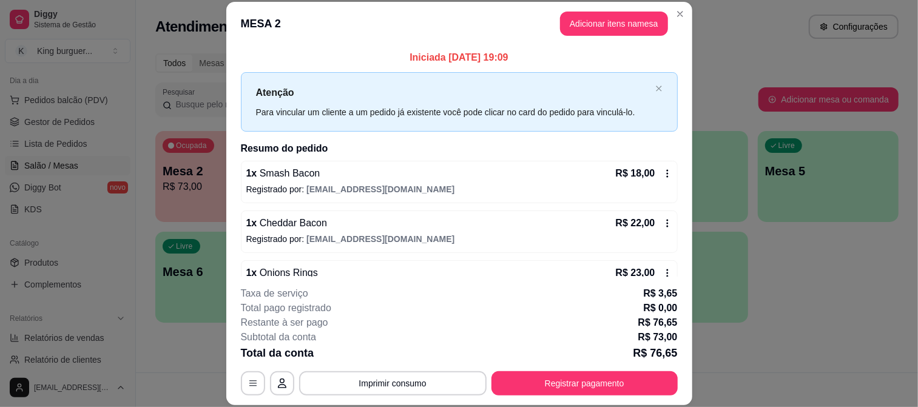
scroll to position [37, 0]
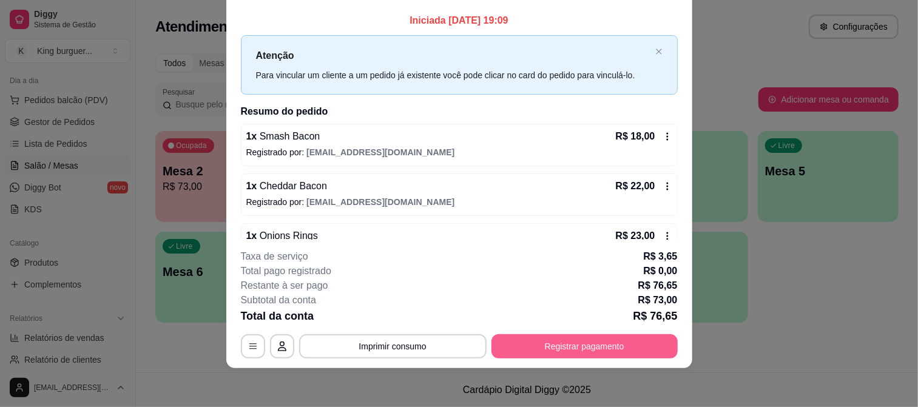
click at [575, 344] on button "Registrar pagamento" at bounding box center [585, 346] width 186 height 24
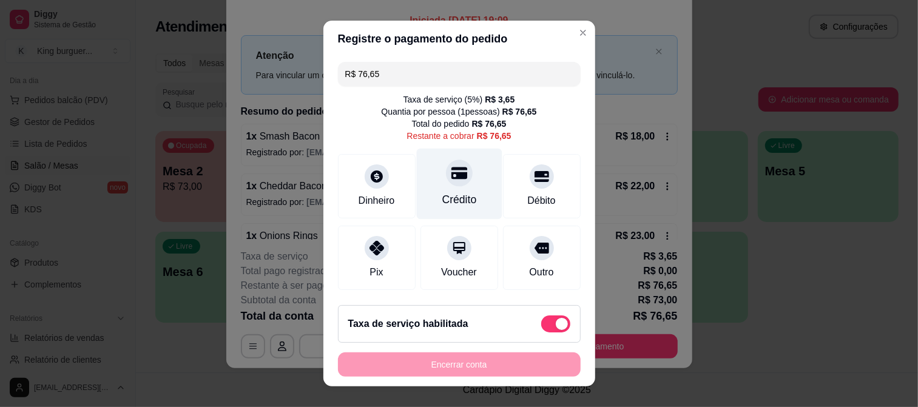
click at [446, 181] on div at bounding box center [459, 173] width 27 height 27
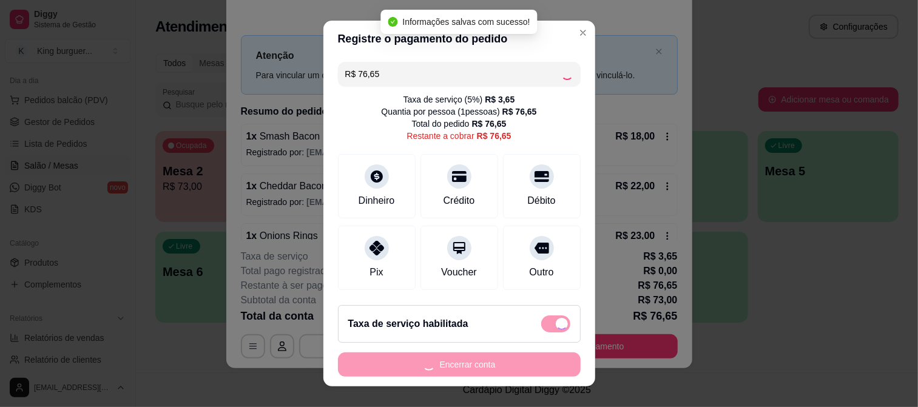
type input "R$ 0,00"
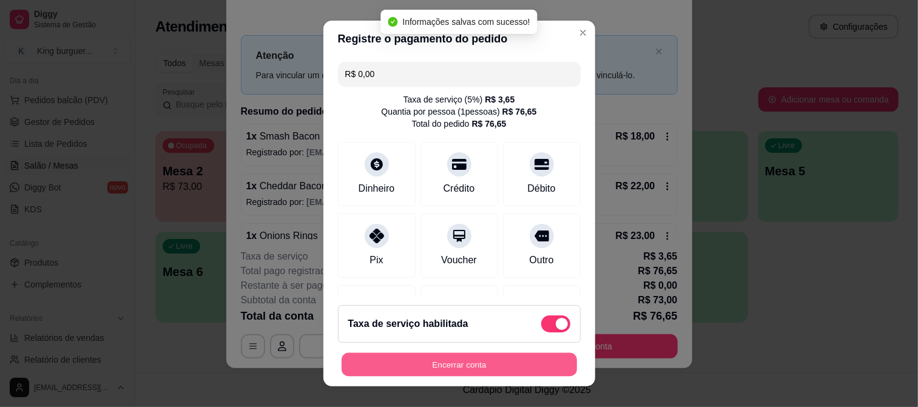
click at [487, 367] on button "Encerrar conta" at bounding box center [459, 365] width 235 height 24
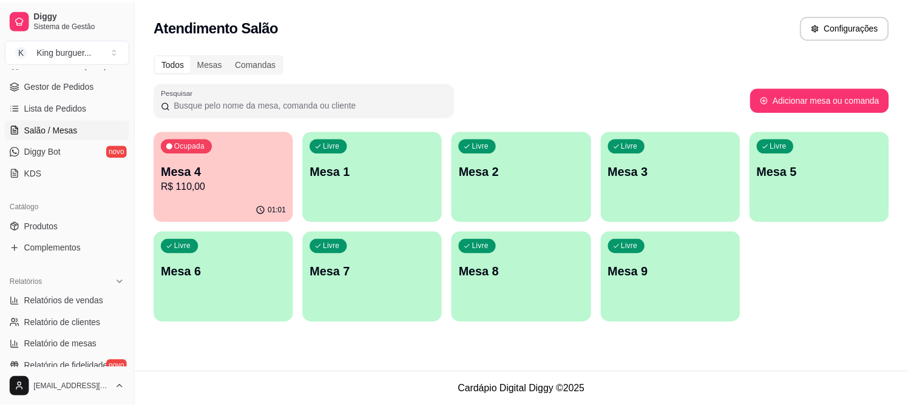
scroll to position [202, 0]
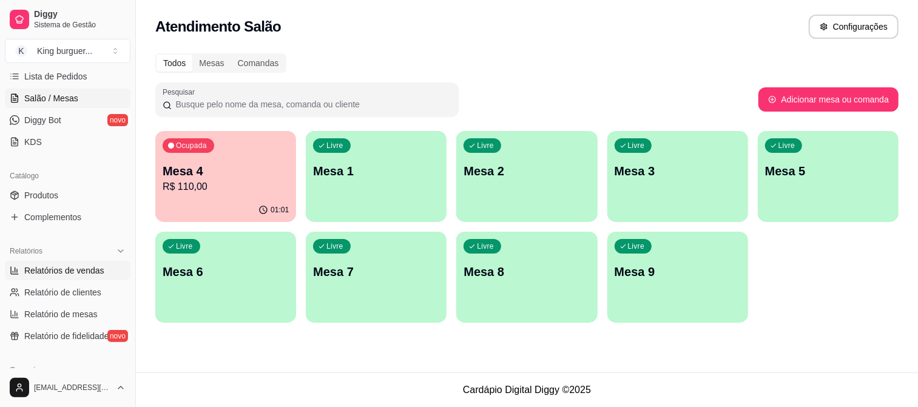
click at [83, 271] on span "Relatórios de vendas" at bounding box center [64, 271] width 80 height 12
select select "ALL"
select select "0"
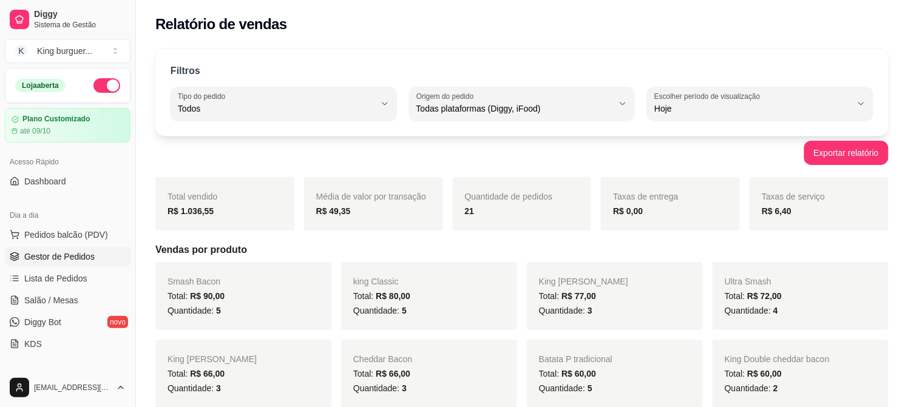
click at [79, 253] on span "Gestor de Pedidos" at bounding box center [59, 257] width 70 height 12
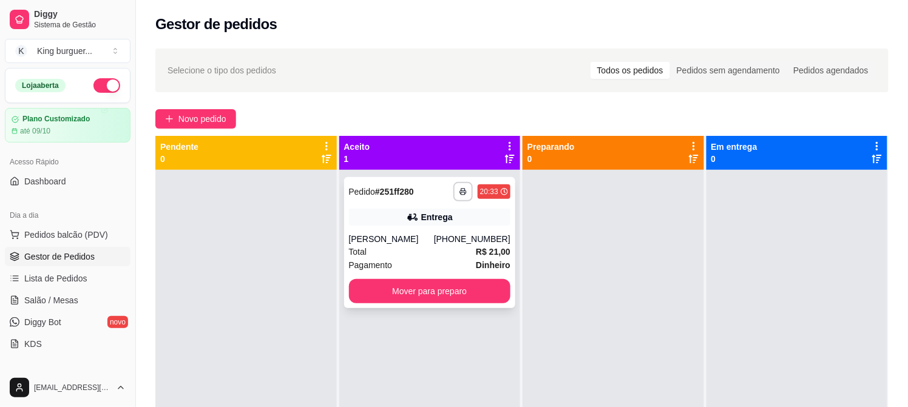
click at [434, 237] on div "[PERSON_NAME]" at bounding box center [391, 239] width 85 height 12
click at [79, 291] on link "Salão / Mesas" at bounding box center [68, 300] width 126 height 19
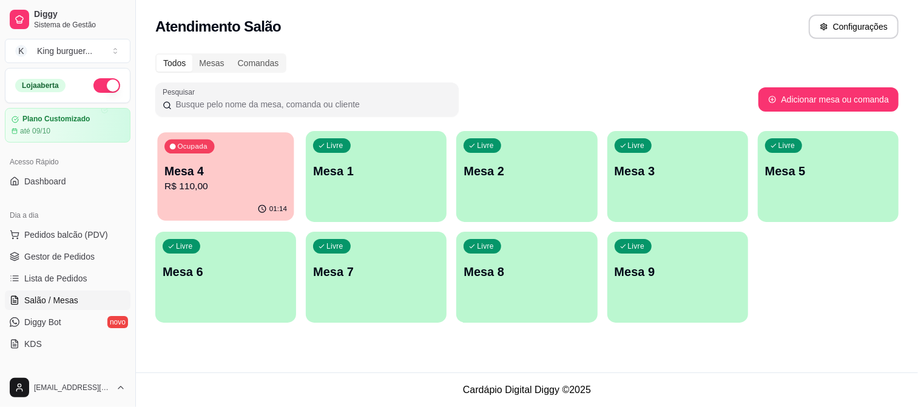
click at [203, 165] on p "Mesa 4" at bounding box center [225, 171] width 123 height 16
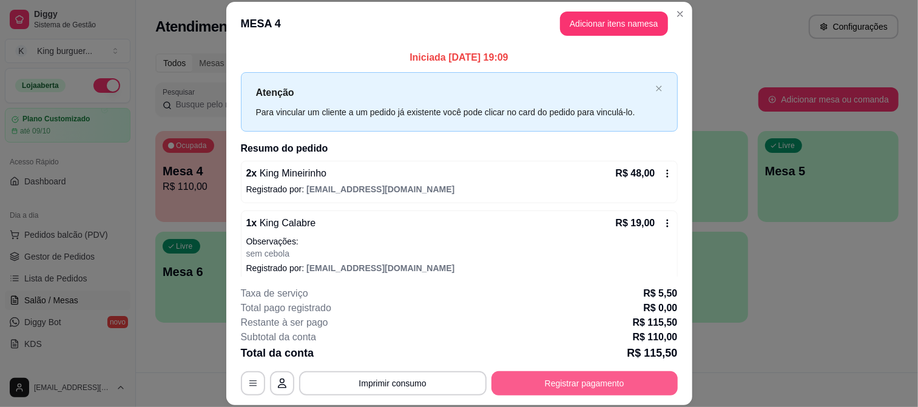
click at [530, 394] on button "Registrar pagamento" at bounding box center [585, 383] width 186 height 24
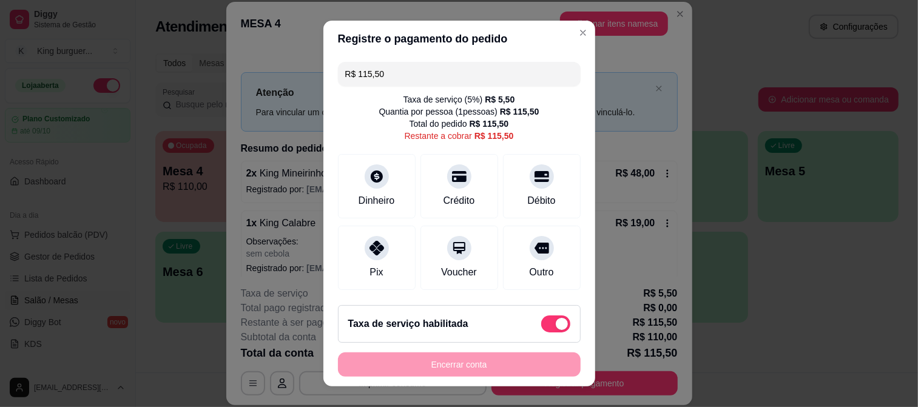
click at [541, 325] on span at bounding box center [555, 324] width 29 height 17
click at [541, 327] on input "checkbox" at bounding box center [545, 331] width 8 height 8
checkbox input "true"
type input "R$ 110,00"
checkbox input "false"
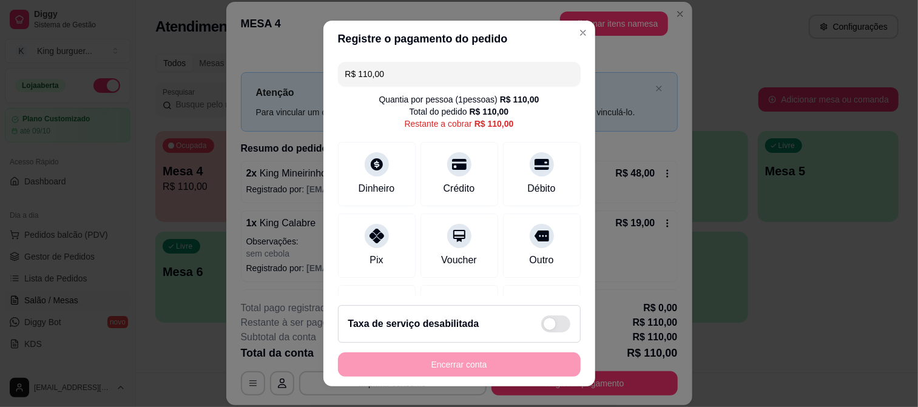
drag, startPoint x: 325, startPoint y: 76, endPoint x: 311, endPoint y: 77, distance: 14.0
click at [311, 77] on div "Registre o pagamento do pedido R$ 110,00 Quantia por pessoa ( 1 pessoas) R$ 110…" at bounding box center [459, 203] width 918 height 407
click at [371, 169] on div at bounding box center [377, 160] width 27 height 27
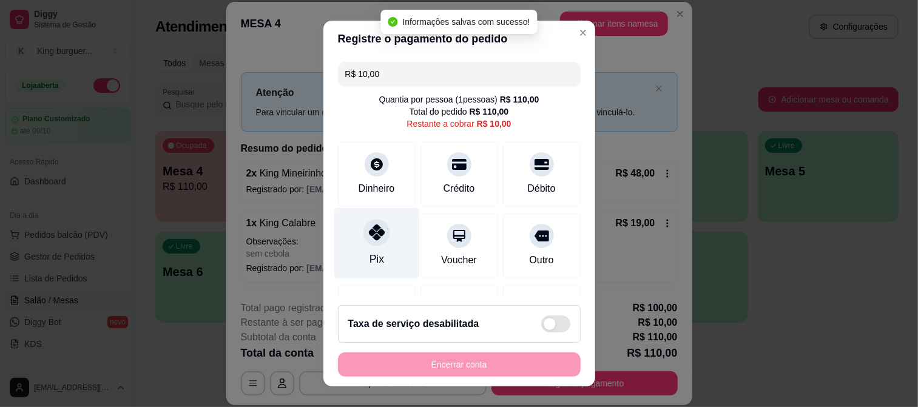
click at [373, 232] on icon at bounding box center [376, 233] width 16 height 16
type input "R$ 0,00"
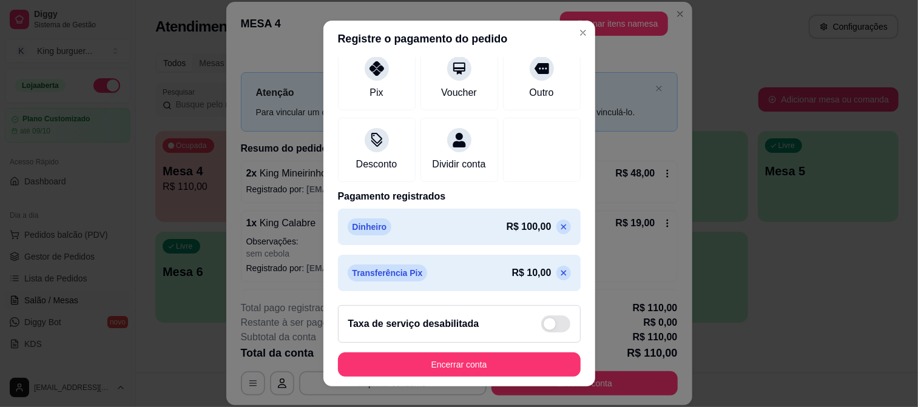
scroll to position [18, 0]
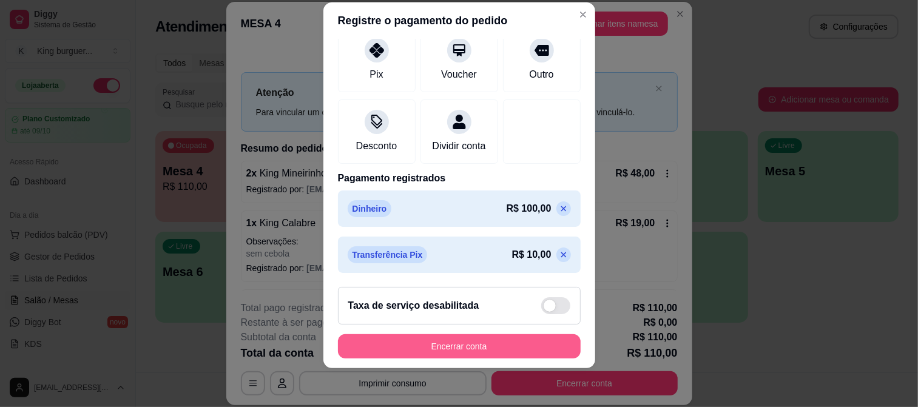
click at [463, 347] on button "Encerrar conta" at bounding box center [459, 346] width 243 height 24
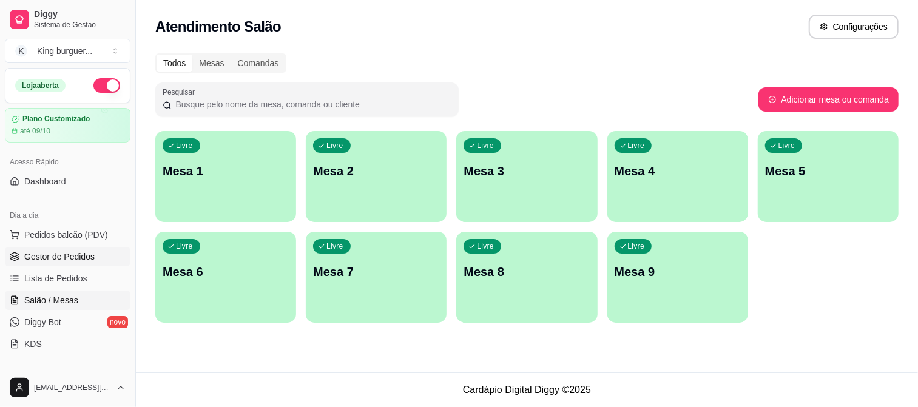
click at [86, 260] on span "Gestor de Pedidos" at bounding box center [59, 257] width 70 height 12
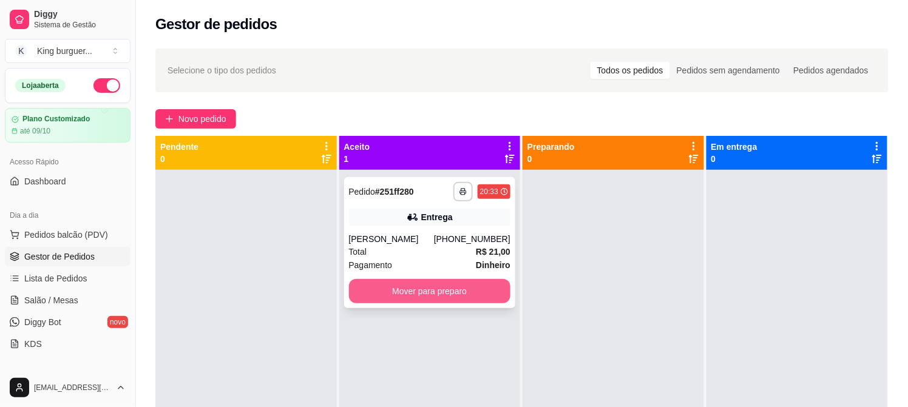
click at [427, 296] on button "Mover para preparo" at bounding box center [430, 291] width 162 height 24
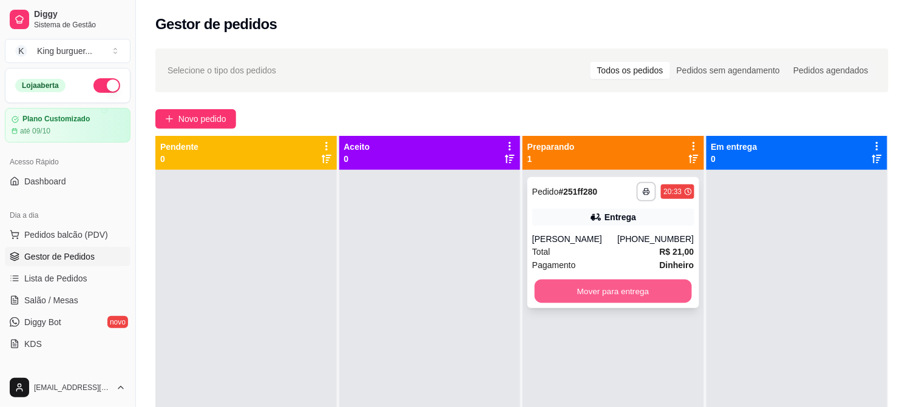
click at [625, 300] on button "Mover para entrega" at bounding box center [613, 292] width 157 height 24
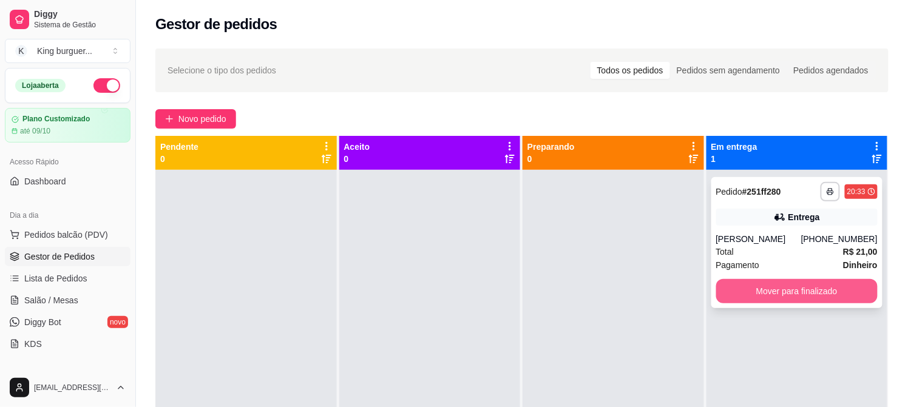
click at [747, 293] on button "Mover para finalizado" at bounding box center [797, 291] width 162 height 24
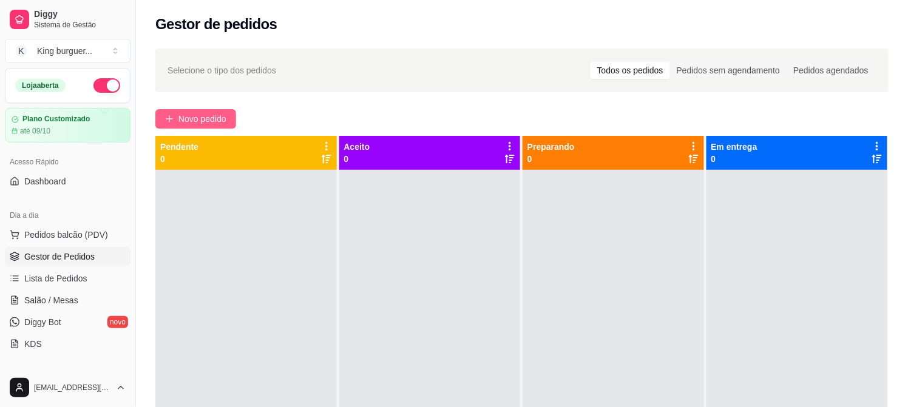
click at [198, 110] on button "Novo pedido" at bounding box center [195, 118] width 81 height 19
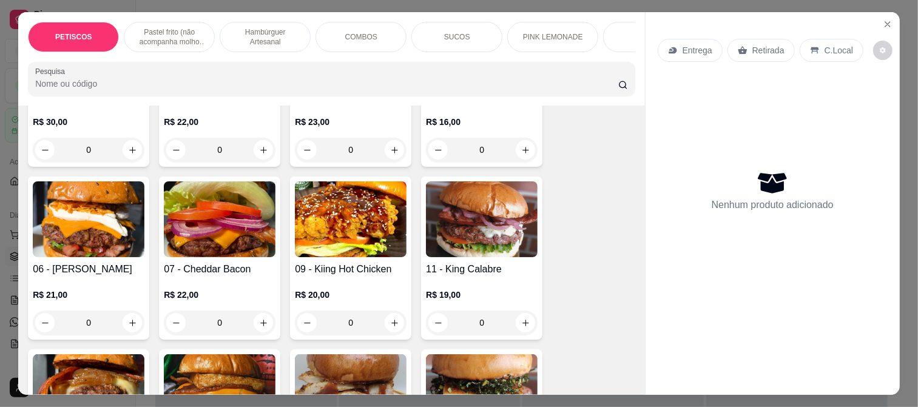
scroll to position [944, 0]
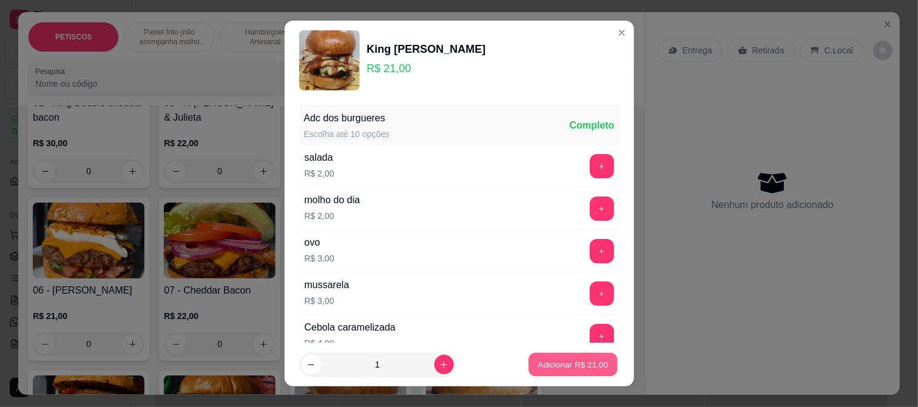
click at [538, 365] on p "Adicionar R$ 21,00" at bounding box center [573, 365] width 70 height 12
type input "1"
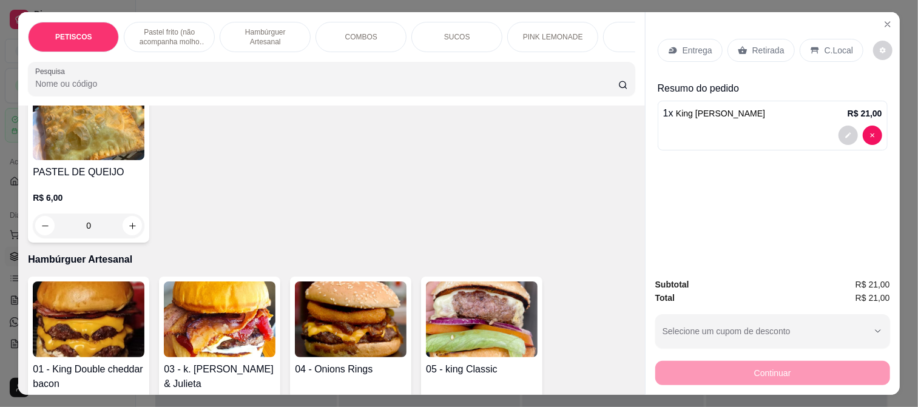
scroll to position [674, 0]
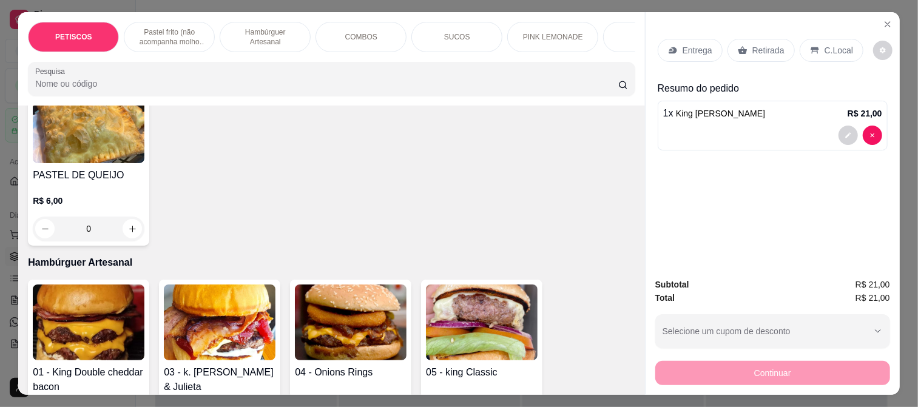
click at [483, 334] on img at bounding box center [482, 323] width 112 height 76
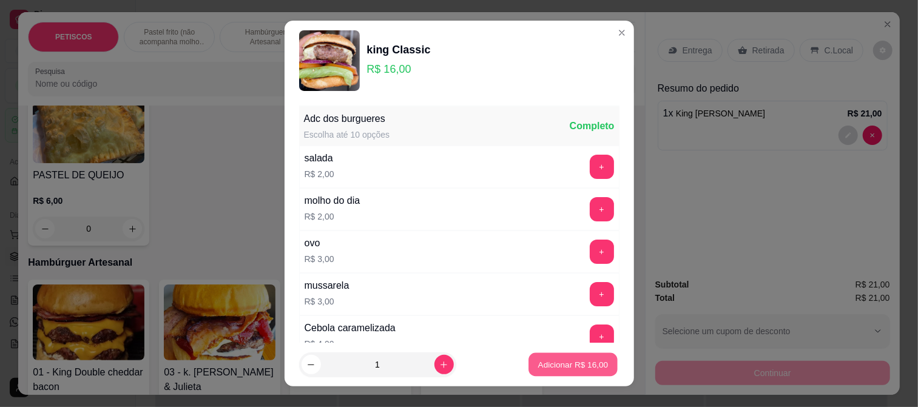
click at [581, 359] on p "Adicionar R$ 16,00" at bounding box center [573, 365] width 70 height 12
type input "1"
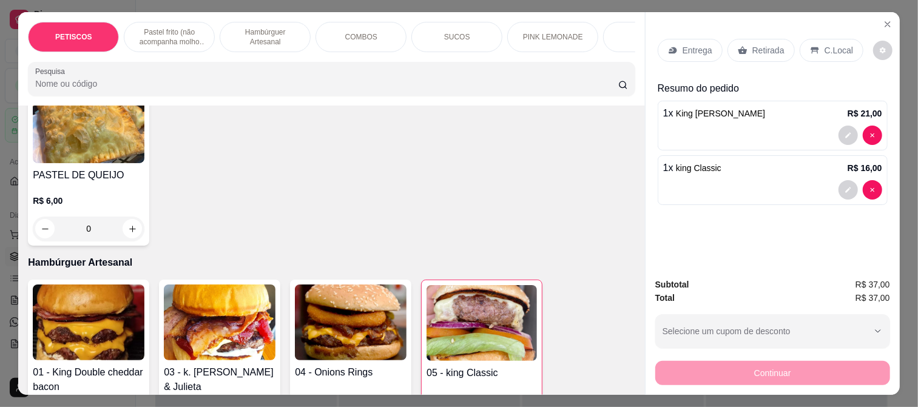
click at [688, 44] on p "Entrega" at bounding box center [698, 50] width 30 height 12
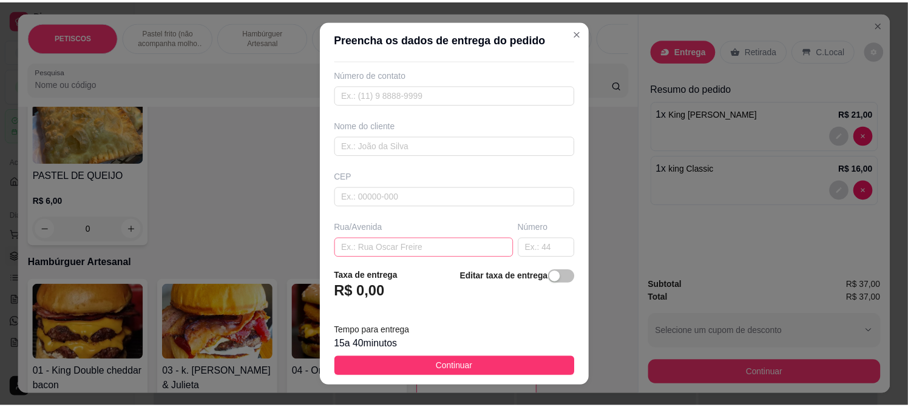
scroll to position [67, 0]
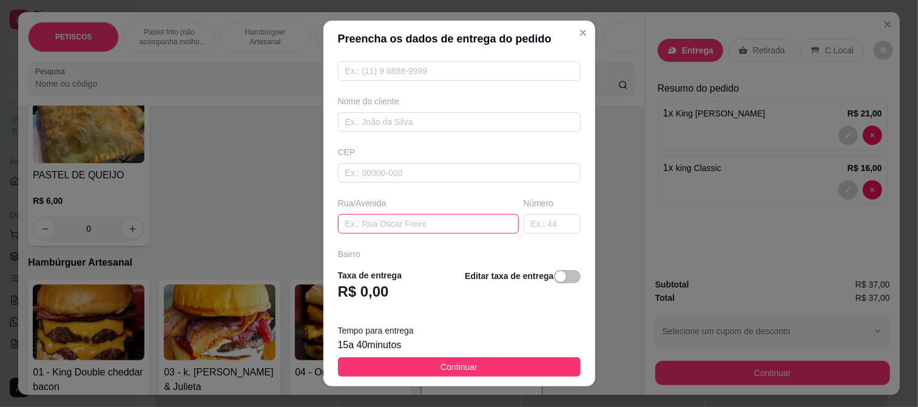
click at [374, 219] on input "text" at bounding box center [428, 223] width 181 height 19
paste input "[GEOGRAPHIC_DATA]"
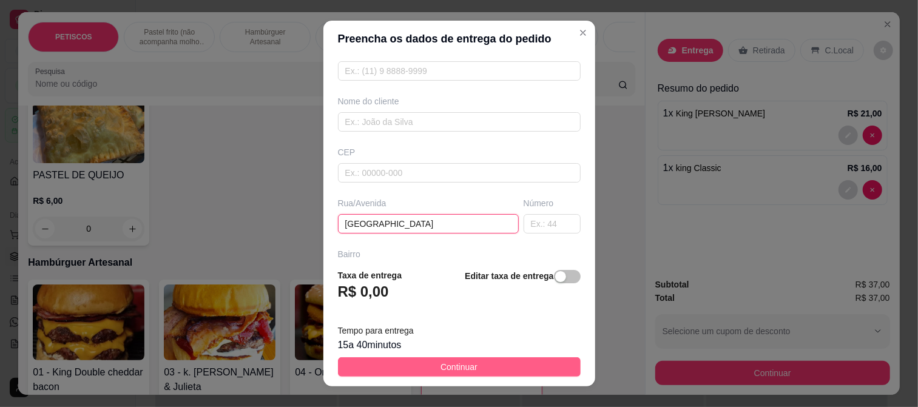
type input "[GEOGRAPHIC_DATA]"
click at [469, 361] on button "Continuar" at bounding box center [459, 366] width 243 height 19
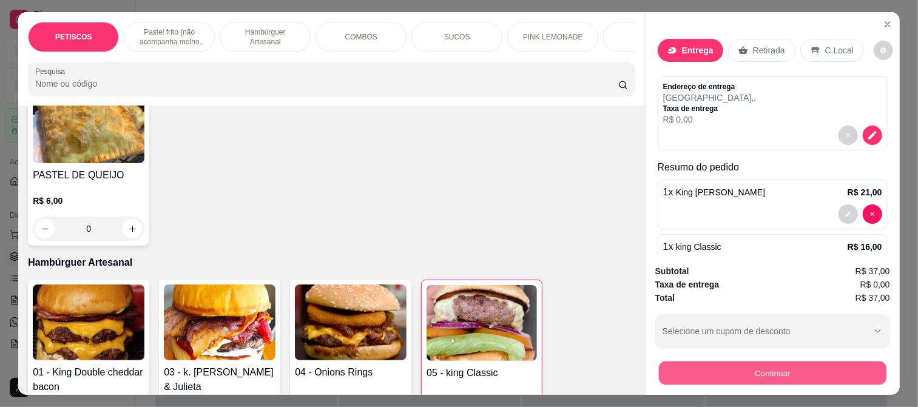
click at [662, 371] on button "Continuar" at bounding box center [773, 373] width 228 height 24
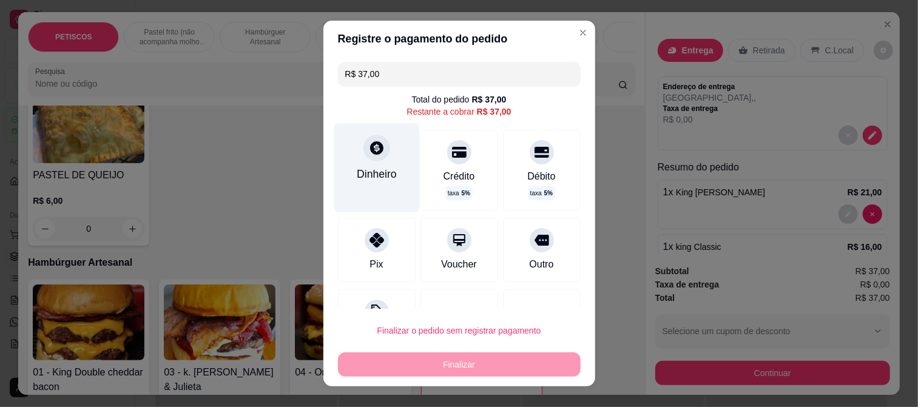
click at [368, 161] on div "Dinheiro" at bounding box center [377, 167] width 86 height 89
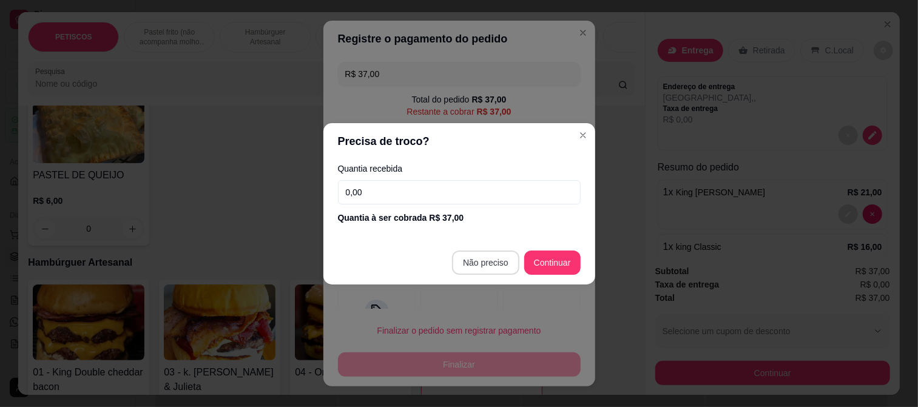
type input "R$ 0,00"
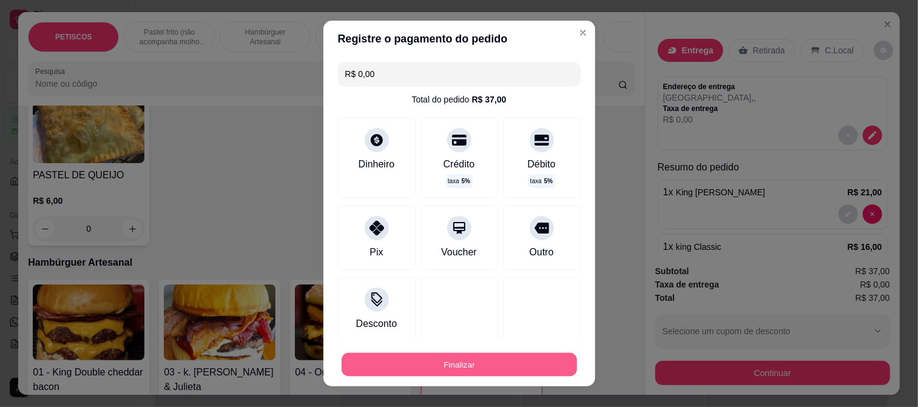
click at [498, 365] on button "Finalizar" at bounding box center [459, 365] width 235 height 24
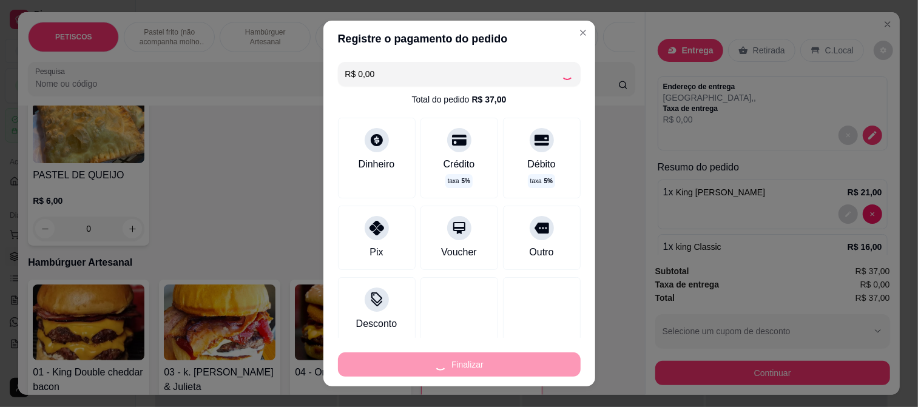
type input "0"
type input "-R$ 37,00"
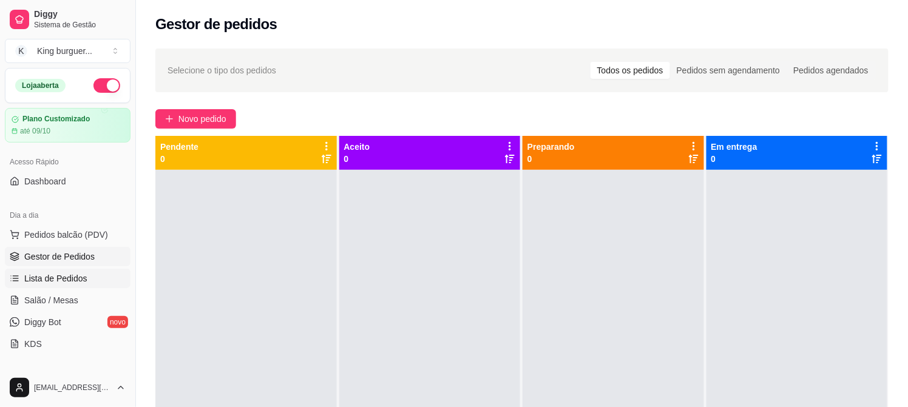
click at [64, 277] on span "Lista de Pedidos" at bounding box center [55, 279] width 63 height 12
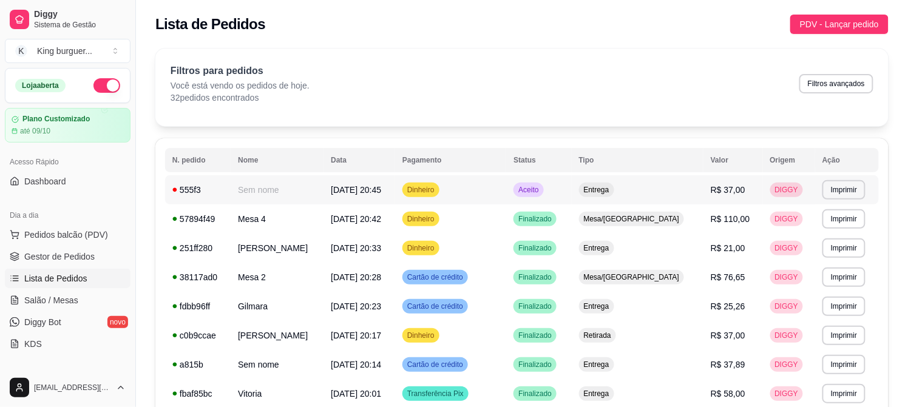
click at [711, 189] on span "R$ 37,00" at bounding box center [728, 190] width 35 height 10
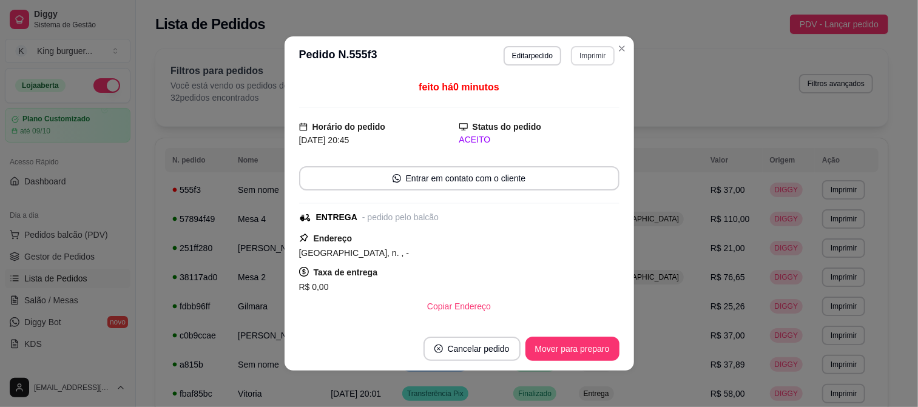
click at [587, 55] on button "Imprimir" at bounding box center [592, 55] width 43 height 19
click at [586, 93] on button "IMPRESSORA" at bounding box center [567, 98] width 88 height 19
click at [563, 348] on button "Mover para preparo" at bounding box center [572, 349] width 91 height 24
click at [563, 348] on div "Mover para preparo" at bounding box center [573, 349] width 94 height 24
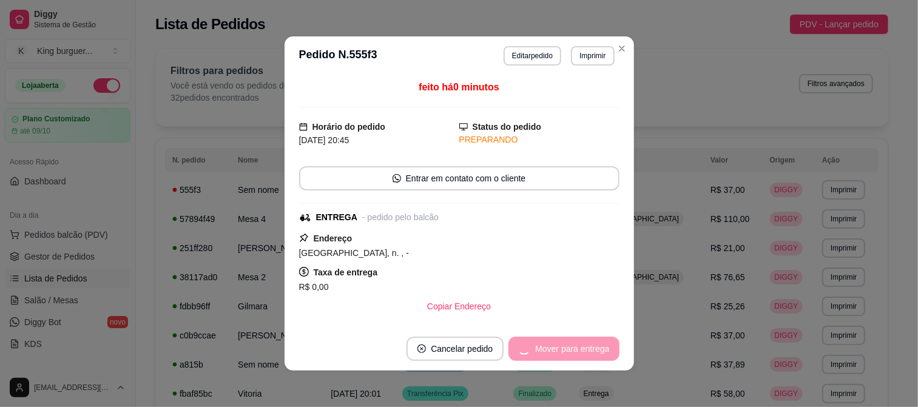
click at [563, 348] on div "Mover para entrega" at bounding box center [564, 349] width 110 height 24
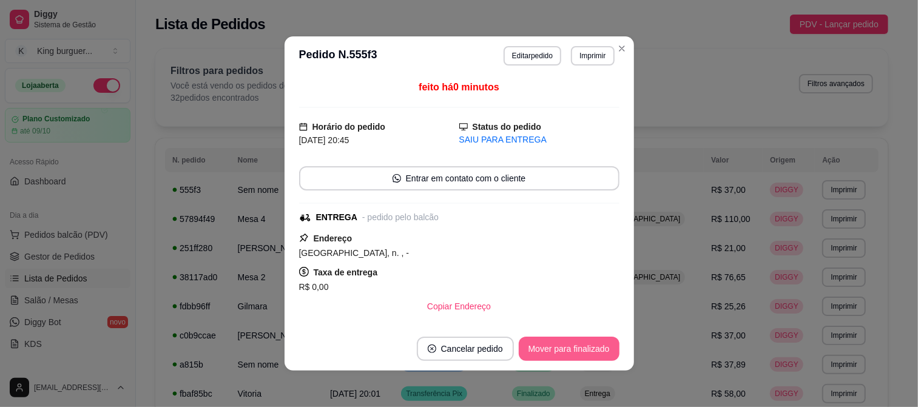
click at [561, 353] on button "Mover para finalizado" at bounding box center [569, 349] width 101 height 24
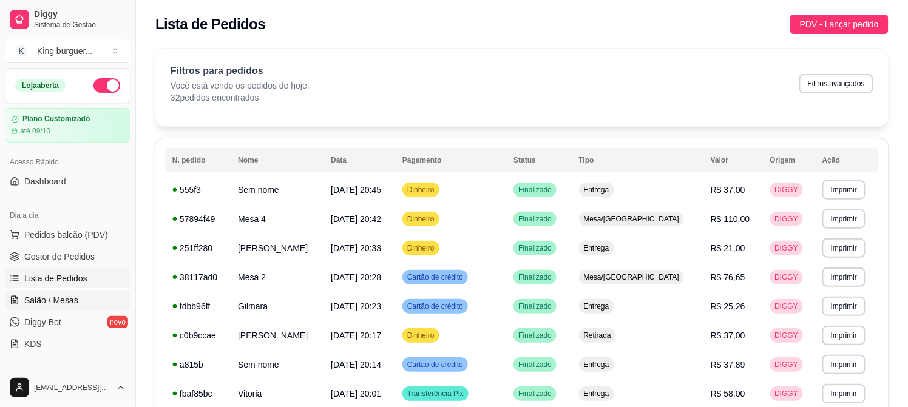
click at [21, 300] on link "Salão / Mesas" at bounding box center [68, 300] width 126 height 19
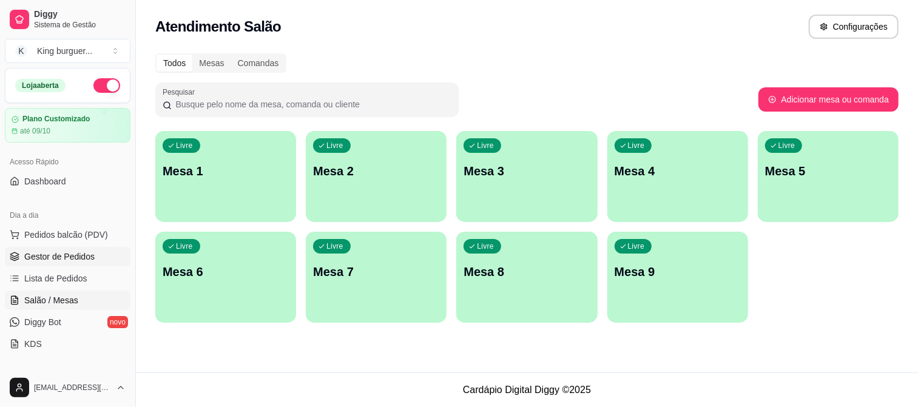
click at [82, 262] on span "Gestor de Pedidos" at bounding box center [59, 257] width 70 height 12
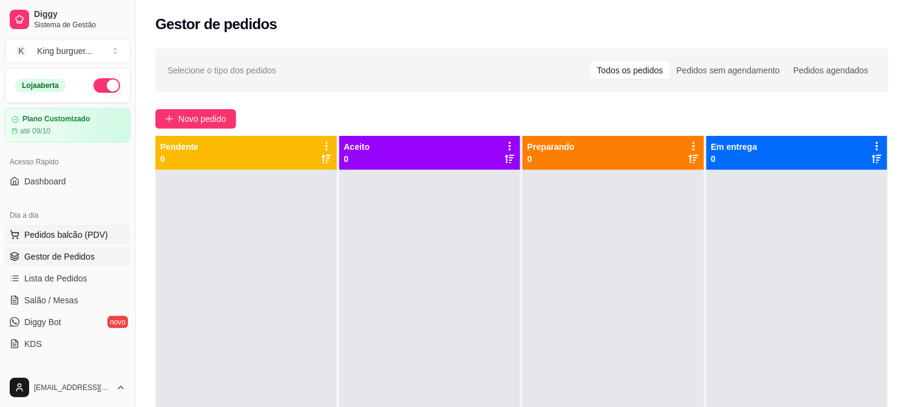
click at [76, 229] on span "Pedidos balcão (PDV)" at bounding box center [66, 235] width 84 height 12
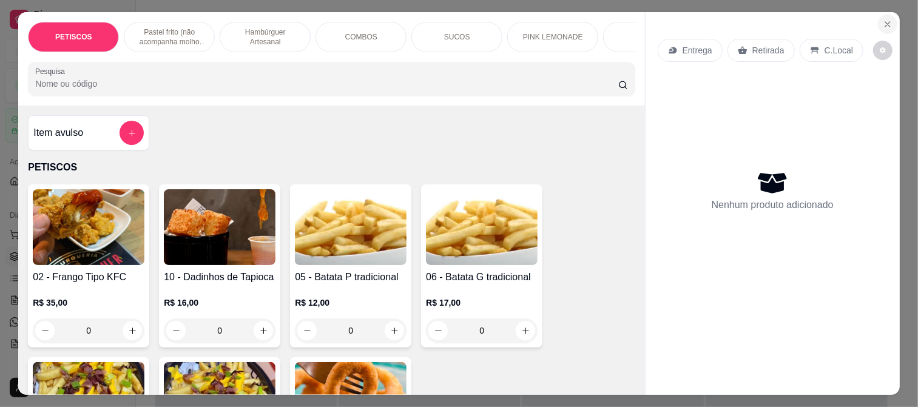
click at [878, 21] on button "Close" at bounding box center [887, 24] width 19 height 19
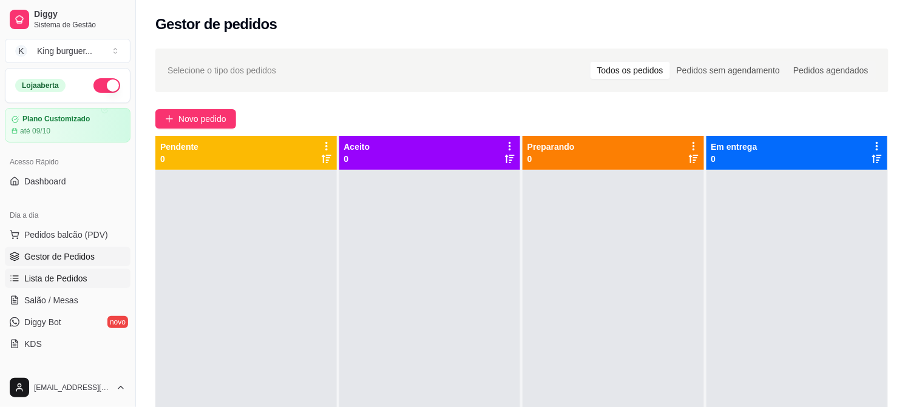
click at [75, 277] on span "Lista de Pedidos" at bounding box center [55, 279] width 63 height 12
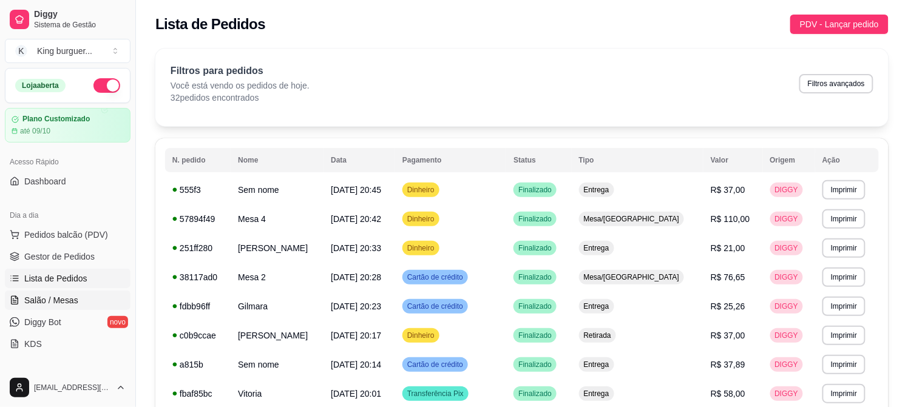
click at [73, 300] on span "Salão / Mesas" at bounding box center [51, 300] width 54 height 12
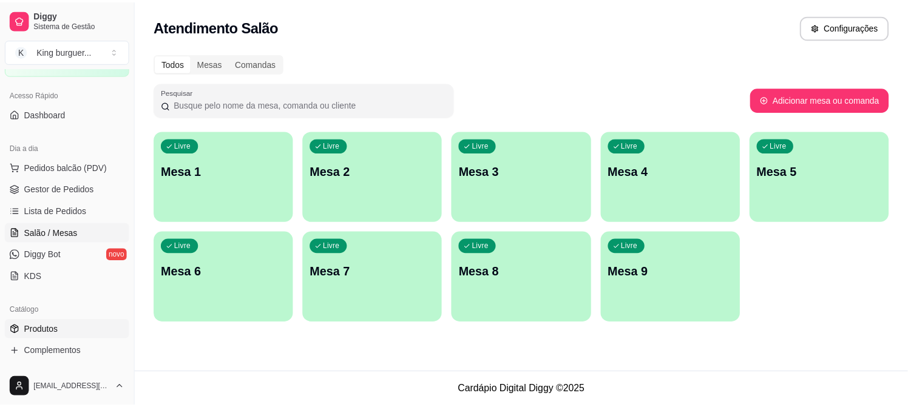
scroll to position [135, 0]
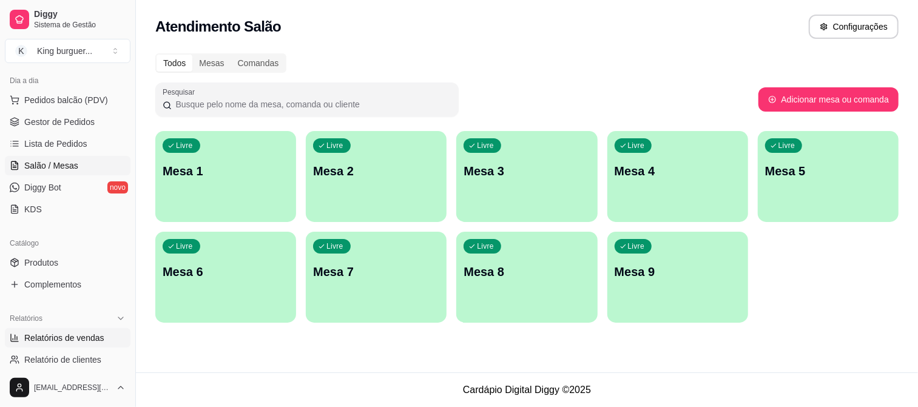
click at [71, 340] on span "Relatórios de vendas" at bounding box center [64, 338] width 80 height 12
select select "ALL"
select select "0"
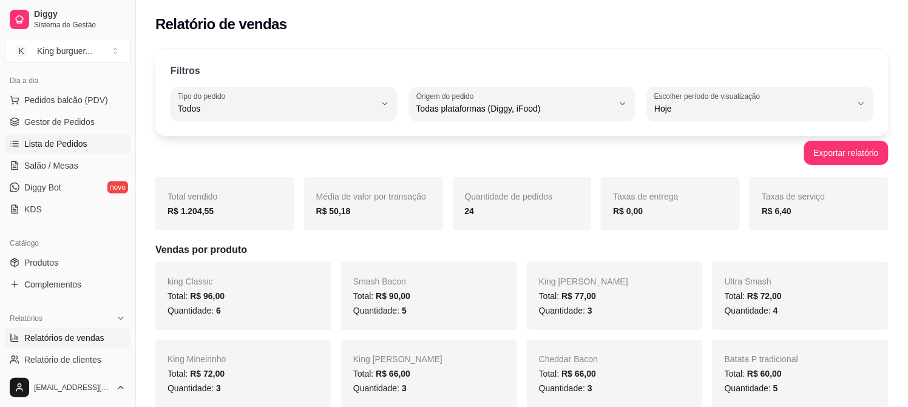
click at [68, 143] on span "Lista de Pedidos" at bounding box center [55, 144] width 63 height 12
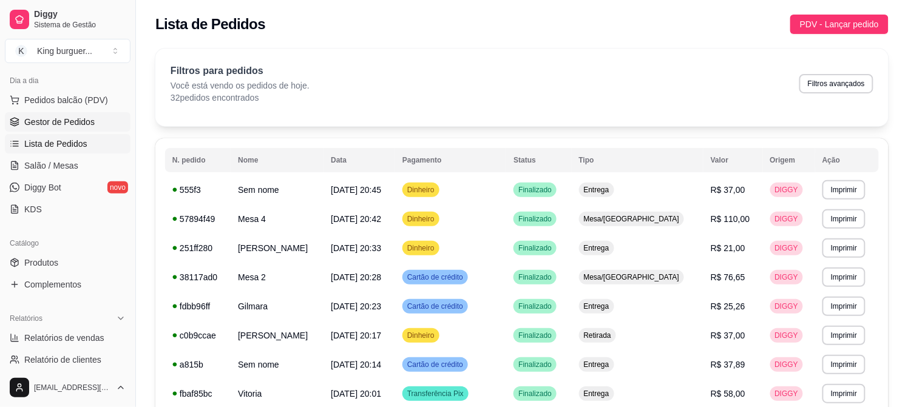
click at [89, 119] on span "Gestor de Pedidos" at bounding box center [59, 122] width 70 height 12
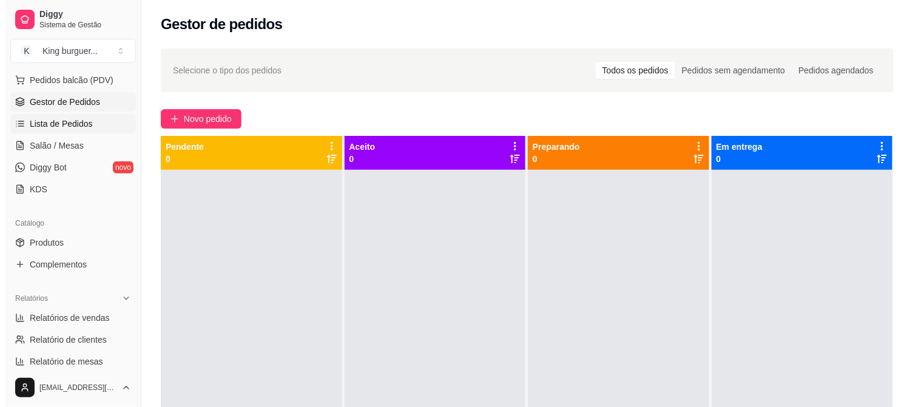
scroll to position [135, 0]
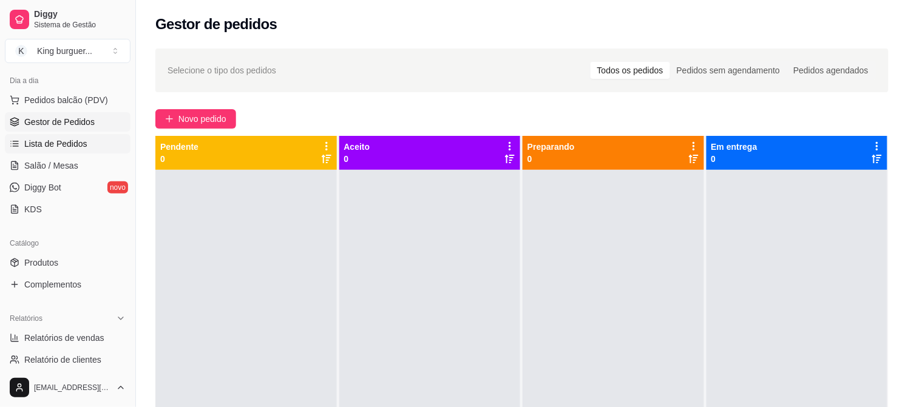
click at [73, 143] on span "Lista de Pedidos" at bounding box center [55, 144] width 63 height 12
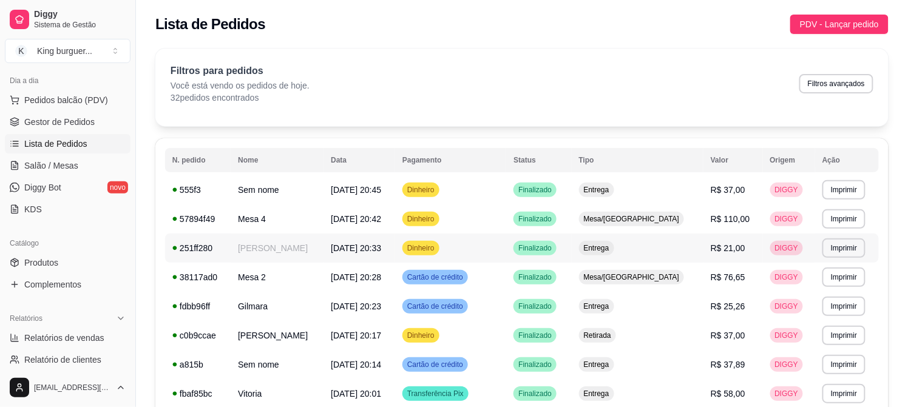
click at [711, 245] on span "R$ 21,00" at bounding box center [728, 248] width 35 height 10
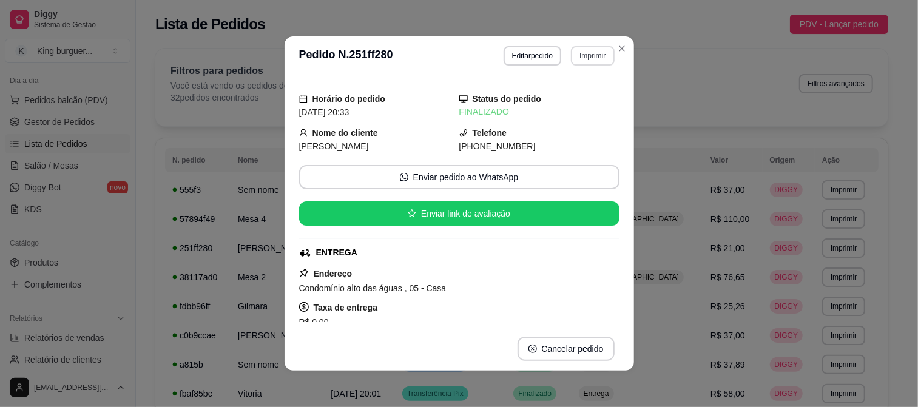
click at [575, 53] on button "Imprimir" at bounding box center [592, 55] width 43 height 19
click at [583, 104] on button "IMPRESSORA" at bounding box center [566, 98] width 85 height 19
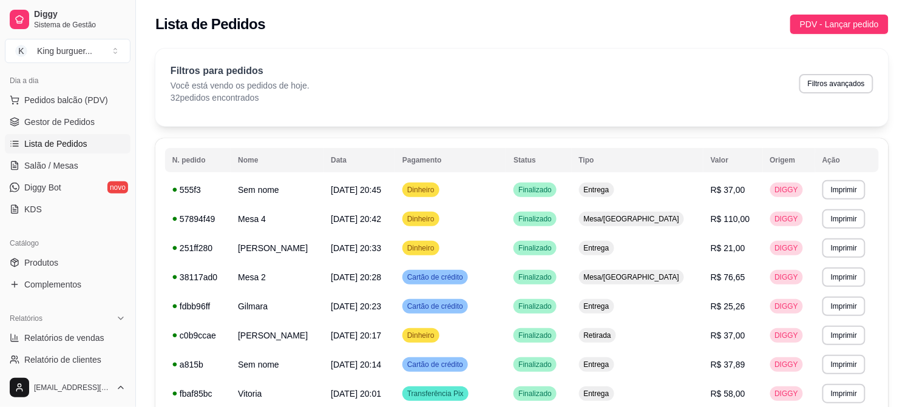
click at [92, 110] on ul "Pedidos balcão (PDV) Gestor de Pedidos Lista de Pedidos Salão / Mesas Diggy Bot…" at bounding box center [68, 154] width 126 height 129
click at [85, 118] on span "Gestor de Pedidos" at bounding box center [59, 122] width 70 height 12
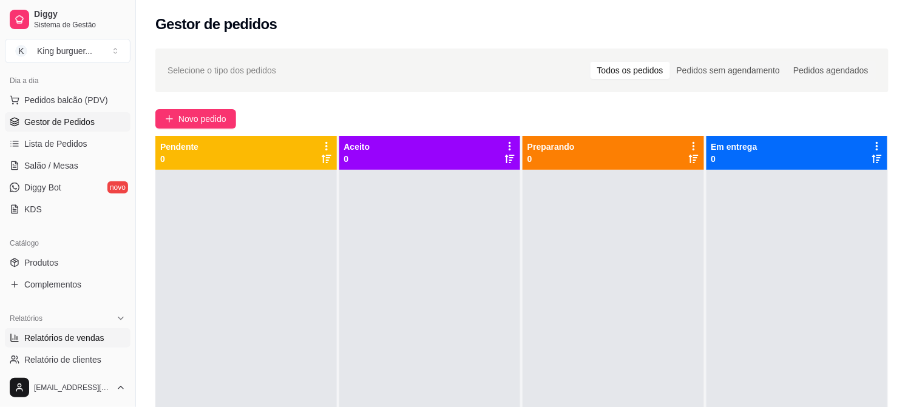
click at [71, 339] on span "Relatórios de vendas" at bounding box center [64, 338] width 80 height 12
select select "ALL"
select select "0"
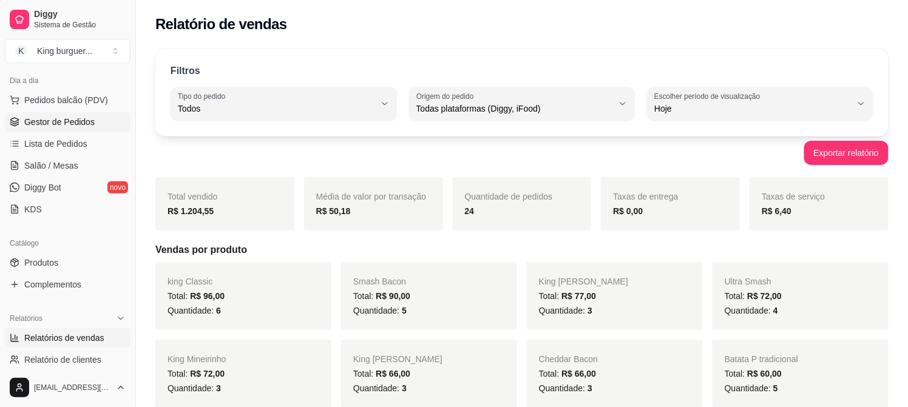
click at [89, 120] on span "Gestor de Pedidos" at bounding box center [59, 122] width 70 height 12
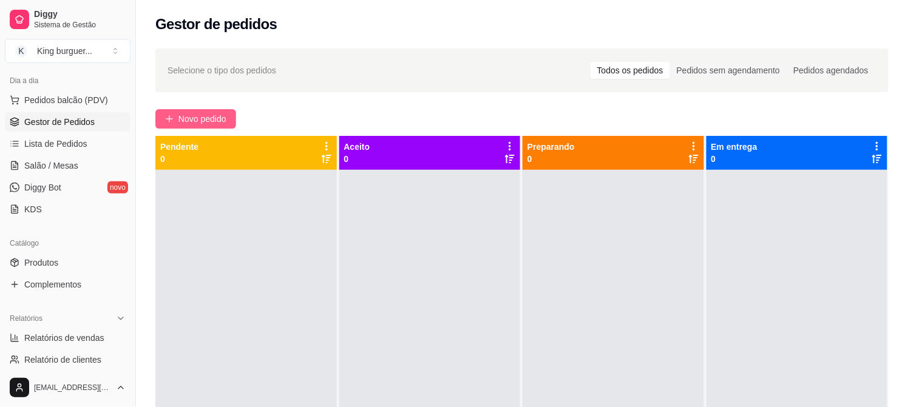
click at [192, 111] on button "Novo pedido" at bounding box center [195, 118] width 81 height 19
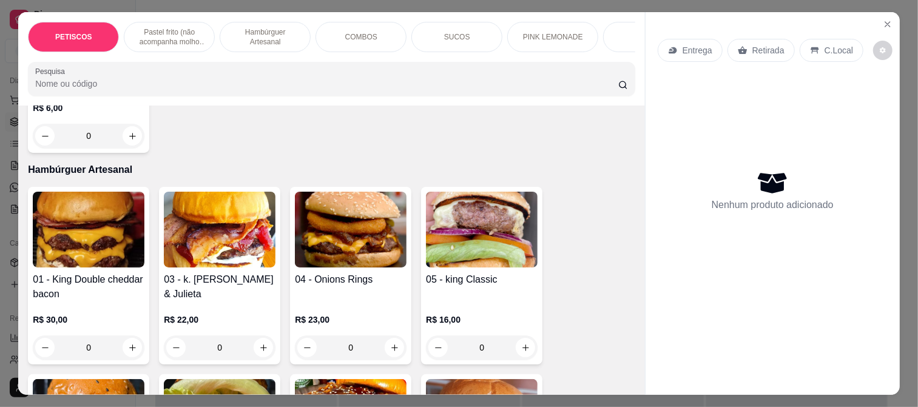
scroll to position [742, 0]
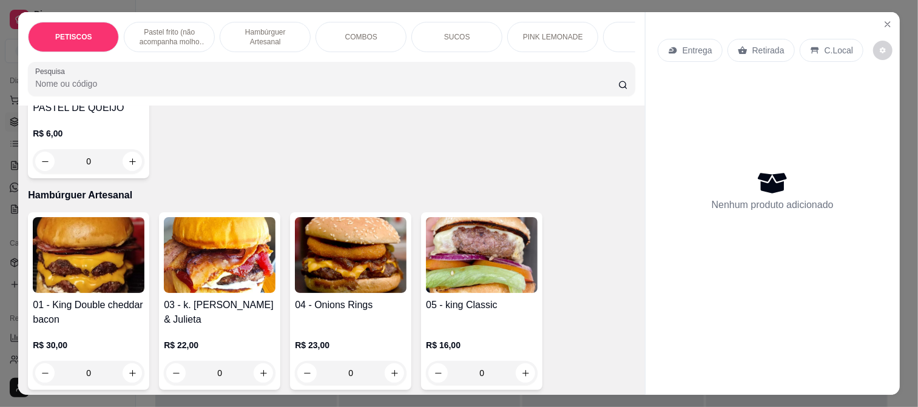
click at [492, 262] on img at bounding box center [482, 255] width 112 height 76
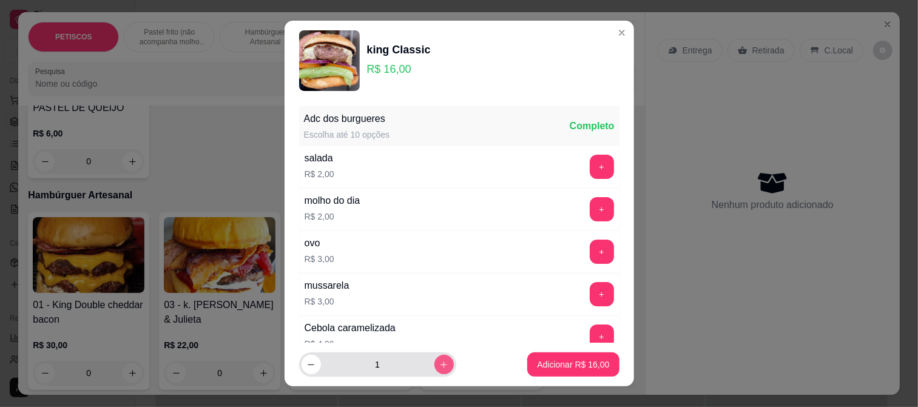
click at [439, 362] on icon "increase-product-quantity" at bounding box center [443, 365] width 9 height 9
type input "2"
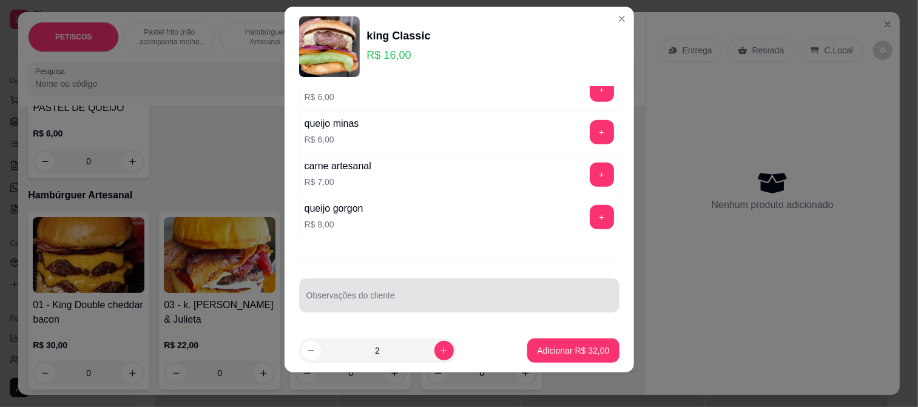
scroll to position [18, 0]
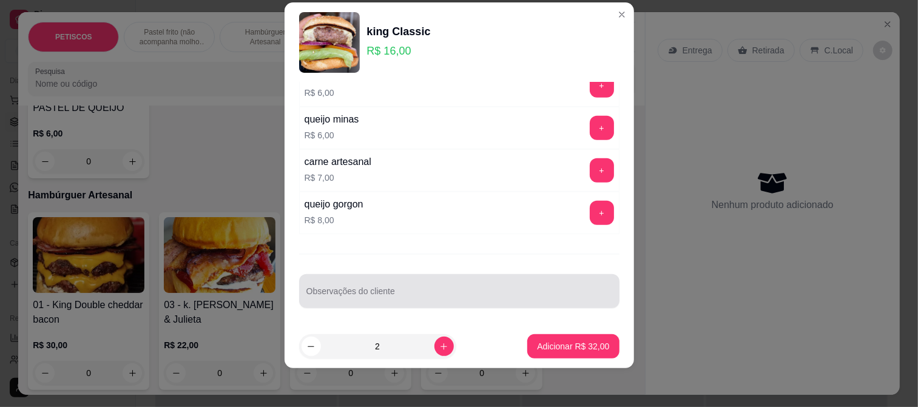
click at [326, 287] on div at bounding box center [459, 291] width 306 height 24
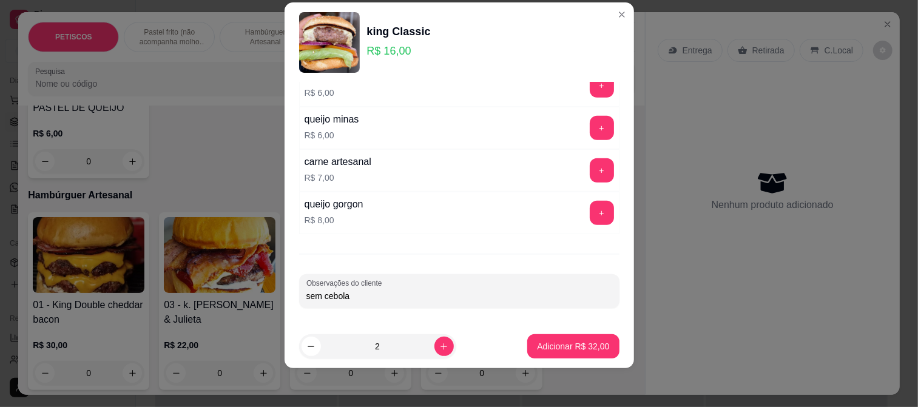
type input "sem cebola"
click at [584, 347] on p "Adicionar R$ 32,00" at bounding box center [573, 347] width 70 height 12
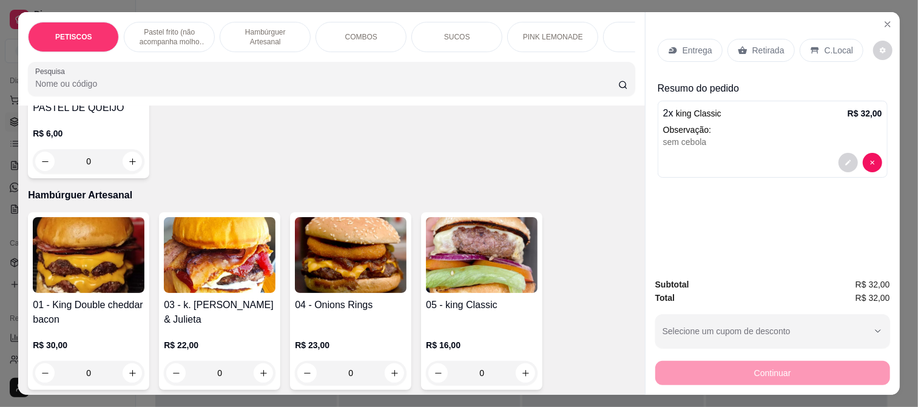
click at [753, 47] on p "Retirada" at bounding box center [769, 50] width 32 height 12
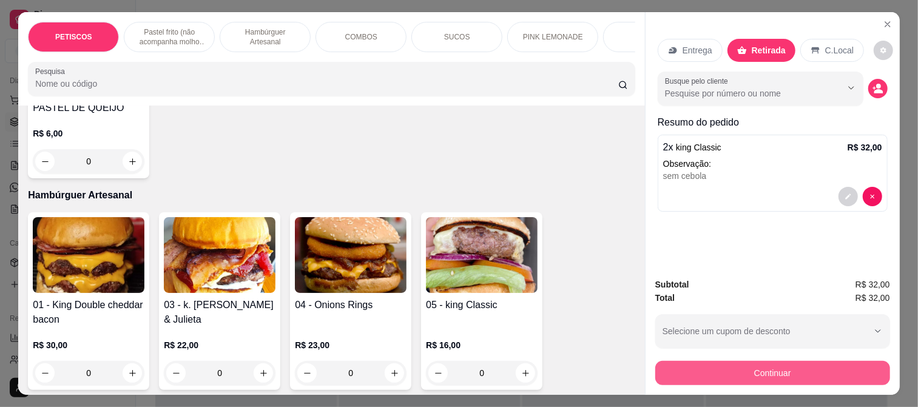
click at [713, 375] on button "Continuar" at bounding box center [772, 373] width 235 height 24
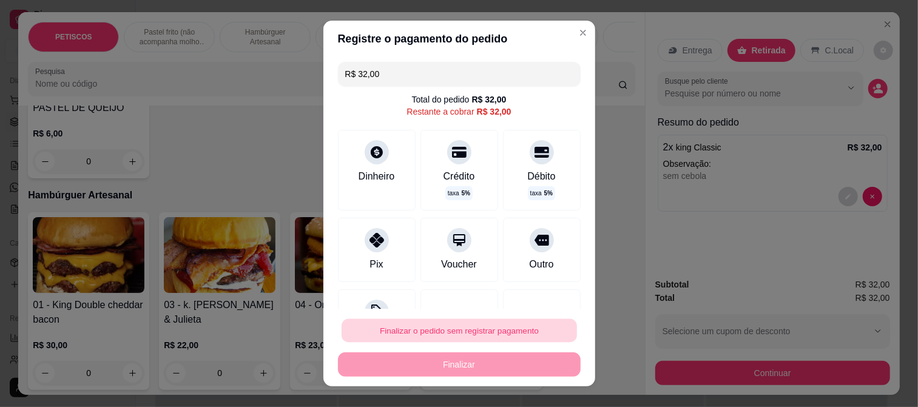
click at [444, 330] on button "Finalizar o pedido sem registrar pagamento" at bounding box center [459, 331] width 235 height 24
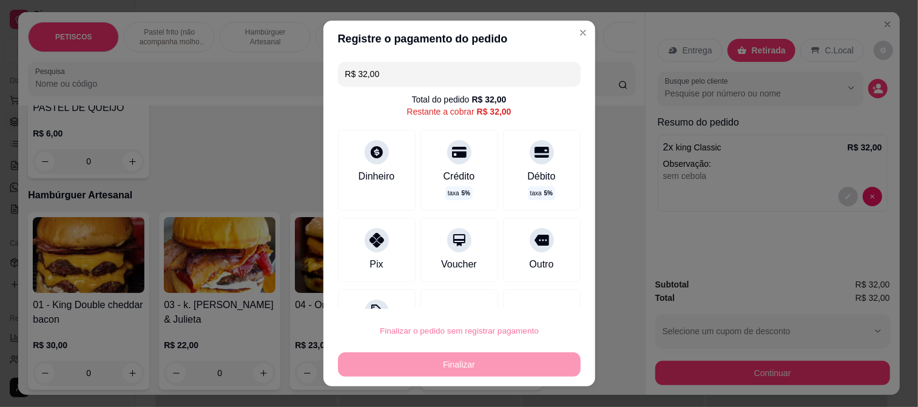
click at [521, 295] on button "Confirmar" at bounding box center [527, 297] width 43 height 18
type input "R$ 0,00"
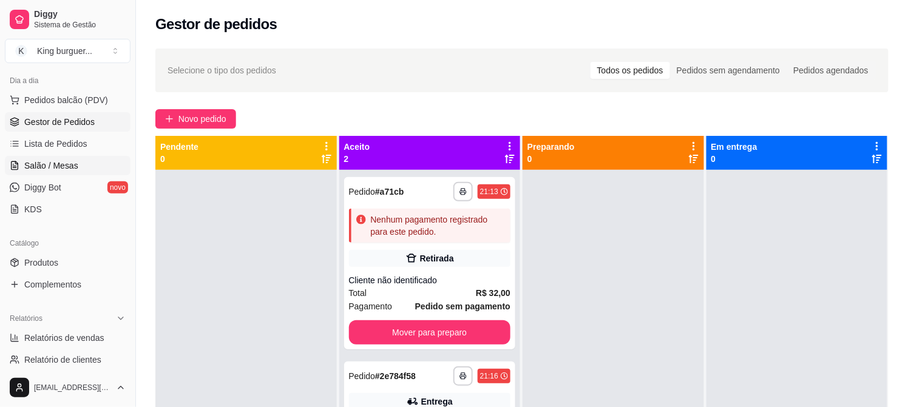
click at [66, 167] on span "Salão / Mesas" at bounding box center [51, 166] width 54 height 12
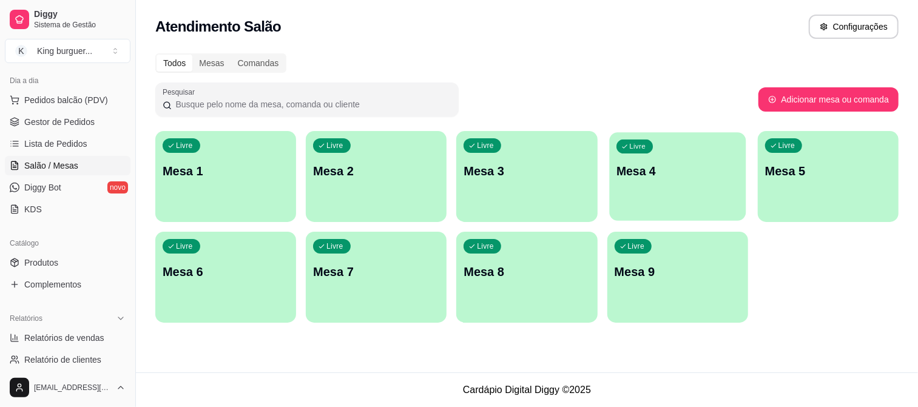
click at [642, 182] on div "Livre Mesa 4" at bounding box center [677, 169] width 137 height 74
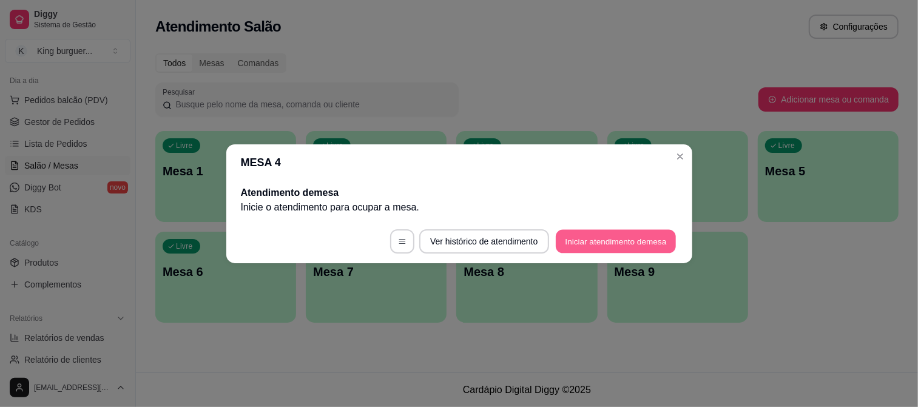
click at [609, 235] on button "Iniciar atendimento de mesa" at bounding box center [616, 241] width 120 height 24
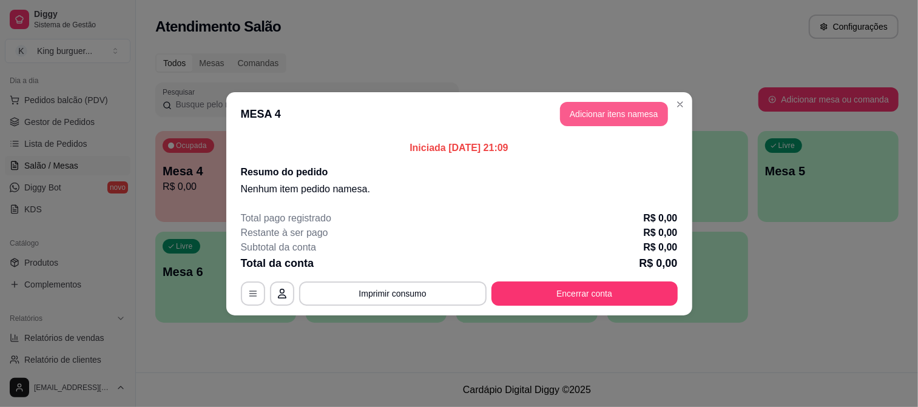
click at [635, 119] on button "Adicionar itens na mesa" at bounding box center [614, 114] width 108 height 24
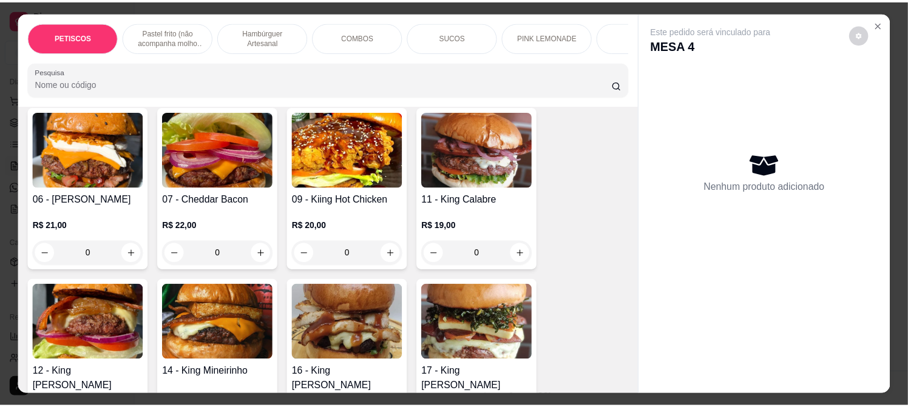
scroll to position [1146, 0]
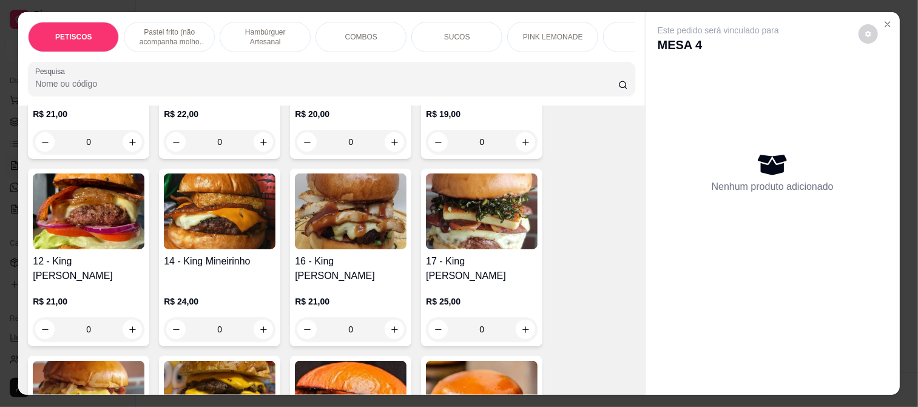
click at [347, 223] on img at bounding box center [351, 212] width 112 height 76
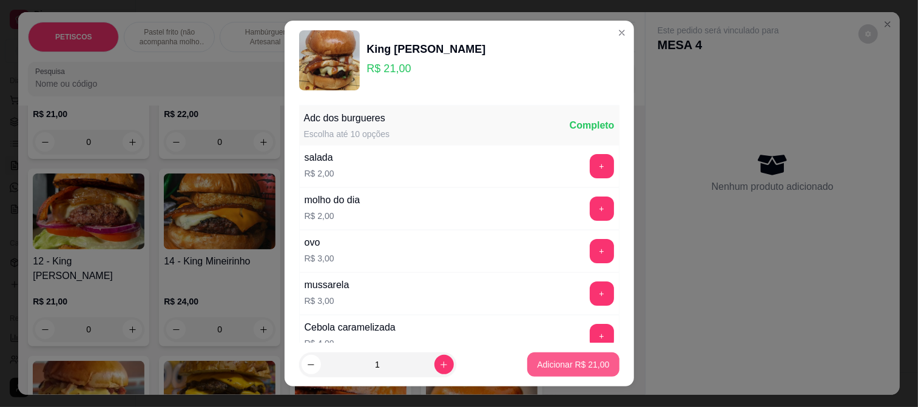
click at [577, 361] on p "Adicionar R$ 21,00" at bounding box center [573, 365] width 72 height 12
type input "1"
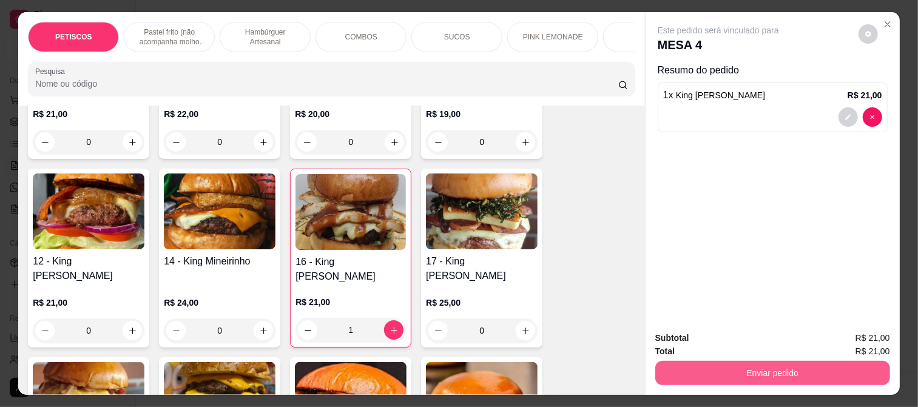
click at [677, 365] on button "Enviar pedido" at bounding box center [772, 373] width 235 height 24
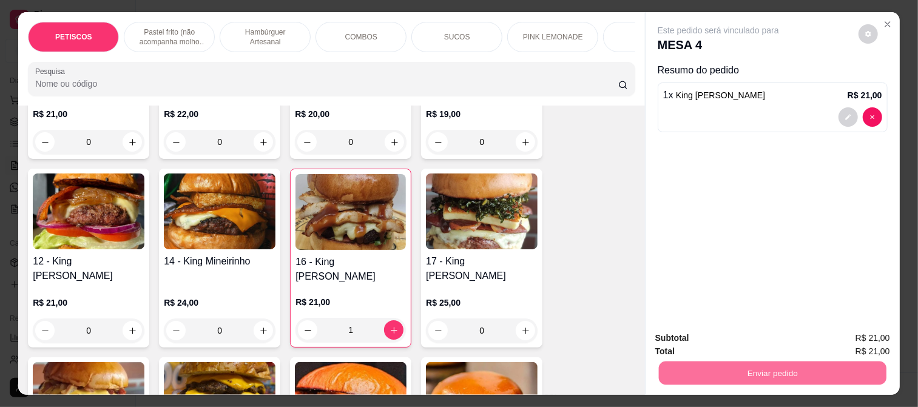
click at [847, 340] on button "Enviar pedido" at bounding box center [858, 338] width 69 height 23
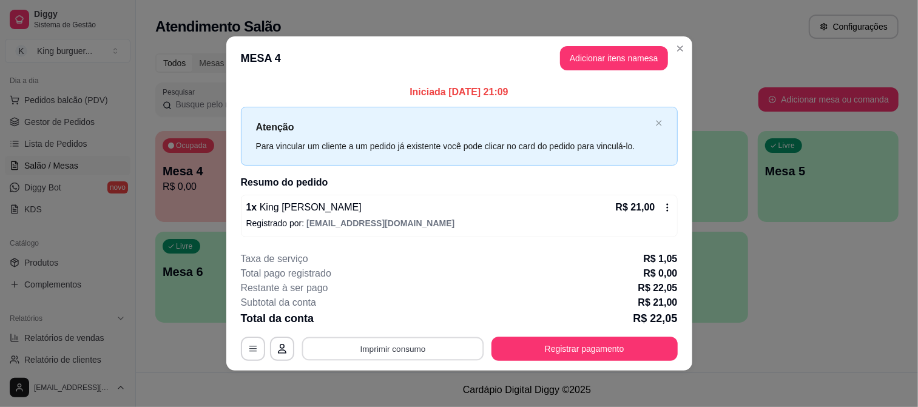
click at [410, 348] on button "Imprimir consumo" at bounding box center [393, 349] width 182 height 24
click at [413, 319] on button "IMPRESSORA" at bounding box center [391, 320] width 85 height 19
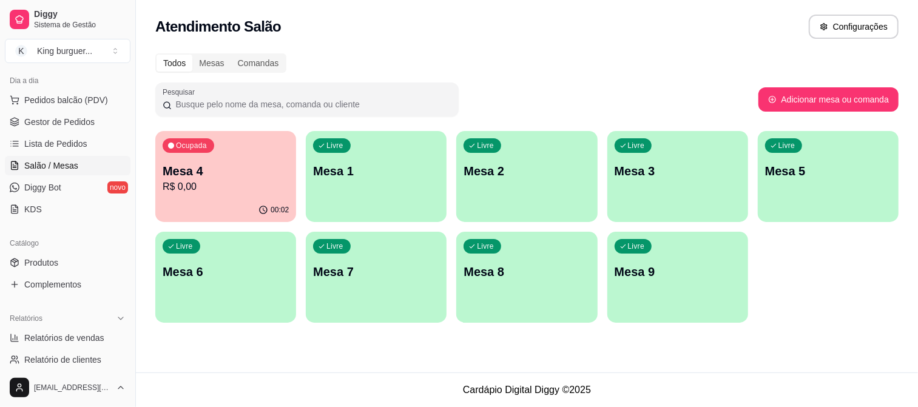
click at [185, 177] on p "Mesa 4" at bounding box center [226, 171] width 126 height 17
click at [73, 122] on span "Gestor de Pedidos" at bounding box center [59, 122] width 70 height 12
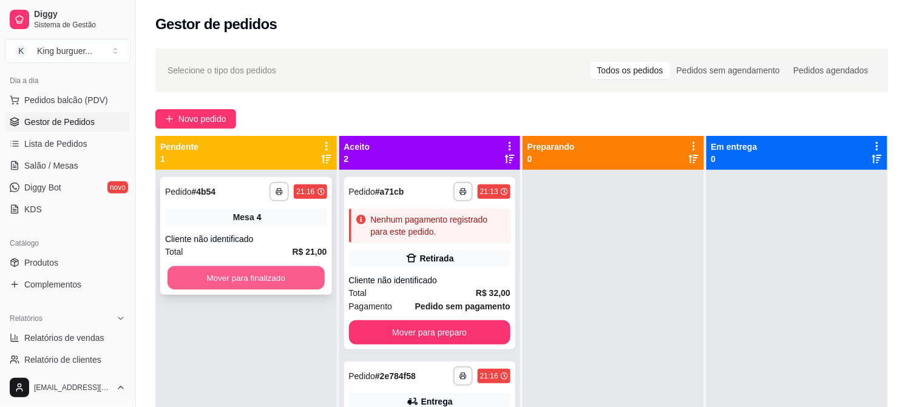
click at [267, 274] on button "Mover para finalizado" at bounding box center [246, 278] width 157 height 24
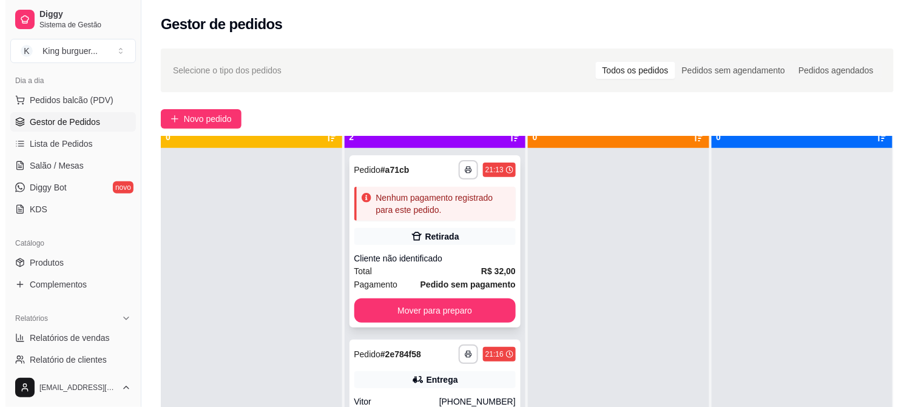
scroll to position [33, 0]
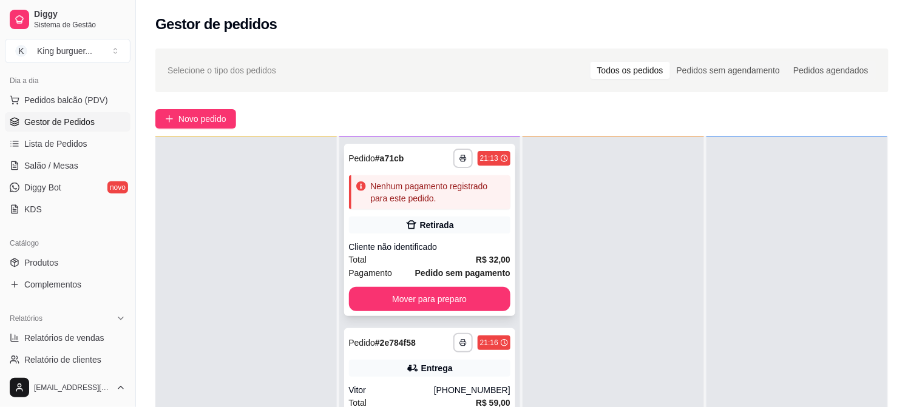
click at [456, 246] on div "Cliente não identificado" at bounding box center [430, 247] width 162 height 12
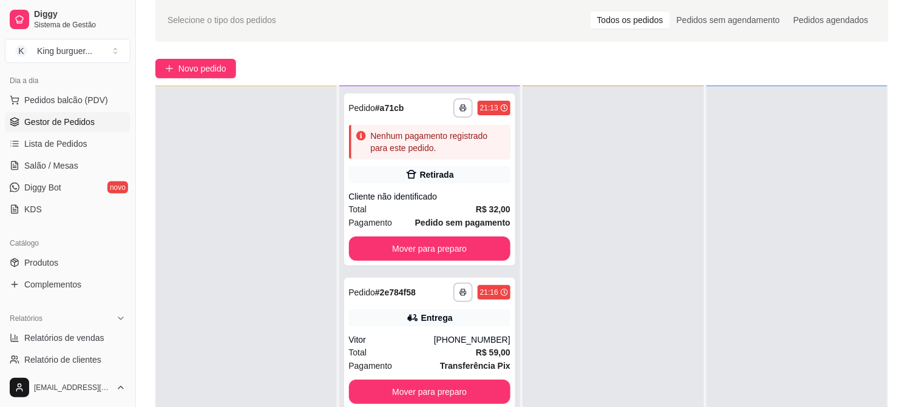
scroll to position [185, 0]
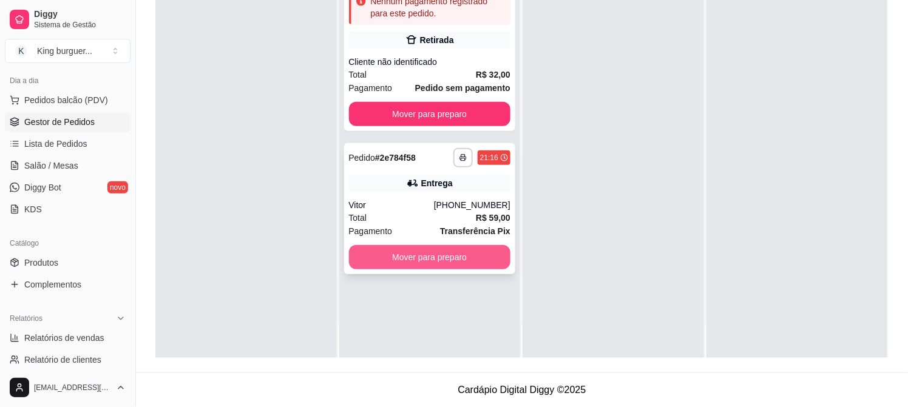
click at [473, 252] on button "Mover para preparo" at bounding box center [430, 257] width 162 height 24
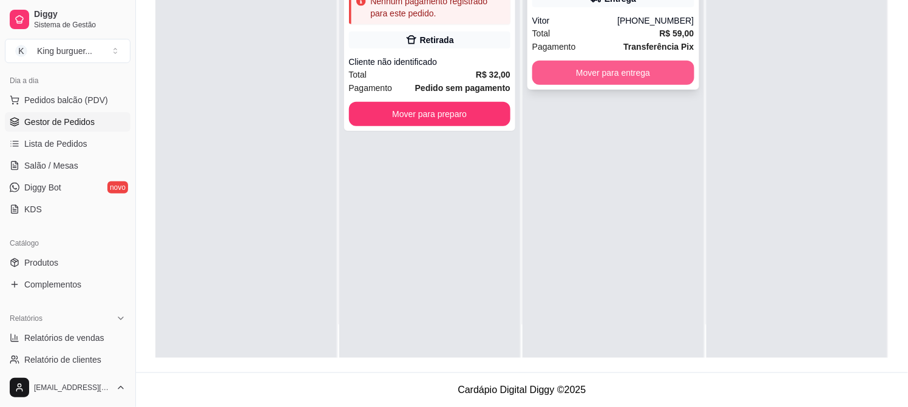
click at [640, 79] on button "Mover para entrega" at bounding box center [613, 73] width 162 height 24
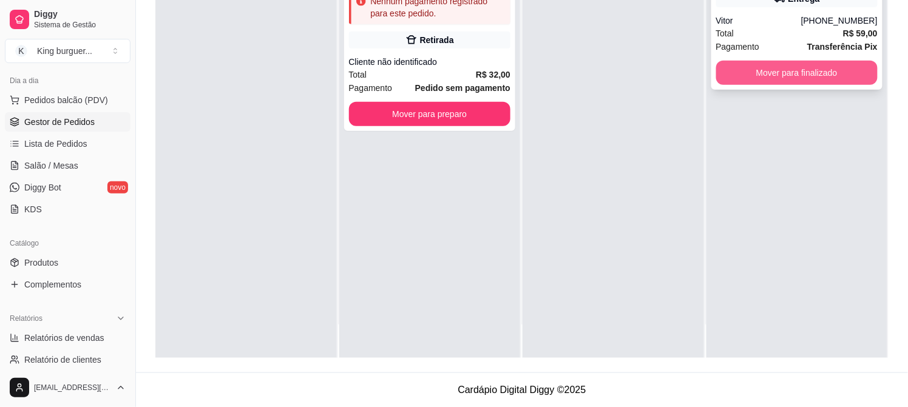
click at [748, 81] on button "Mover para finalizado" at bounding box center [797, 73] width 162 height 24
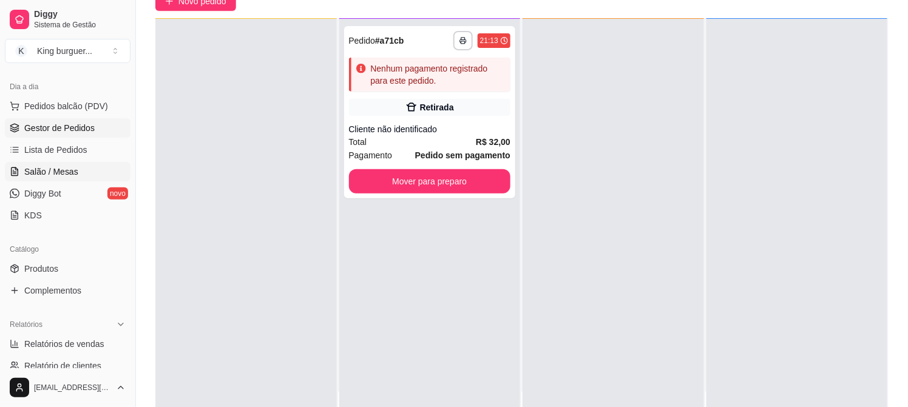
scroll to position [0, 0]
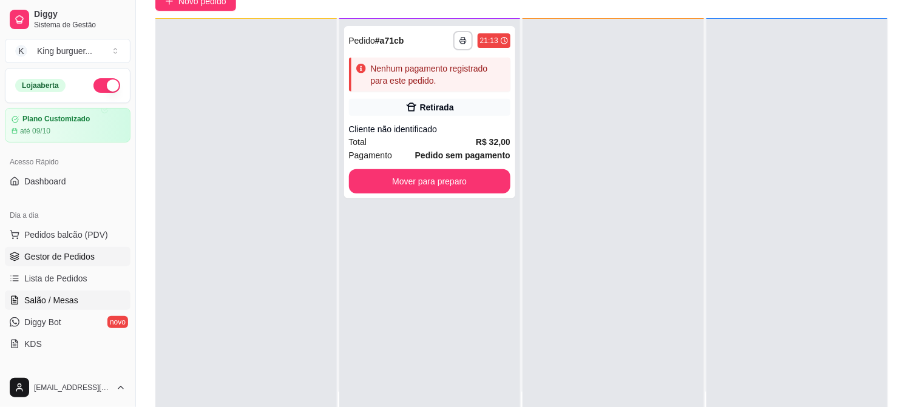
click at [71, 299] on span "Salão / Mesas" at bounding box center [51, 300] width 54 height 12
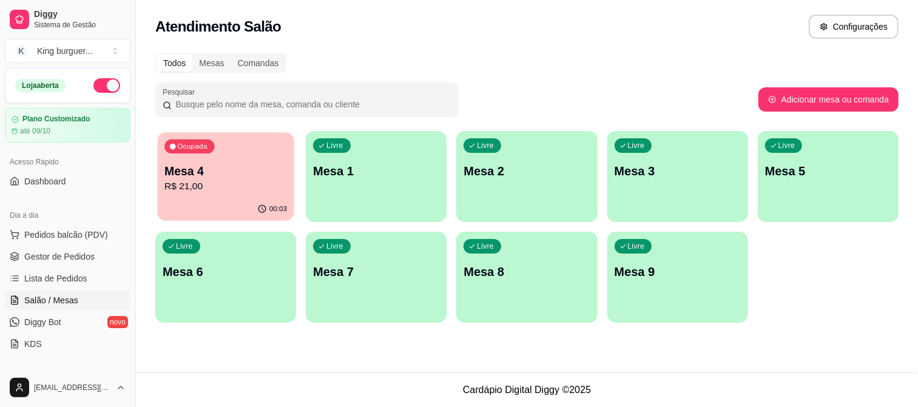
click at [271, 178] on div "Mesa 4 R$ 21,00" at bounding box center [225, 178] width 123 height 30
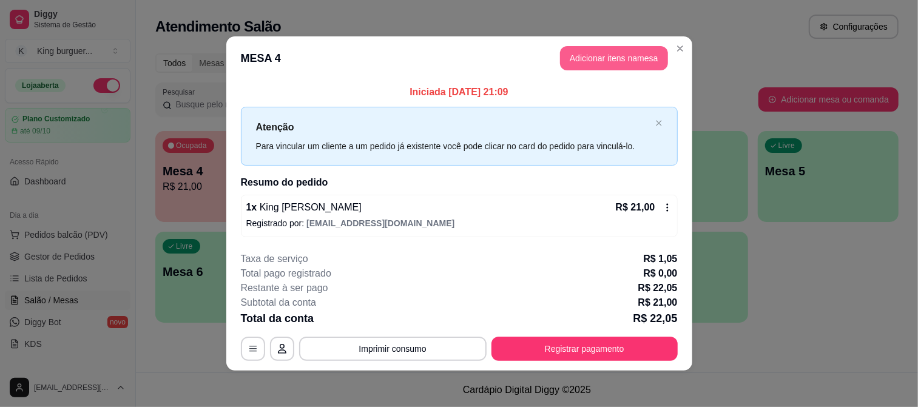
click at [586, 58] on button "Adicionar itens na mesa" at bounding box center [614, 58] width 108 height 24
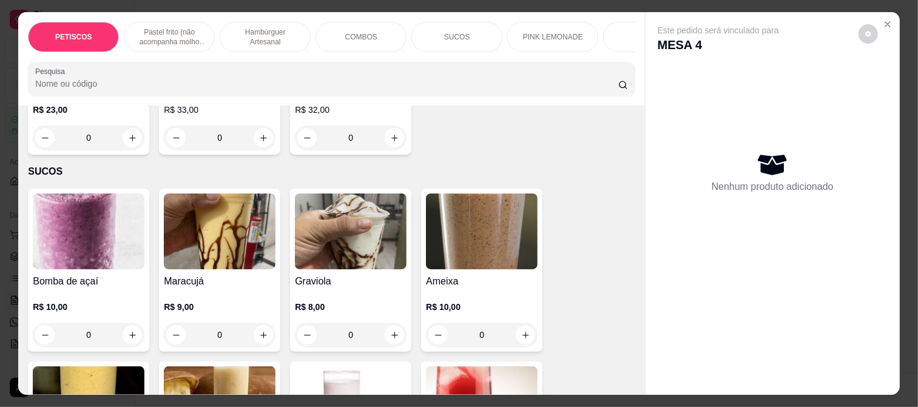
scroll to position [1888, 0]
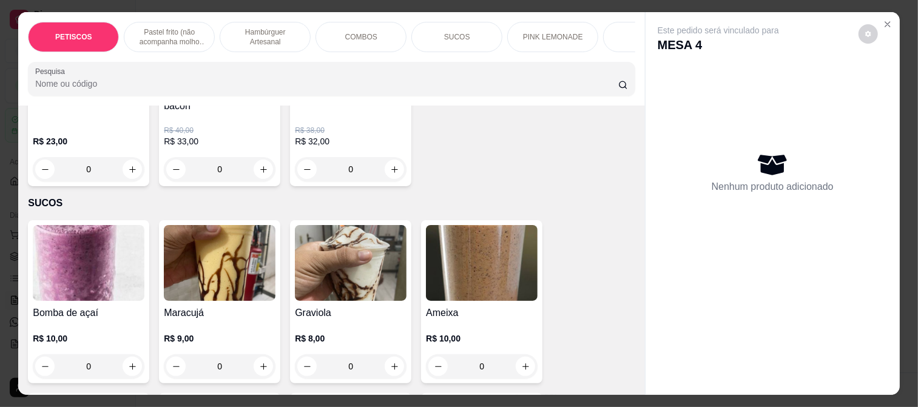
click at [487, 241] on img at bounding box center [482, 263] width 112 height 76
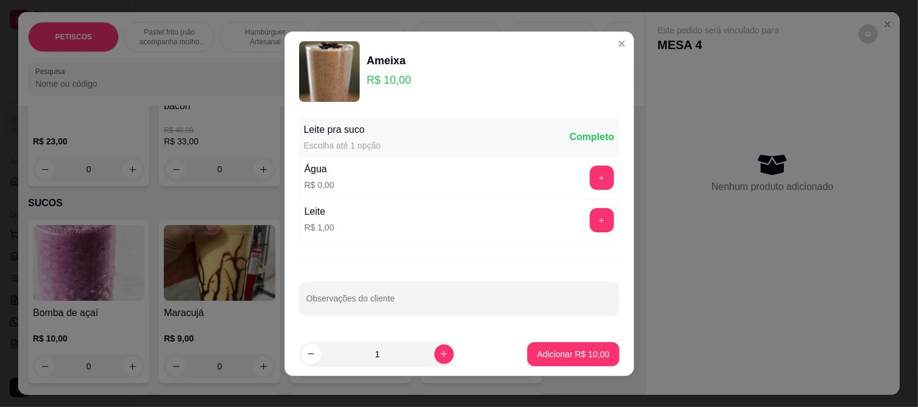
click at [577, 348] on button "Adicionar R$ 10,00" at bounding box center [573, 354] width 92 height 24
type input "1"
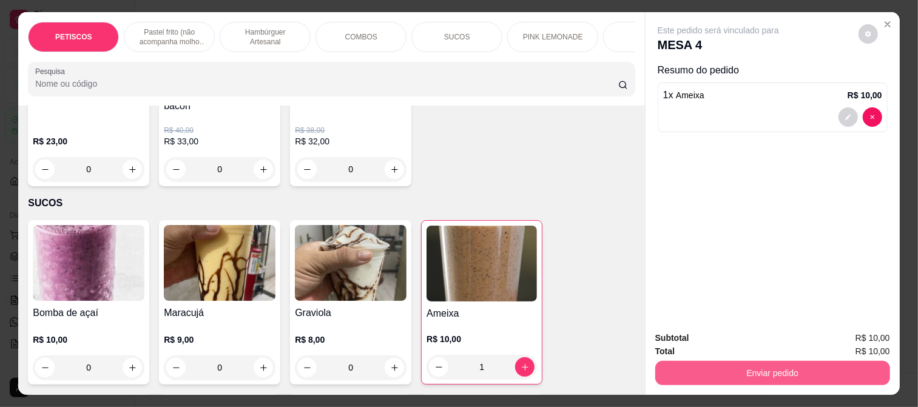
click at [690, 374] on button "Enviar pedido" at bounding box center [772, 373] width 235 height 24
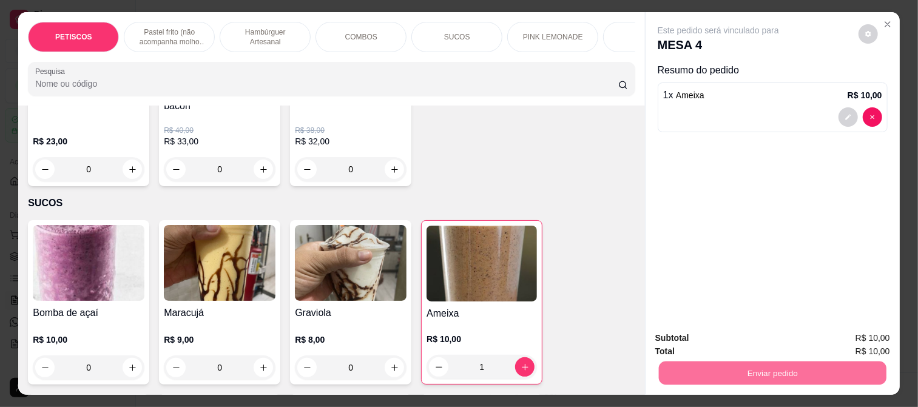
click at [769, 337] on button "Registrar cliente" at bounding box center [777, 338] width 80 height 23
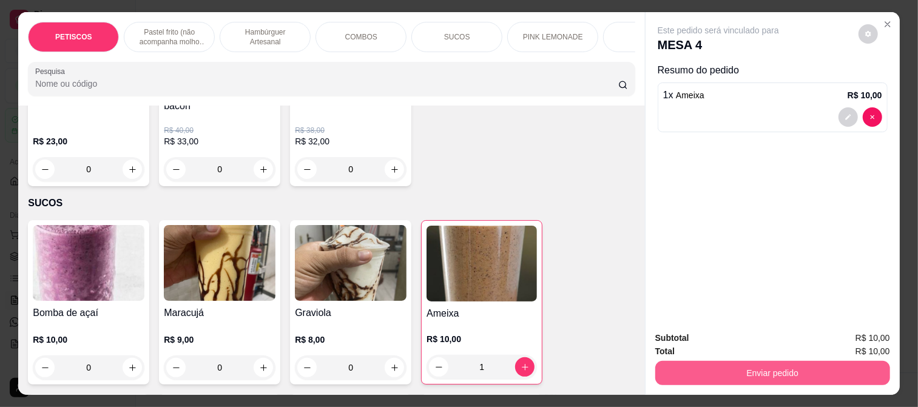
click at [750, 377] on button "Enviar pedido" at bounding box center [772, 373] width 235 height 24
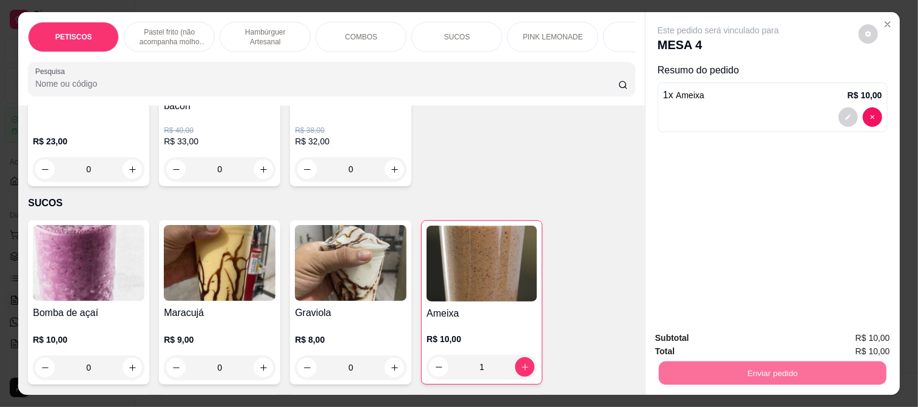
click at [845, 338] on button "Enviar pedido" at bounding box center [858, 338] width 69 height 23
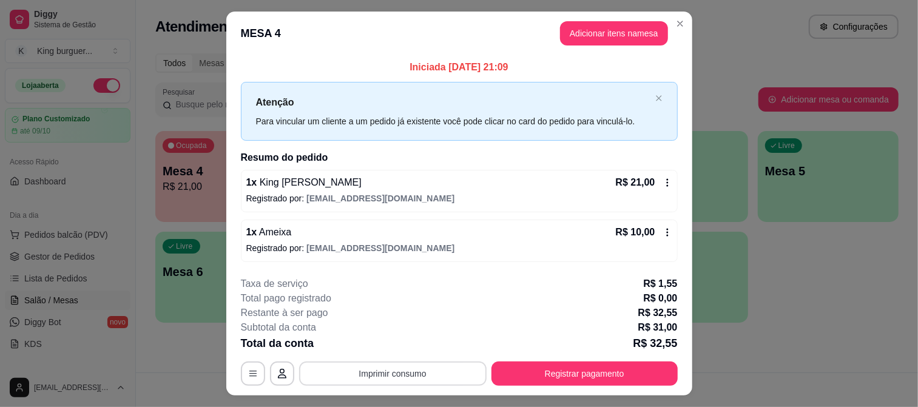
click at [426, 368] on button "Imprimir consumo" at bounding box center [393, 374] width 188 height 24
click at [411, 344] on button "IMPRESSORA" at bounding box center [392, 345] width 88 height 19
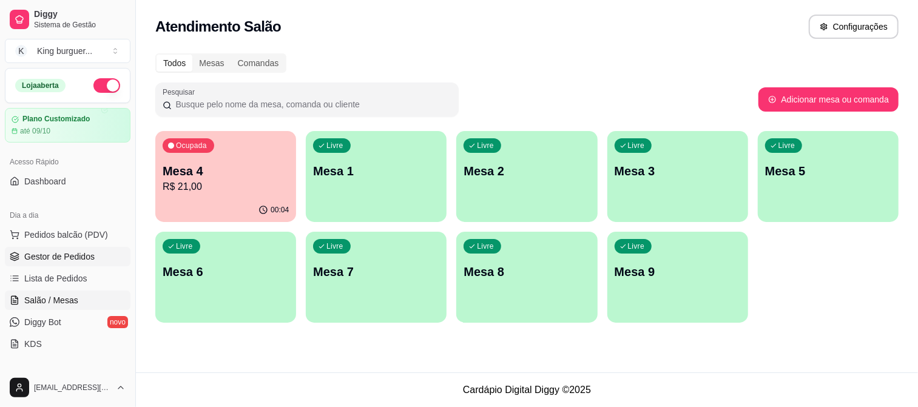
click at [81, 255] on span "Gestor de Pedidos" at bounding box center [59, 257] width 70 height 12
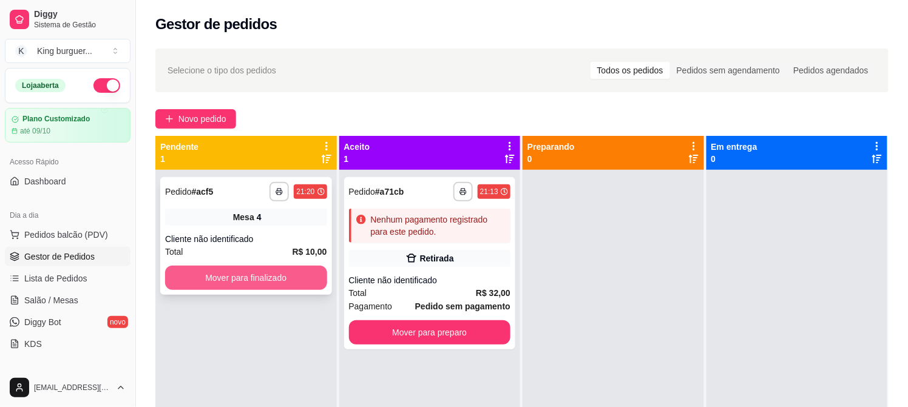
click at [244, 280] on button "Mover para finalizado" at bounding box center [246, 278] width 162 height 24
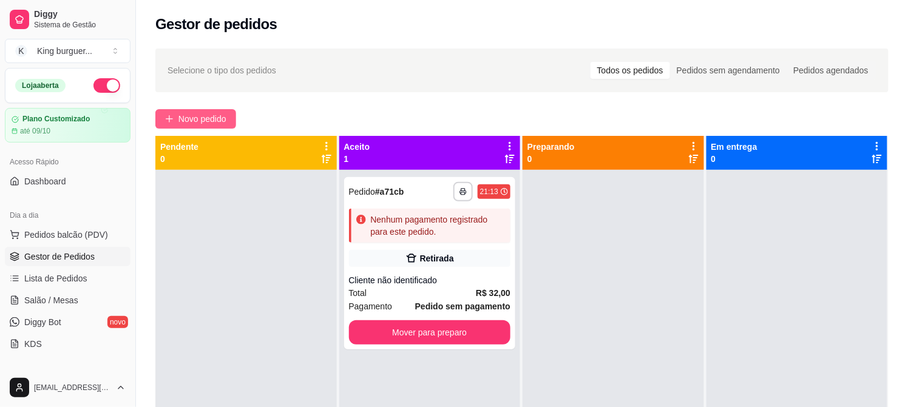
click at [220, 123] on span "Novo pedido" at bounding box center [202, 118] width 48 height 13
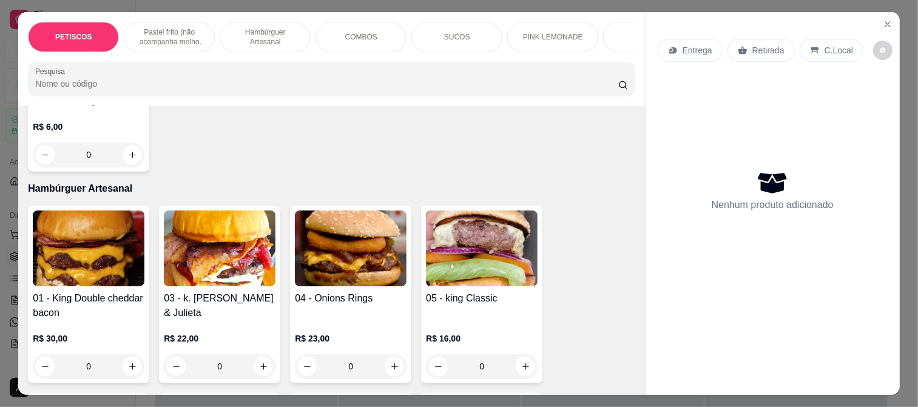
scroll to position [742, 0]
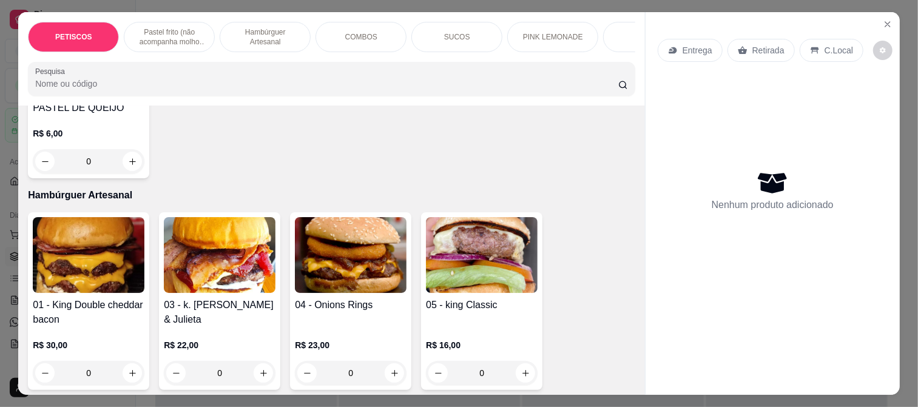
click at [447, 273] on img at bounding box center [482, 255] width 112 height 76
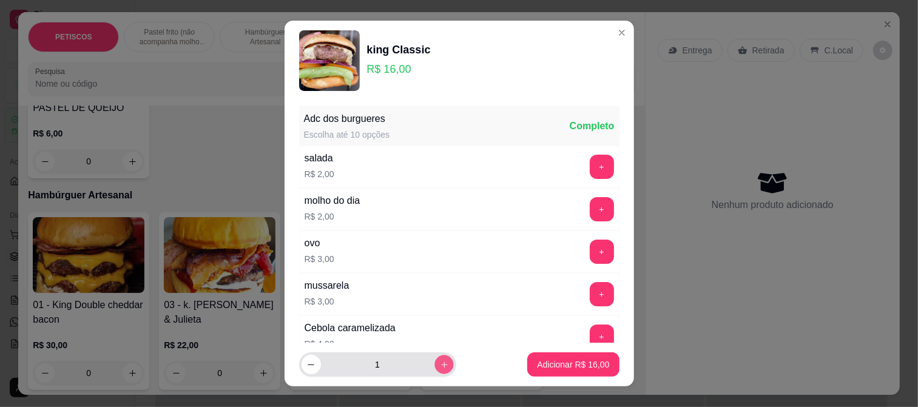
click at [439, 361] on icon "increase-product-quantity" at bounding box center [443, 365] width 9 height 9
type input "2"
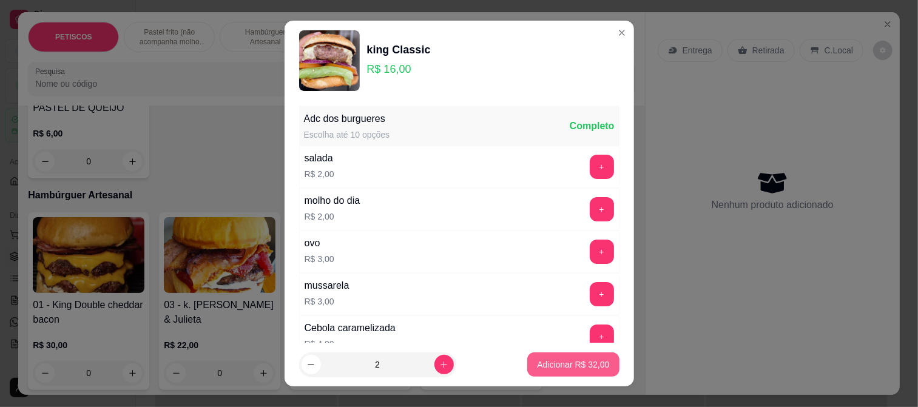
click at [537, 361] on p "Adicionar R$ 32,00" at bounding box center [573, 365] width 72 height 12
type input "2"
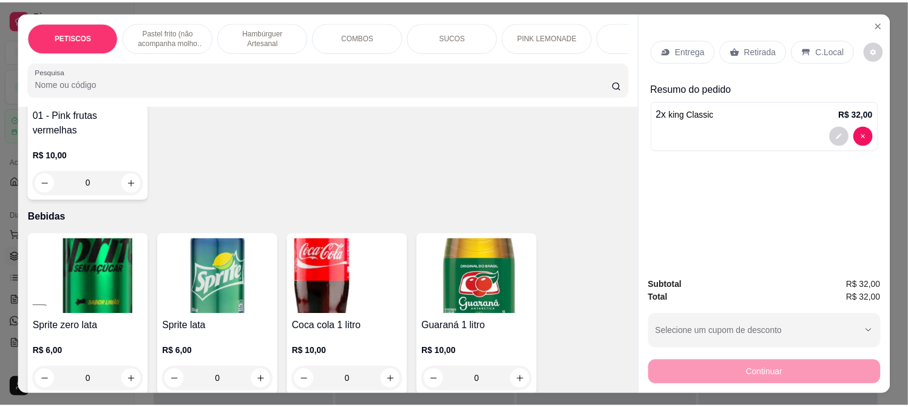
scroll to position [2697, 0]
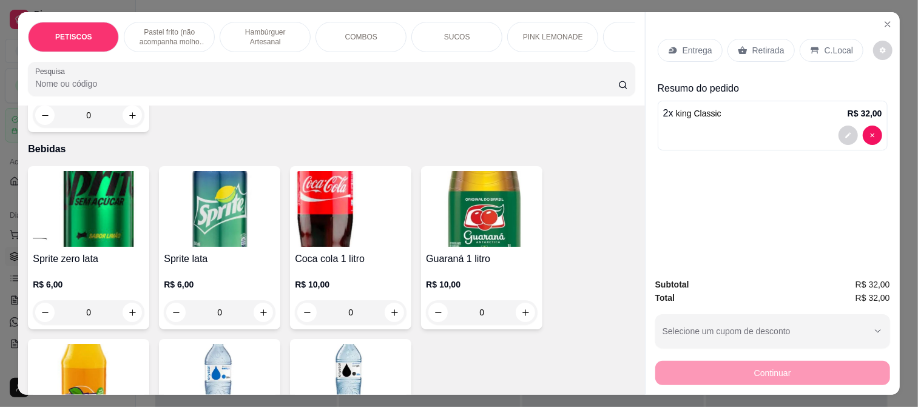
click at [198, 198] on img at bounding box center [220, 209] width 112 height 76
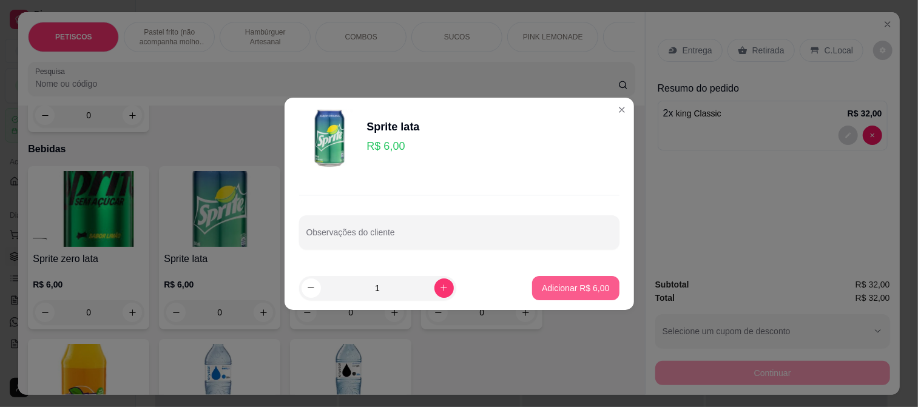
click at [580, 290] on p "Adicionar R$ 6,00" at bounding box center [575, 288] width 67 height 12
type input "1"
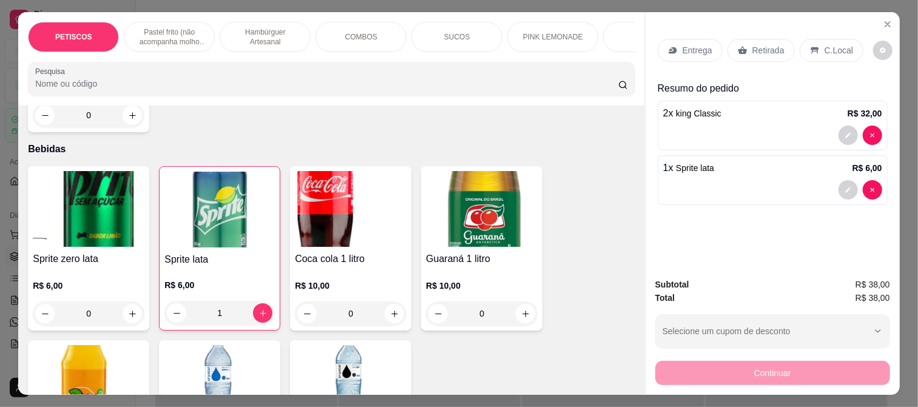
click at [109, 182] on img at bounding box center [89, 209] width 112 height 76
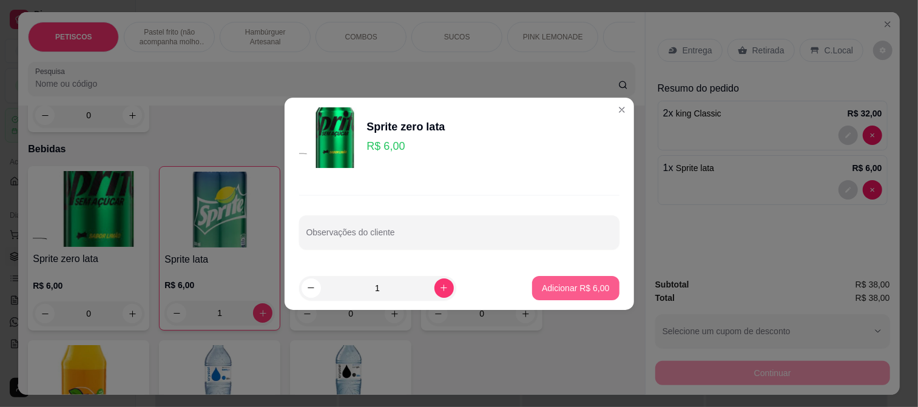
click at [584, 281] on button "Adicionar R$ 6,00" at bounding box center [575, 288] width 87 height 24
type input "1"
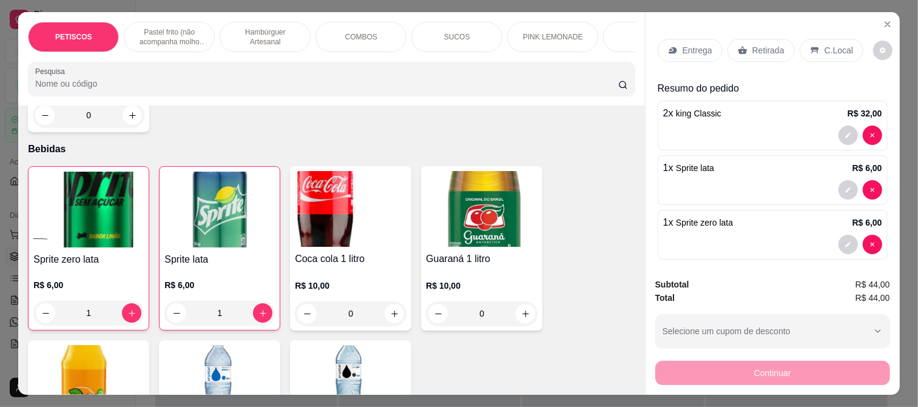
click at [763, 44] on p "Retirada" at bounding box center [769, 50] width 32 height 12
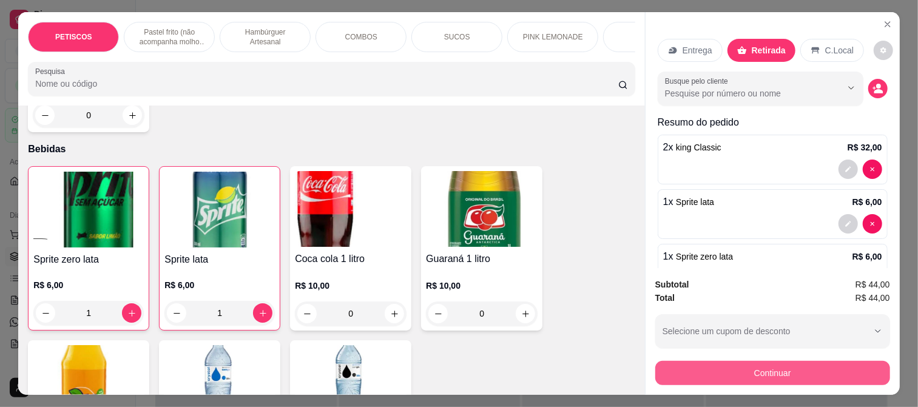
click at [750, 364] on button "Continuar" at bounding box center [772, 373] width 235 height 24
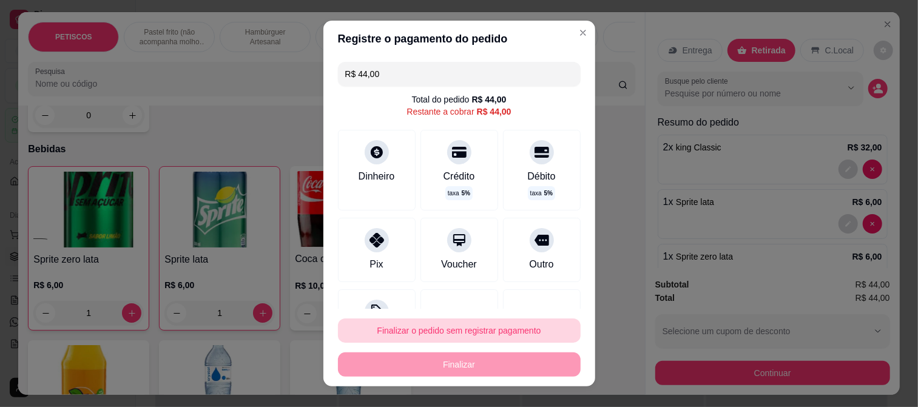
click at [466, 333] on button "Finalizar o pedido sem registrar pagamento" at bounding box center [459, 331] width 243 height 24
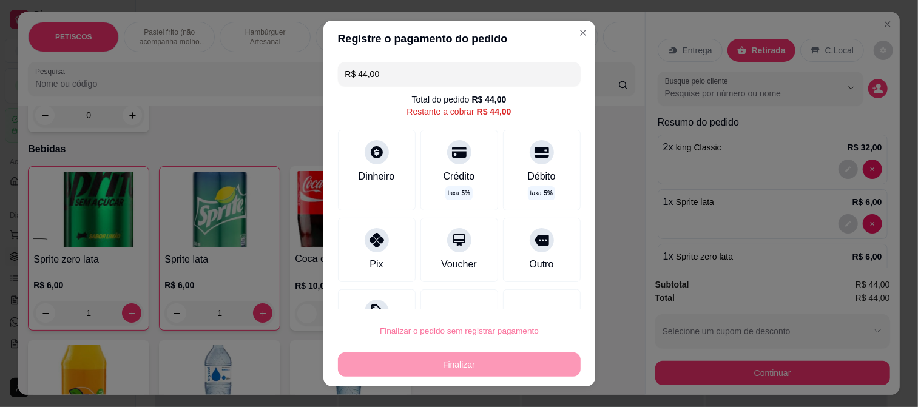
click at [533, 293] on button "Confirmar" at bounding box center [528, 296] width 45 height 19
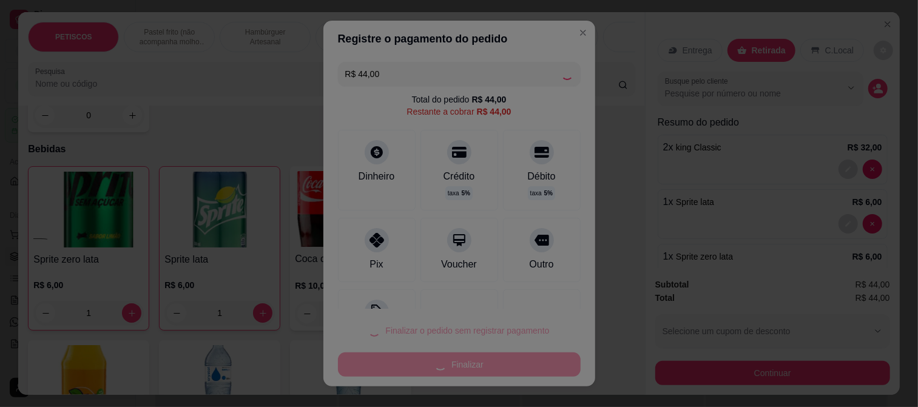
type input "0"
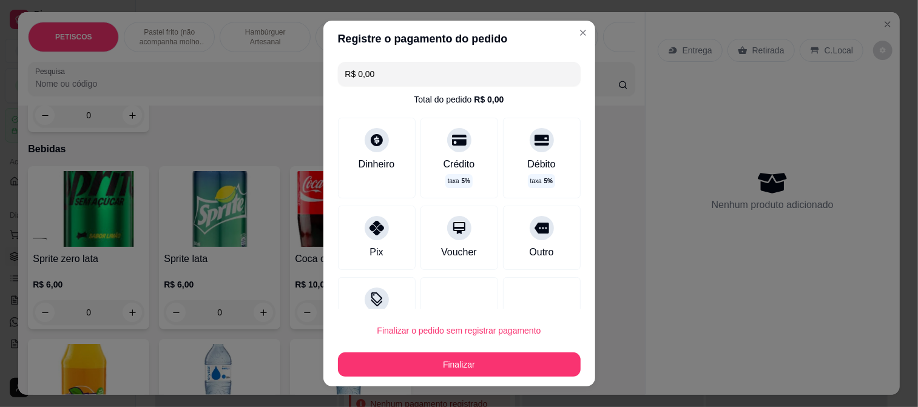
type input "R$ 0,00"
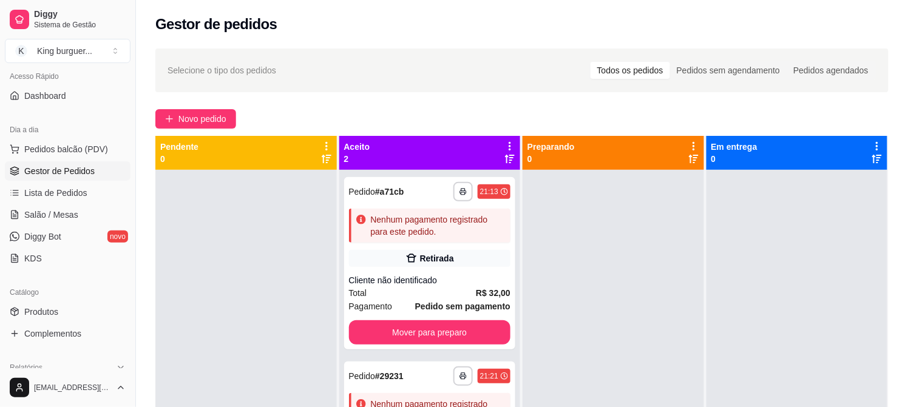
scroll to position [202, 0]
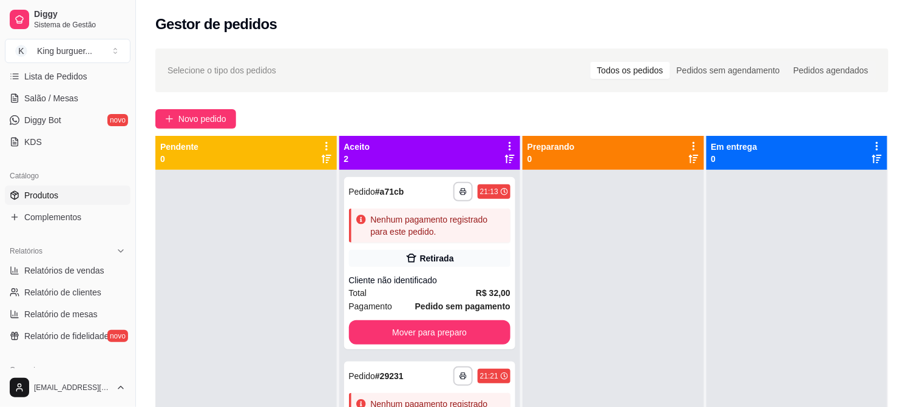
click at [53, 198] on span "Produtos" at bounding box center [41, 195] width 34 height 12
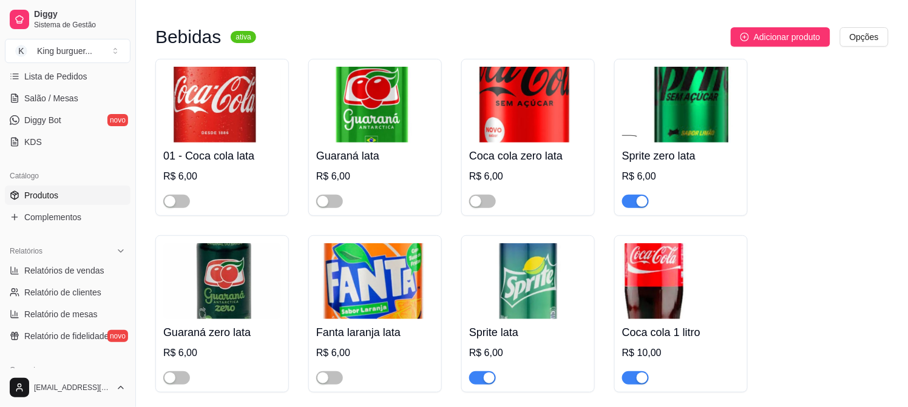
scroll to position [4180, 0]
click at [624, 185] on div "Sprite zero lata R$ 6,00" at bounding box center [681, 136] width 134 height 157
click at [629, 194] on span "button" at bounding box center [635, 200] width 27 height 13
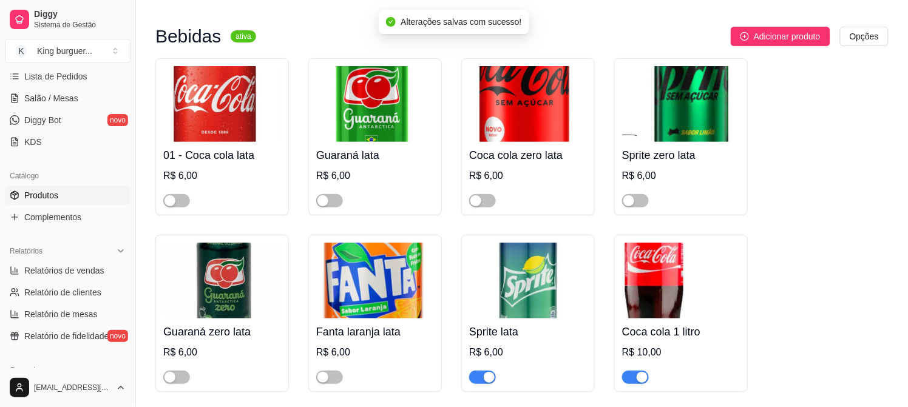
click at [475, 371] on span "button" at bounding box center [482, 377] width 27 height 13
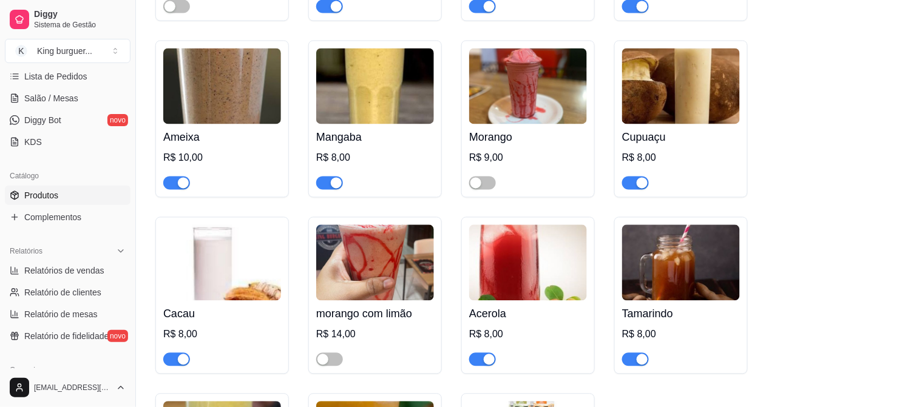
scroll to position [3346, 0]
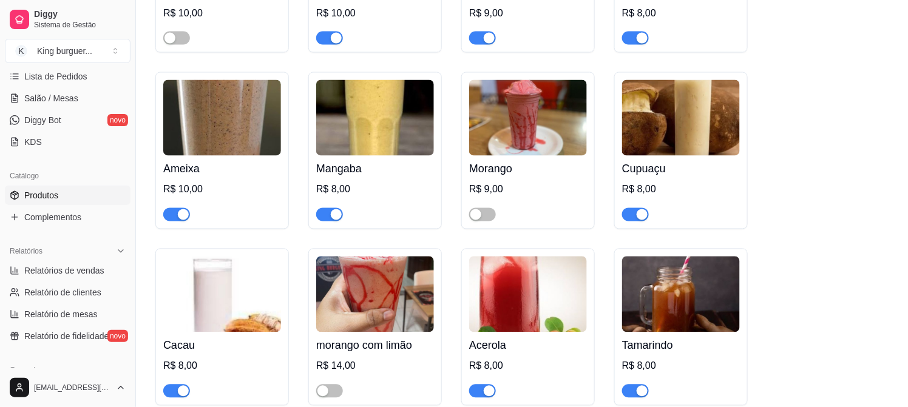
click at [173, 208] on span "button" at bounding box center [176, 214] width 27 height 13
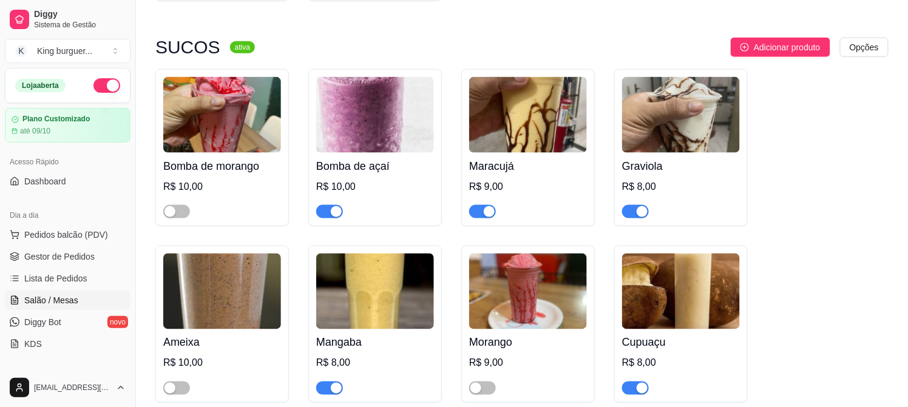
scroll to position [3144, 0]
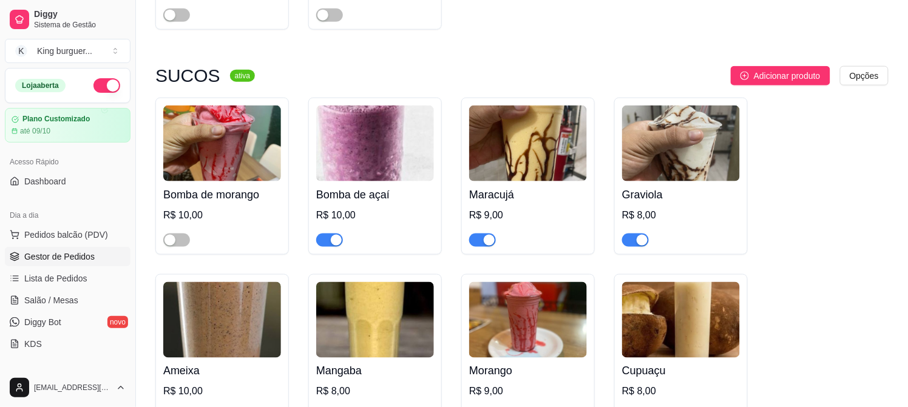
click at [52, 252] on span "Gestor de Pedidos" at bounding box center [59, 257] width 70 height 12
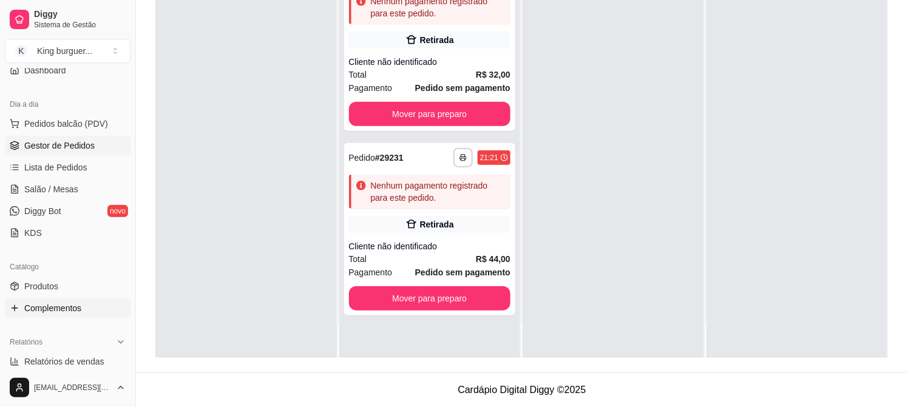
scroll to position [135, 0]
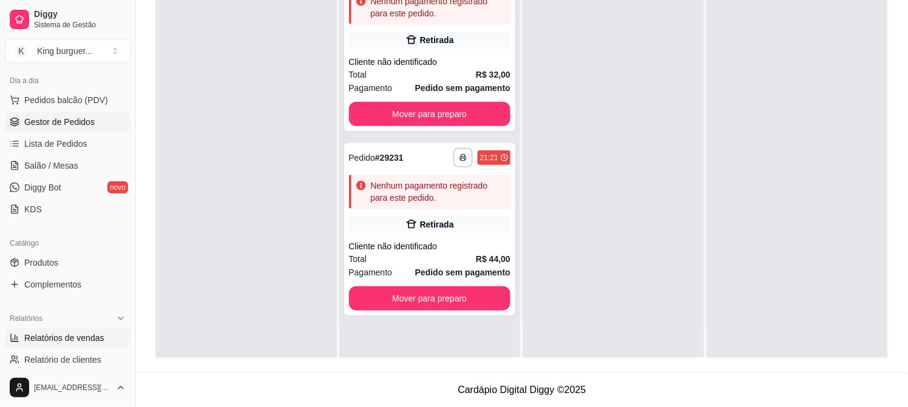
click at [90, 336] on span "Relatórios de vendas" at bounding box center [64, 338] width 80 height 12
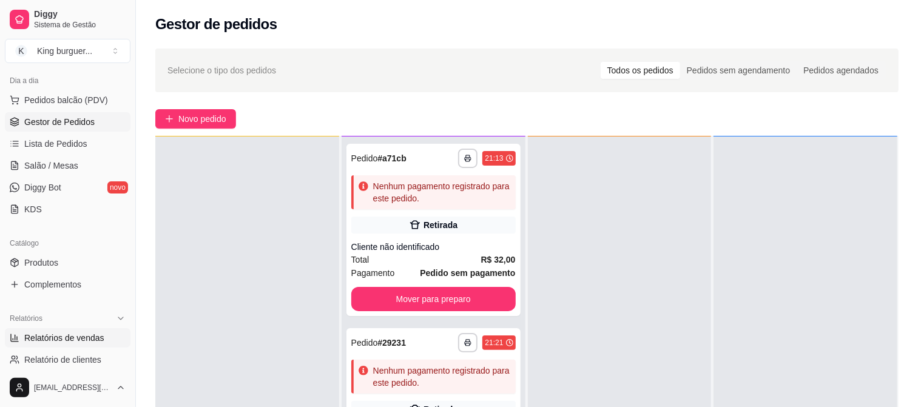
select select "ALL"
select select "0"
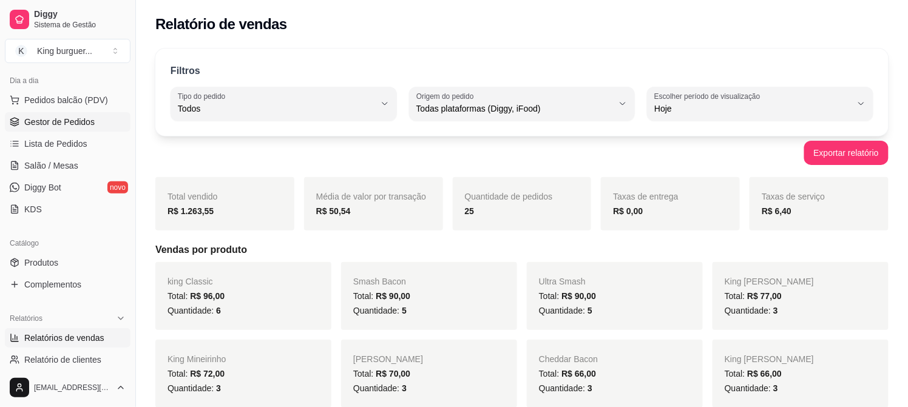
click at [53, 123] on span "Gestor de Pedidos" at bounding box center [59, 122] width 70 height 12
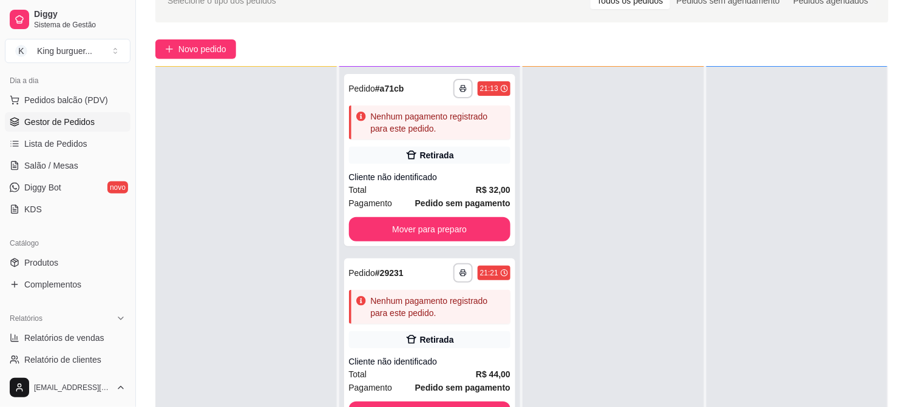
scroll to position [185, 0]
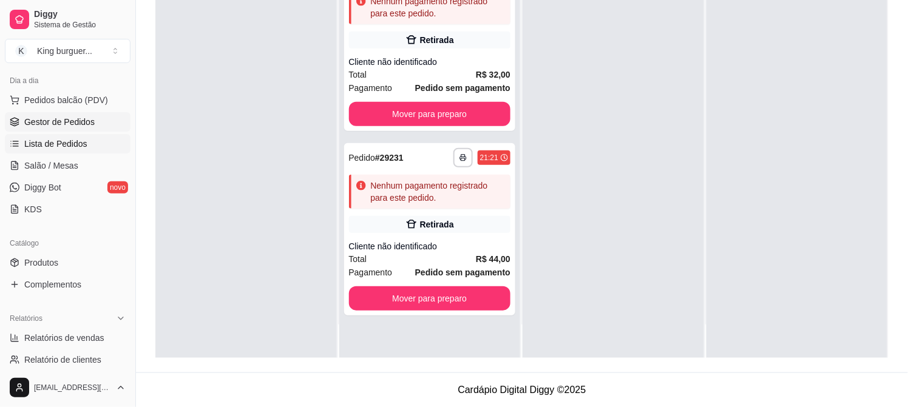
click at [72, 141] on span "Lista de Pedidos" at bounding box center [55, 144] width 63 height 12
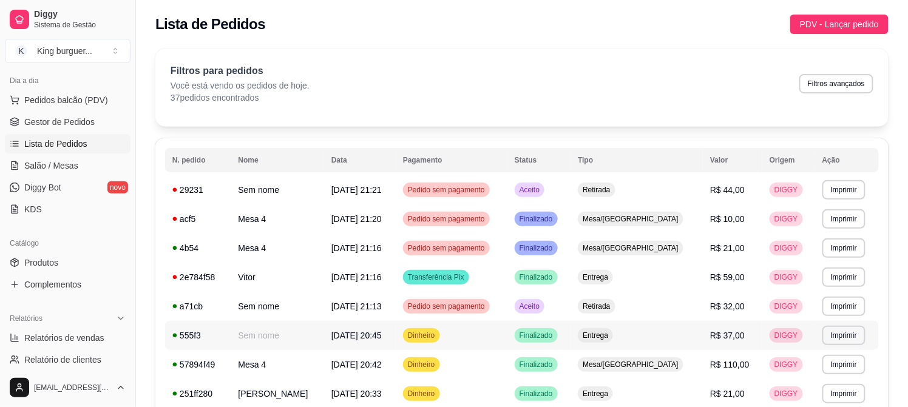
click at [716, 337] on span "R$ 37,00" at bounding box center [727, 336] width 35 height 10
click at [76, 123] on span "Gestor de Pedidos" at bounding box center [59, 122] width 70 height 12
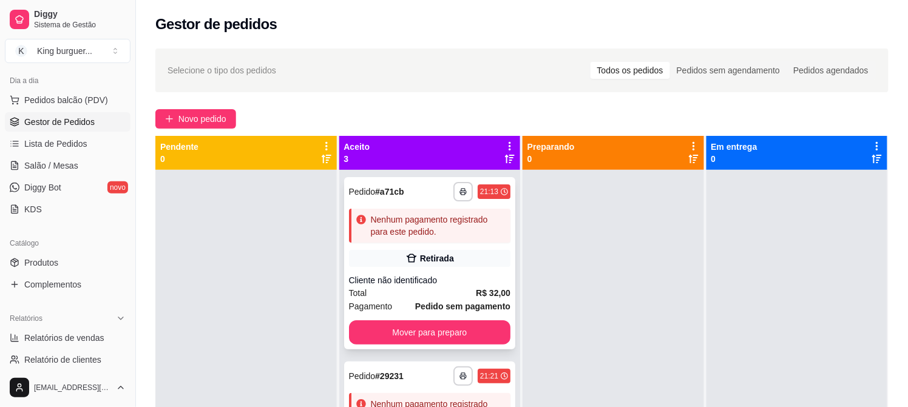
click at [405, 263] on icon at bounding box center [411, 258] width 12 height 12
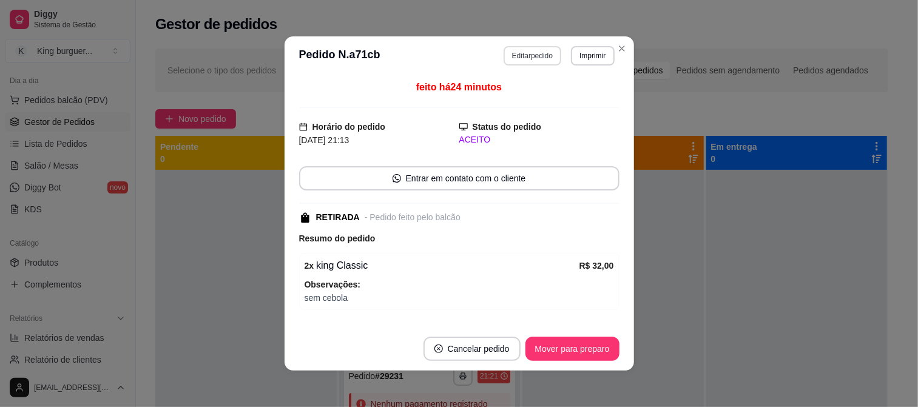
click at [532, 56] on button "Editar pedido" at bounding box center [533, 55] width 58 height 19
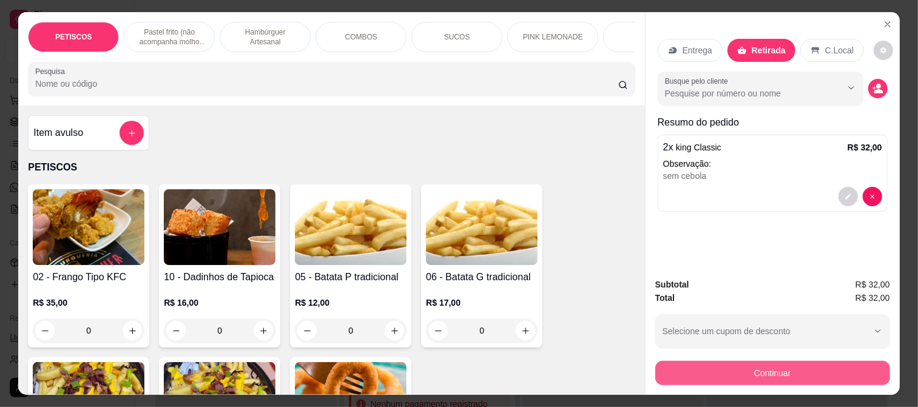
click at [668, 364] on button "Continuar" at bounding box center [772, 373] width 235 height 24
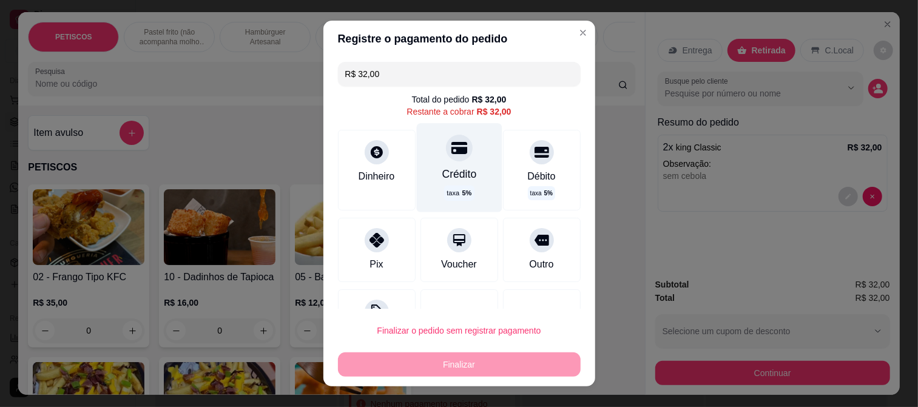
click at [451, 154] on icon at bounding box center [459, 148] width 16 height 16
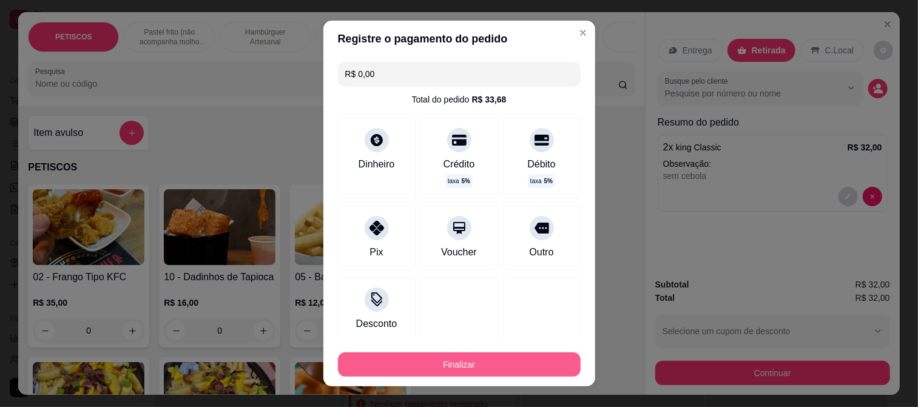
click at [470, 365] on button "Finalizar" at bounding box center [459, 365] width 243 height 24
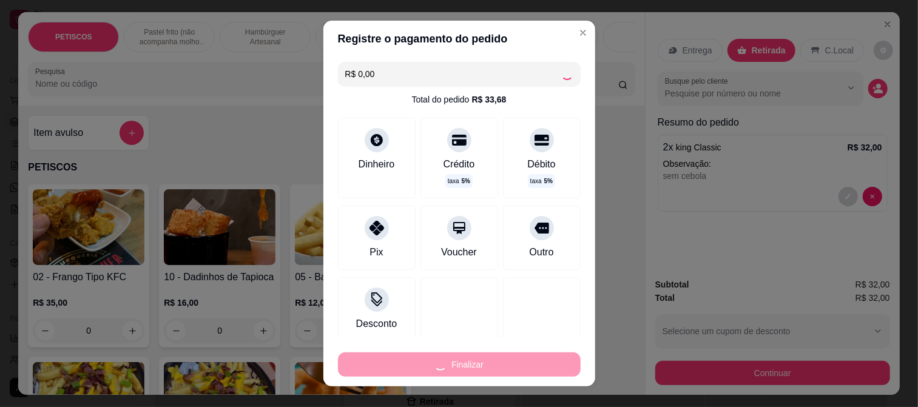
type input "-R$ 32,00"
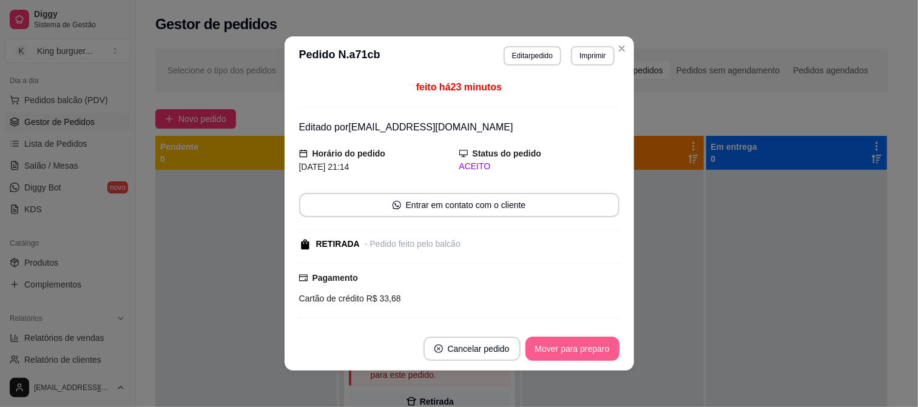
click at [557, 348] on button "Mover para preparo" at bounding box center [573, 349] width 94 height 24
click at [557, 348] on div "Mover para preparo" at bounding box center [564, 349] width 111 height 24
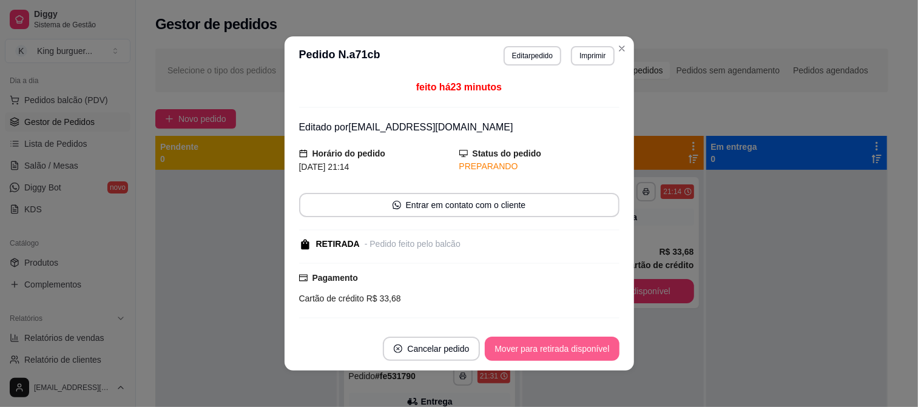
click at [560, 350] on button "Mover para retirada disponível" at bounding box center [552, 349] width 134 height 24
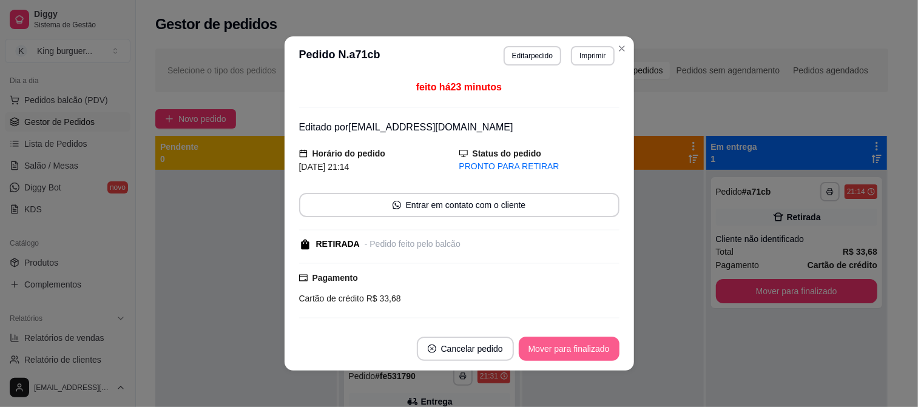
click at [547, 344] on button "Mover para finalizado" at bounding box center [569, 349] width 101 height 24
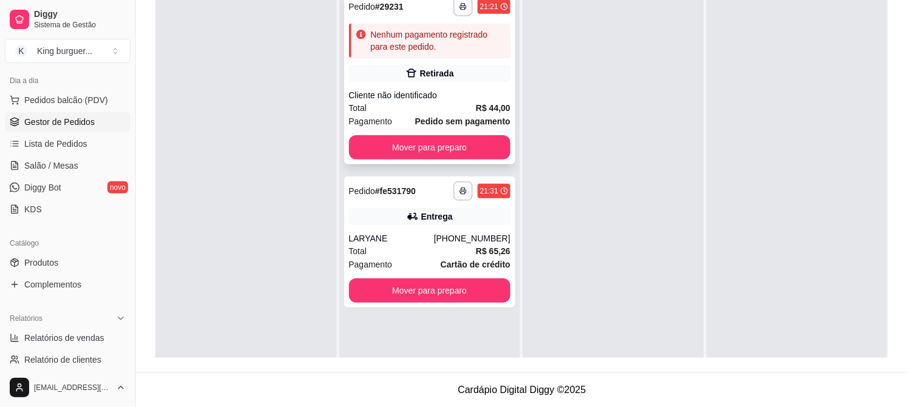
click at [428, 73] on div "Retirada" at bounding box center [437, 73] width 34 height 12
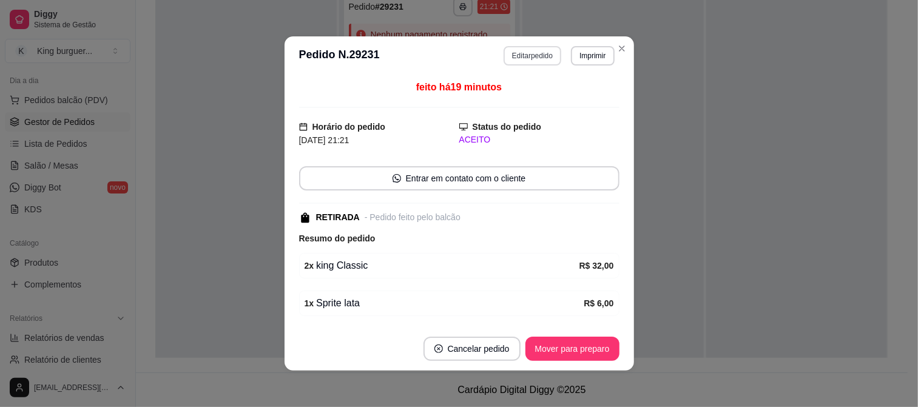
click at [542, 56] on button "Editar pedido" at bounding box center [533, 55] width 58 height 19
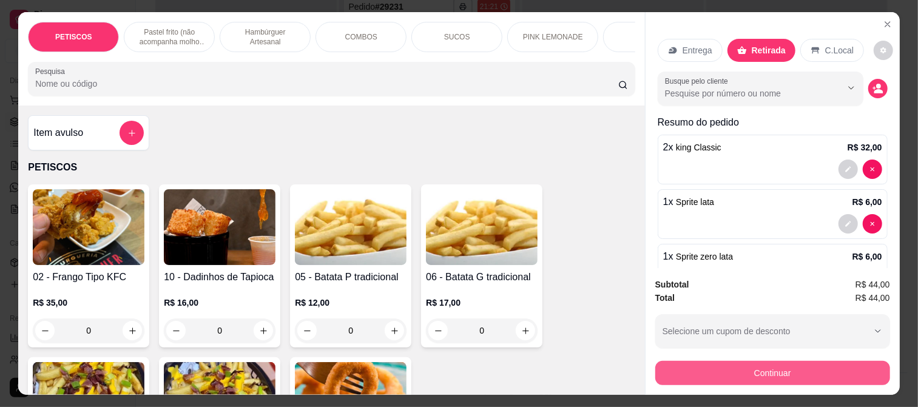
click at [701, 368] on button "Continuar" at bounding box center [772, 373] width 235 height 24
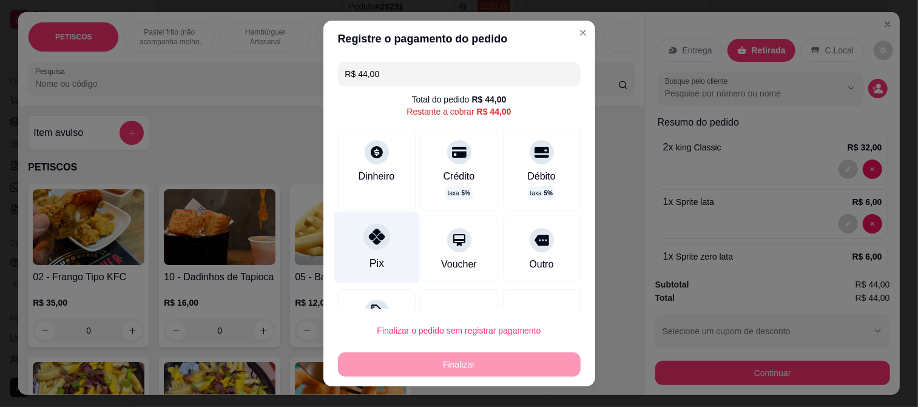
click at [371, 235] on icon at bounding box center [376, 237] width 16 height 16
type input "R$ 0,00"
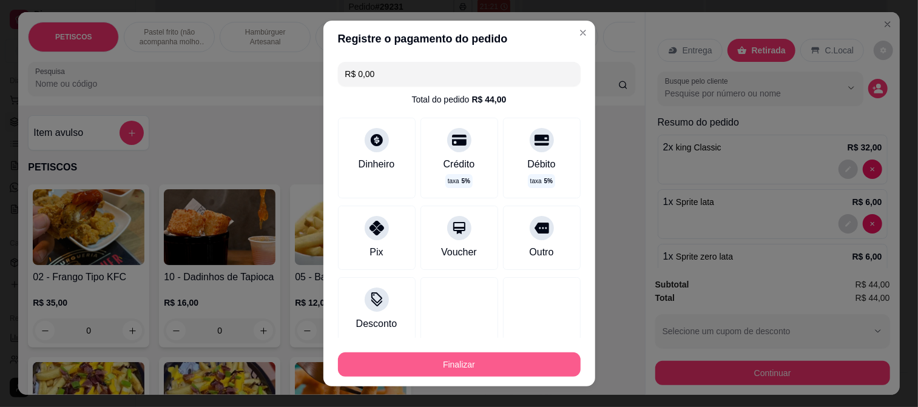
click at [432, 361] on button "Finalizar" at bounding box center [459, 365] width 243 height 24
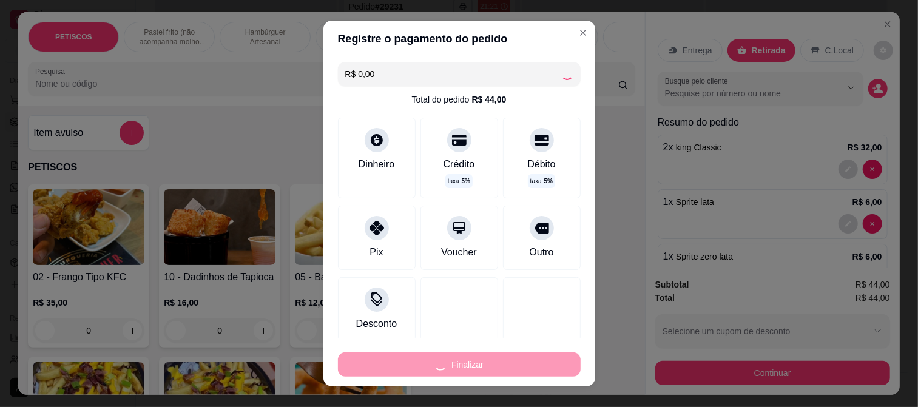
type input "0"
type input "-R$ 44,00"
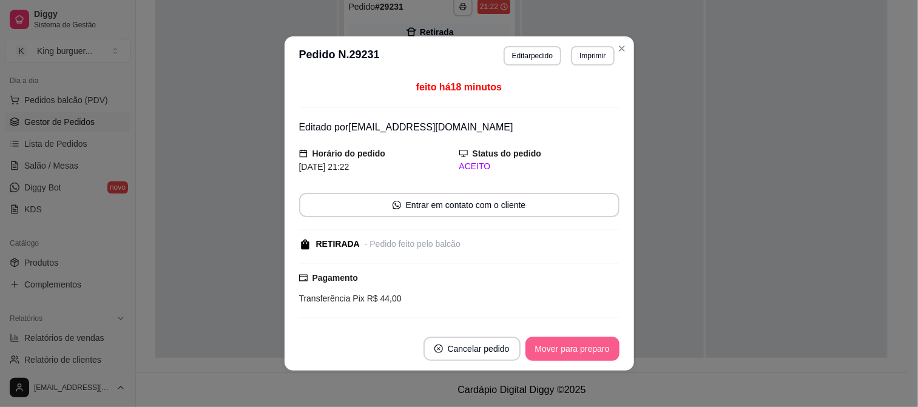
click at [548, 352] on button "Mover para preparo" at bounding box center [573, 349] width 94 height 24
click at [548, 352] on div "Mover para preparo" at bounding box center [564, 349] width 111 height 24
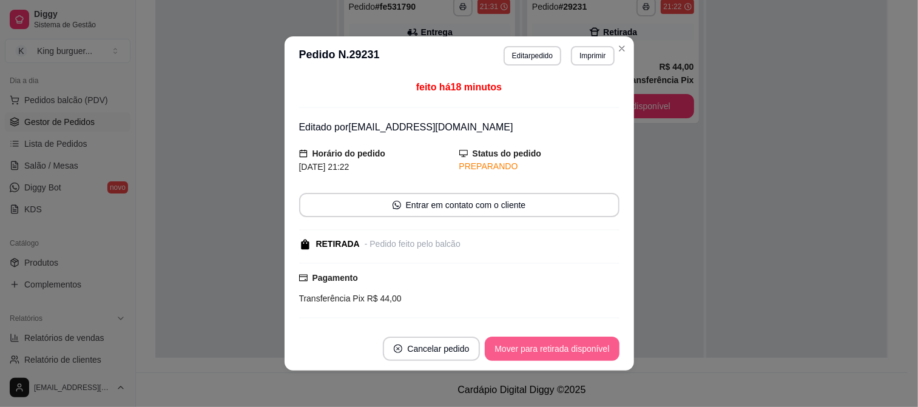
click at [548, 352] on button "Mover para retirada disponível" at bounding box center [552, 349] width 134 height 24
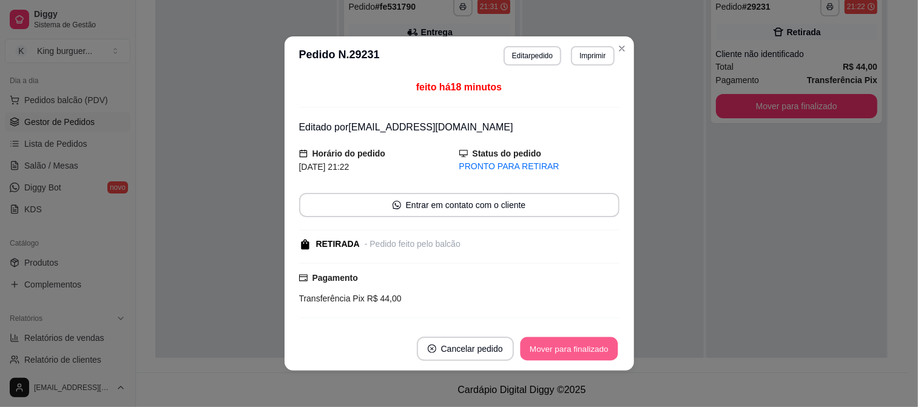
click at [548, 352] on button "Mover para finalizado" at bounding box center [569, 349] width 98 height 24
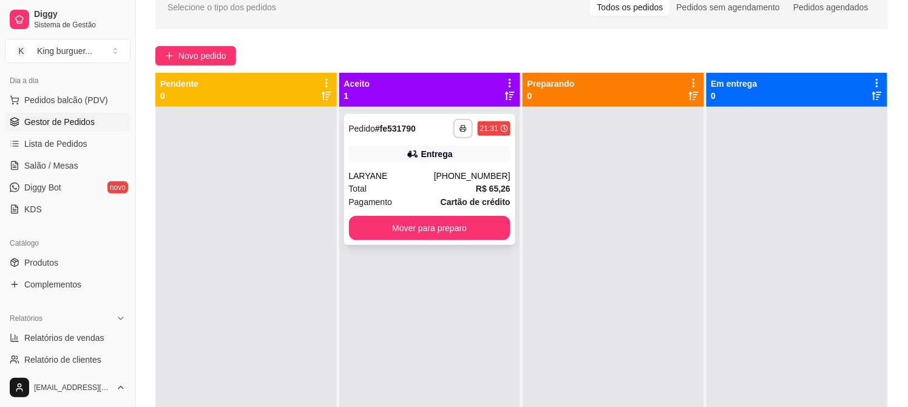
scroll to position [50, 0]
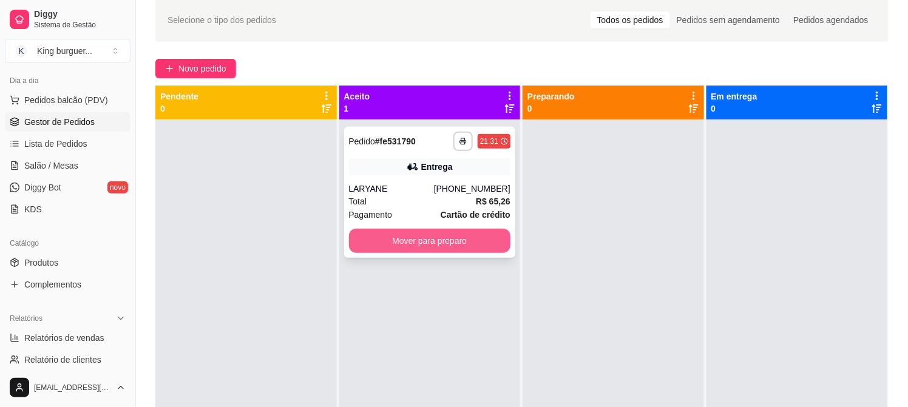
click at [476, 240] on button "Mover para preparo" at bounding box center [430, 241] width 162 height 24
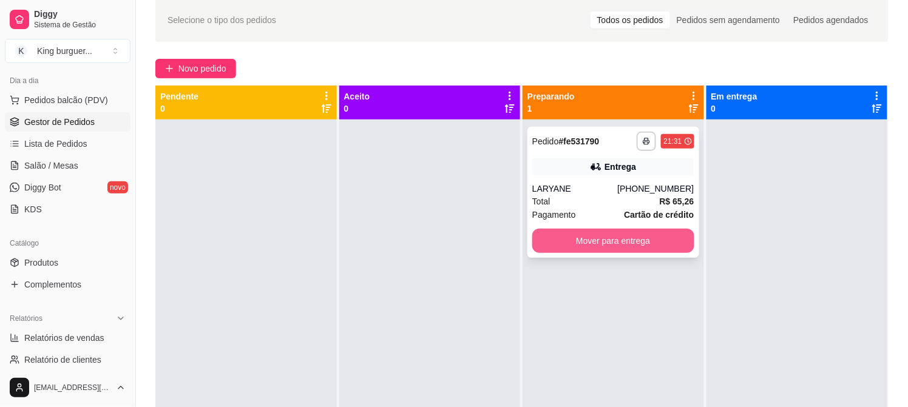
click at [577, 235] on button "Mover para entrega" at bounding box center [613, 241] width 162 height 24
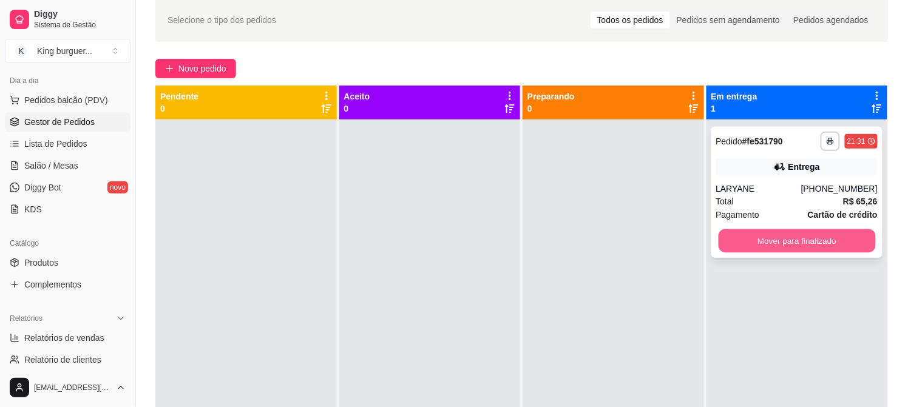
click at [737, 243] on button "Mover para finalizado" at bounding box center [796, 241] width 157 height 24
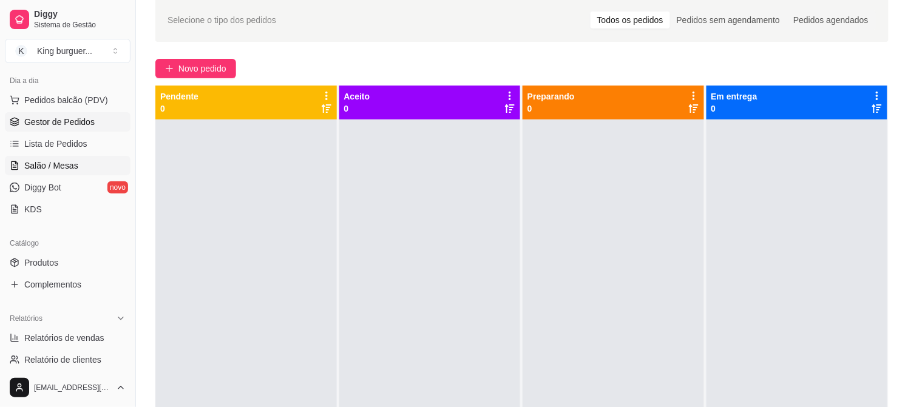
click at [74, 167] on span "Salão / Mesas" at bounding box center [51, 166] width 54 height 12
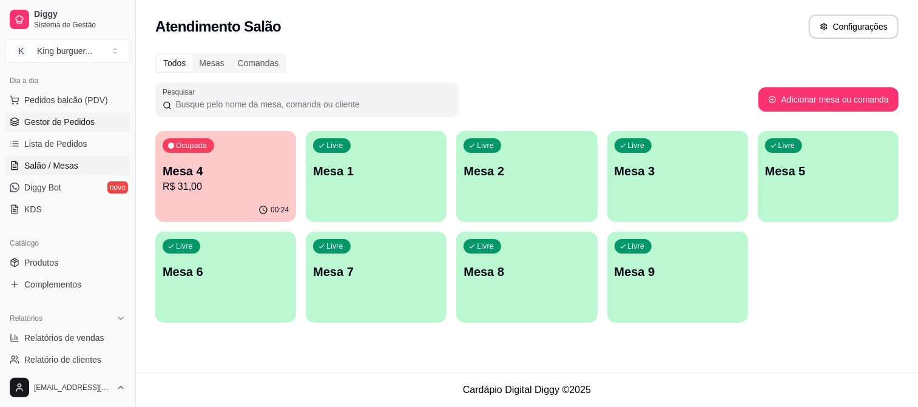
click at [70, 127] on span "Gestor de Pedidos" at bounding box center [59, 122] width 70 height 12
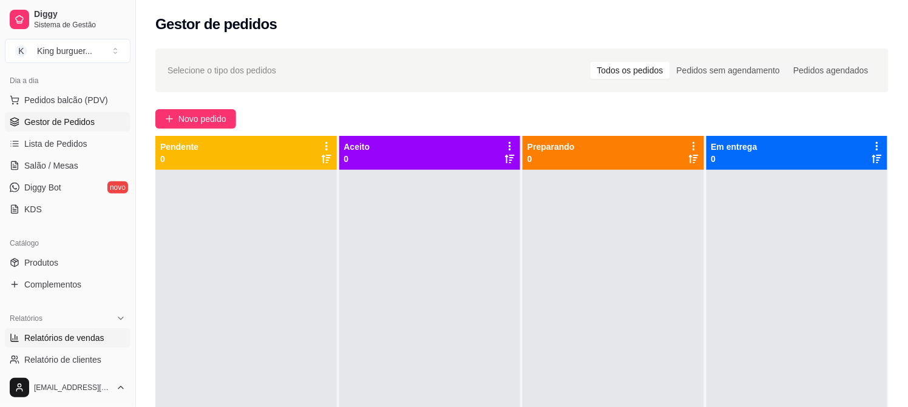
click at [73, 339] on span "Relatórios de vendas" at bounding box center [64, 338] width 80 height 12
select select "ALL"
select select "0"
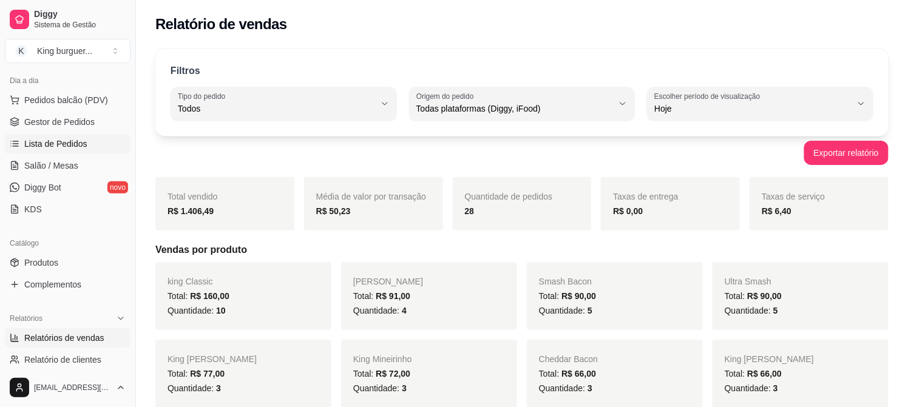
click at [82, 138] on span "Lista de Pedidos" at bounding box center [55, 144] width 63 height 12
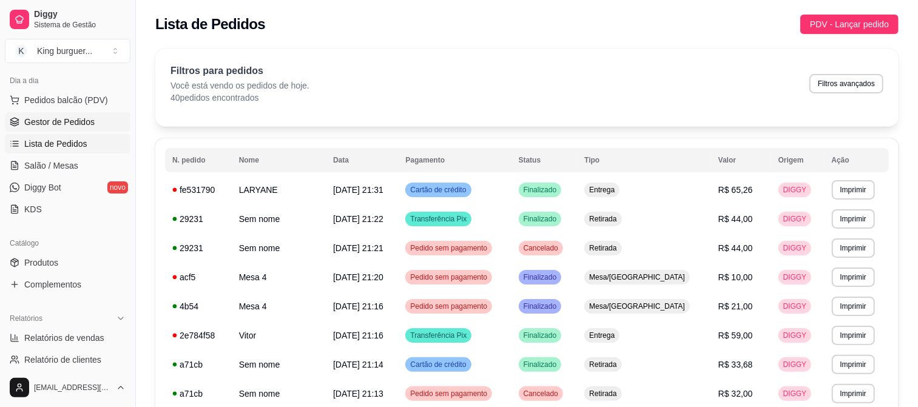
click at [85, 121] on span "Gestor de Pedidos" at bounding box center [59, 122] width 70 height 12
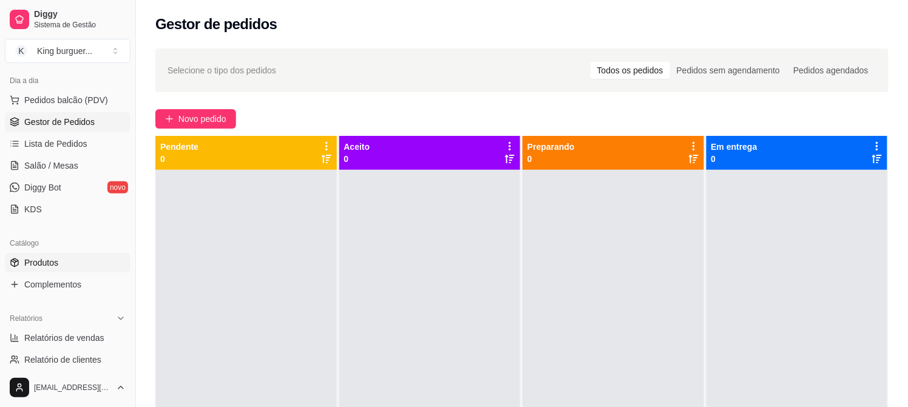
click at [47, 263] on span "Produtos" at bounding box center [41, 263] width 34 height 12
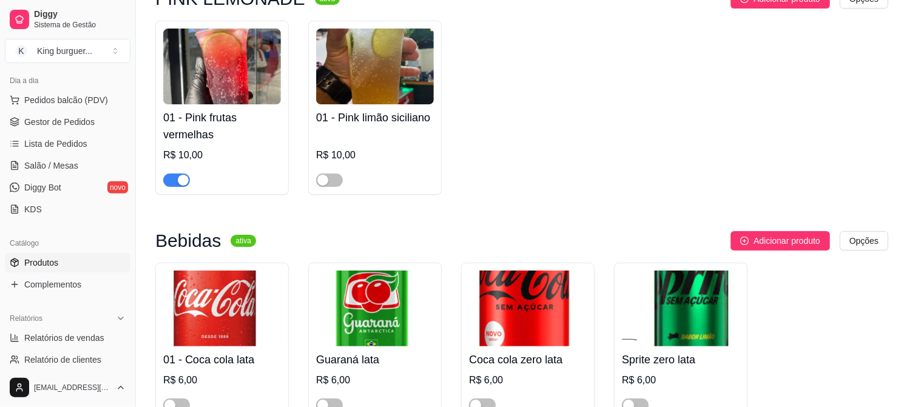
scroll to position [3978, 0]
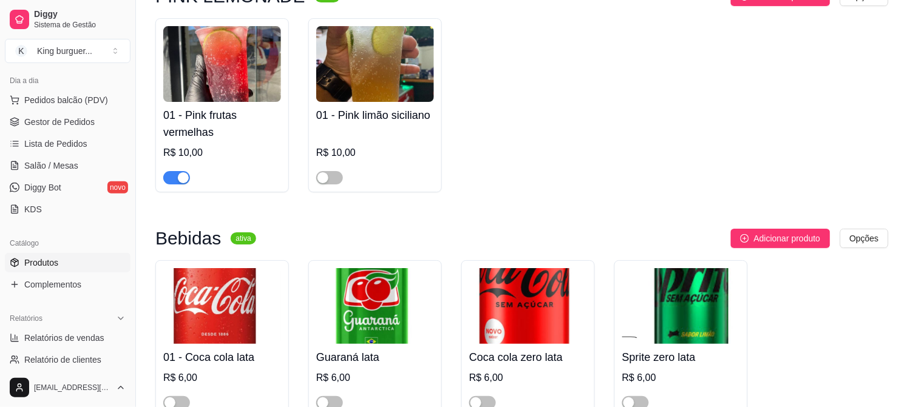
drag, startPoint x: 180, startPoint y: 374, endPoint x: 196, endPoint y: 374, distance: 16.4
click at [181, 396] on span "button" at bounding box center [176, 402] width 27 height 13
click at [340, 396] on span "button" at bounding box center [329, 402] width 27 height 13
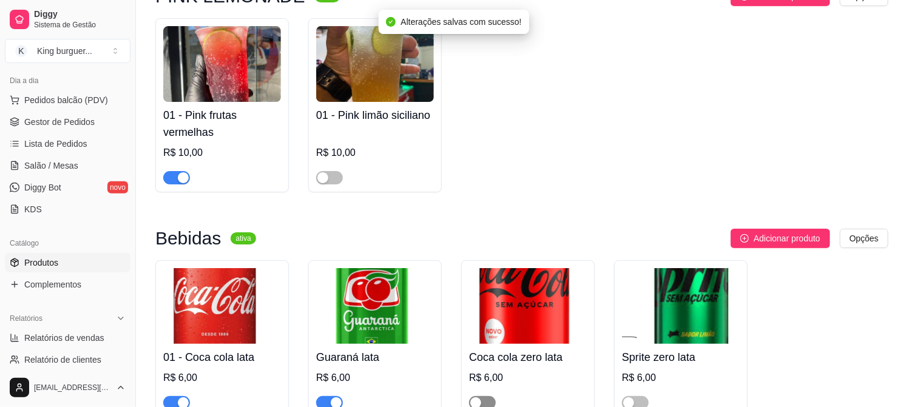
click at [488, 396] on span "button" at bounding box center [482, 402] width 27 height 13
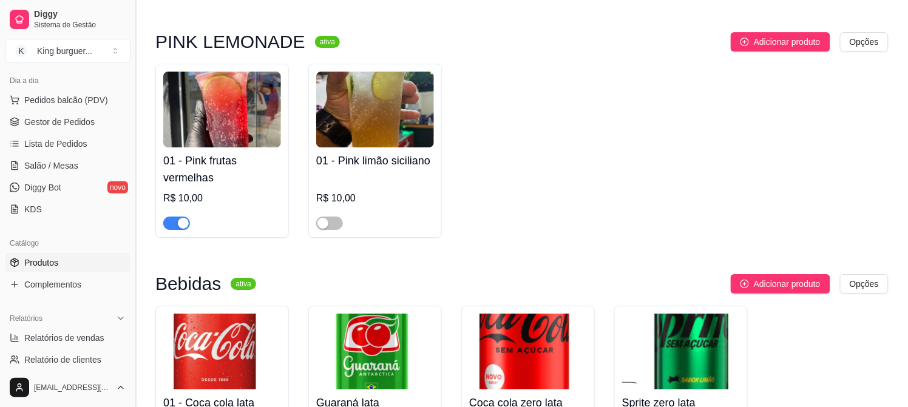
scroll to position [3911, 0]
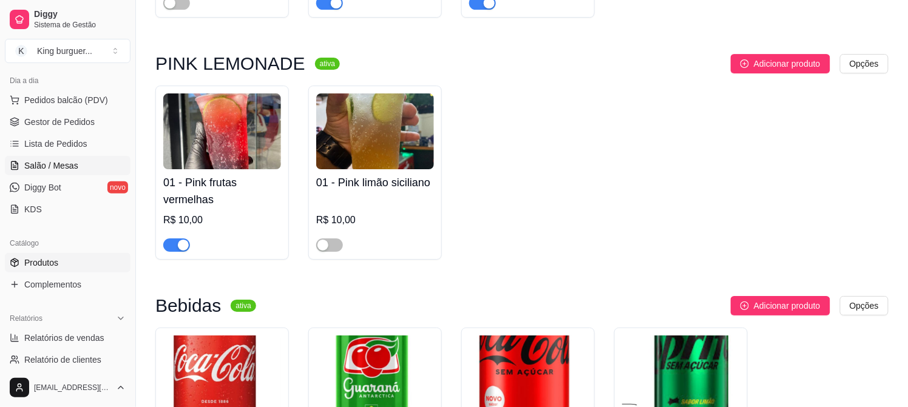
click at [50, 162] on span "Salão / Mesas" at bounding box center [51, 166] width 54 height 12
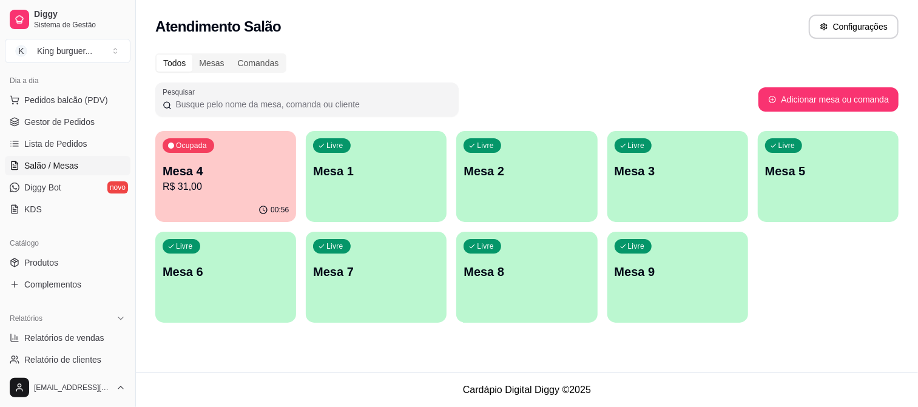
click at [232, 186] on p "R$ 31,00" at bounding box center [226, 187] width 126 height 15
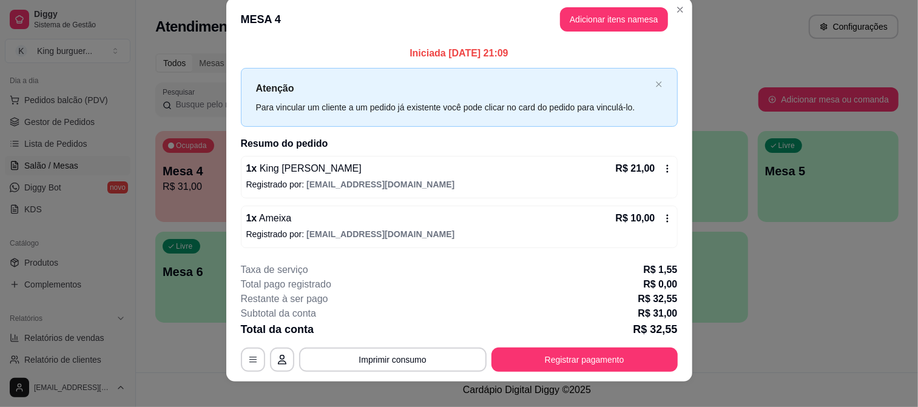
scroll to position [27, 0]
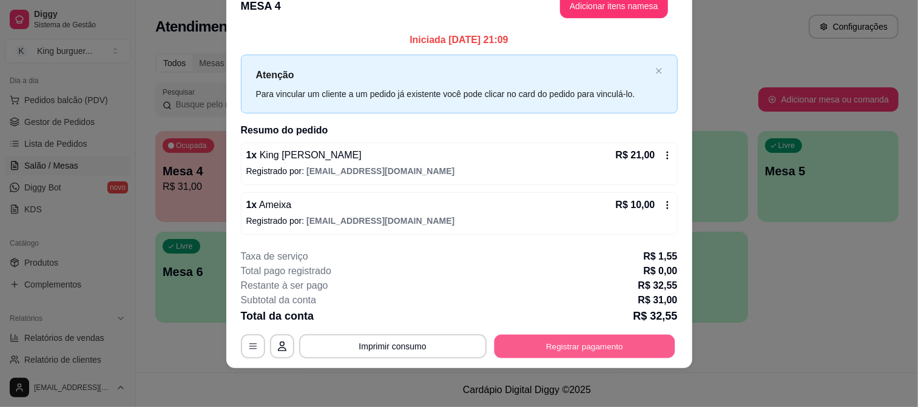
click at [549, 346] on button "Registrar pagamento" at bounding box center [584, 347] width 181 height 24
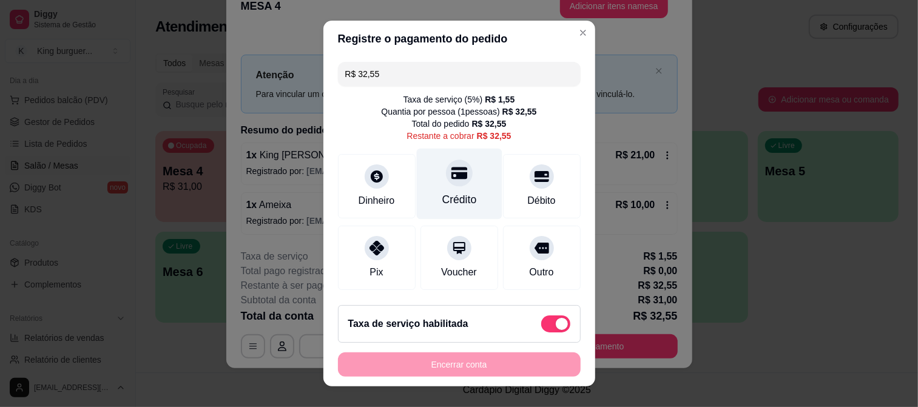
click at [446, 183] on div at bounding box center [459, 173] width 27 height 27
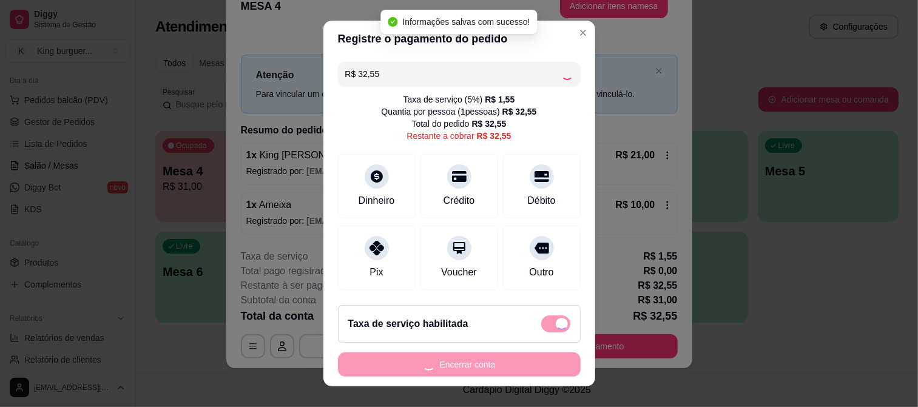
type input "R$ 0,00"
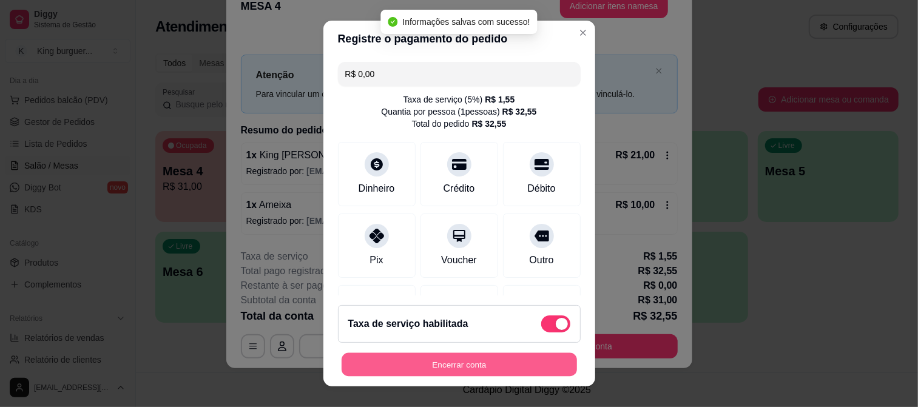
click at [499, 362] on button "Encerrar conta" at bounding box center [459, 365] width 235 height 24
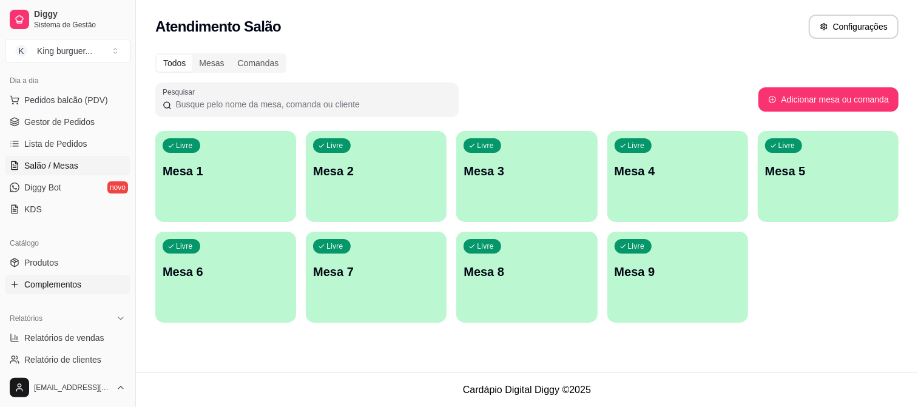
scroll to position [202, 0]
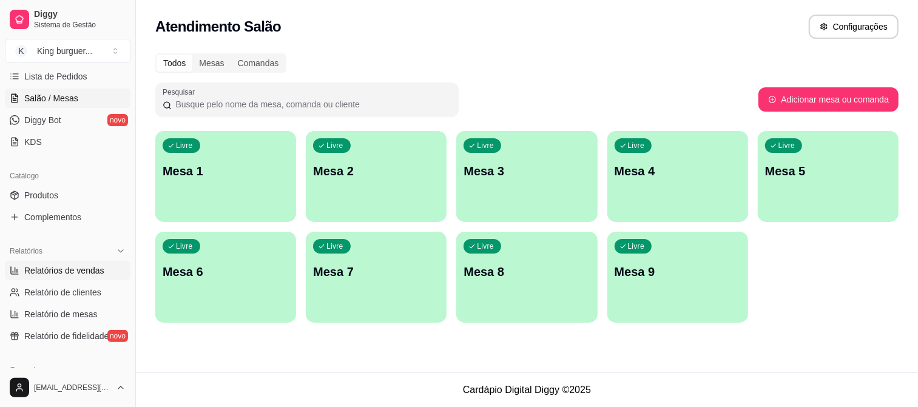
click at [100, 270] on span "Relatórios de vendas" at bounding box center [64, 271] width 80 height 12
select select "ALL"
select select "0"
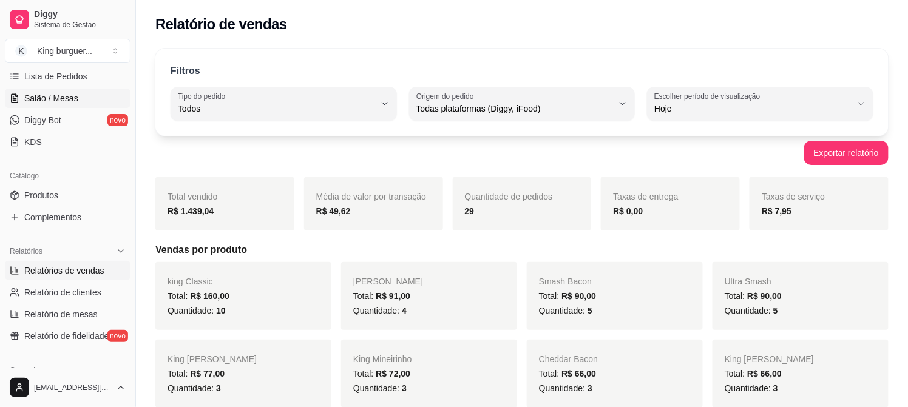
click at [64, 103] on span "Salão / Mesas" at bounding box center [51, 98] width 54 height 12
